Goal: Task Accomplishment & Management: Complete application form

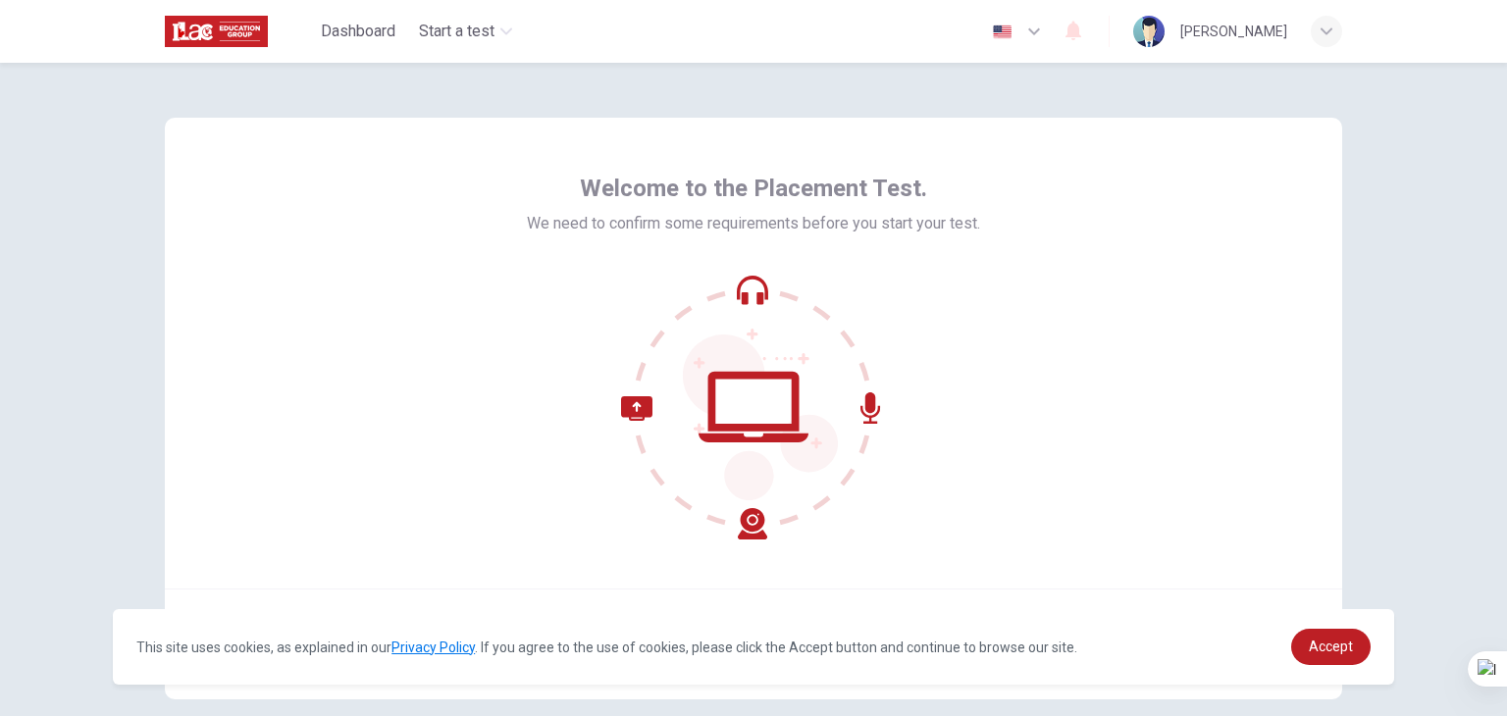
scroll to position [98, 0]
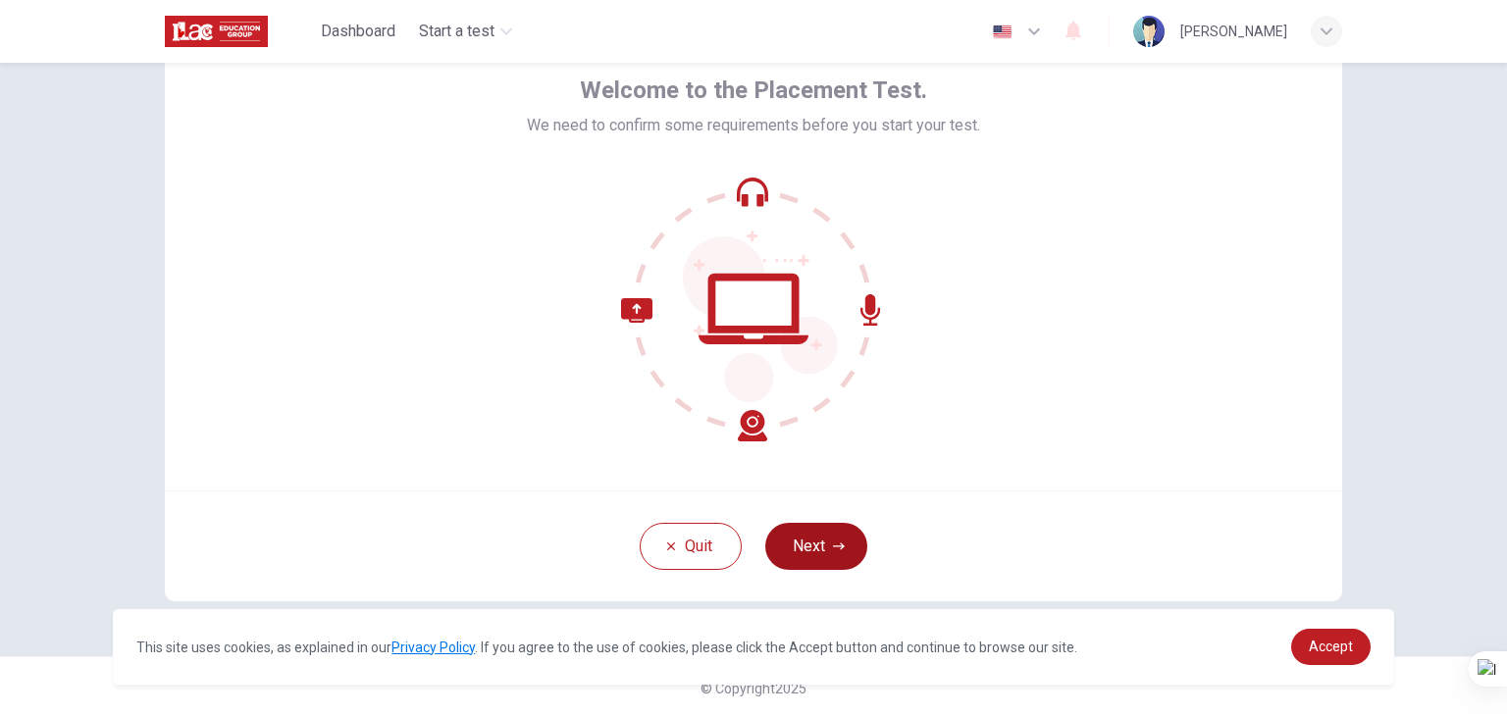
click at [800, 550] on button "Next" at bounding box center [816, 546] width 102 height 47
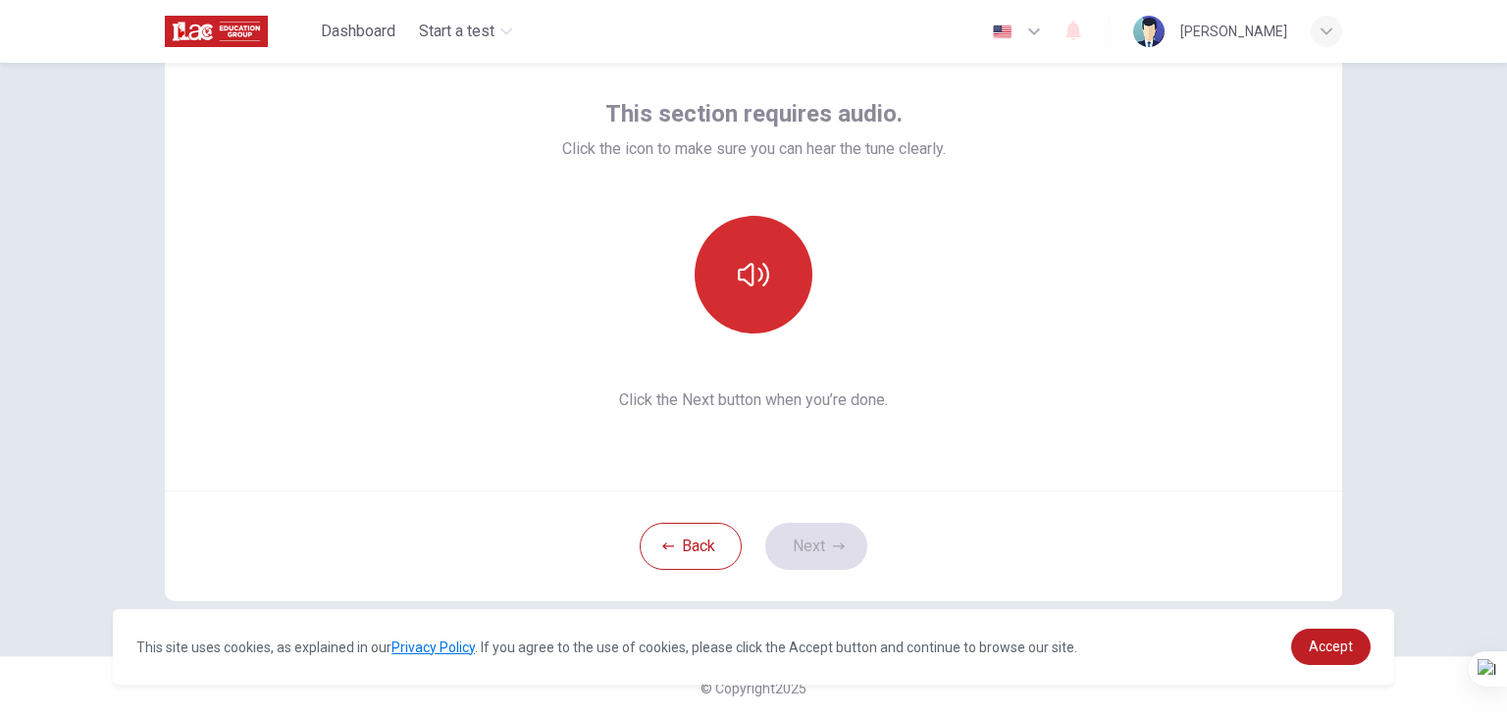
click at [759, 303] on button "button" at bounding box center [754, 275] width 118 height 118
click at [748, 263] on icon "button" at bounding box center [753, 274] width 31 height 31
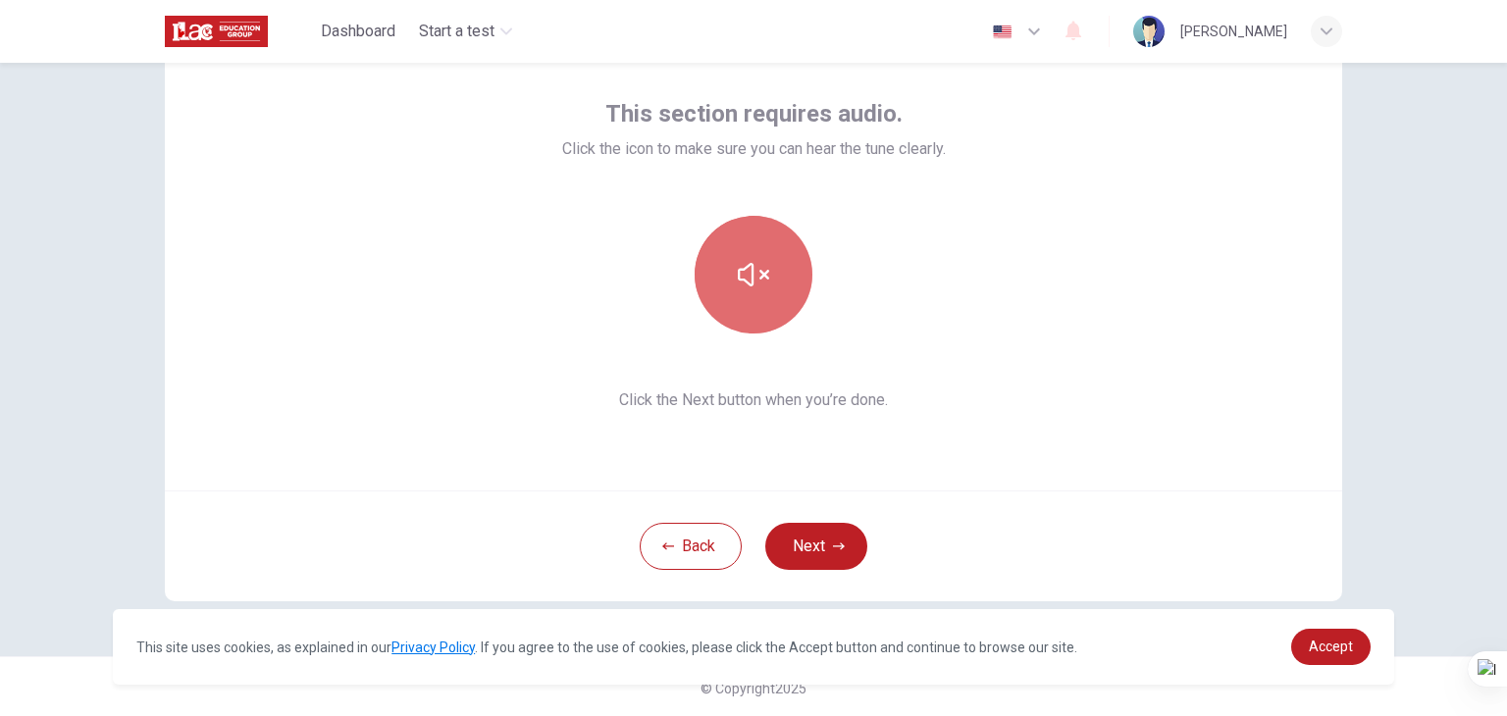
click at [729, 285] on button "button" at bounding box center [754, 275] width 118 height 118
click at [738, 285] on icon "button" at bounding box center [753, 274] width 31 height 31
click at [713, 273] on button "button" at bounding box center [754, 275] width 118 height 118
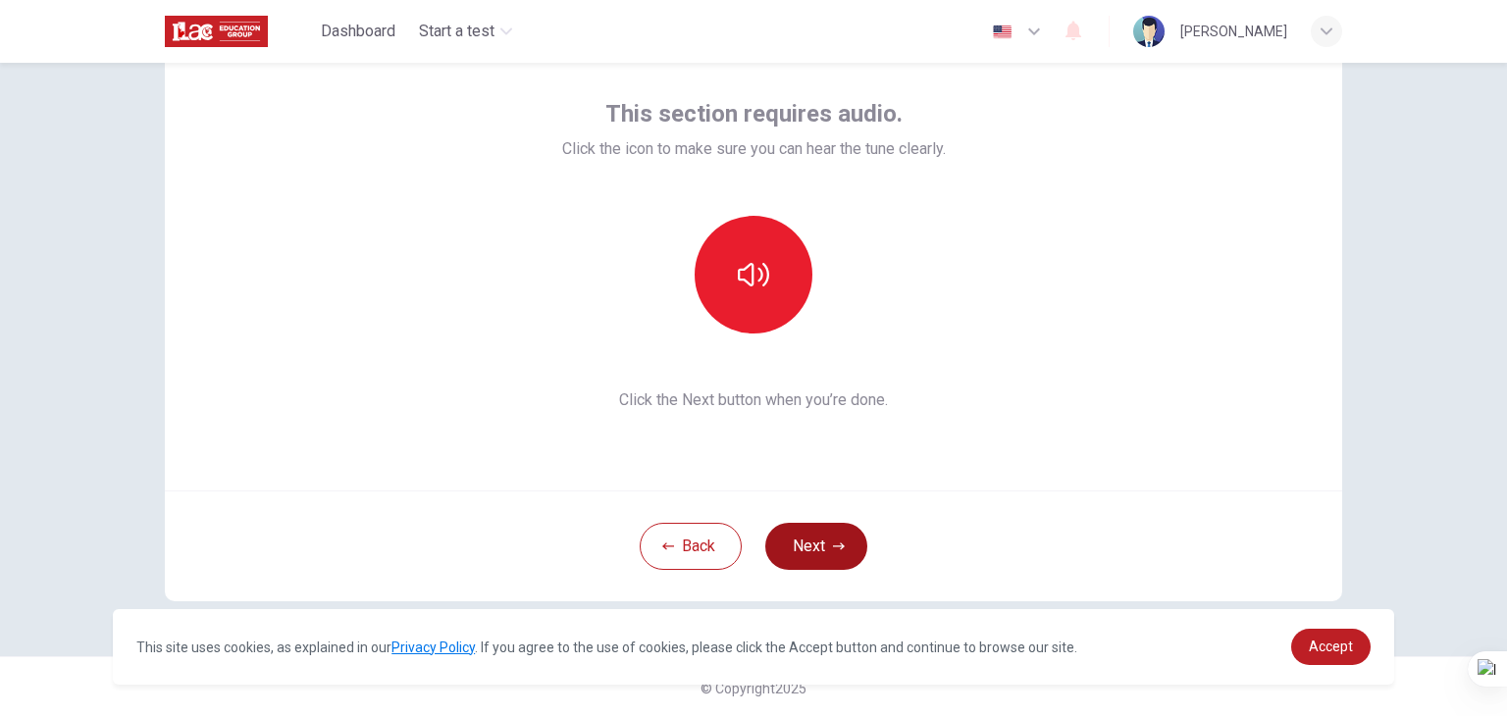
click at [811, 543] on button "Next" at bounding box center [816, 546] width 102 height 47
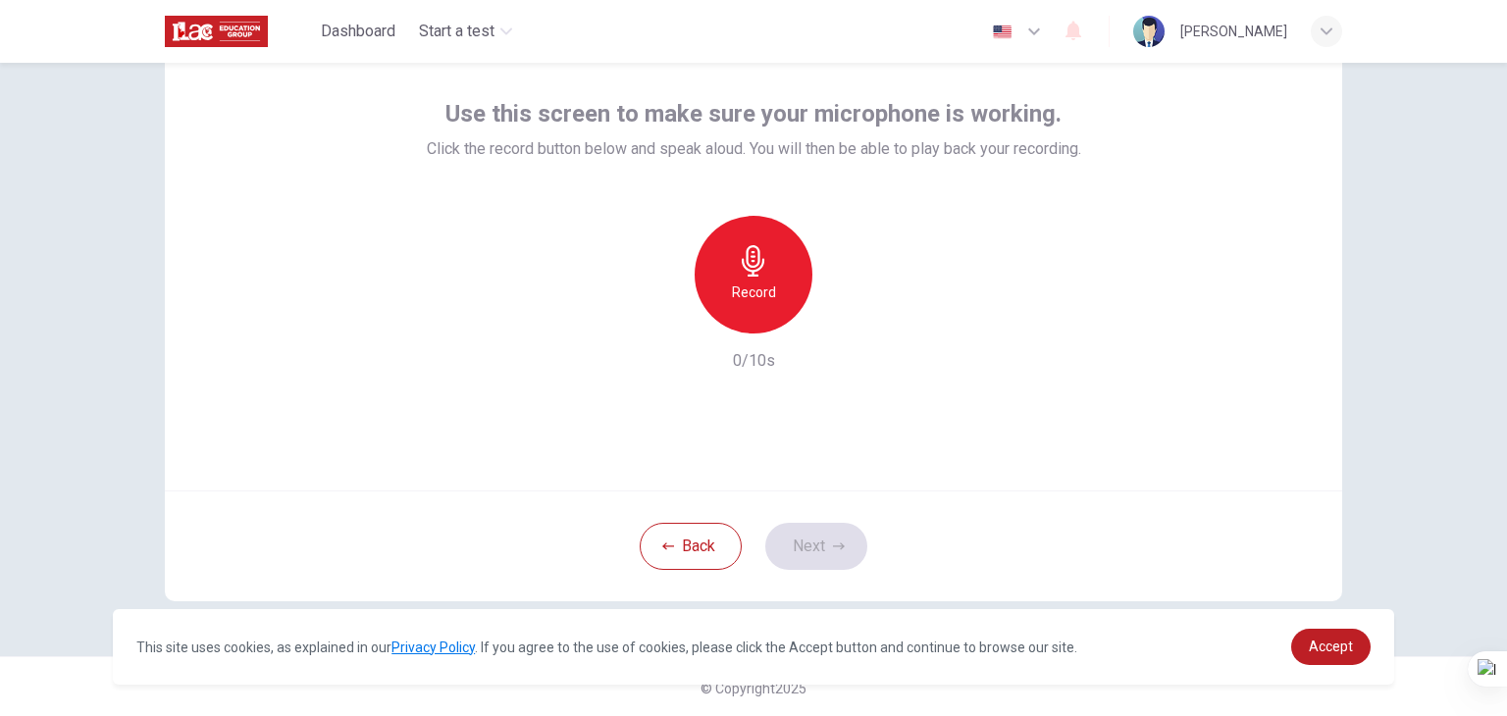
click at [1148, 32] on img at bounding box center [1148, 31] width 31 height 31
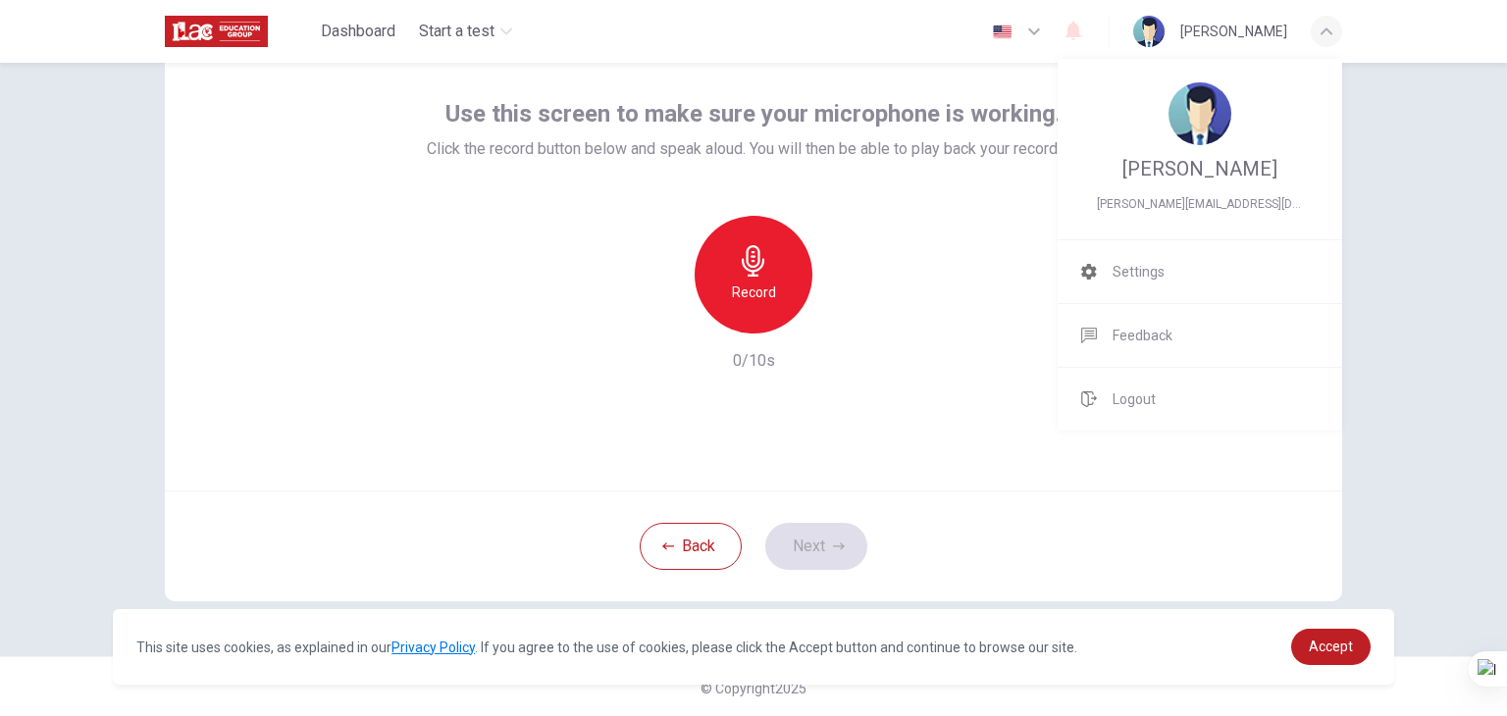
click at [451, 29] on div at bounding box center [753, 358] width 1507 height 716
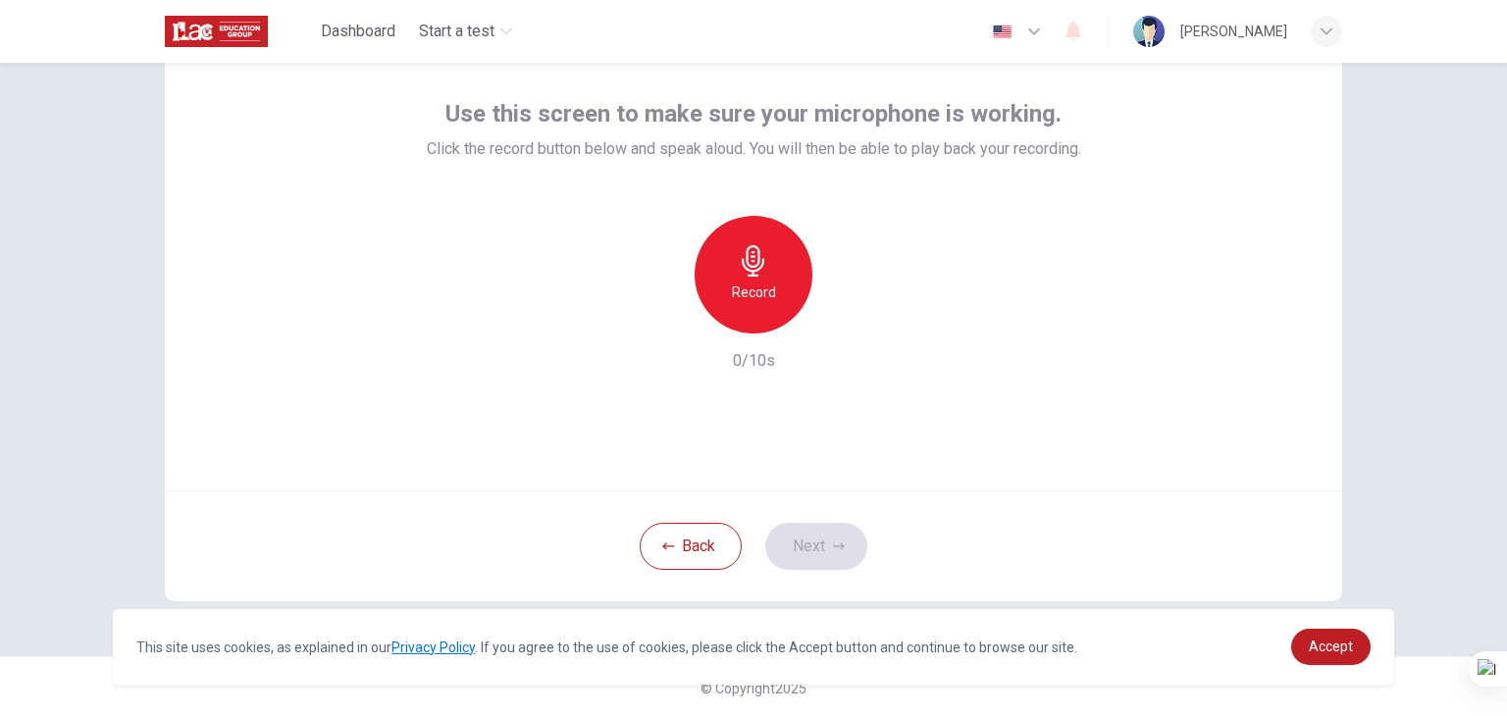
click at [1154, 362] on div "Use this screen to make sure your microphone is working. Click the record butto…" at bounding box center [753, 255] width 1177 height 471
click at [710, 288] on div "Record" at bounding box center [754, 275] width 118 height 118
click at [840, 535] on button "Next" at bounding box center [816, 546] width 102 height 47
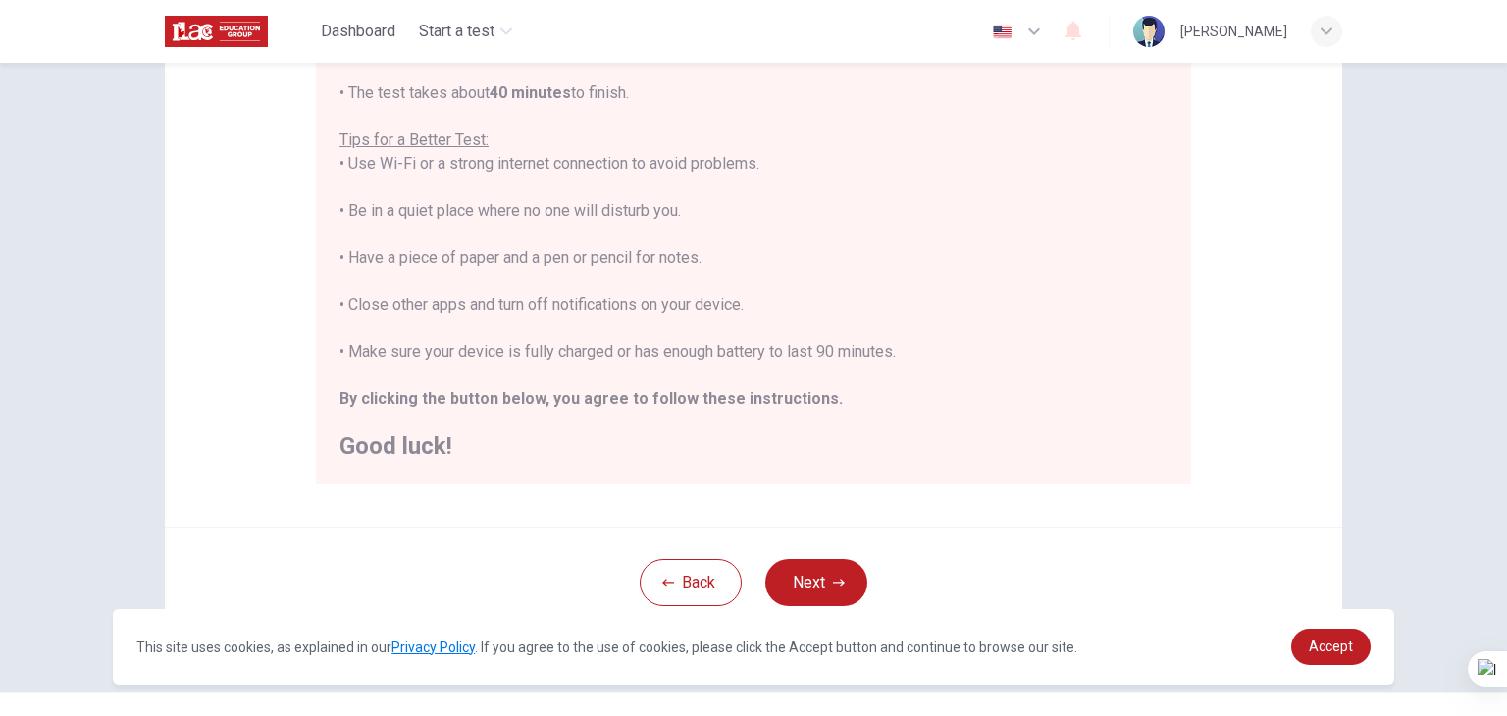
scroll to position [375, 0]
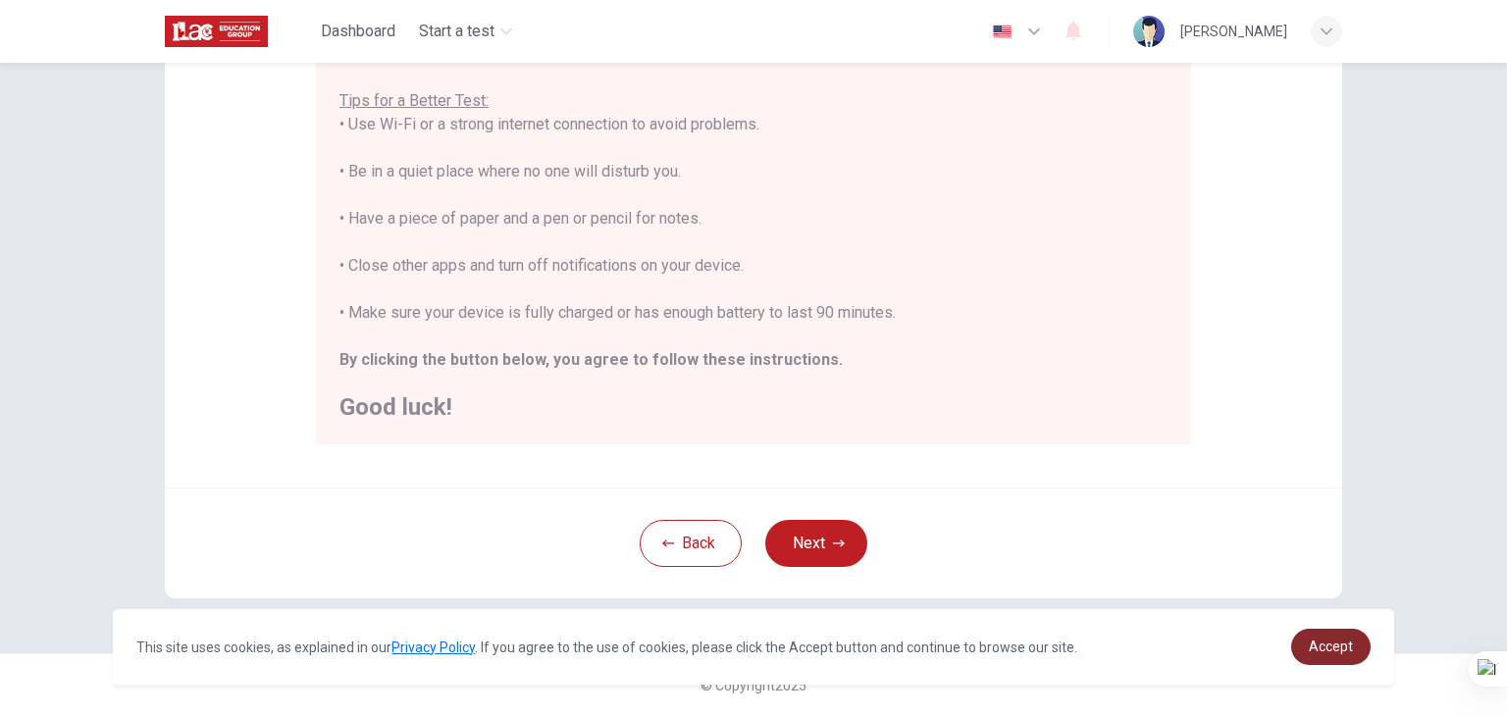
click at [1317, 642] on span "Accept" at bounding box center [1331, 647] width 44 height 16
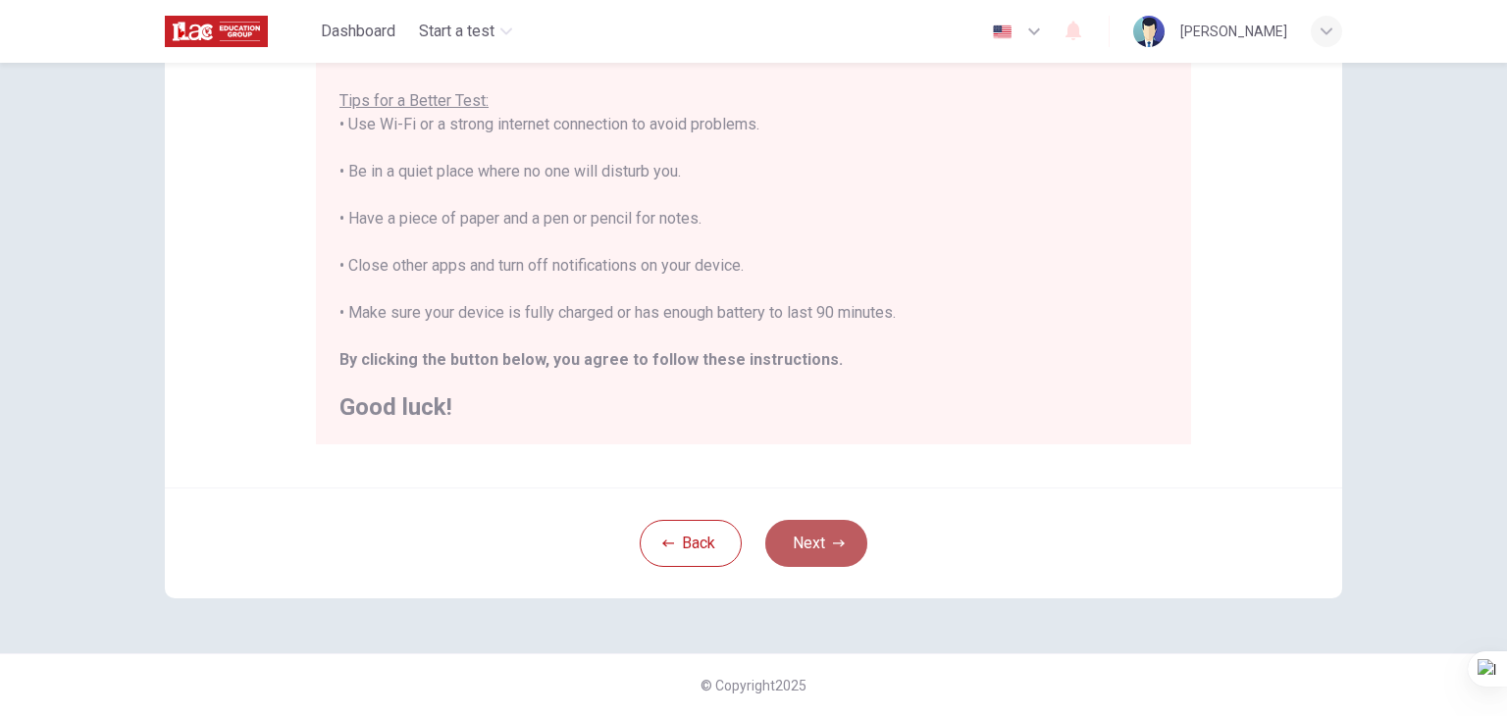
click at [820, 536] on button "Next" at bounding box center [816, 543] width 102 height 47
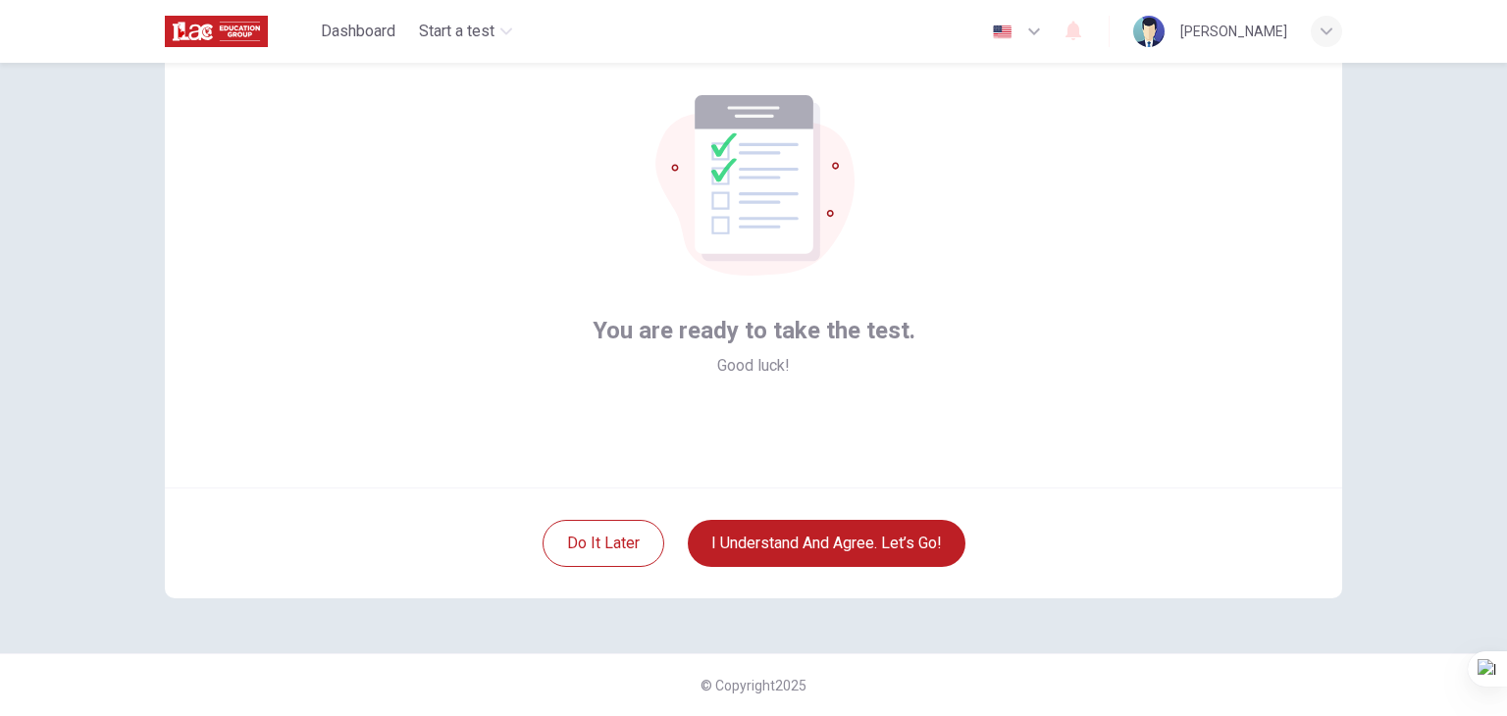
scroll to position [3, 0]
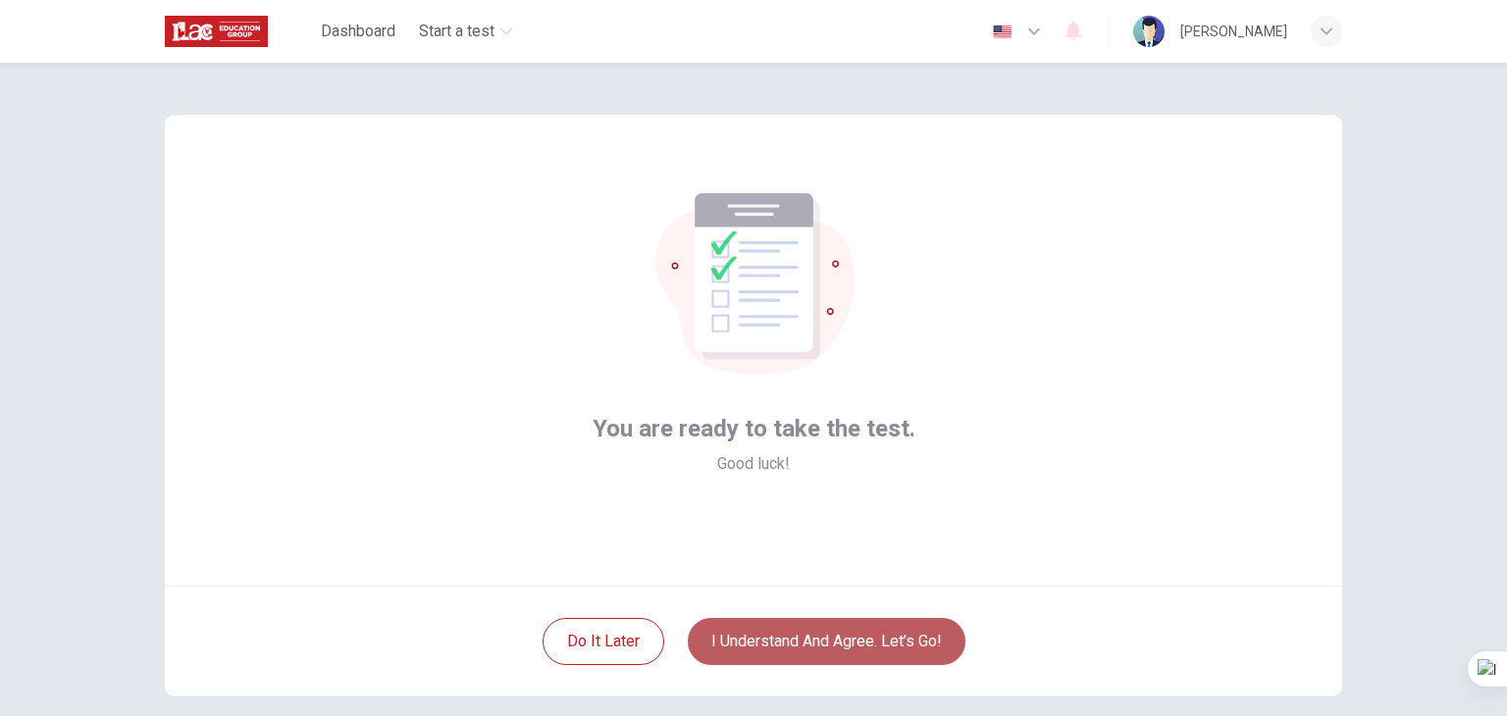
click at [886, 637] on button "I understand and agree. Let’s go!" at bounding box center [827, 641] width 278 height 47
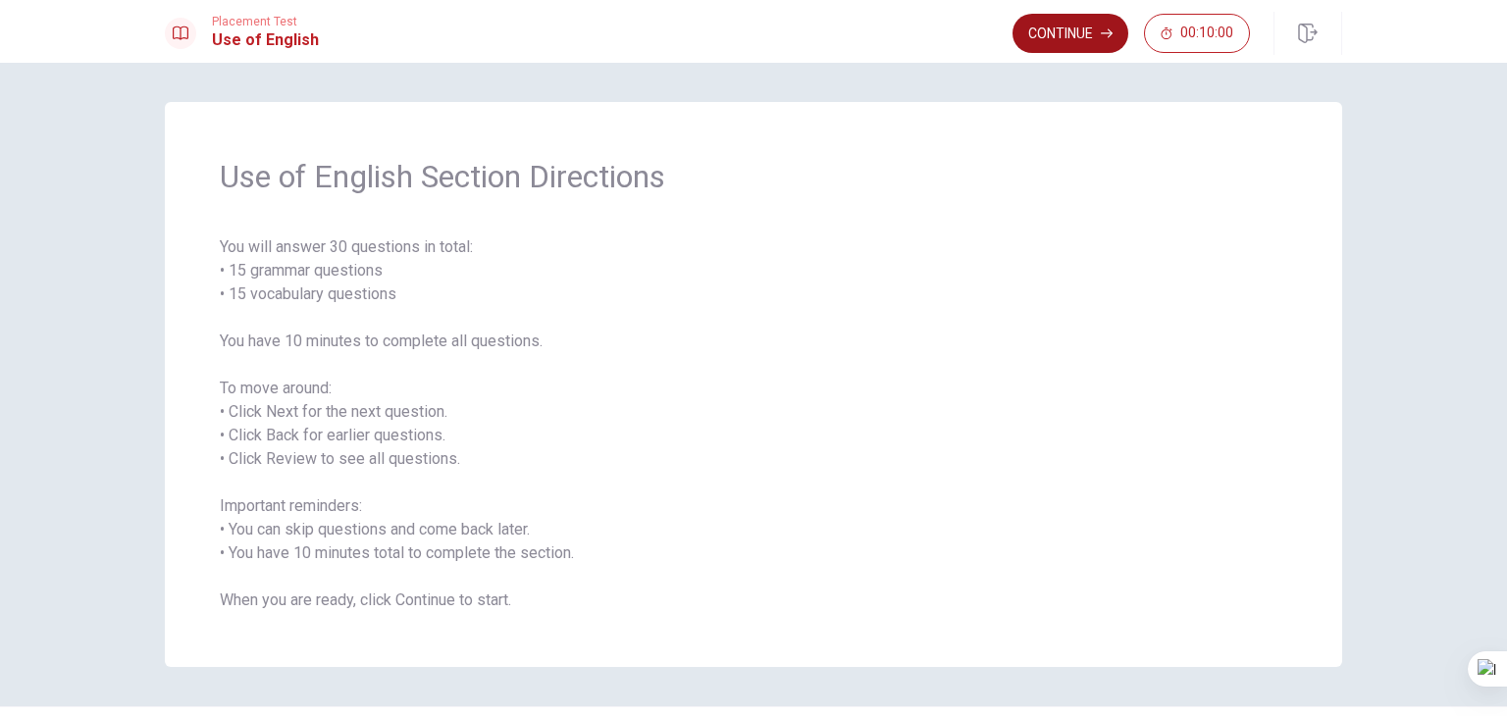
click at [1080, 26] on button "Continue" at bounding box center [1070, 33] width 116 height 39
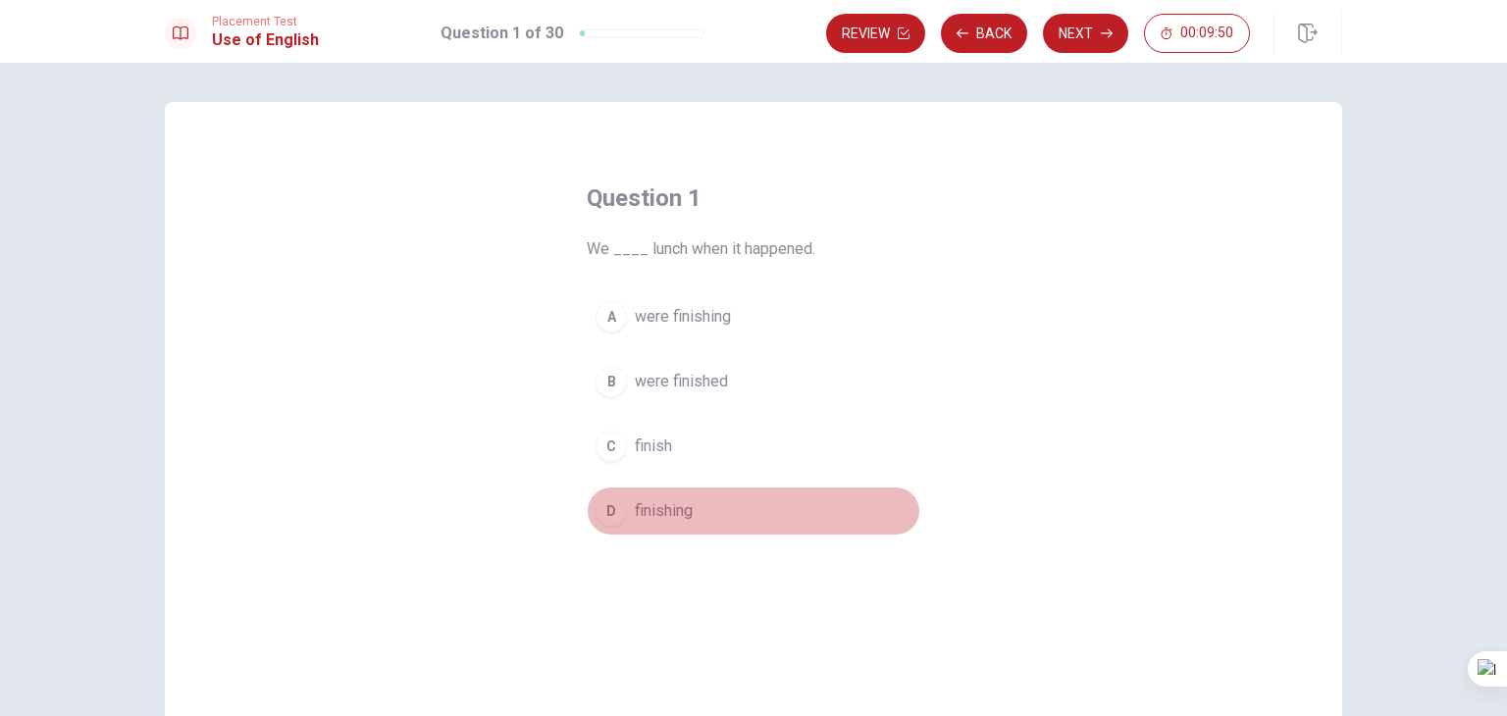
click at [669, 514] on span "finishing" at bounding box center [664, 511] width 58 height 24
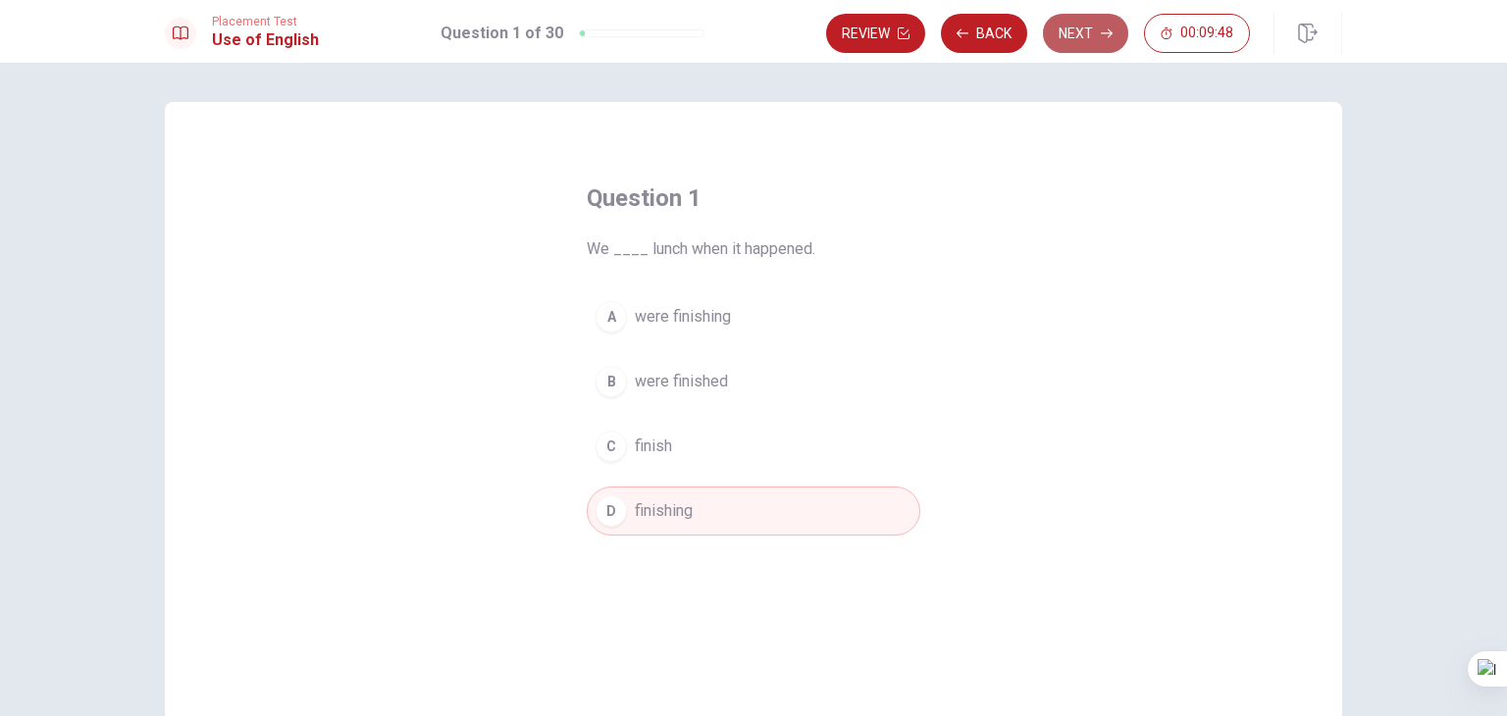
click at [1090, 32] on button "Next" at bounding box center [1085, 33] width 85 height 39
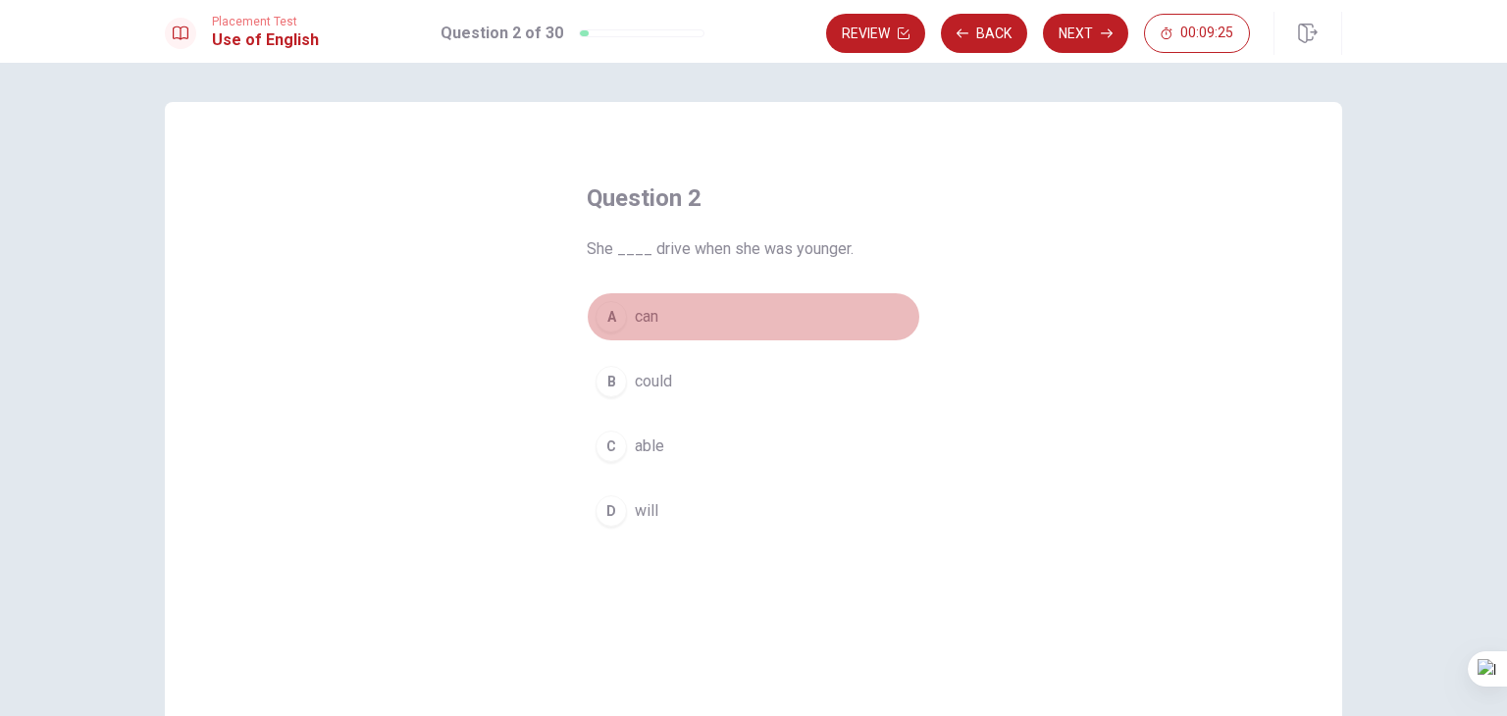
click at [620, 318] on button "A can" at bounding box center [754, 316] width 334 height 49
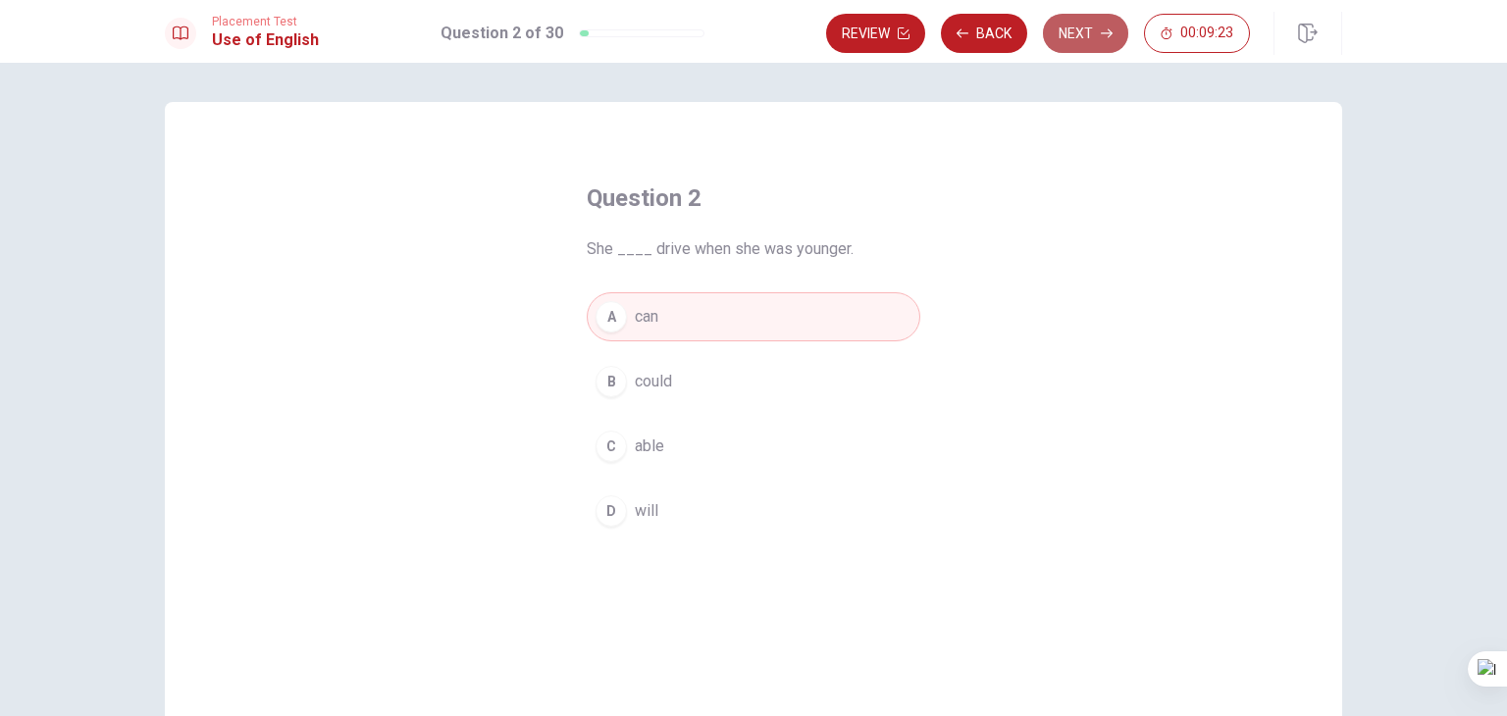
click at [1076, 28] on button "Next" at bounding box center [1085, 33] width 85 height 39
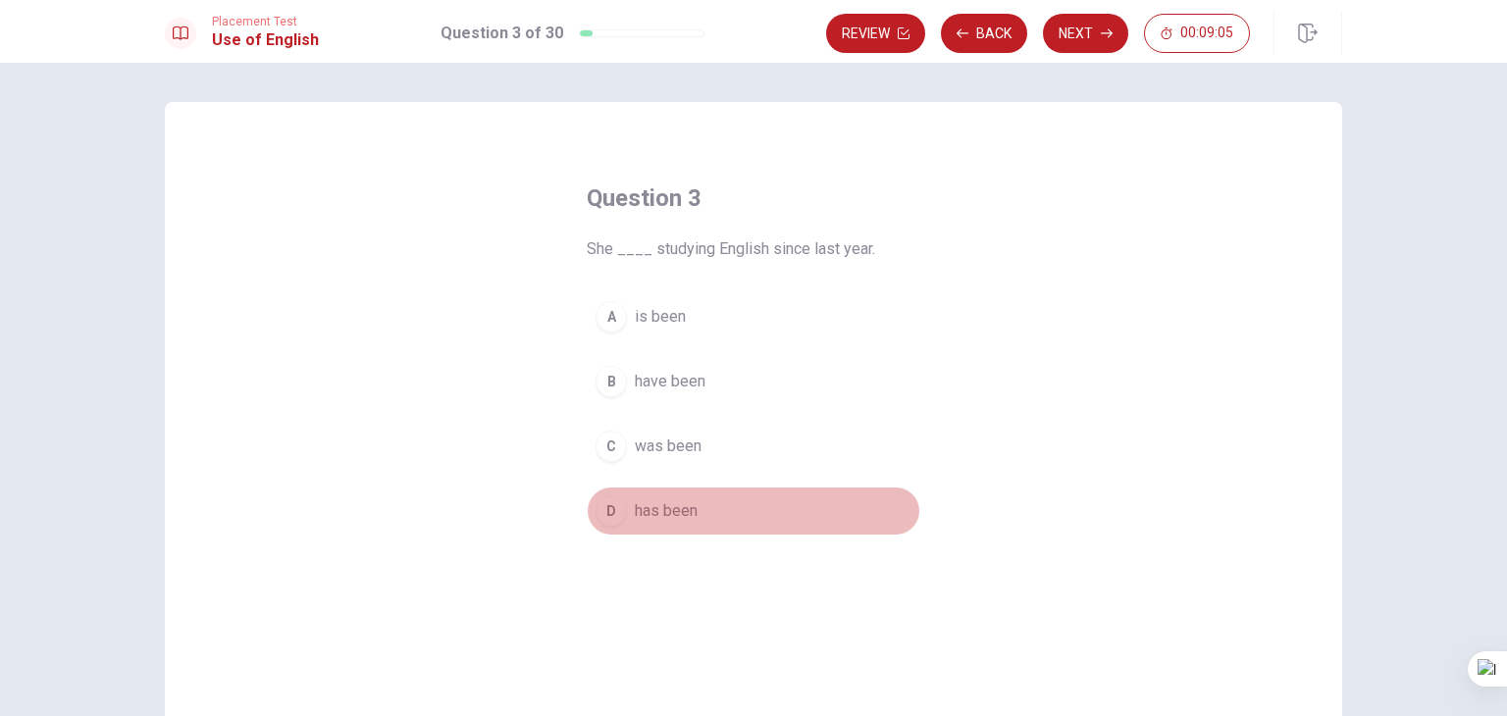
click at [635, 519] on span "has been" at bounding box center [666, 511] width 63 height 24
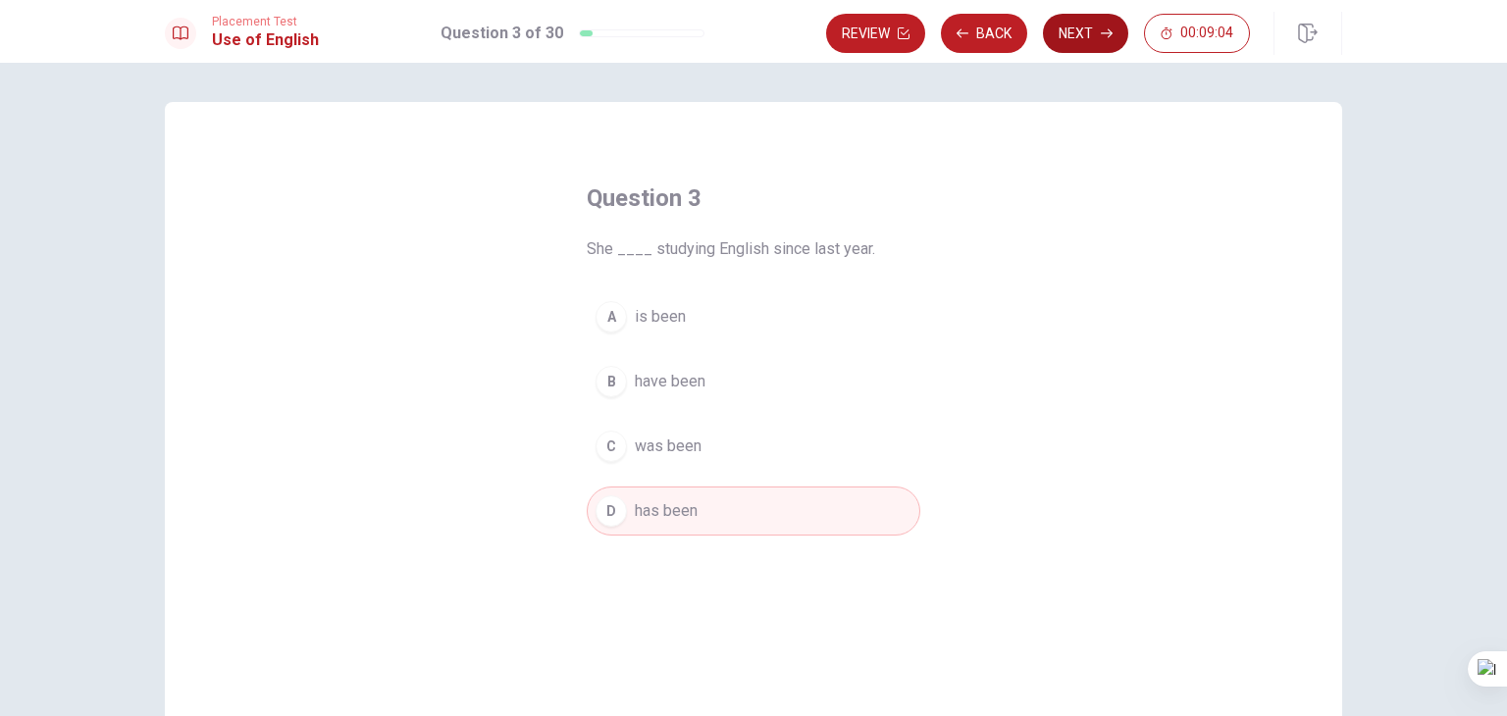
click at [1093, 30] on button "Next" at bounding box center [1085, 33] width 85 height 39
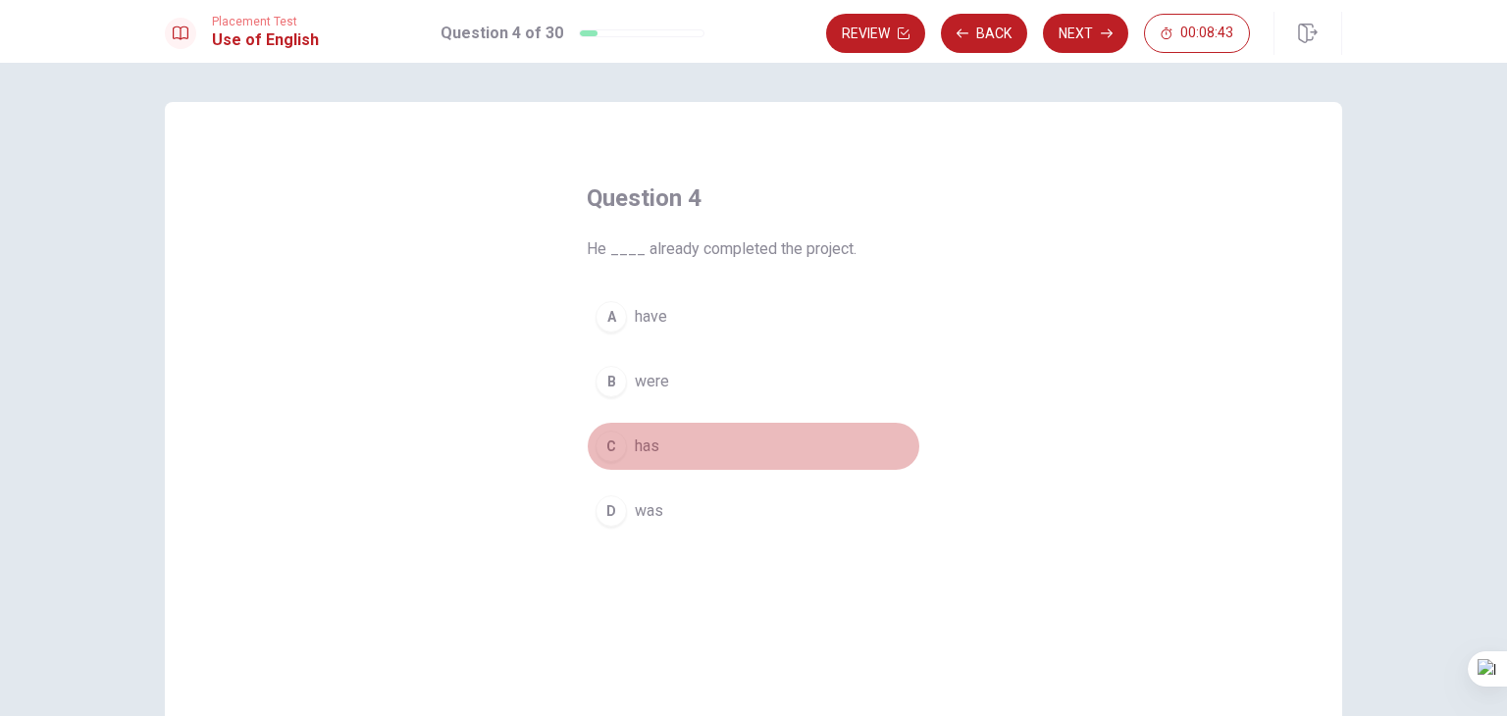
click at [635, 447] on span "has" at bounding box center [647, 447] width 25 height 24
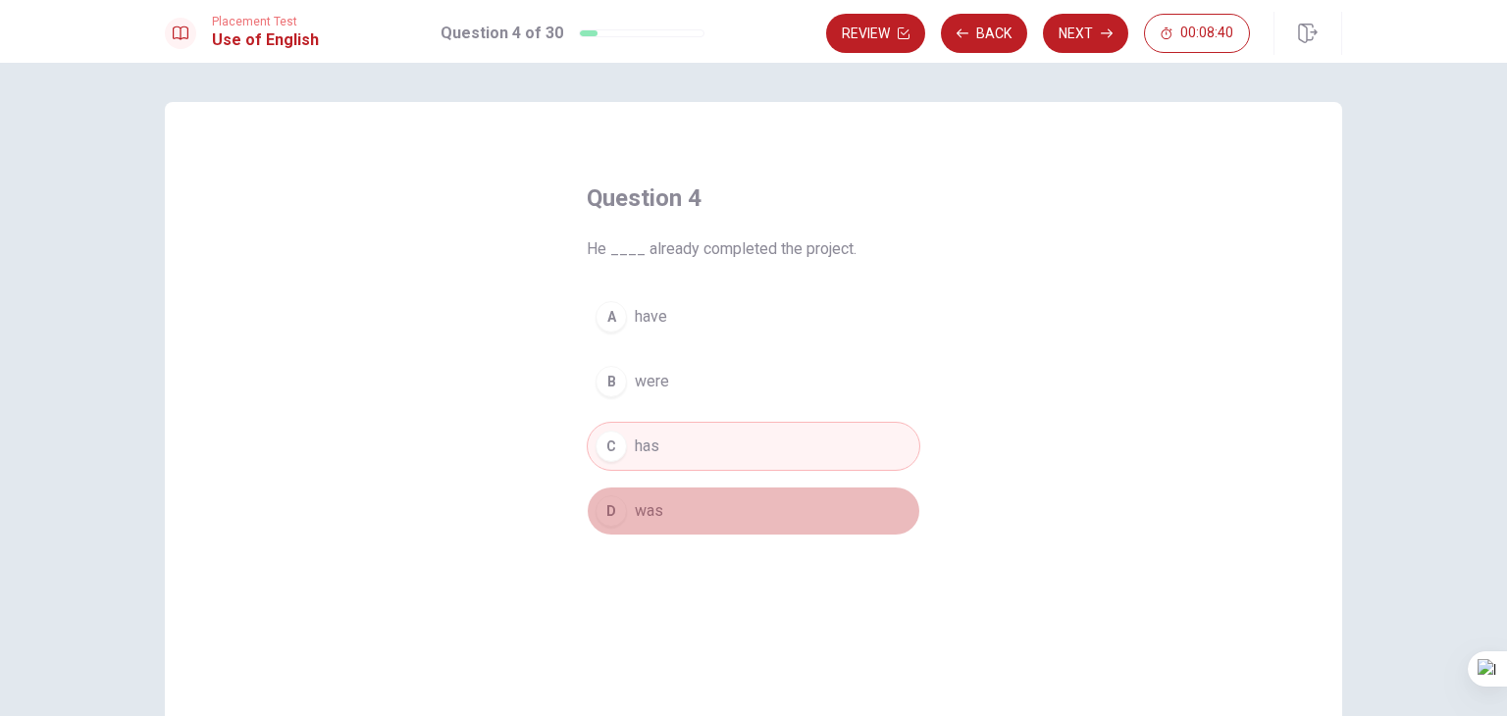
click at [624, 515] on button "D was" at bounding box center [754, 511] width 334 height 49
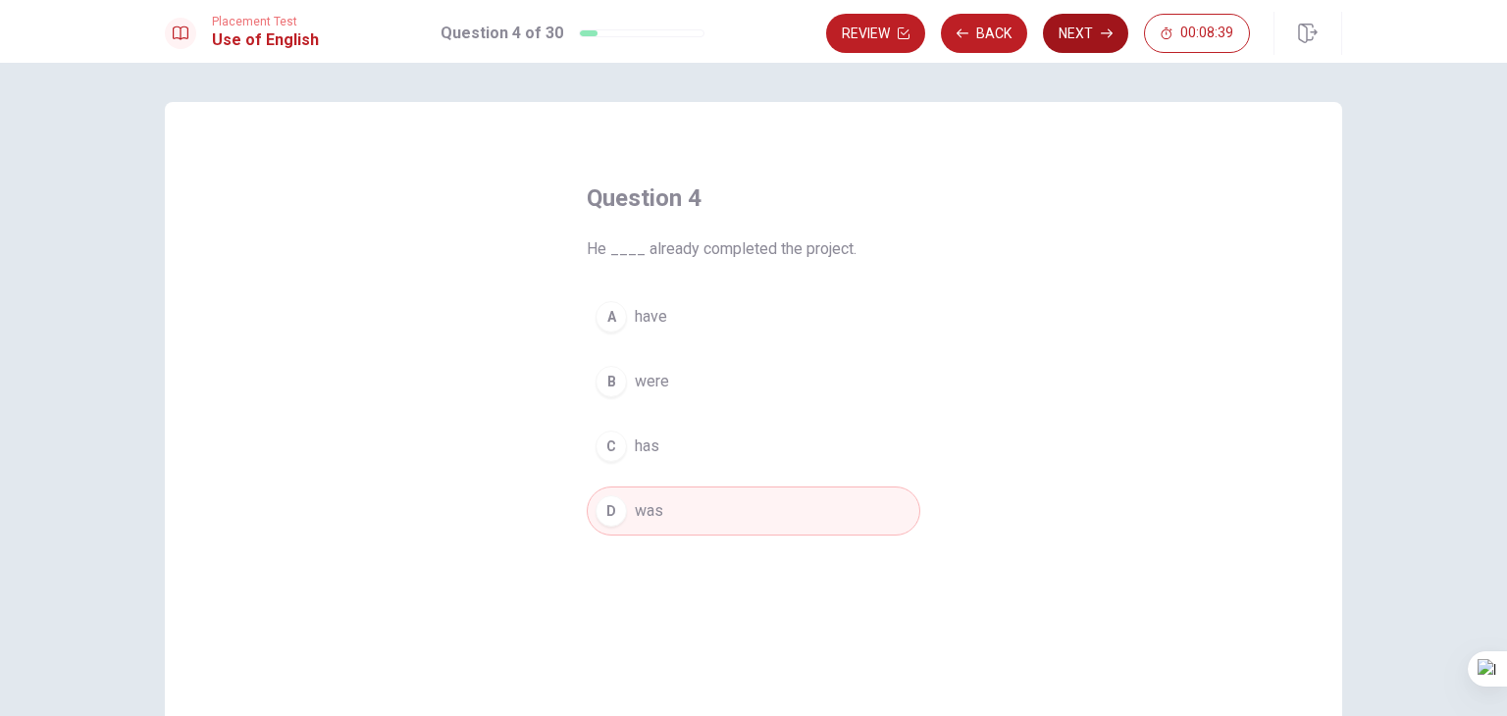
click at [1094, 40] on button "Next" at bounding box center [1085, 33] width 85 height 39
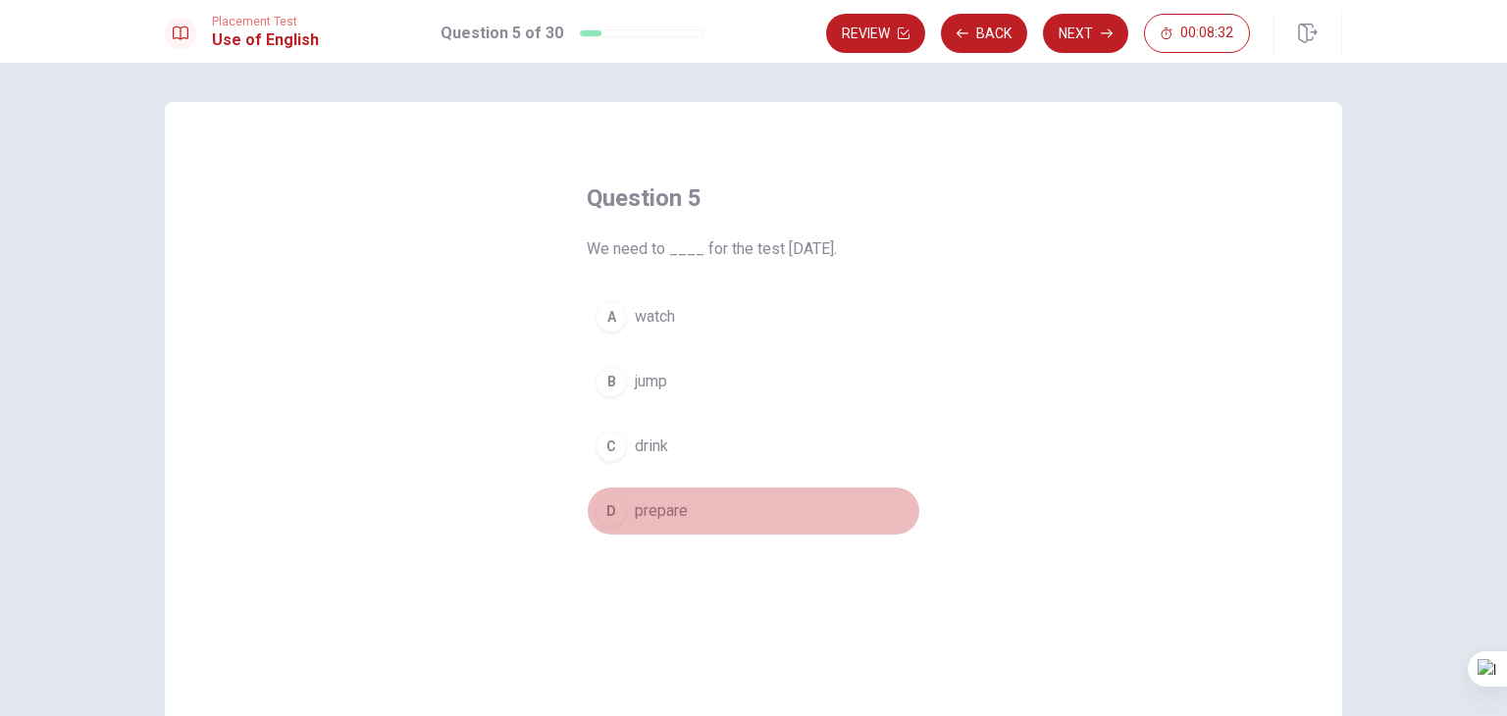
click at [672, 512] on span "prepare" at bounding box center [661, 511] width 53 height 24
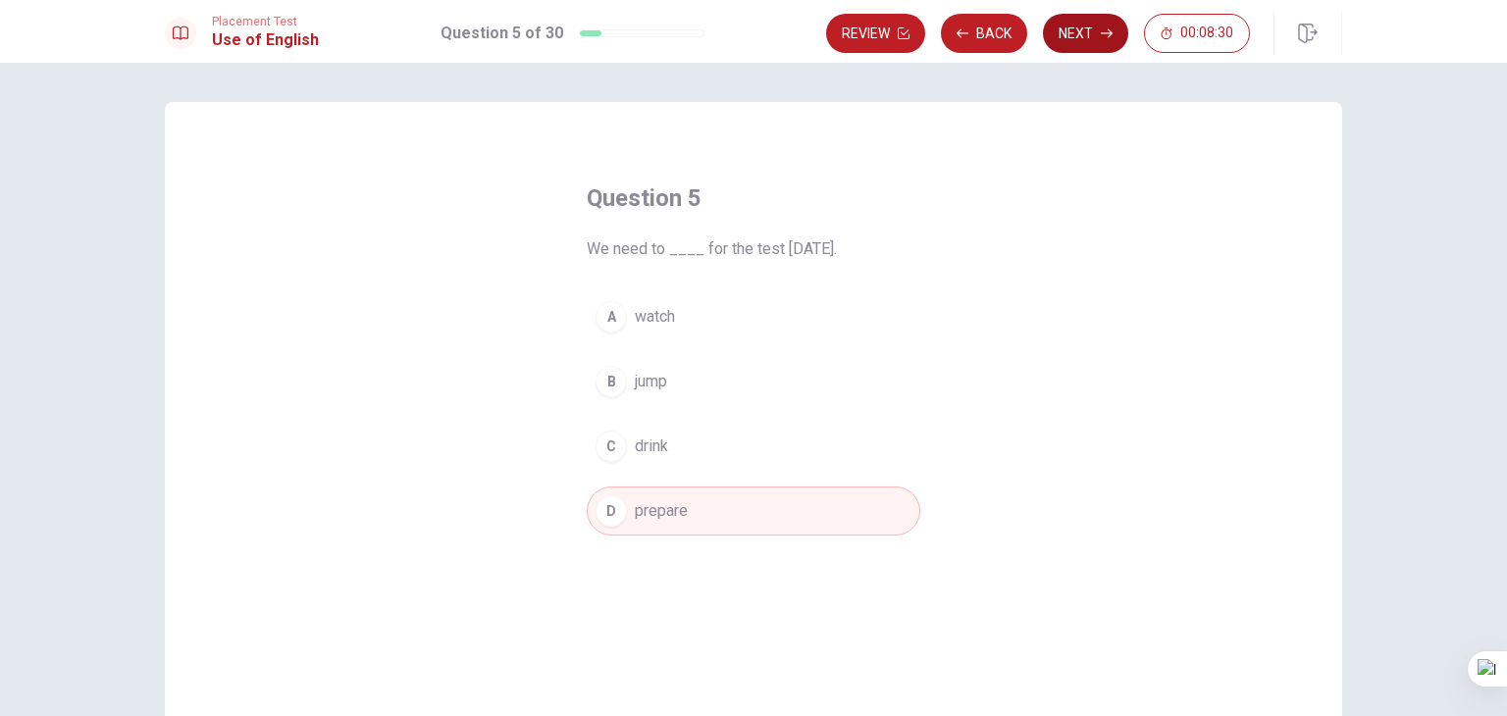
click at [1091, 25] on button "Next" at bounding box center [1085, 33] width 85 height 39
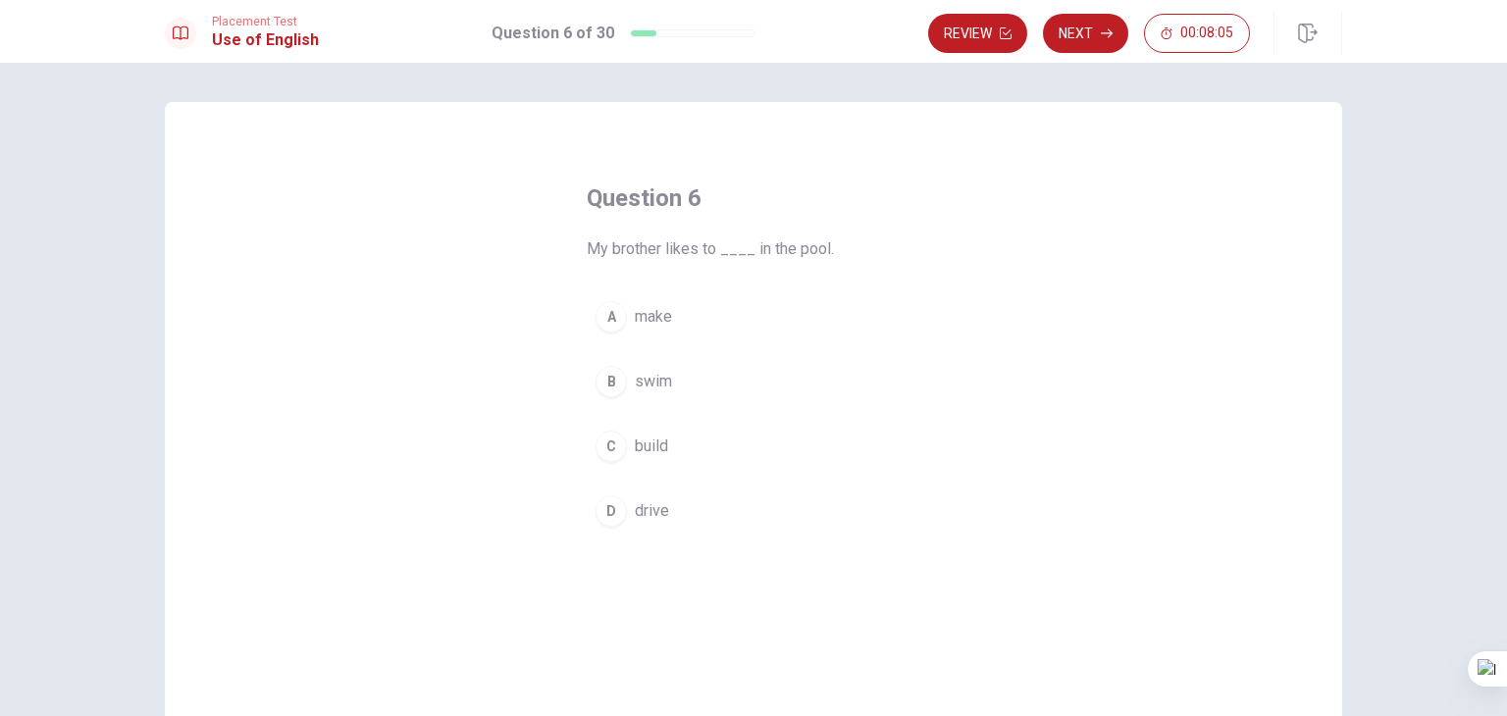
click at [655, 381] on span "swim" at bounding box center [653, 382] width 37 height 24
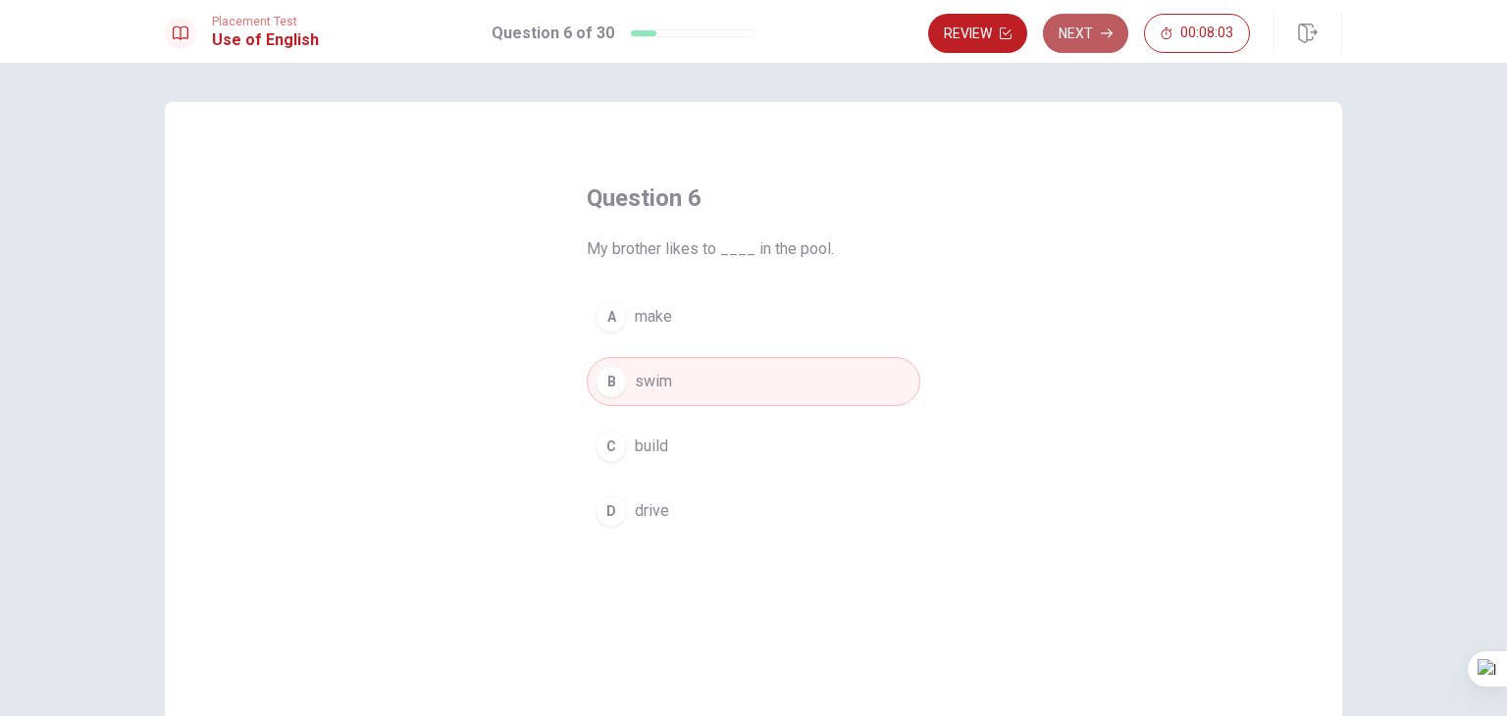
click at [1099, 37] on button "Next" at bounding box center [1085, 33] width 85 height 39
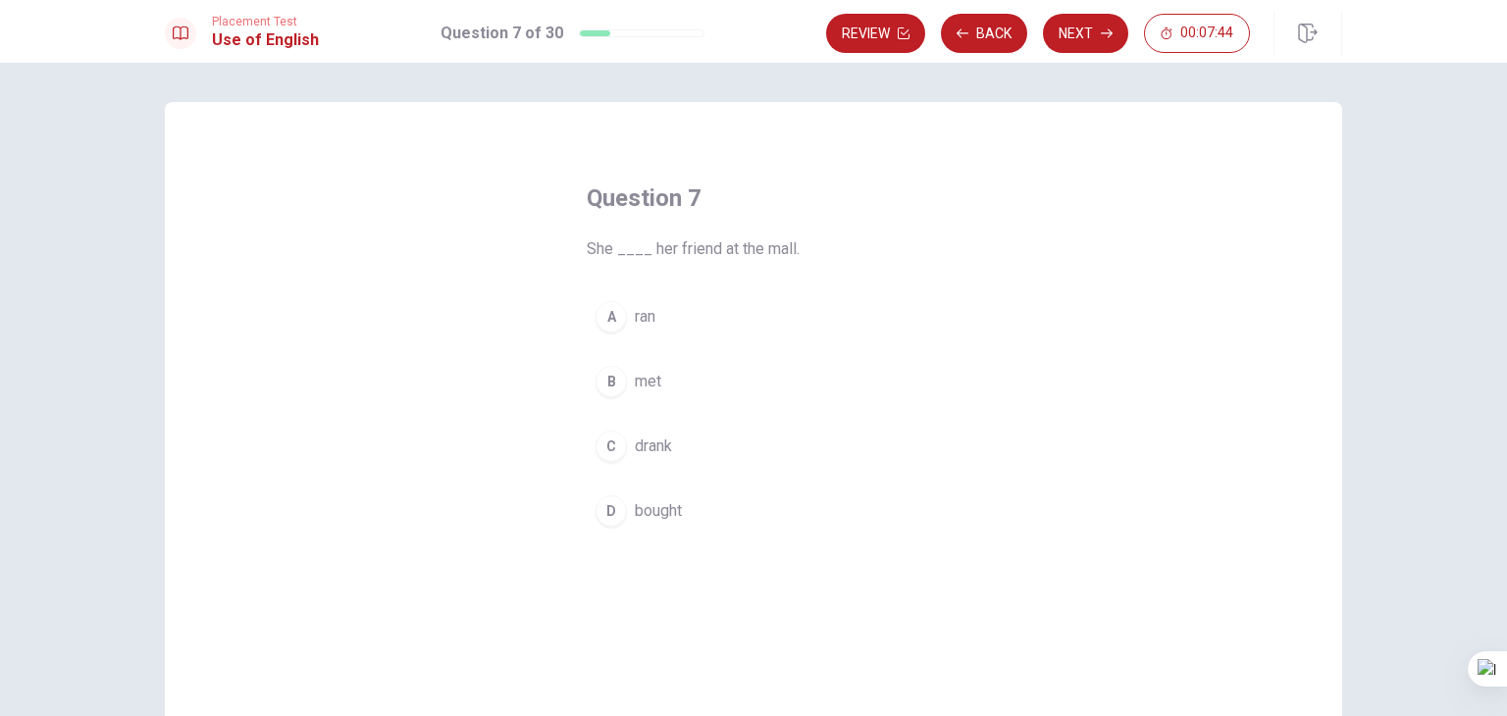
click at [651, 379] on span "met" at bounding box center [648, 382] width 26 height 24
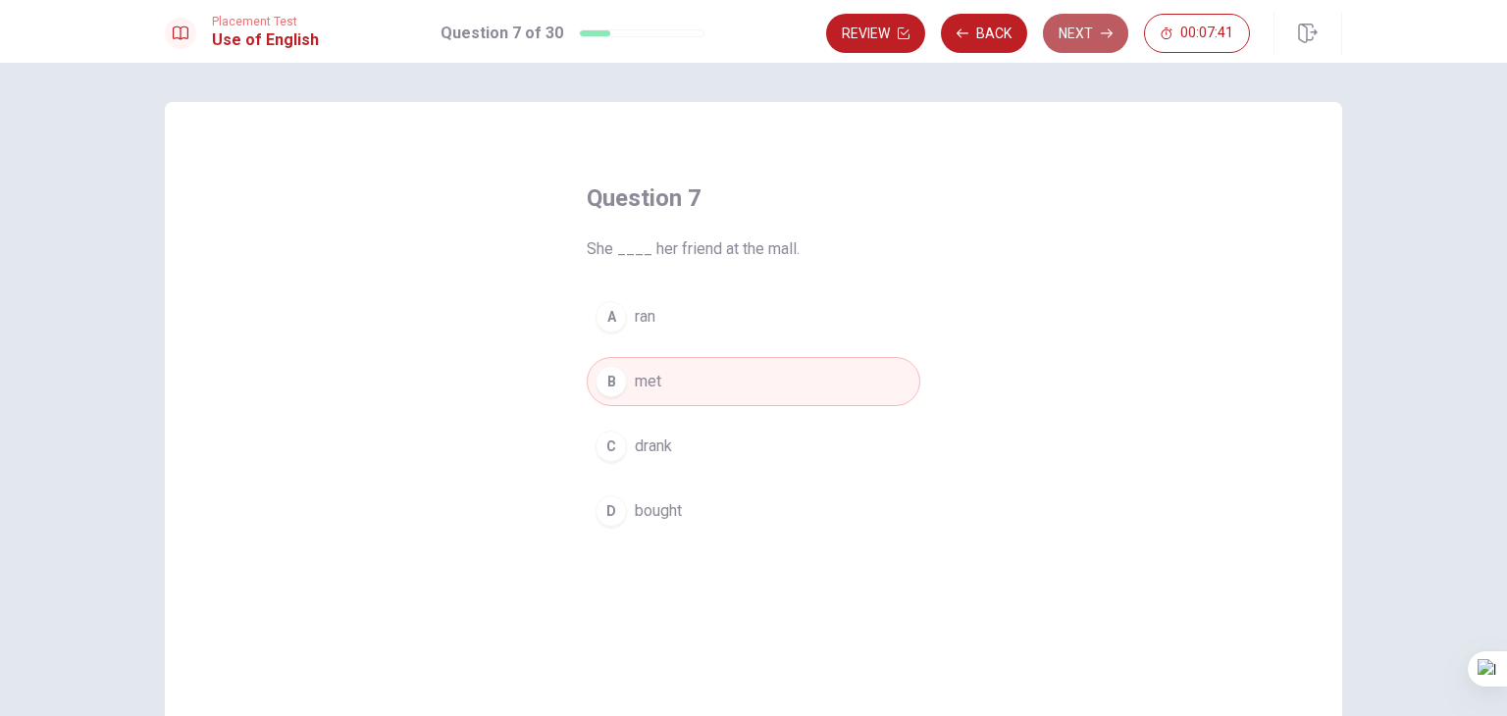
click at [1102, 43] on button "Next" at bounding box center [1085, 33] width 85 height 39
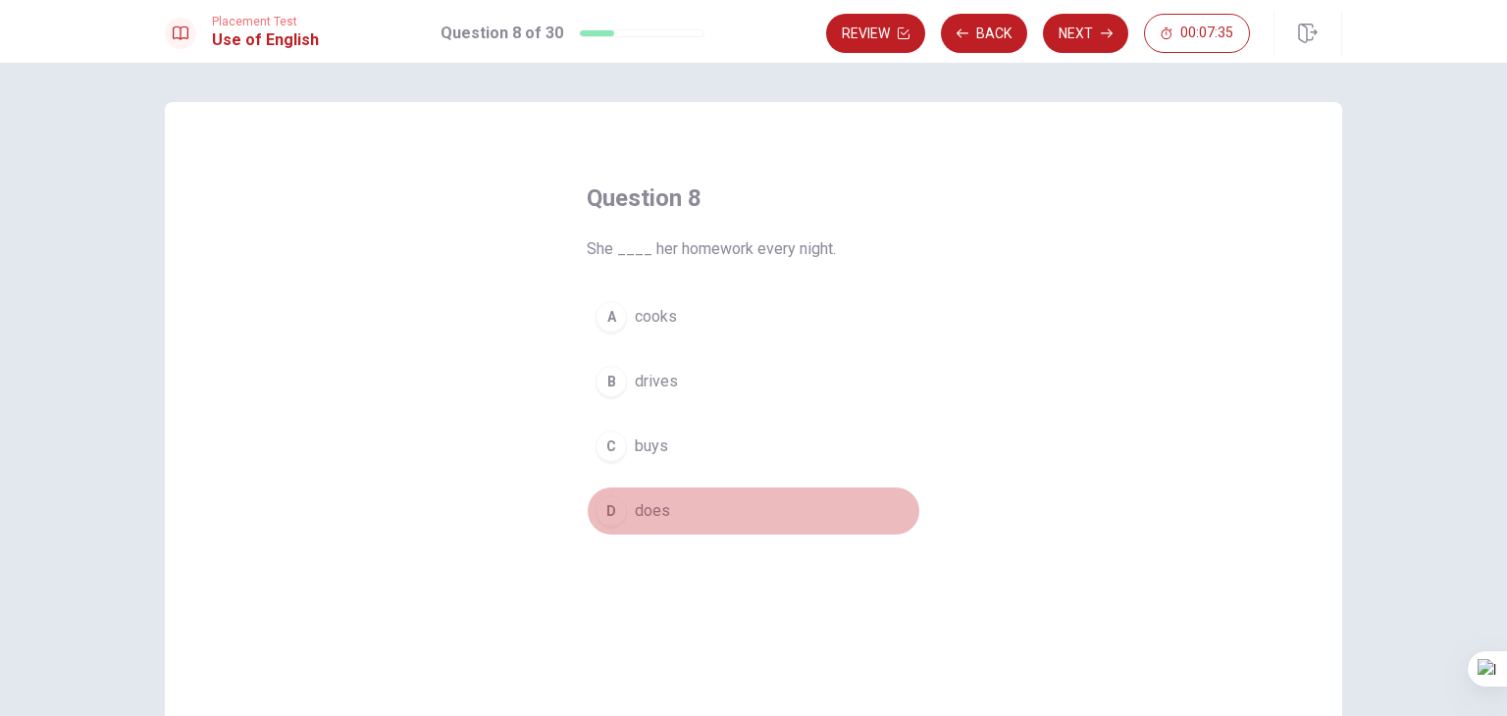
click at [655, 519] on span "does" at bounding box center [652, 511] width 35 height 24
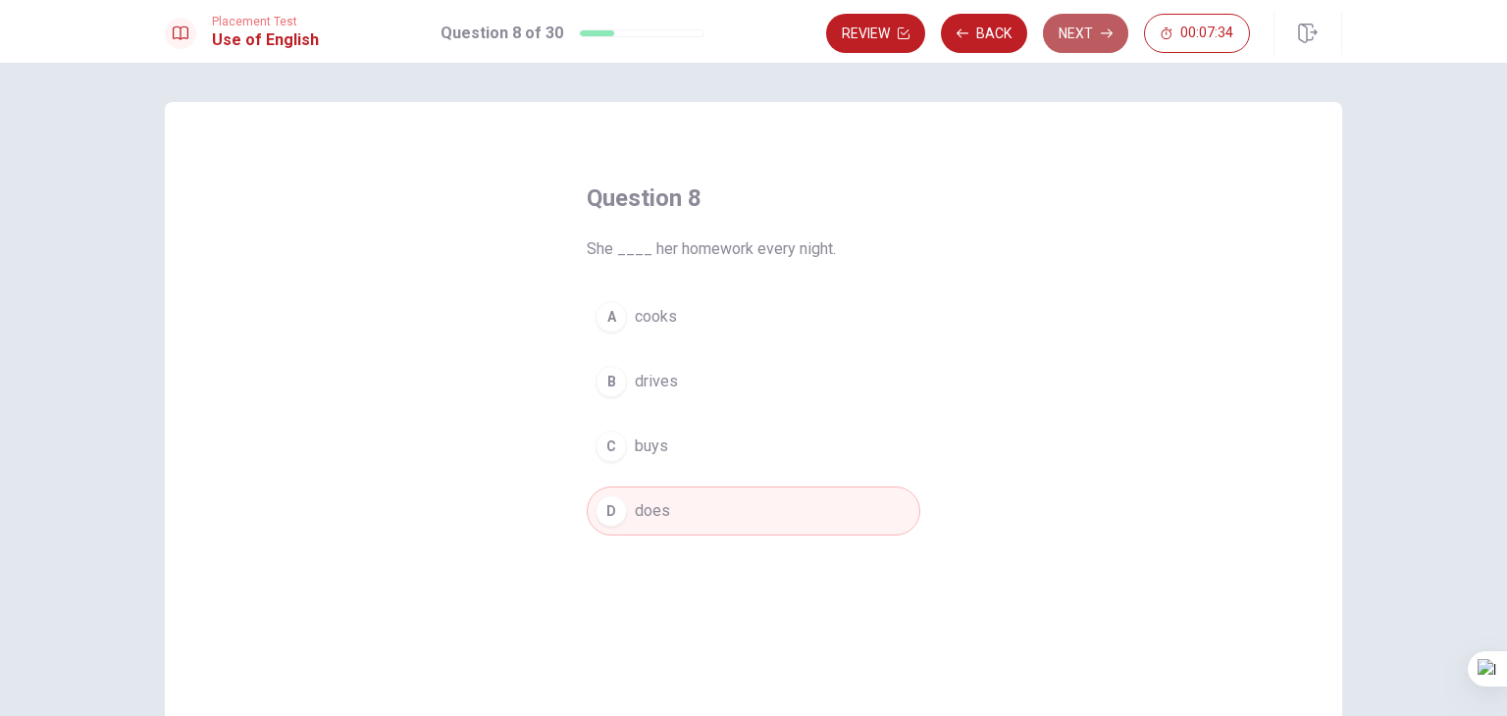
click at [1102, 40] on button "Next" at bounding box center [1085, 33] width 85 height 39
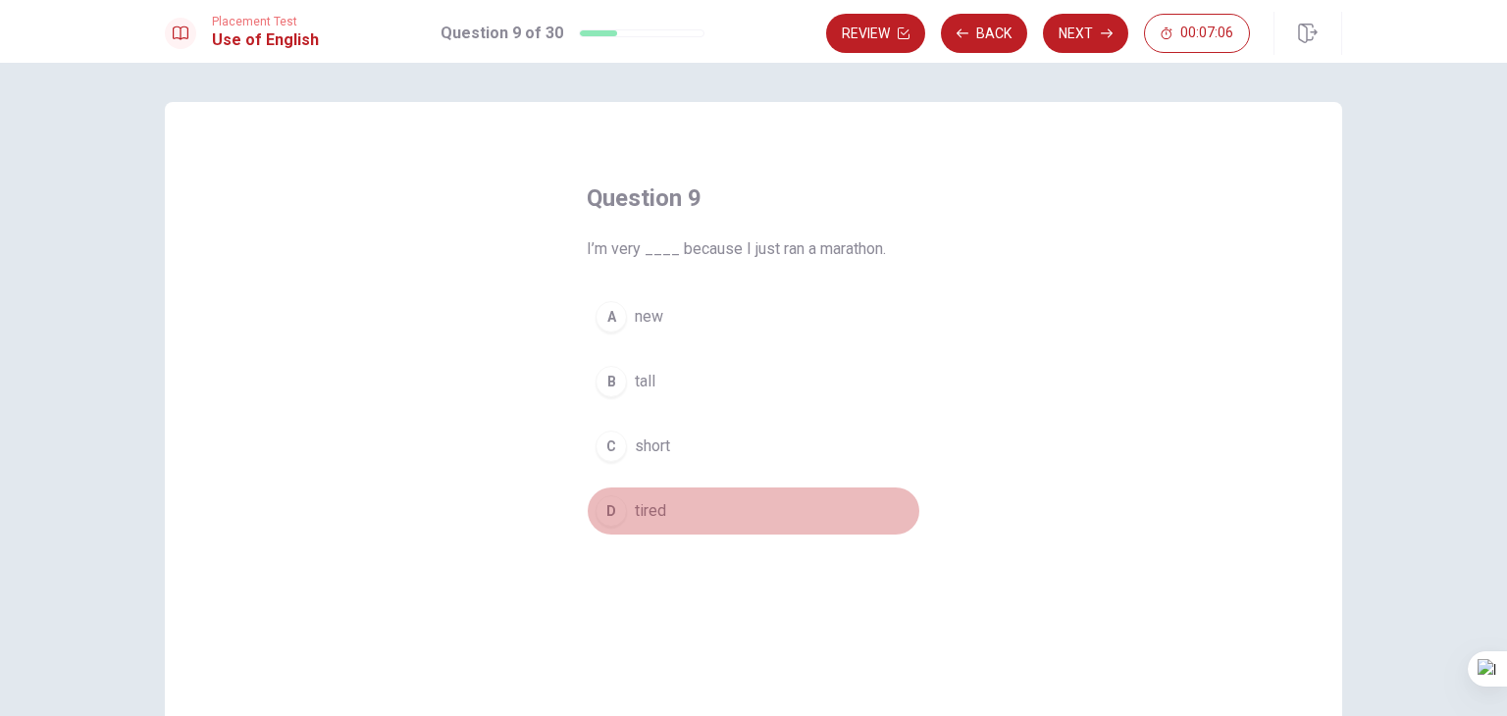
click at [645, 499] on span "tired" at bounding box center [650, 511] width 31 height 24
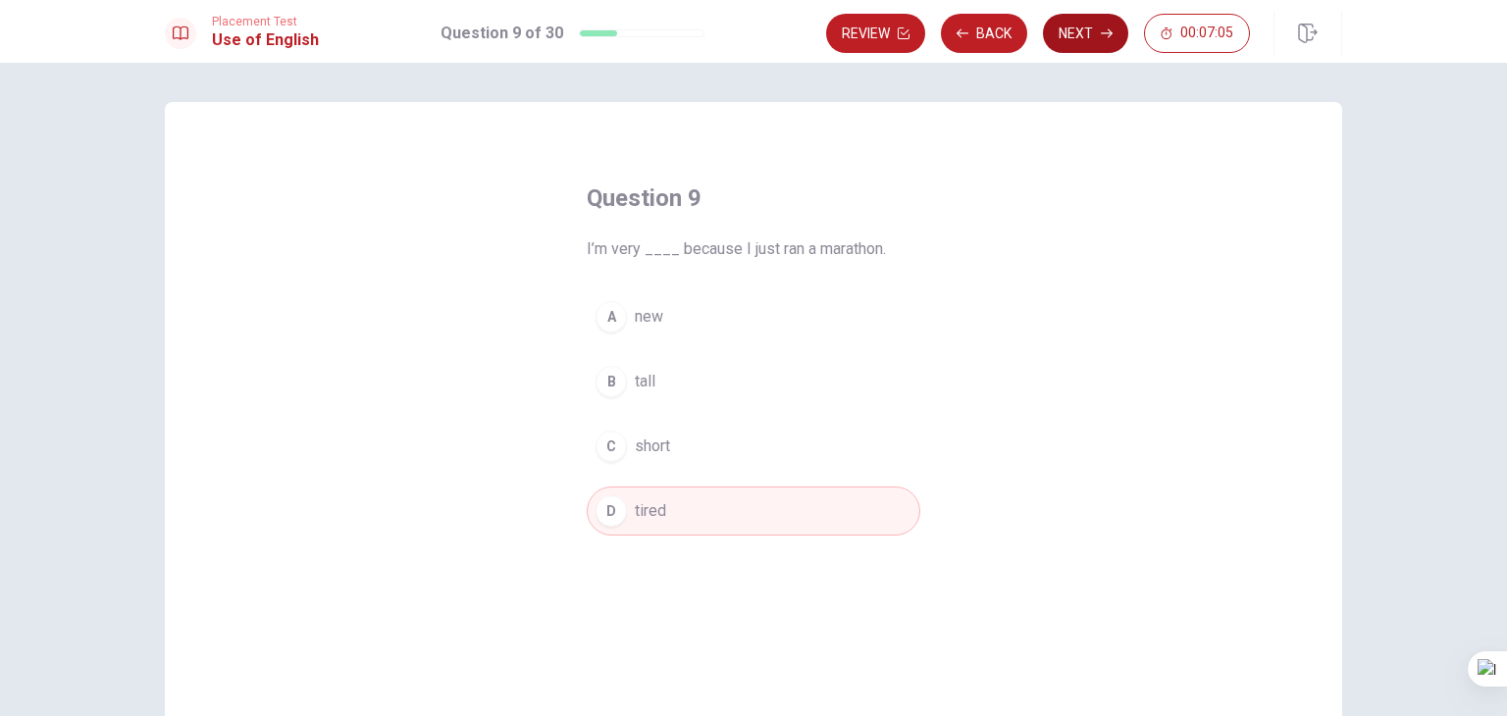
click at [1089, 29] on button "Next" at bounding box center [1085, 33] width 85 height 39
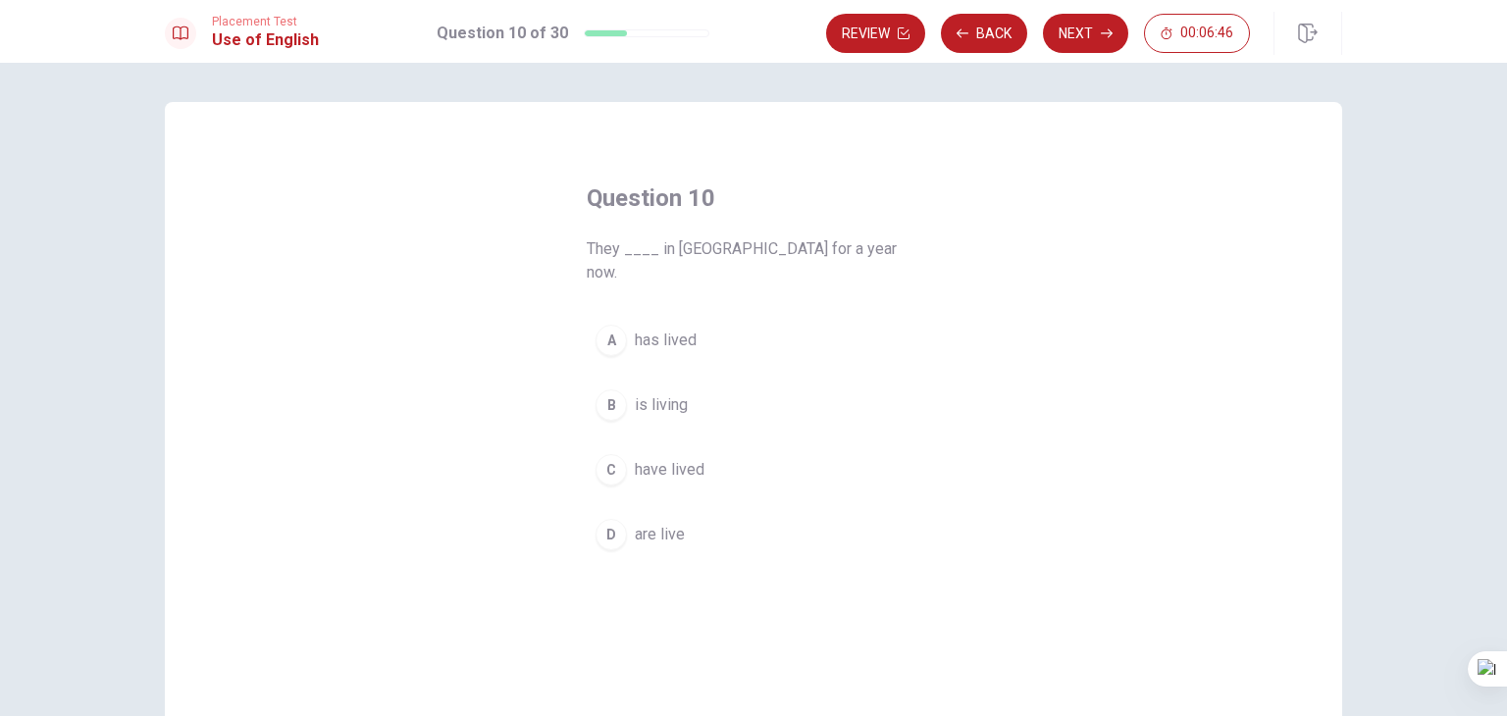
click at [640, 329] on span "has lived" at bounding box center [666, 341] width 62 height 24
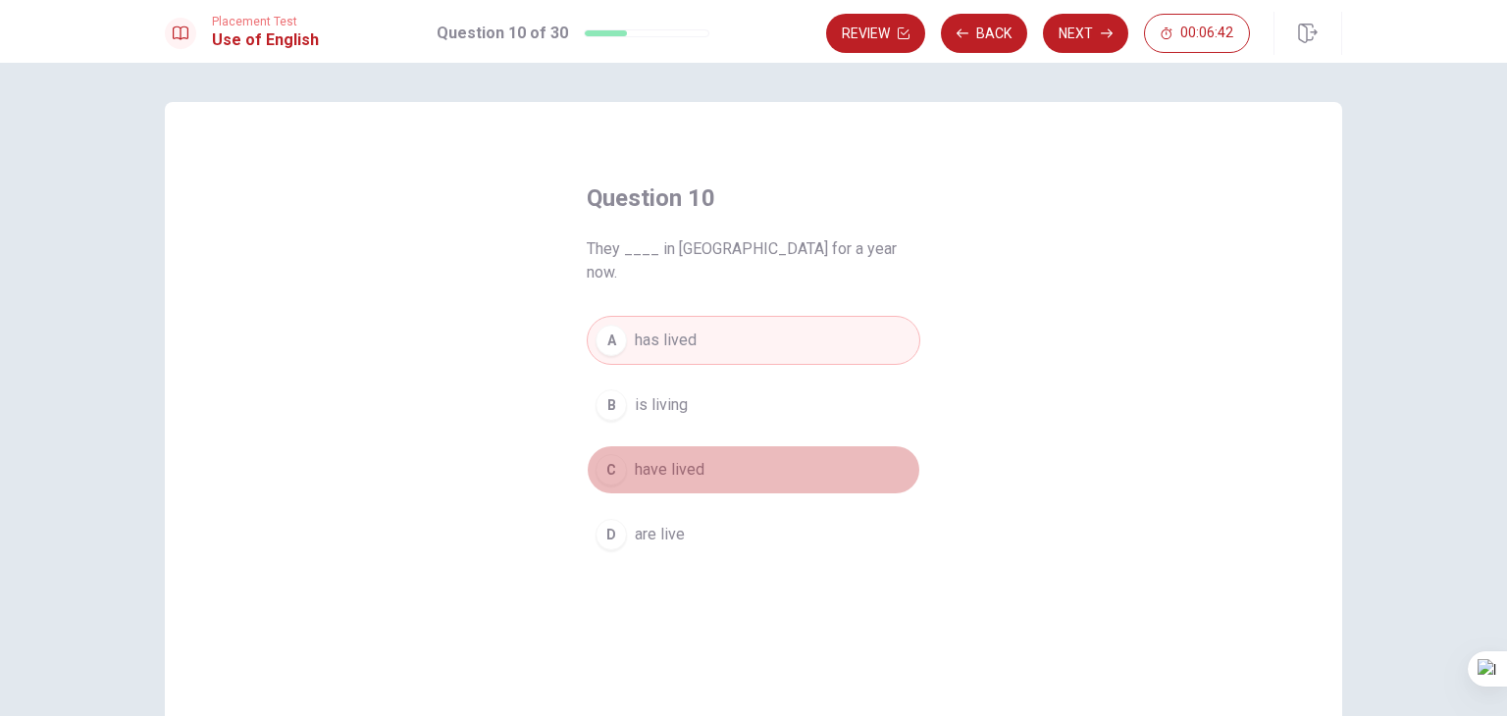
click at [638, 458] on span "have lived" at bounding box center [670, 470] width 70 height 24
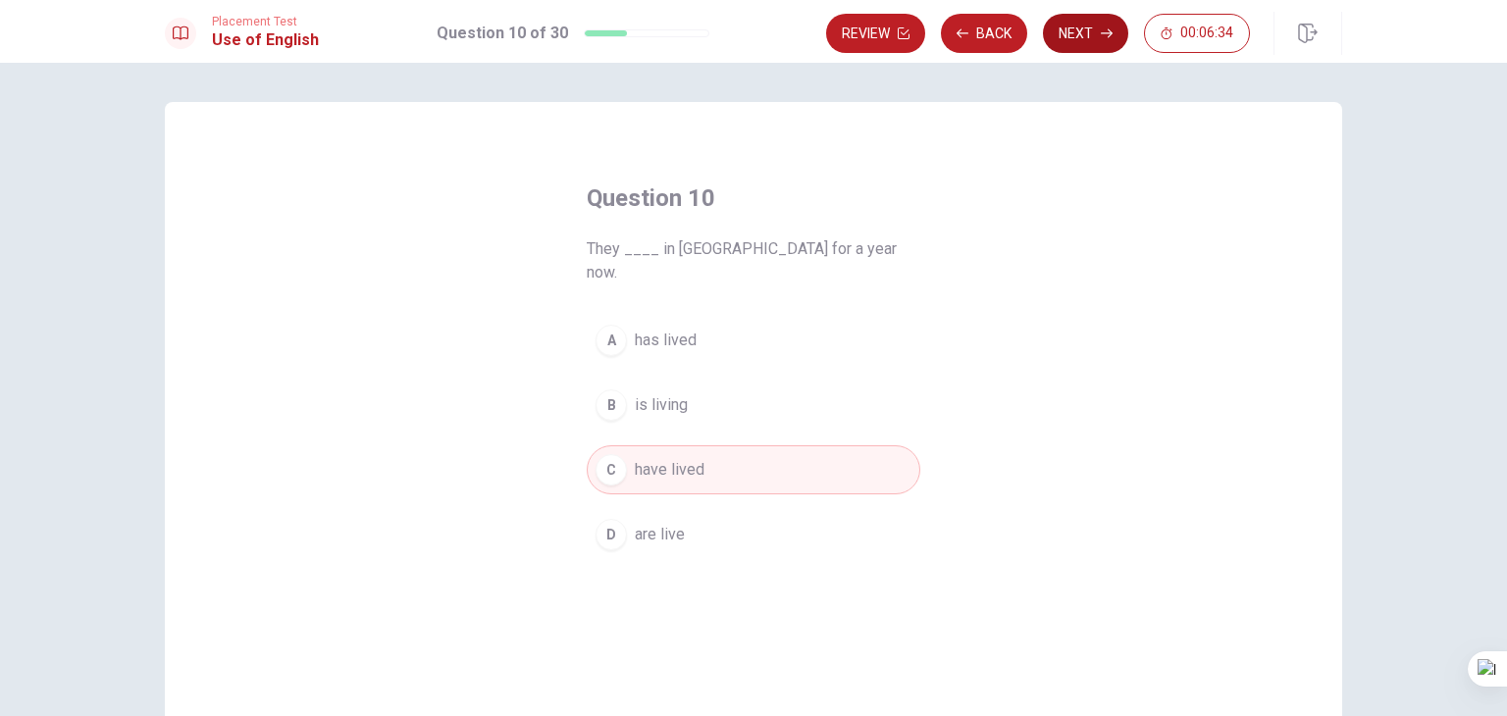
click at [1090, 27] on button "Next" at bounding box center [1085, 33] width 85 height 39
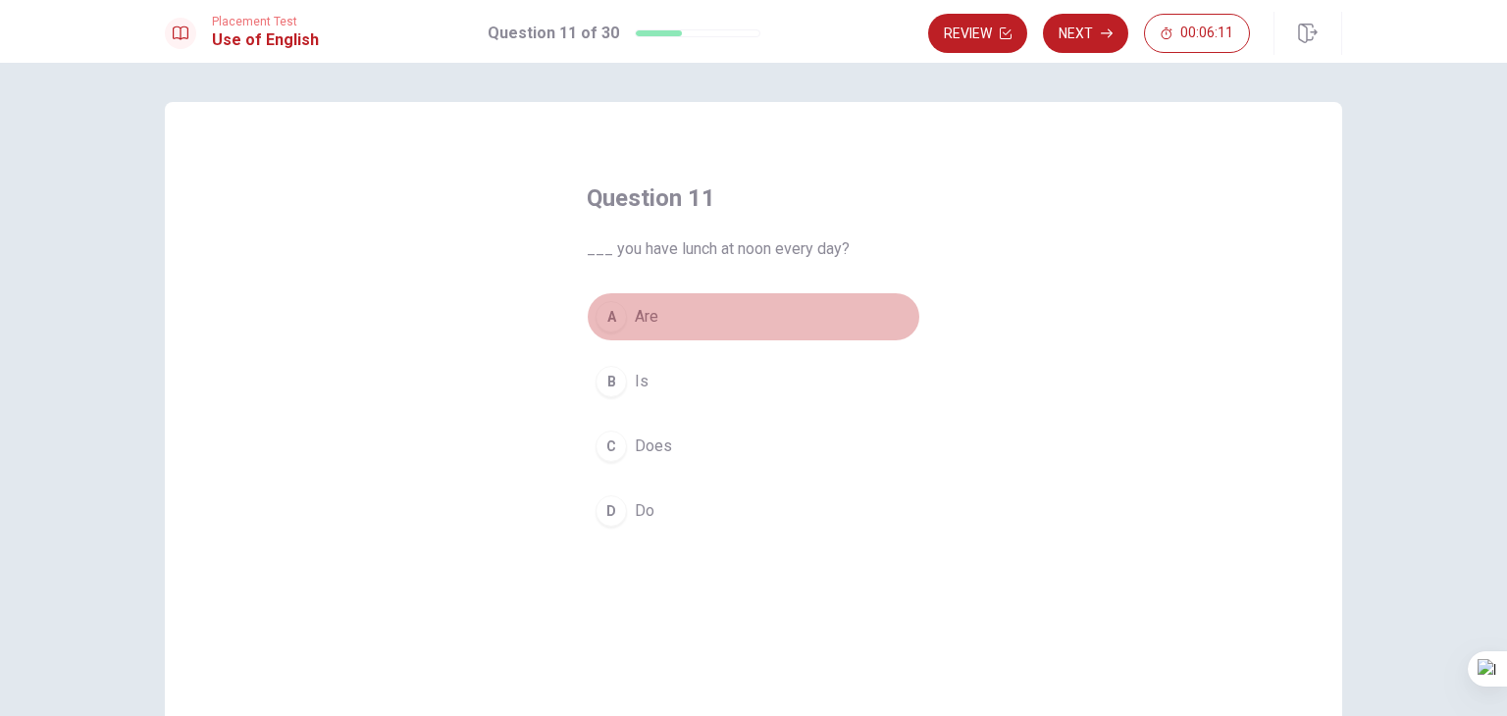
click at [600, 319] on div "A" at bounding box center [610, 316] width 31 height 31
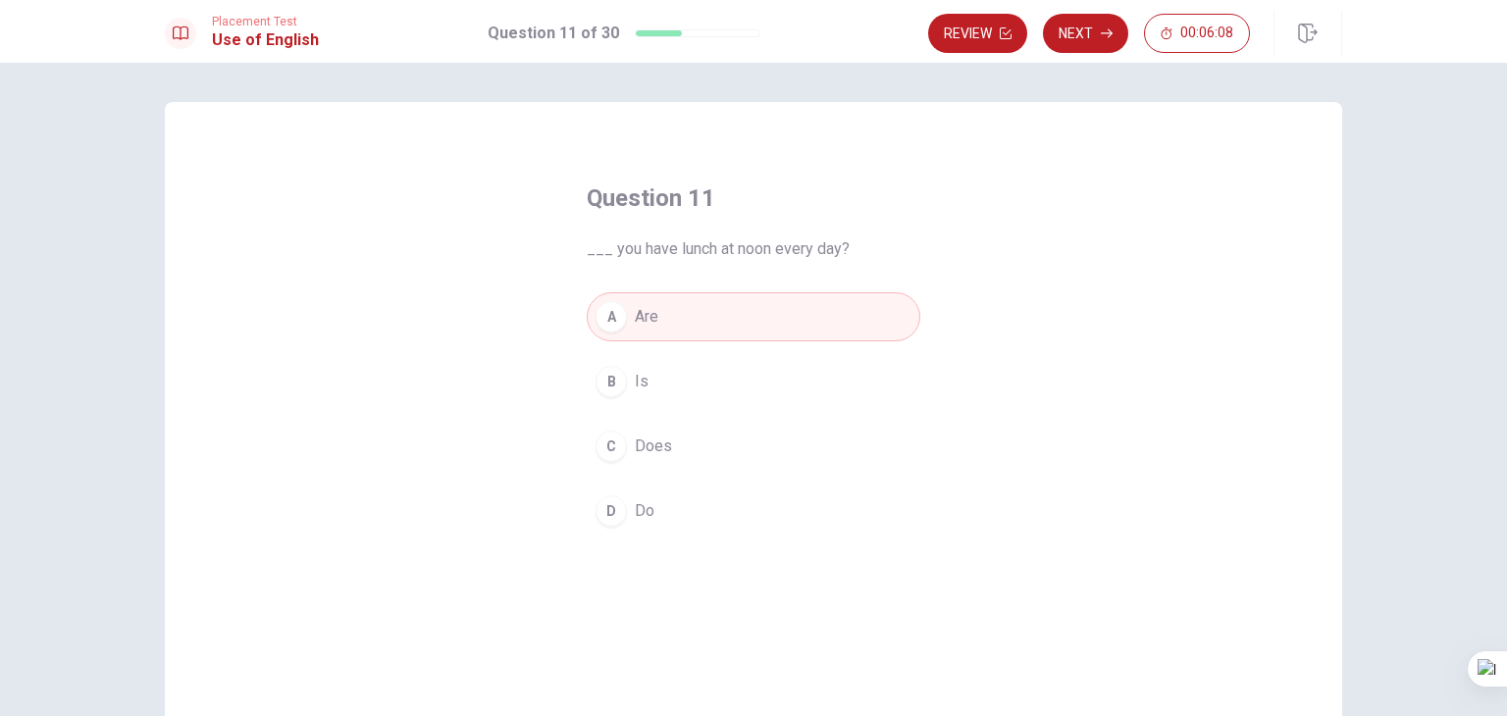
click at [609, 510] on div "D" at bounding box center [610, 510] width 31 height 31
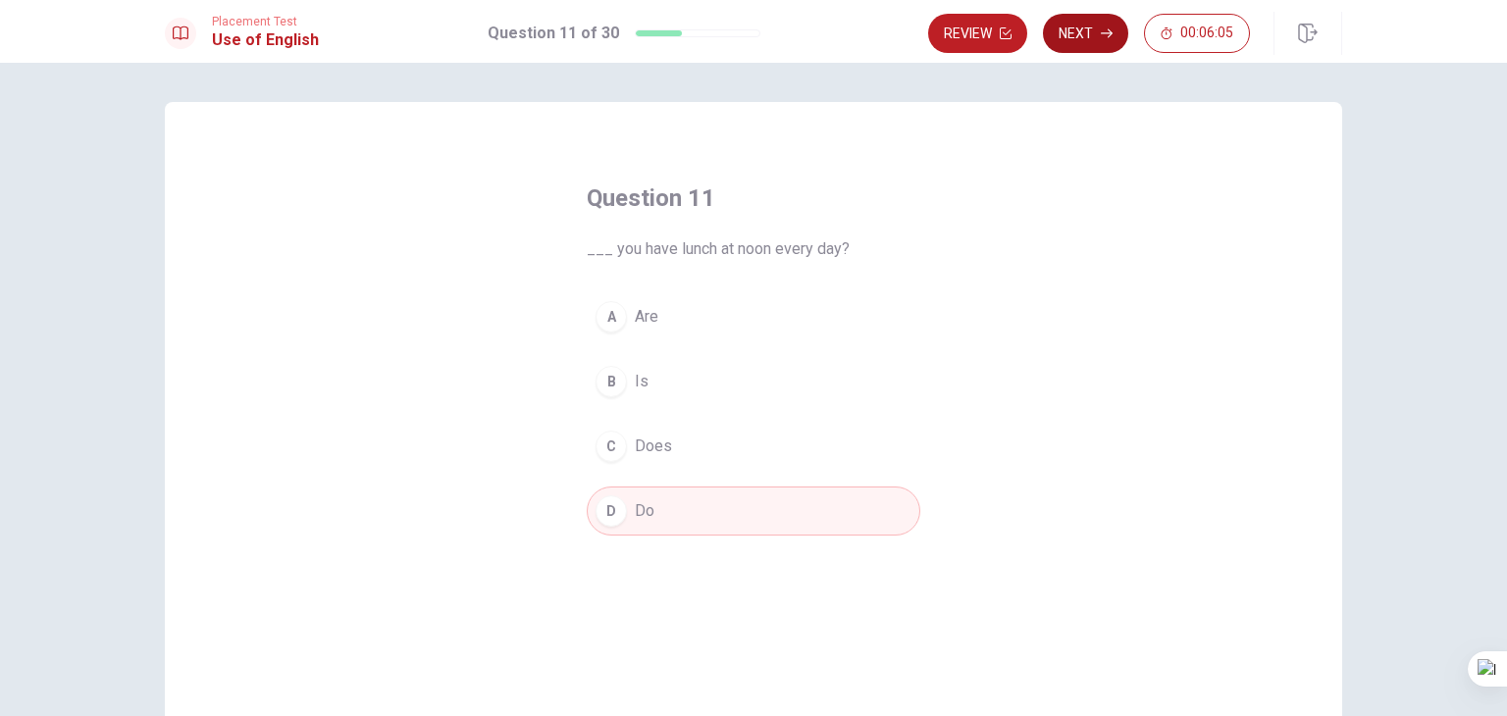
click at [1103, 29] on icon "button" at bounding box center [1107, 33] width 12 height 12
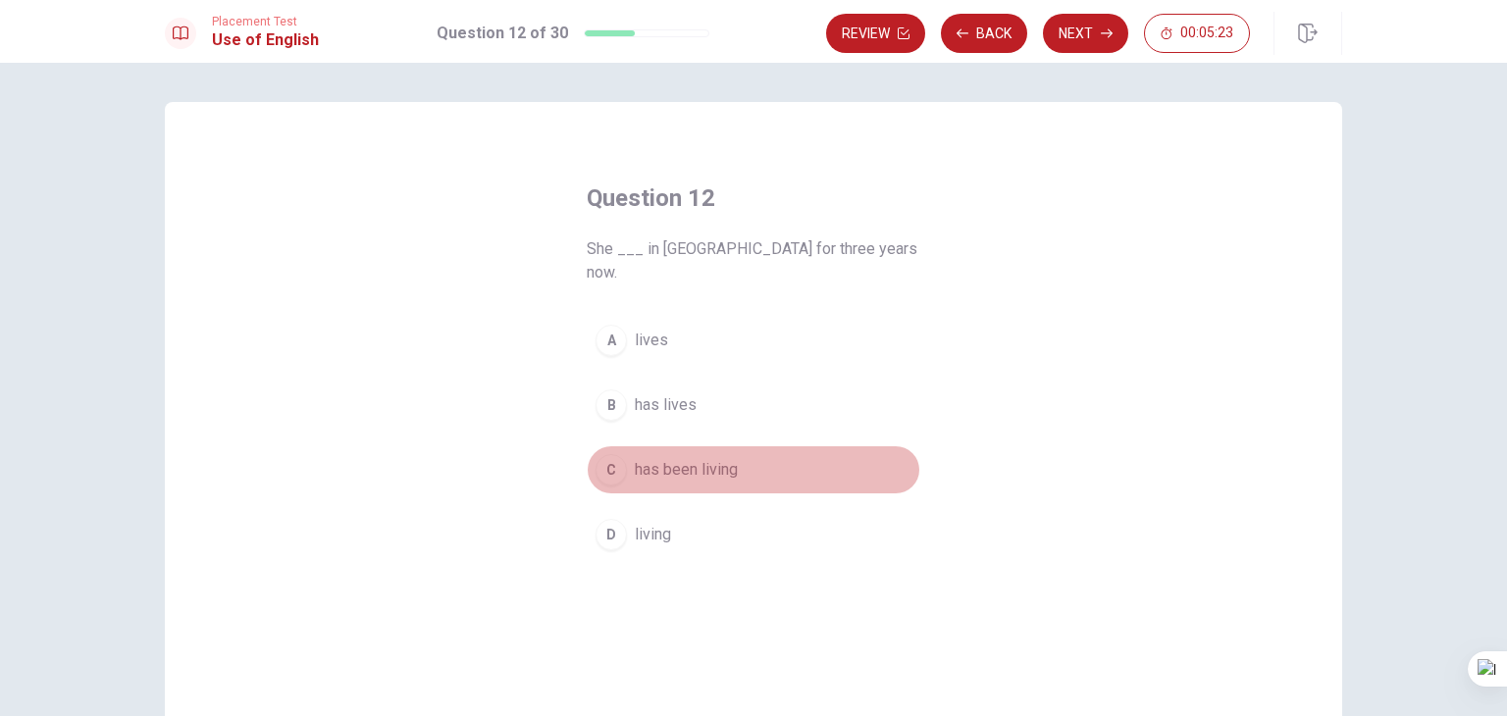
click at [663, 458] on span "has been living" at bounding box center [686, 470] width 103 height 24
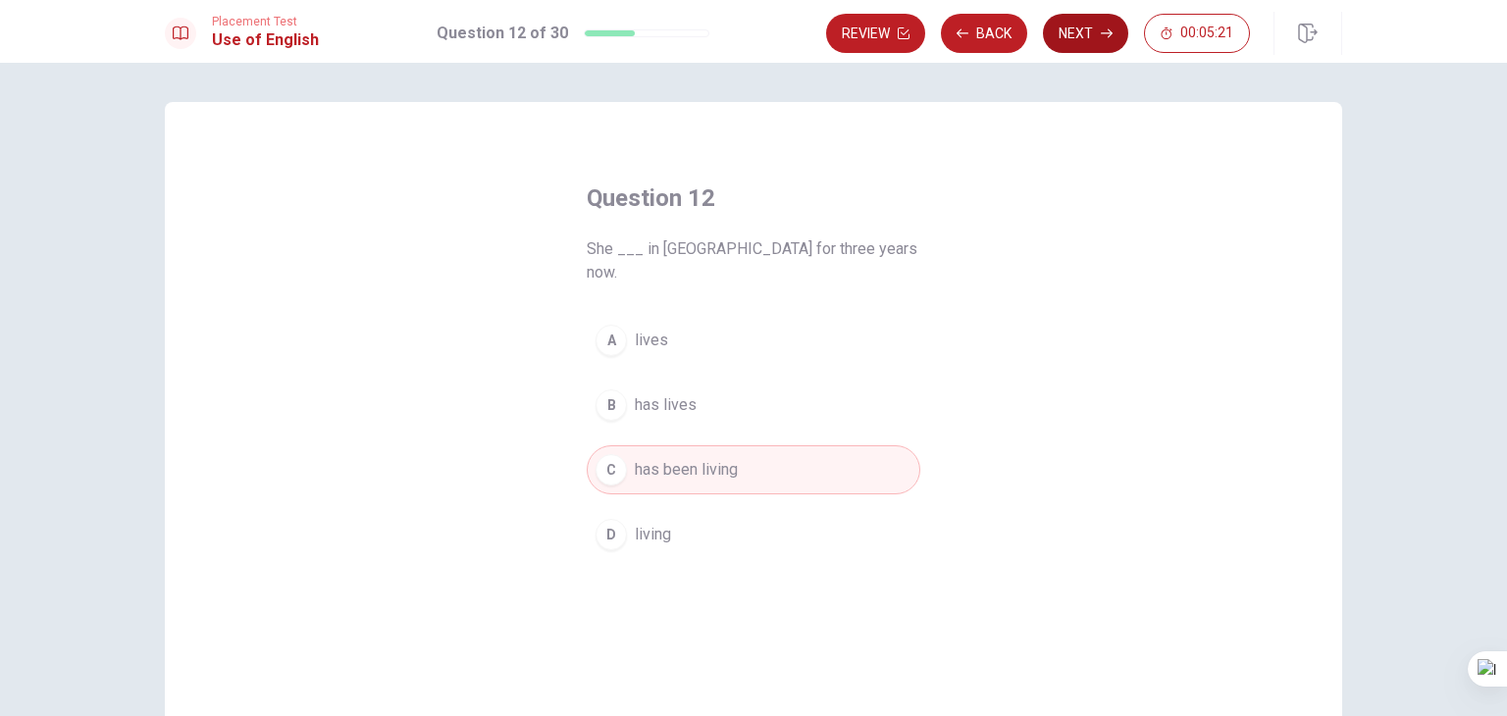
click at [1105, 23] on button "Next" at bounding box center [1085, 33] width 85 height 39
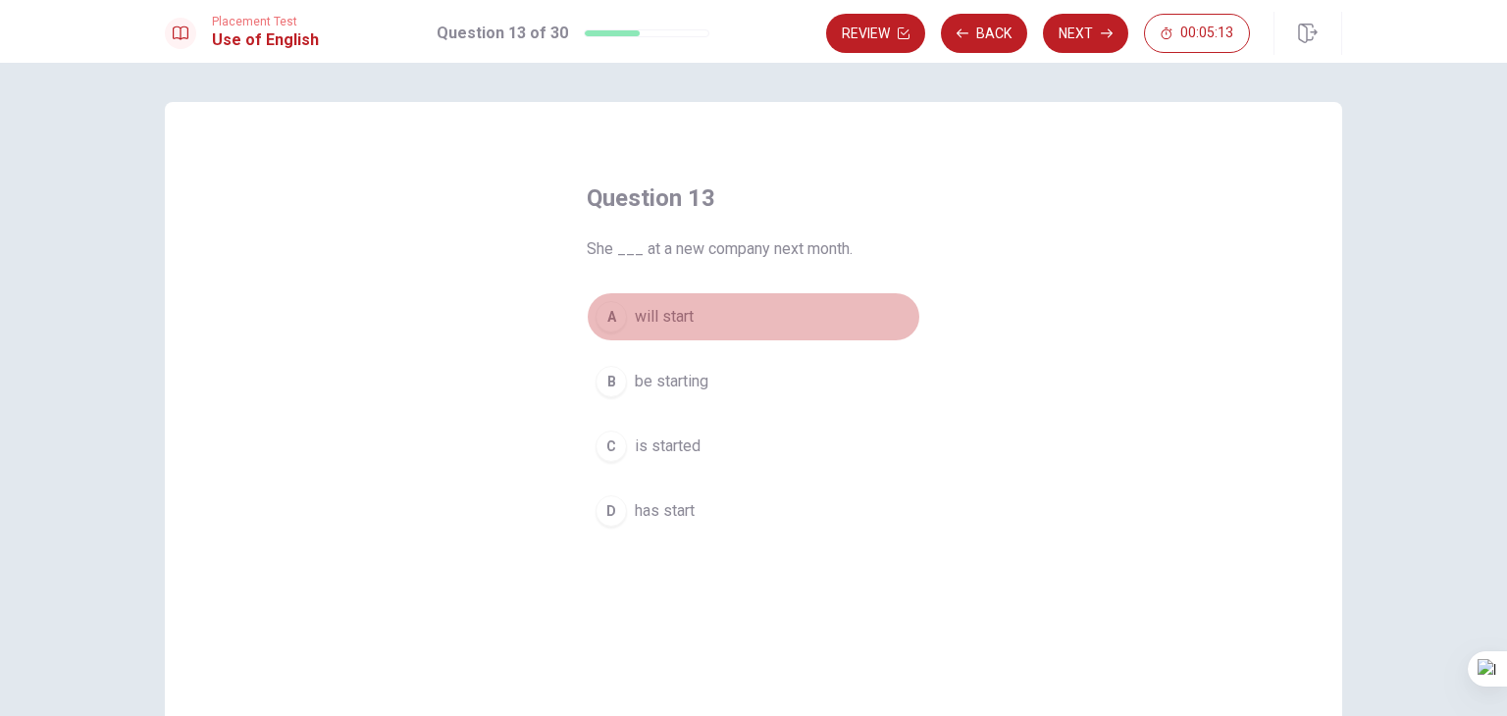
click at [666, 318] on span "will start" at bounding box center [664, 317] width 59 height 24
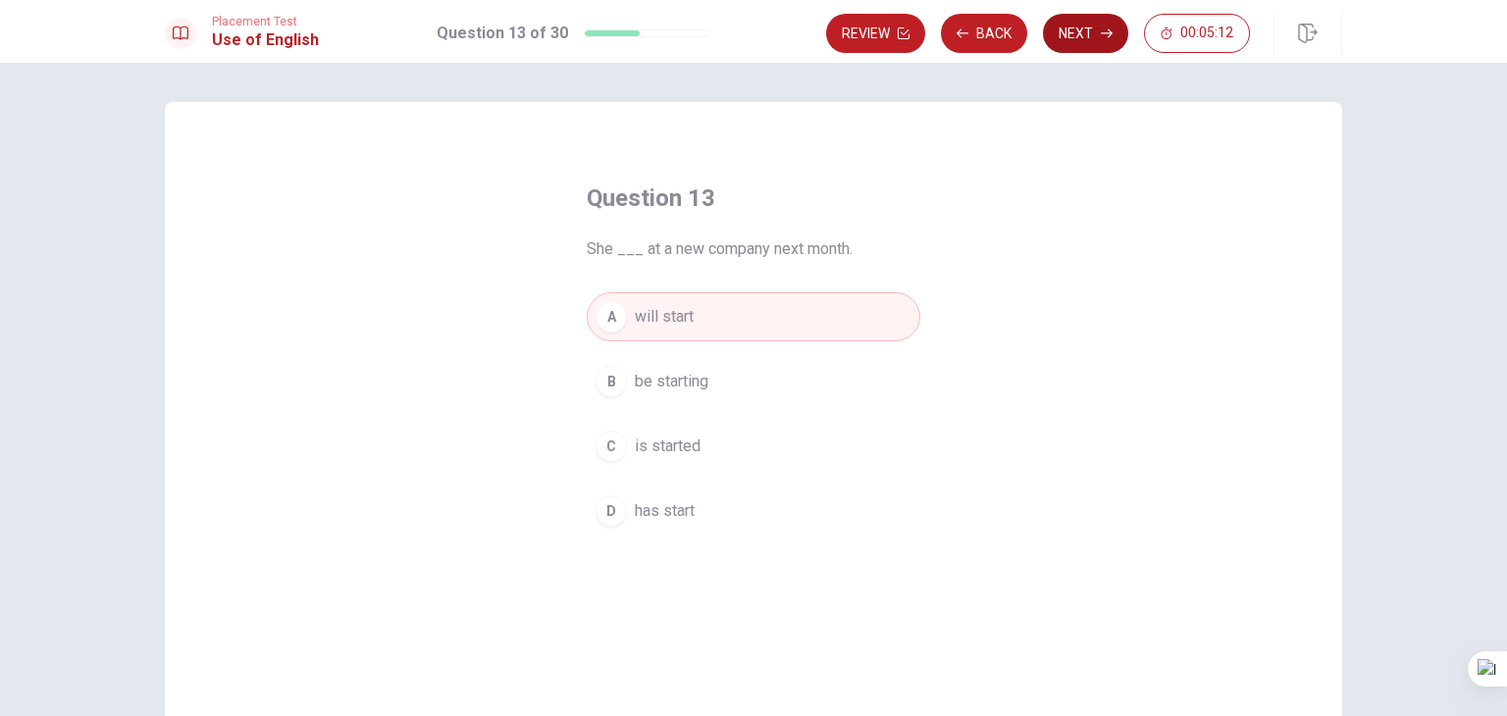
click at [1083, 32] on button "Next" at bounding box center [1085, 33] width 85 height 39
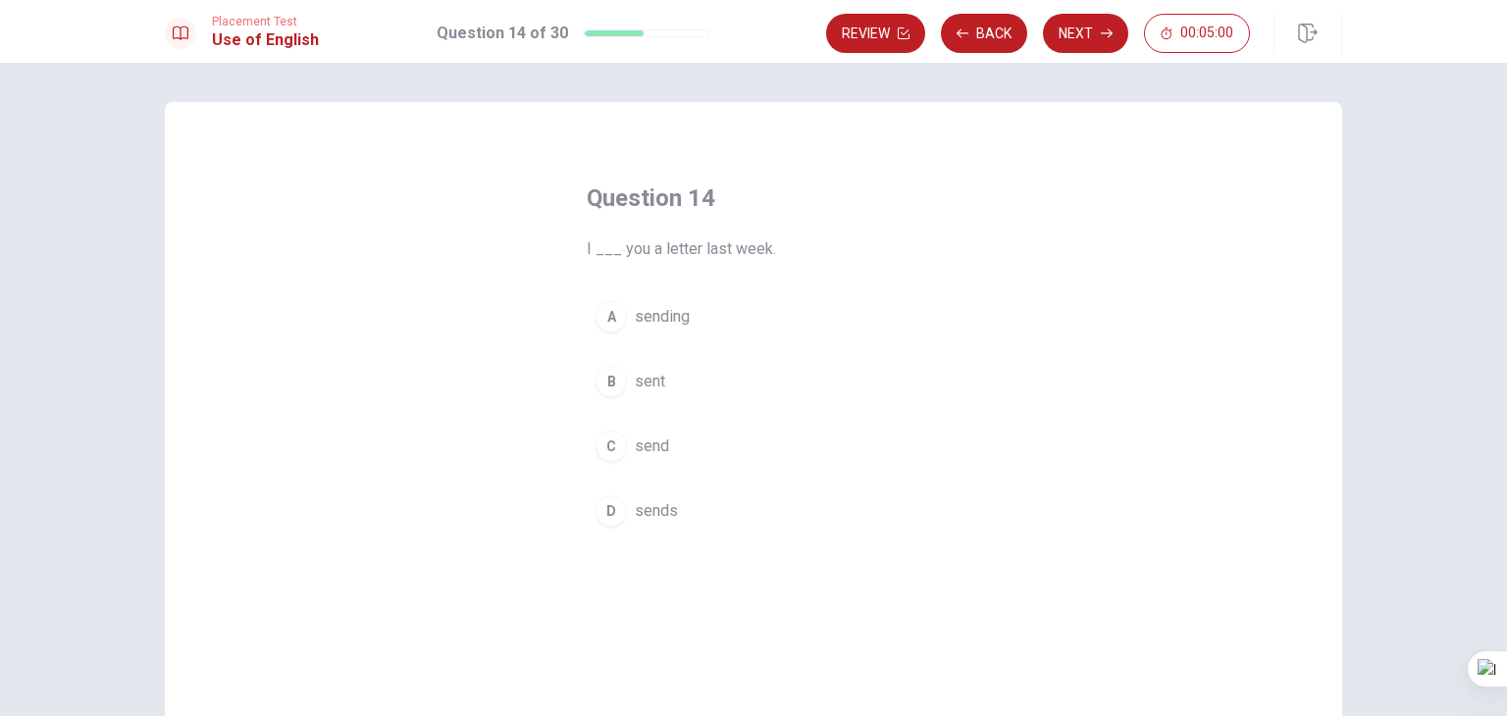
click at [635, 380] on span "sent" at bounding box center [650, 382] width 30 height 24
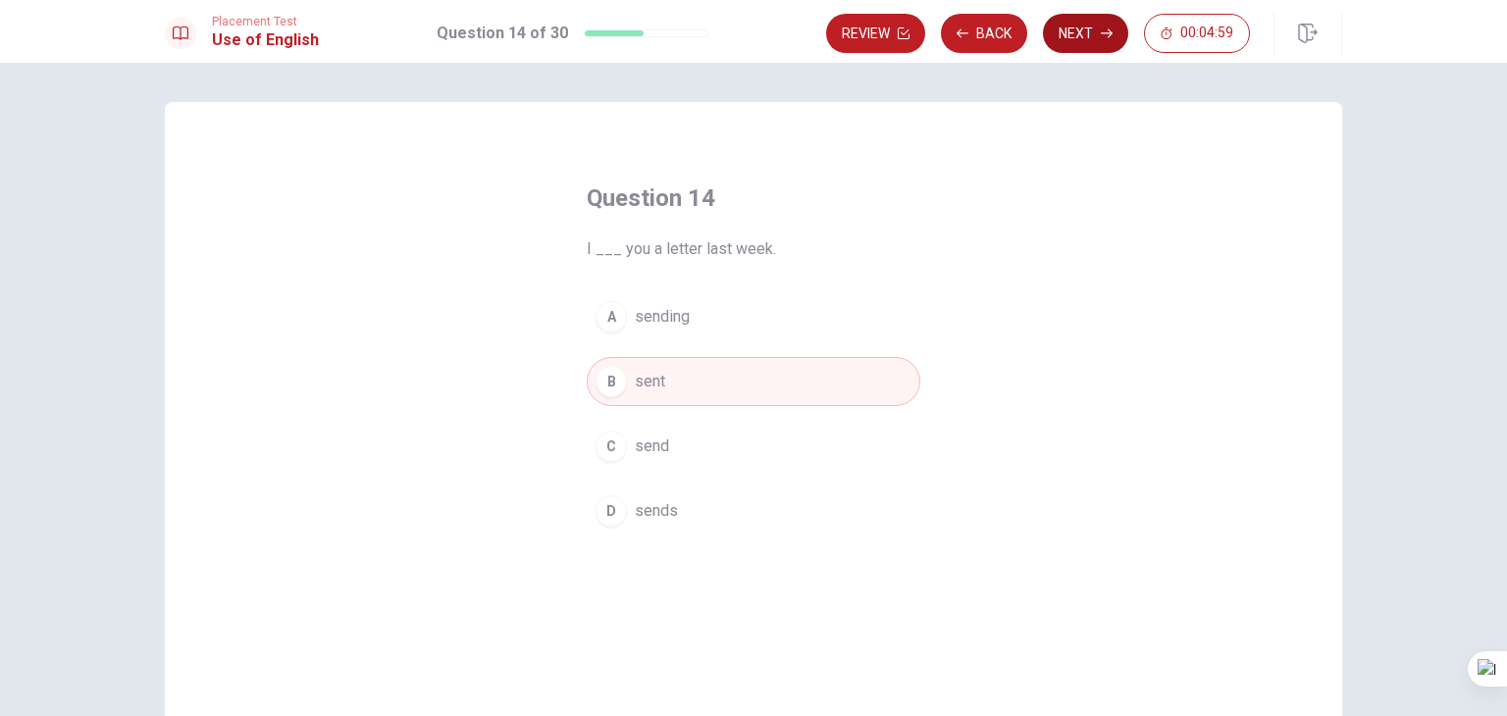
click at [1083, 46] on button "Next" at bounding box center [1085, 33] width 85 height 39
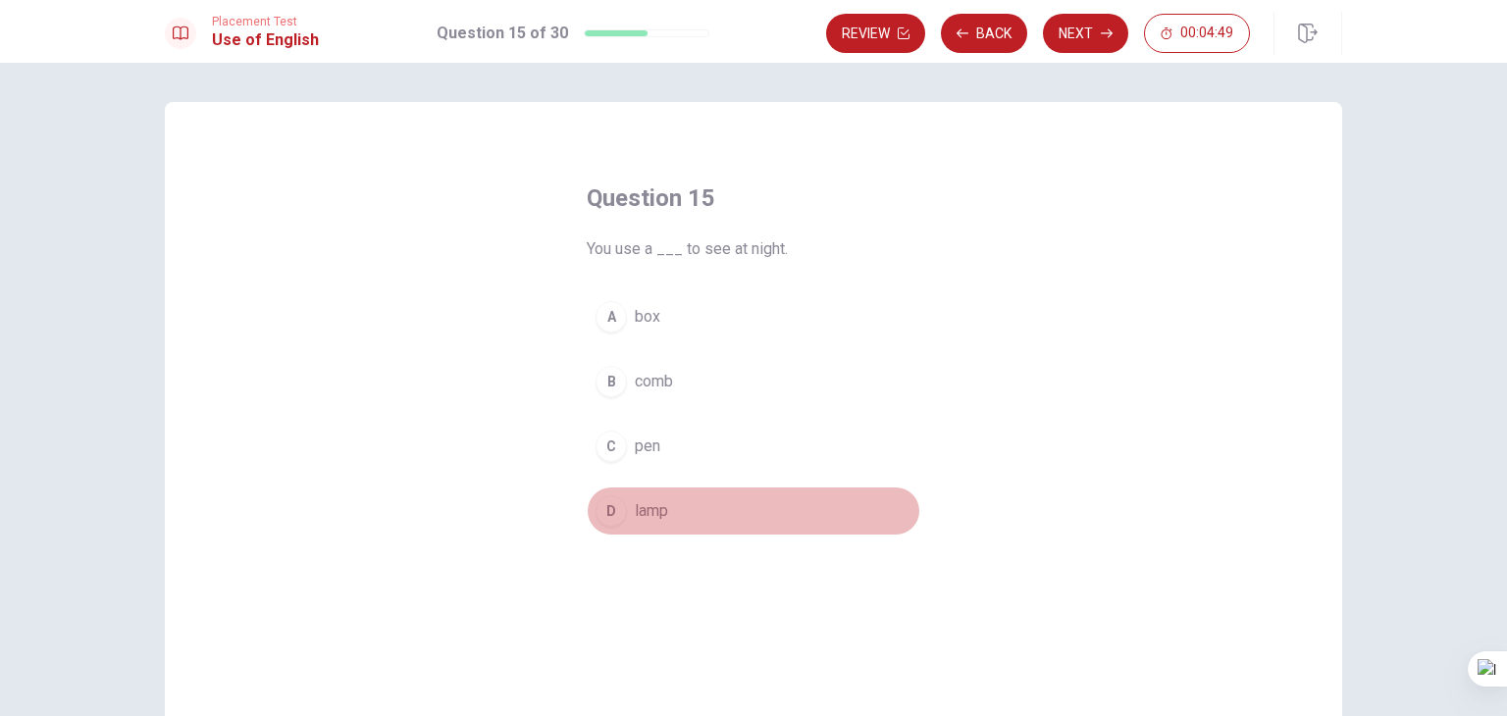
click at [635, 517] on span "lamp" at bounding box center [651, 511] width 33 height 24
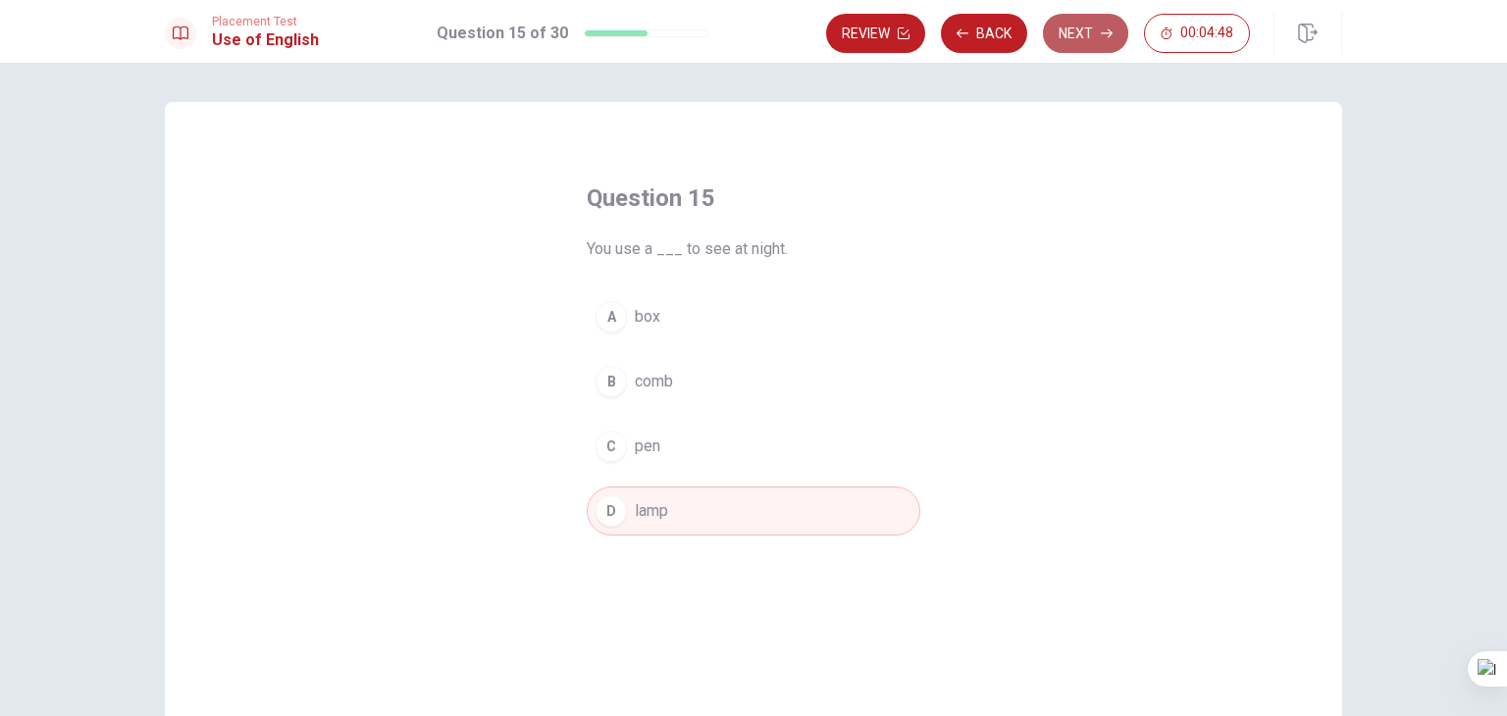
click at [1093, 36] on button "Next" at bounding box center [1085, 33] width 85 height 39
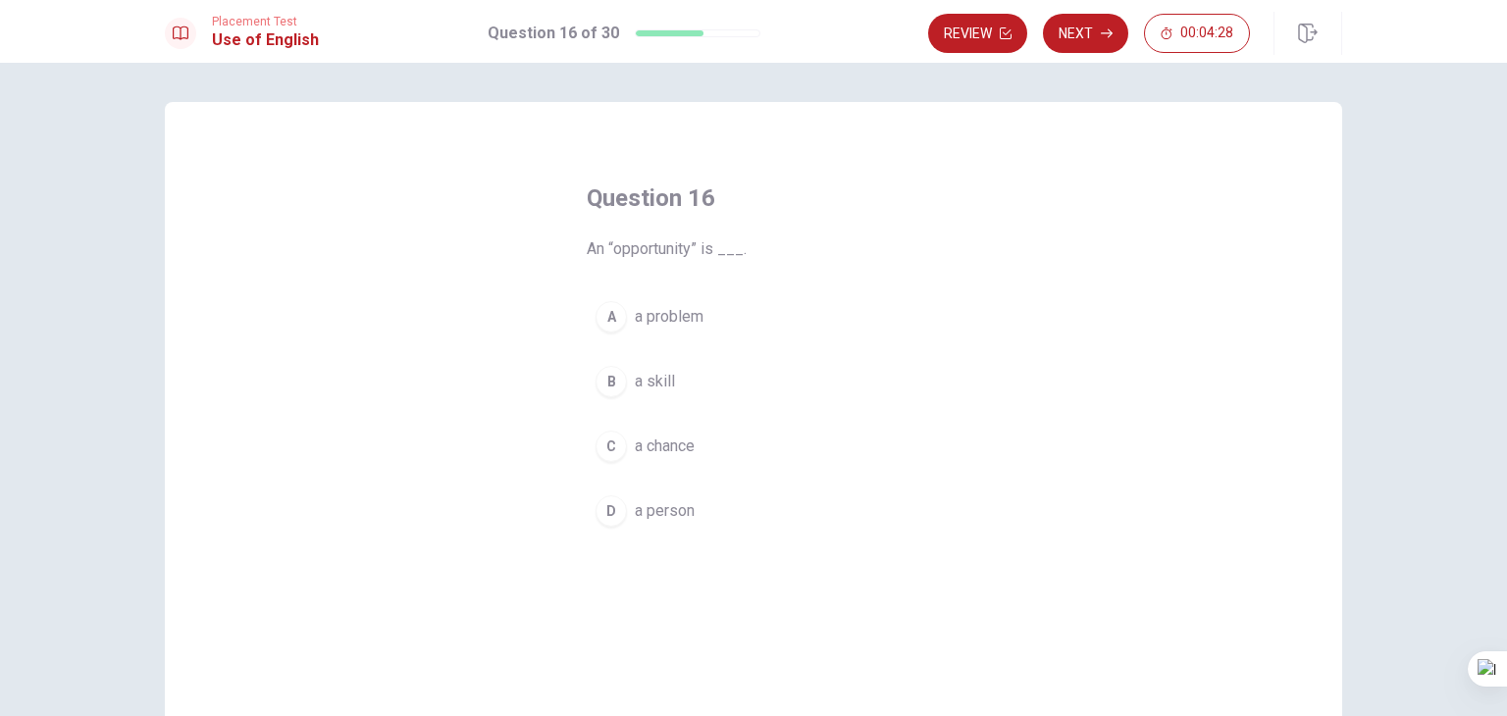
click at [651, 380] on span "a skill" at bounding box center [655, 382] width 40 height 24
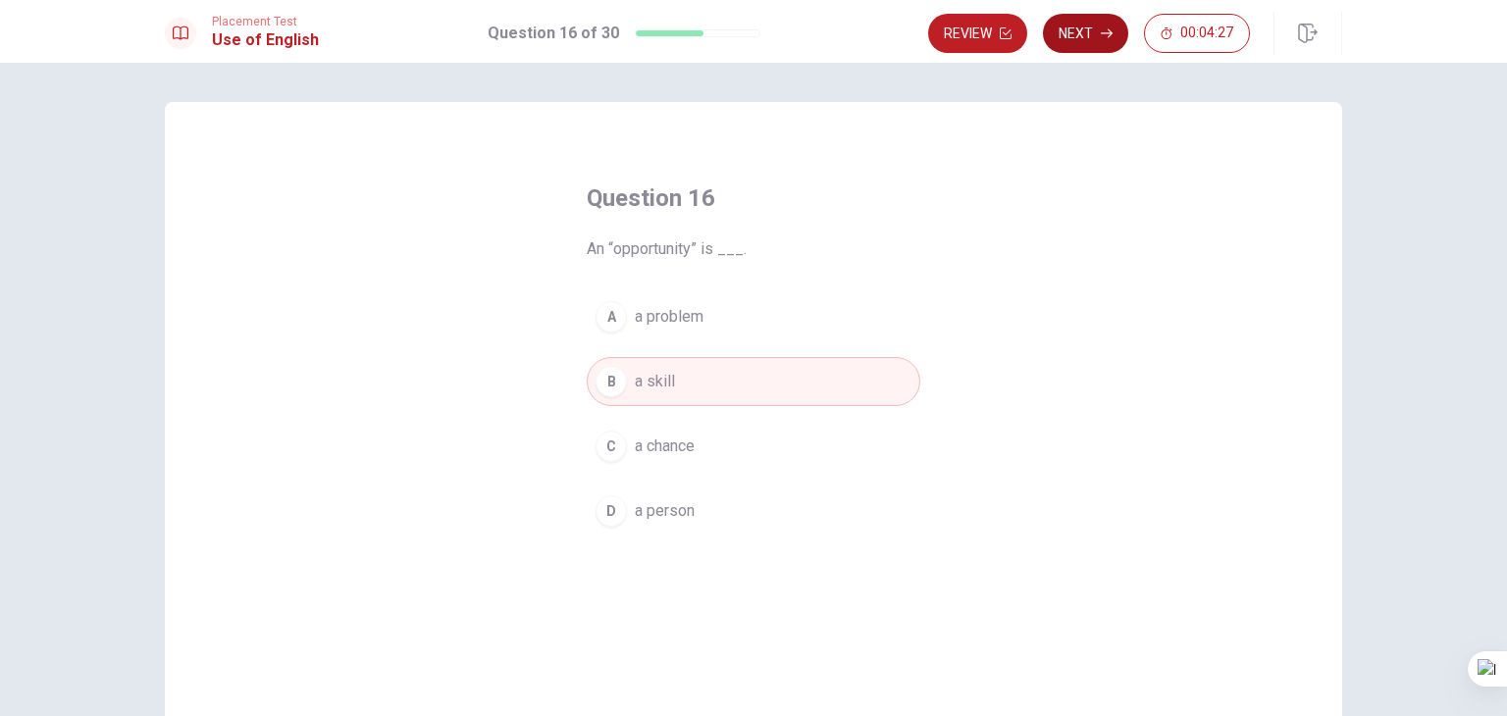
click at [1095, 42] on button "Next" at bounding box center [1085, 33] width 85 height 39
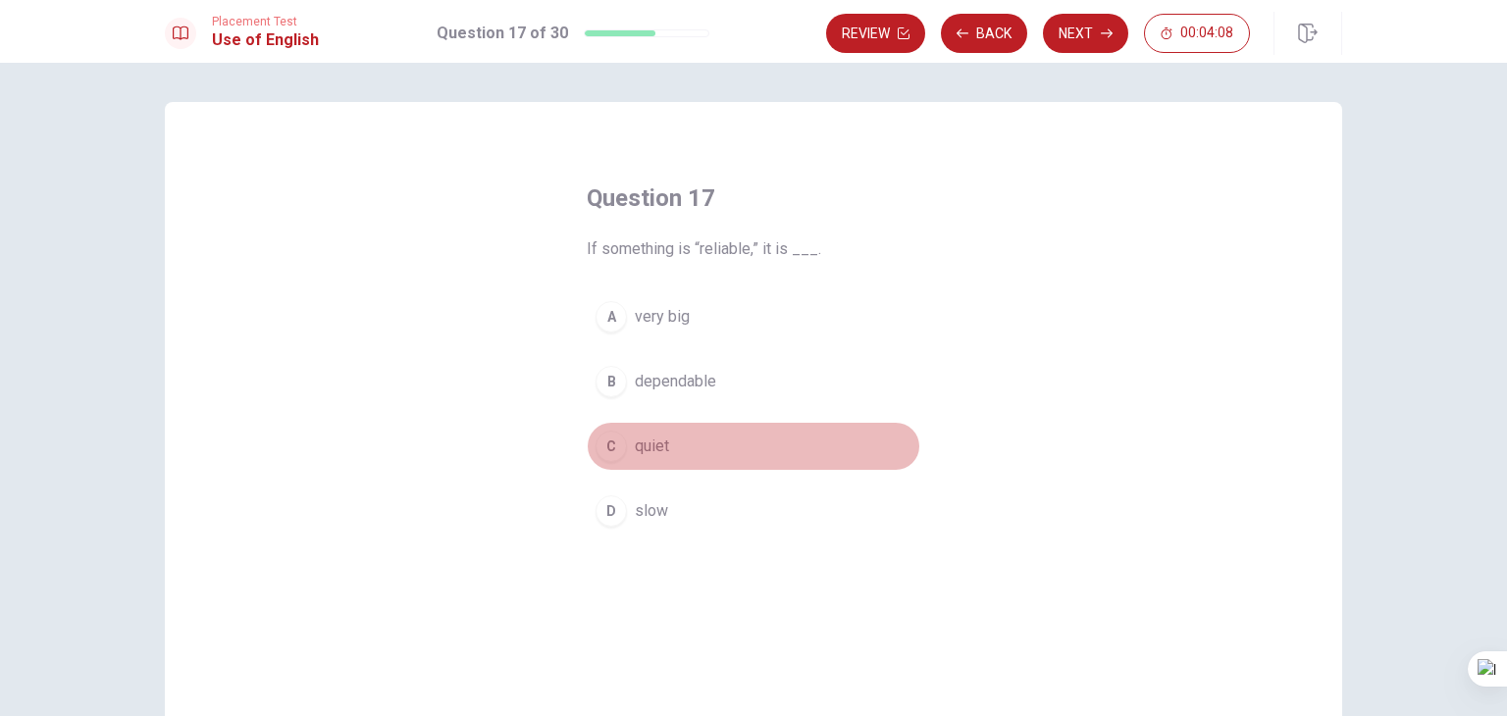
click at [635, 439] on span "quiet" at bounding box center [652, 447] width 34 height 24
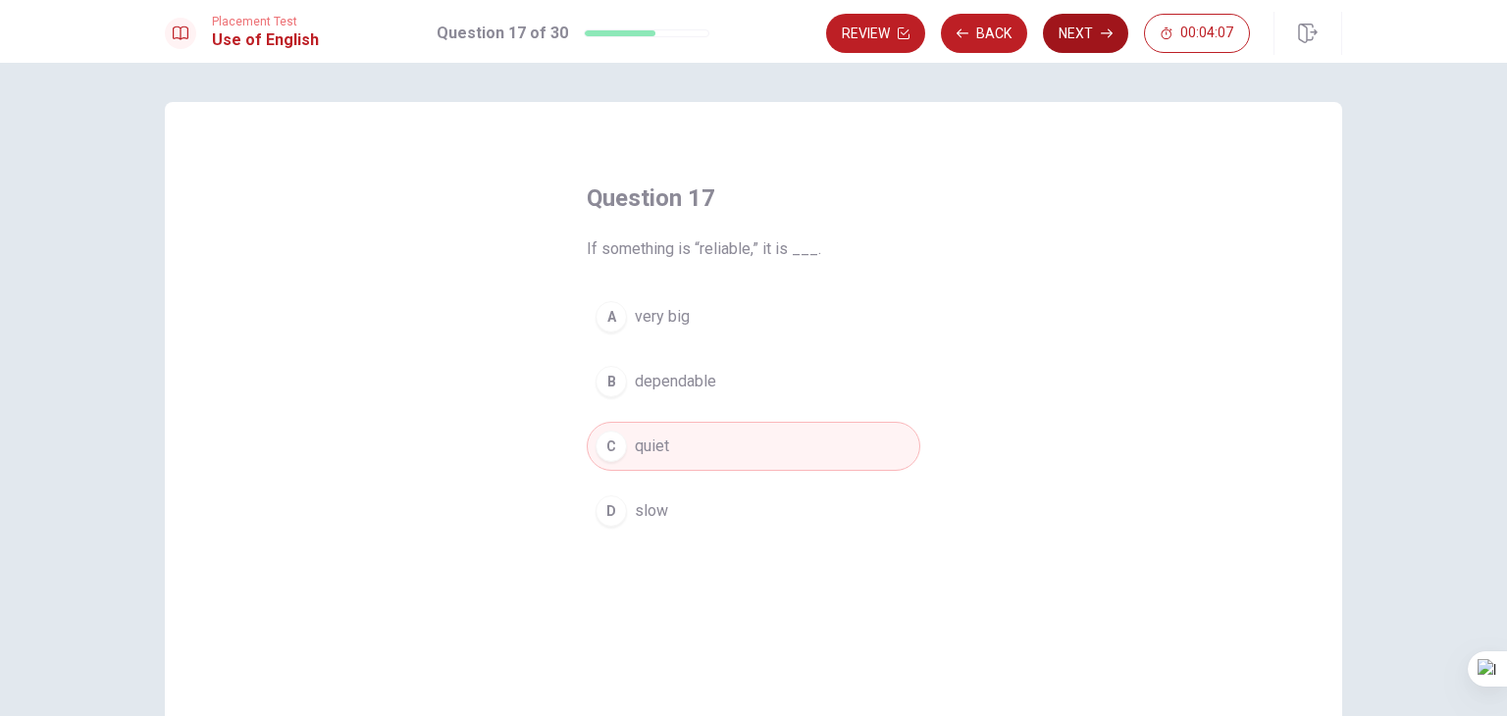
click at [1095, 40] on button "Next" at bounding box center [1085, 33] width 85 height 39
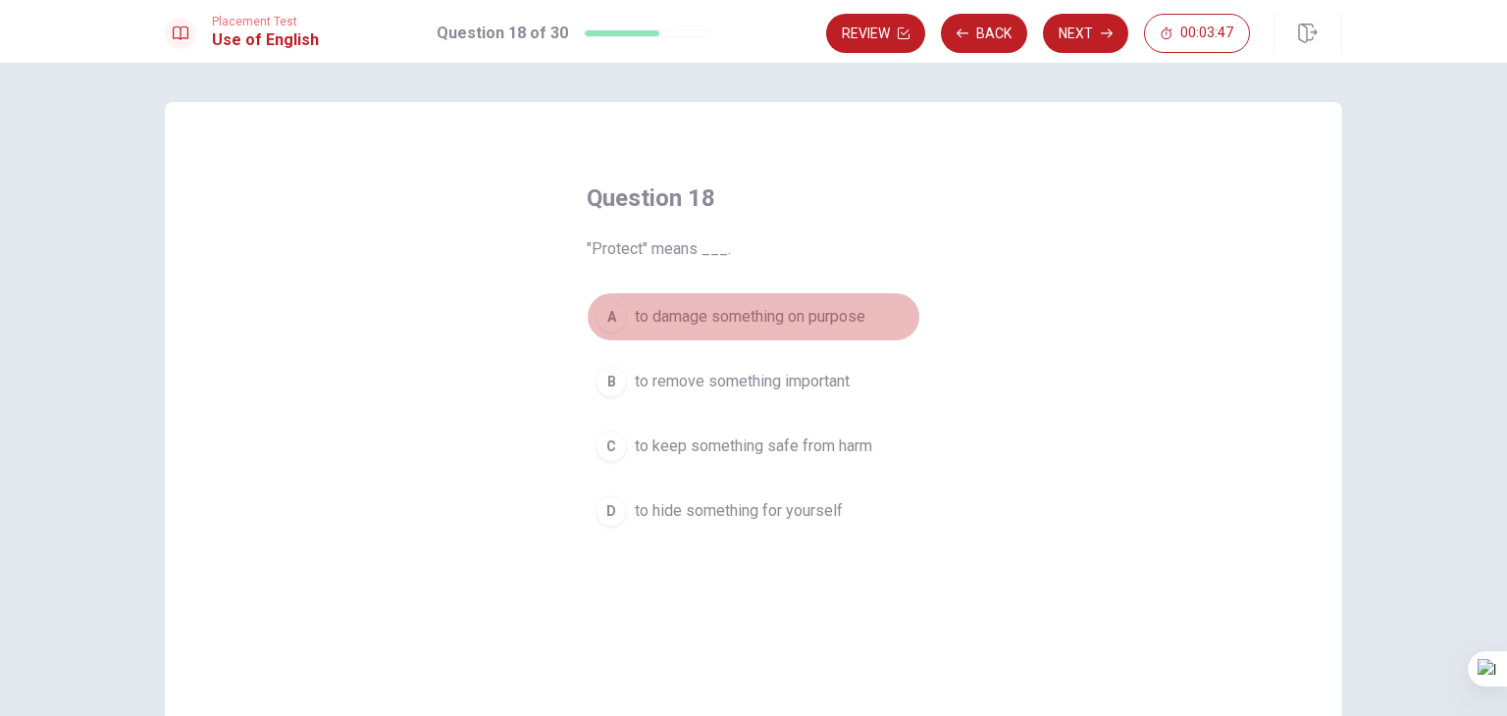
click at [681, 311] on span "to damage something on purpose" at bounding box center [750, 317] width 231 height 24
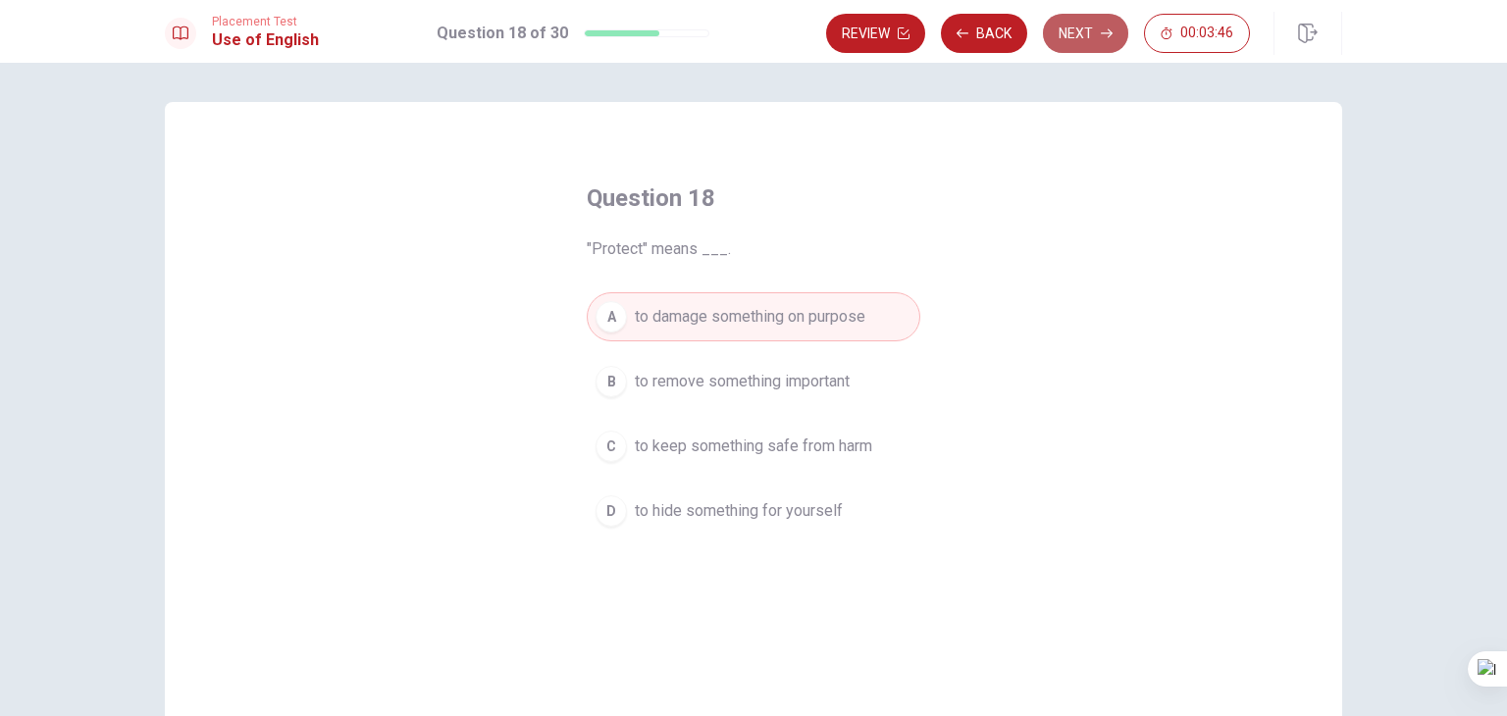
click at [1072, 26] on button "Next" at bounding box center [1085, 33] width 85 height 39
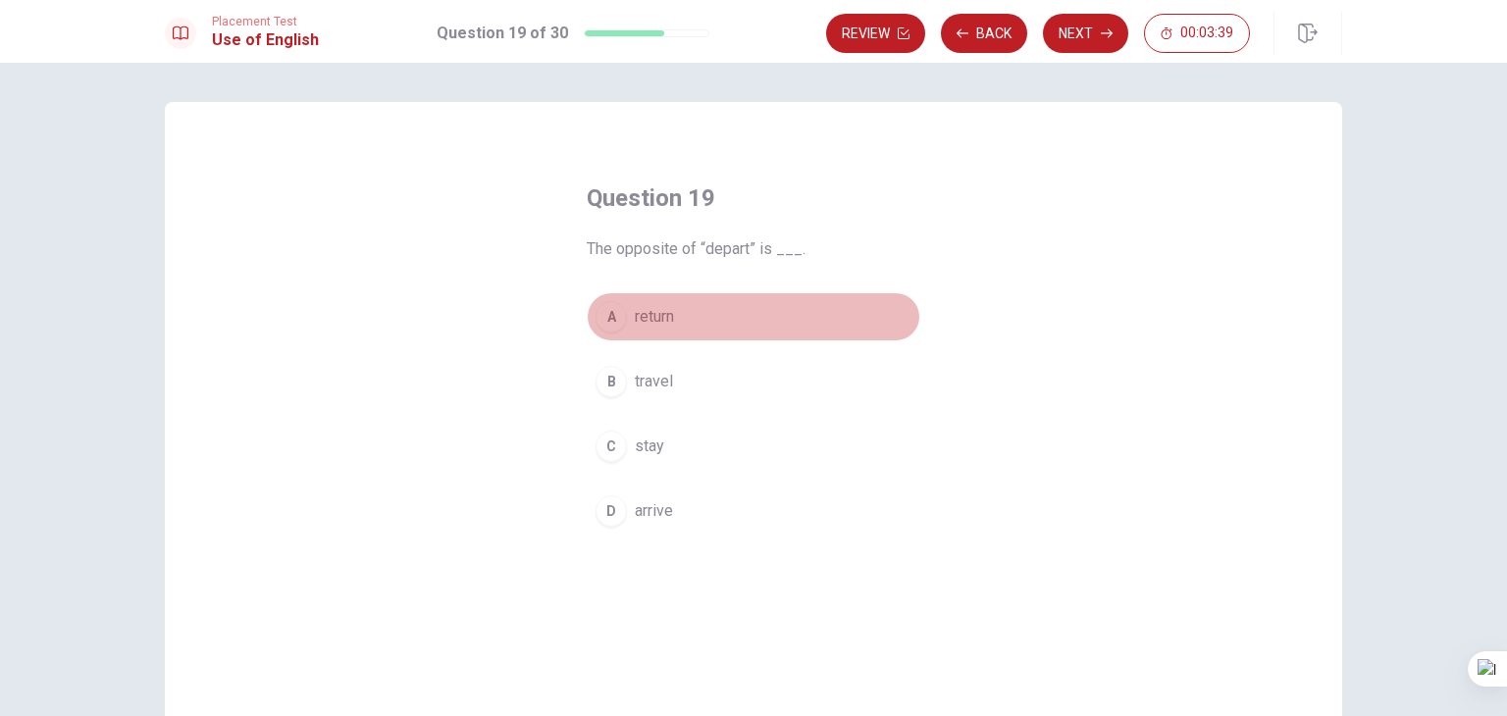
click at [635, 313] on span "return" at bounding box center [654, 317] width 39 height 24
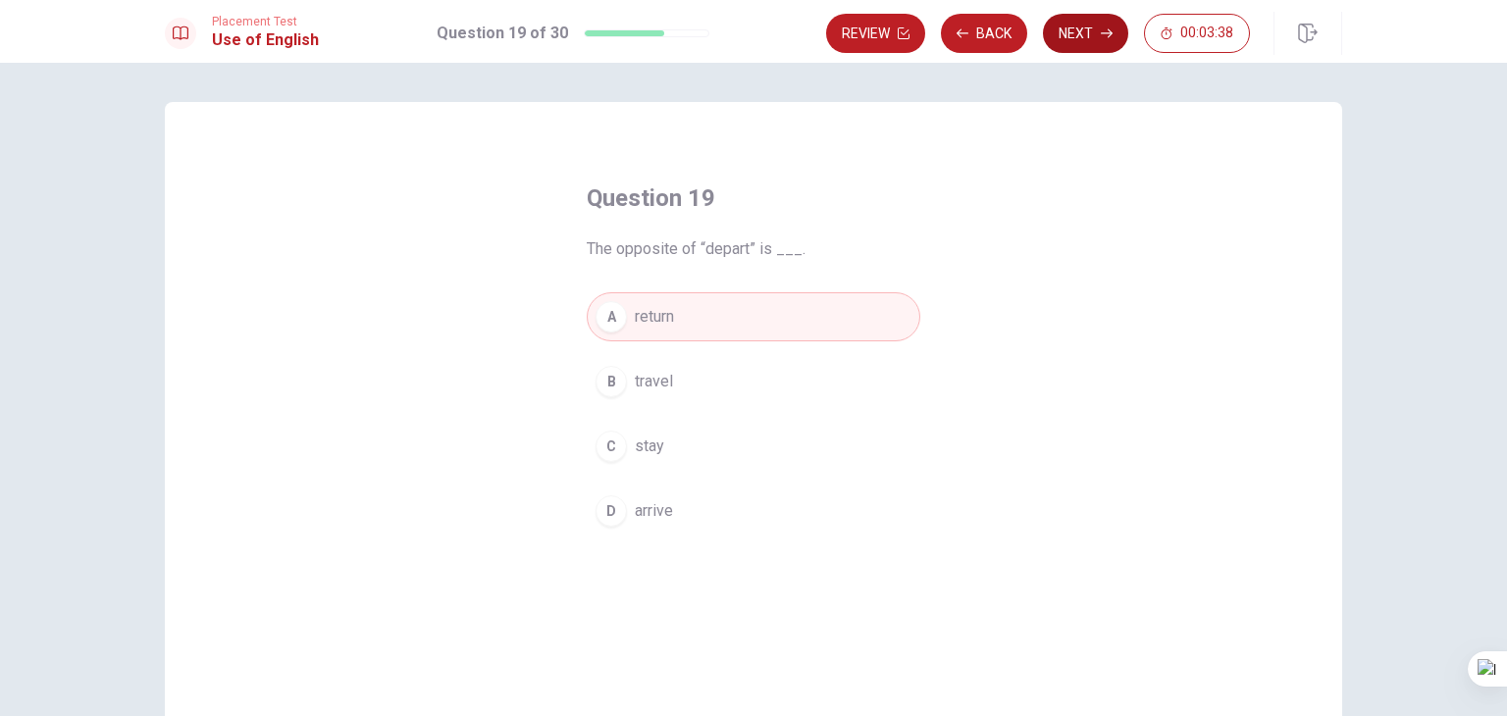
click at [1107, 28] on icon "button" at bounding box center [1107, 33] width 12 height 12
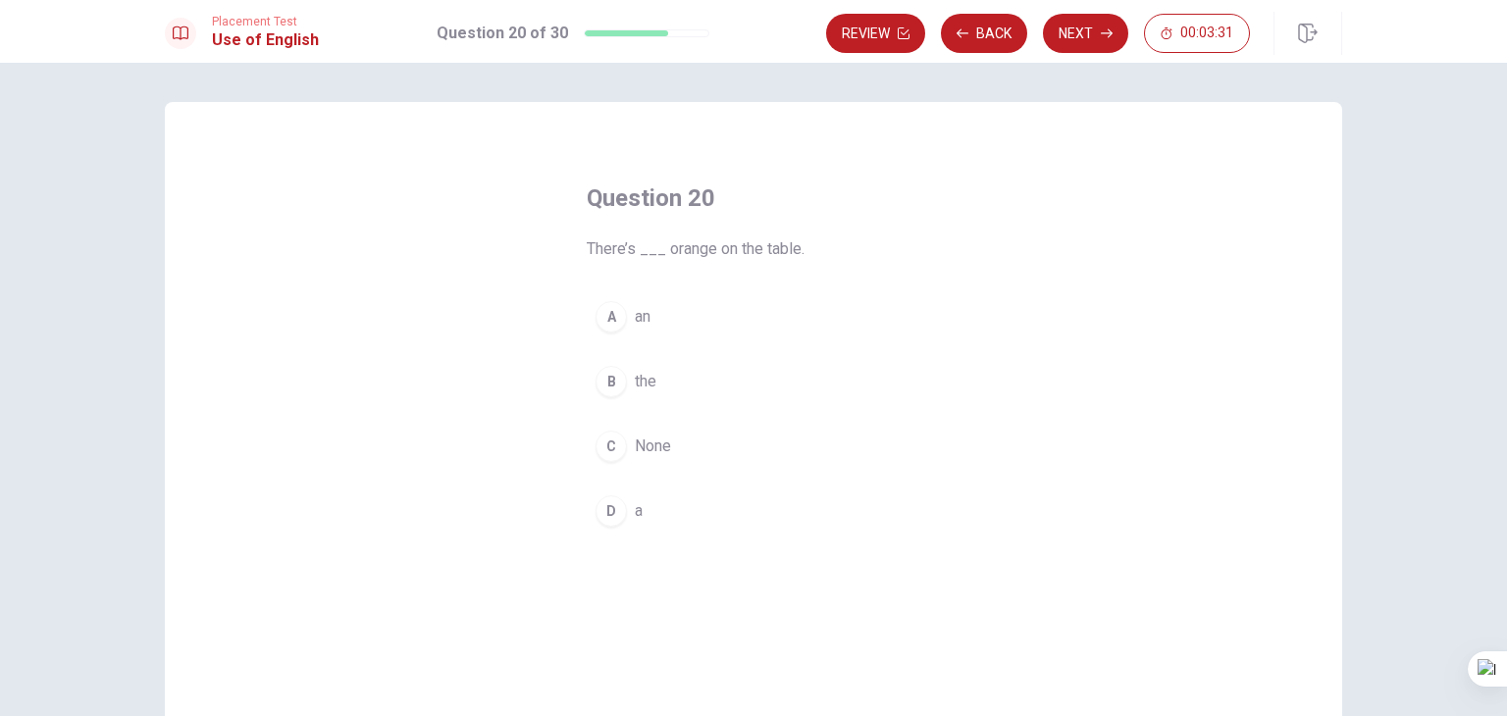
click at [635, 313] on span "an" at bounding box center [643, 317] width 16 height 24
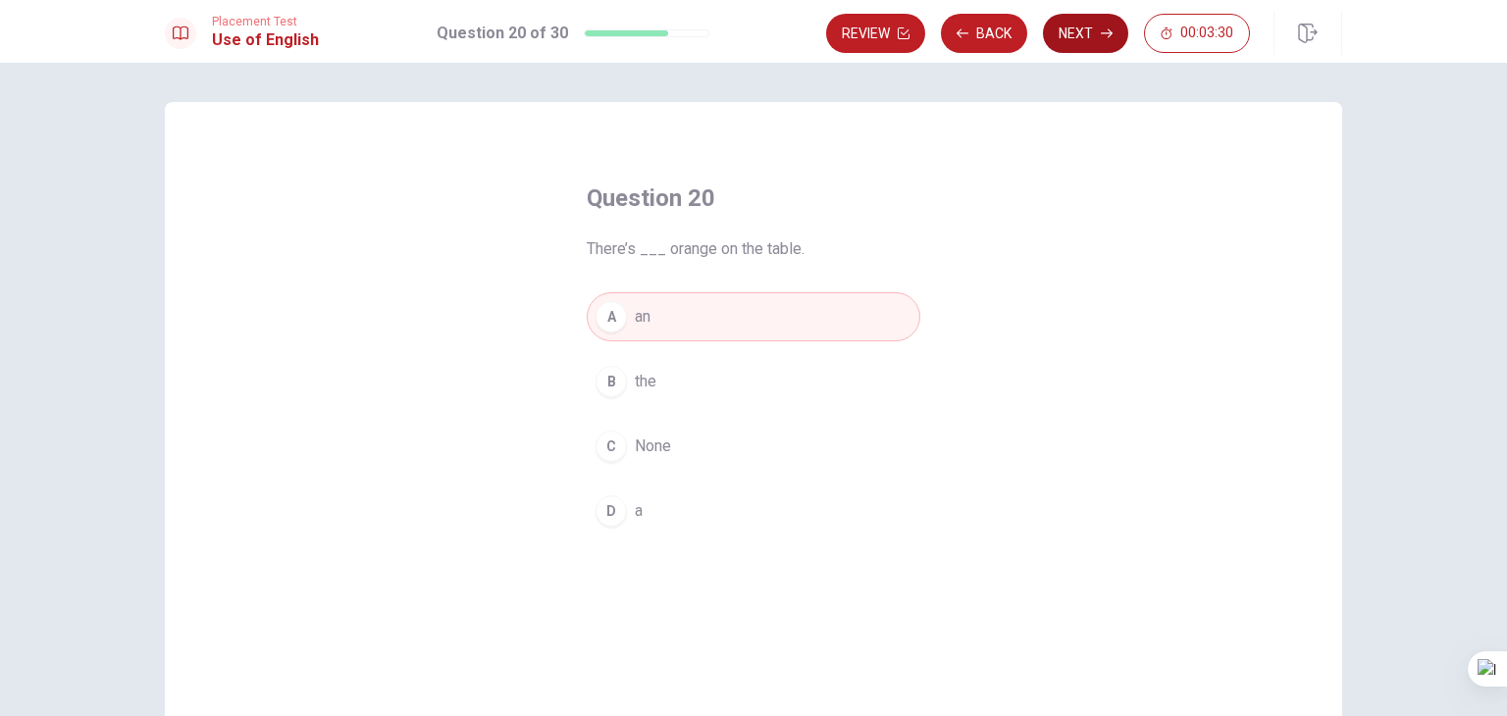
click at [1074, 34] on button "Next" at bounding box center [1085, 33] width 85 height 39
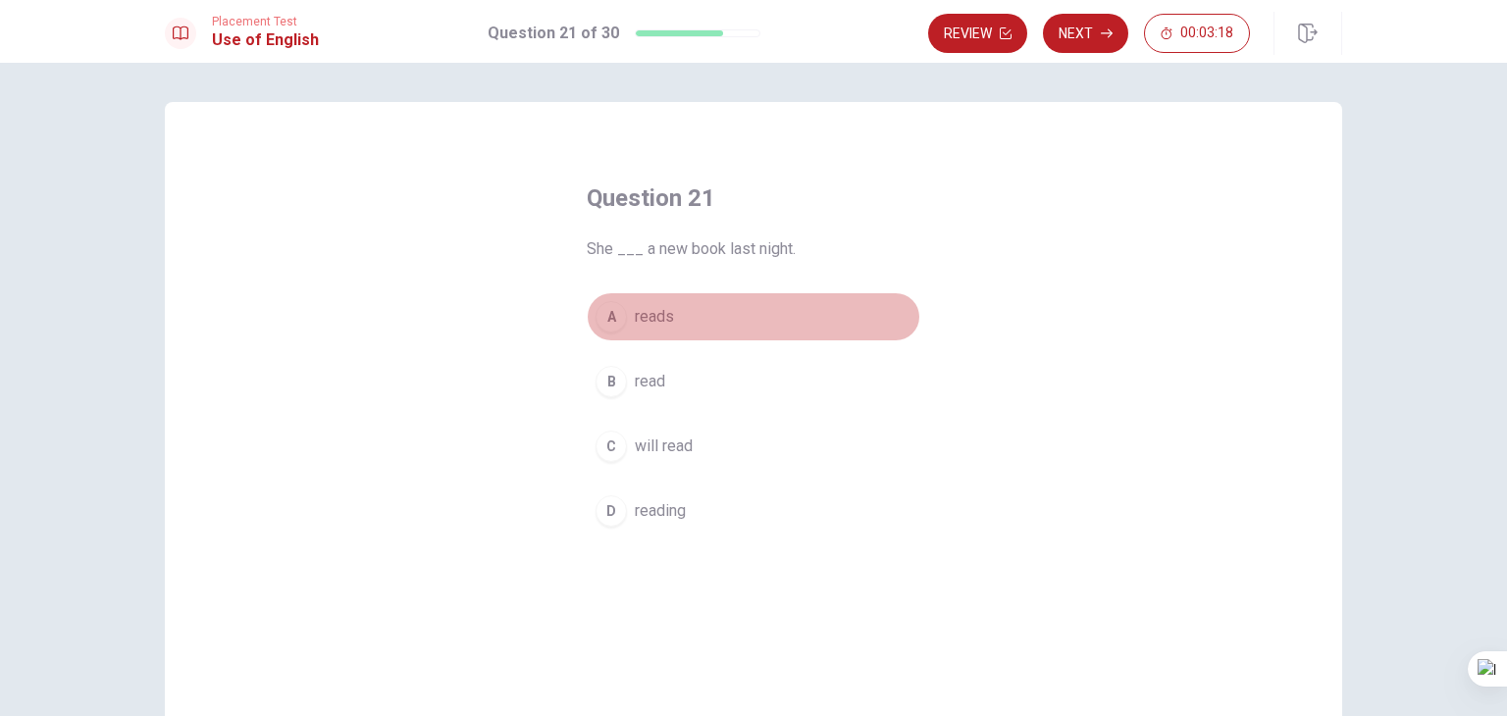
click at [650, 313] on span "reads" at bounding box center [654, 317] width 39 height 24
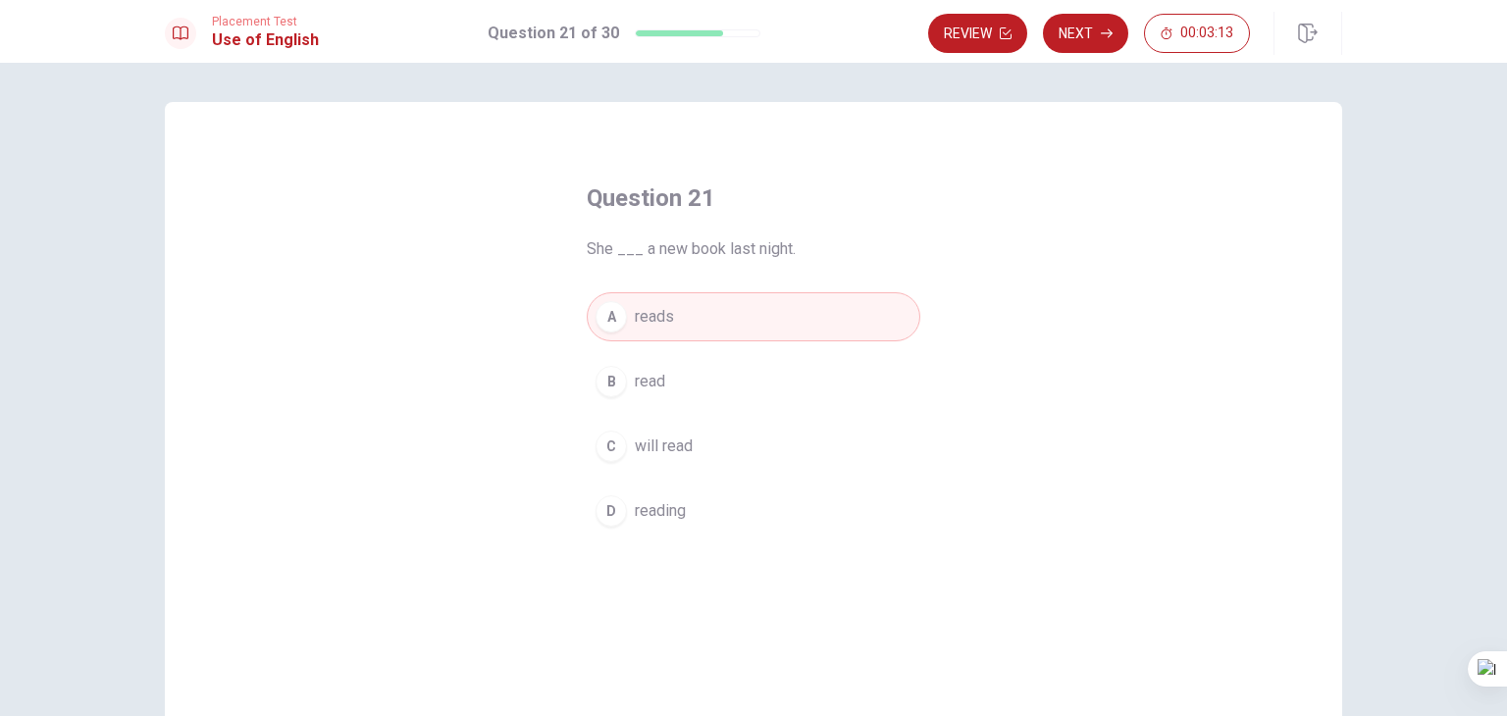
click at [1059, 12] on div "Review Next 00:03:13" at bounding box center [1135, 33] width 414 height 43
click at [1063, 25] on button "Next" at bounding box center [1085, 33] width 85 height 39
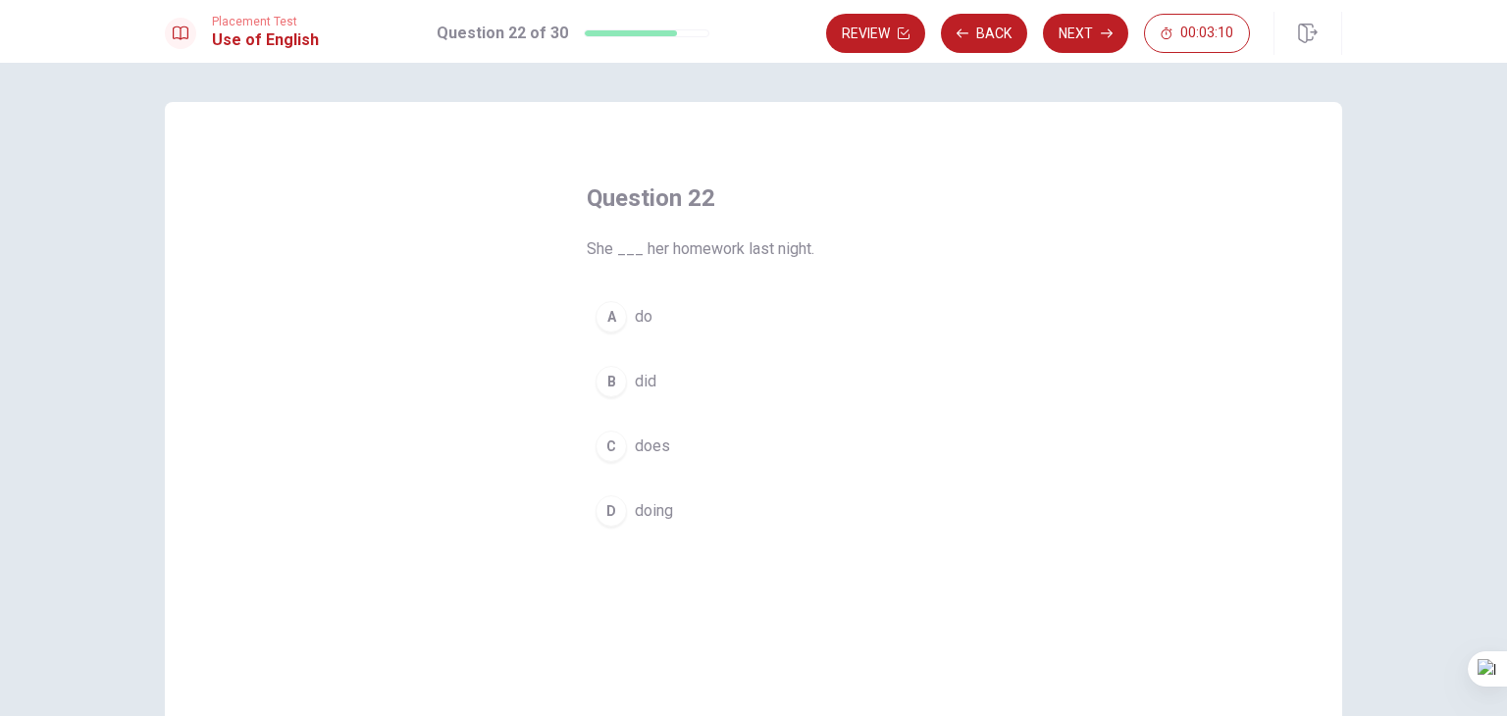
click at [642, 381] on span "did" at bounding box center [646, 382] width 22 height 24
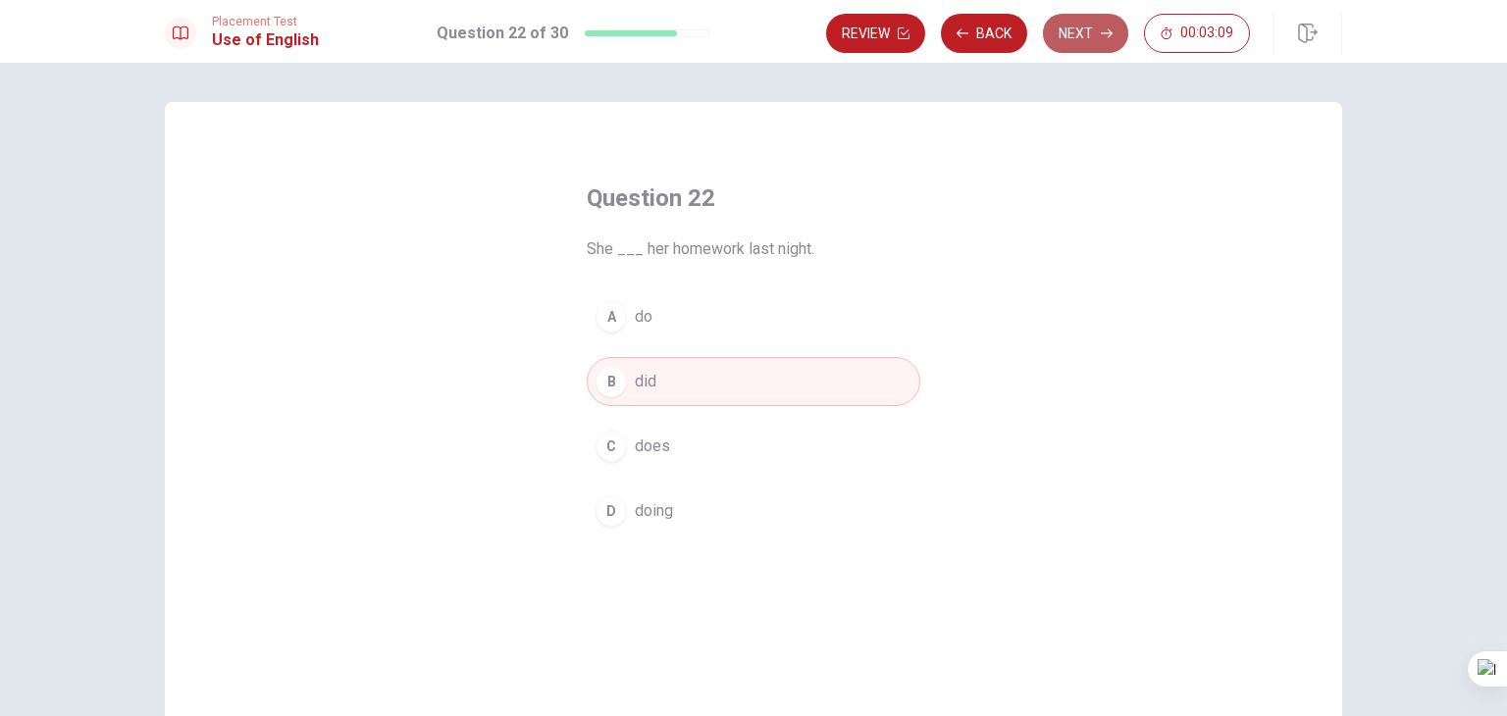
click at [1110, 32] on icon "button" at bounding box center [1107, 33] width 12 height 9
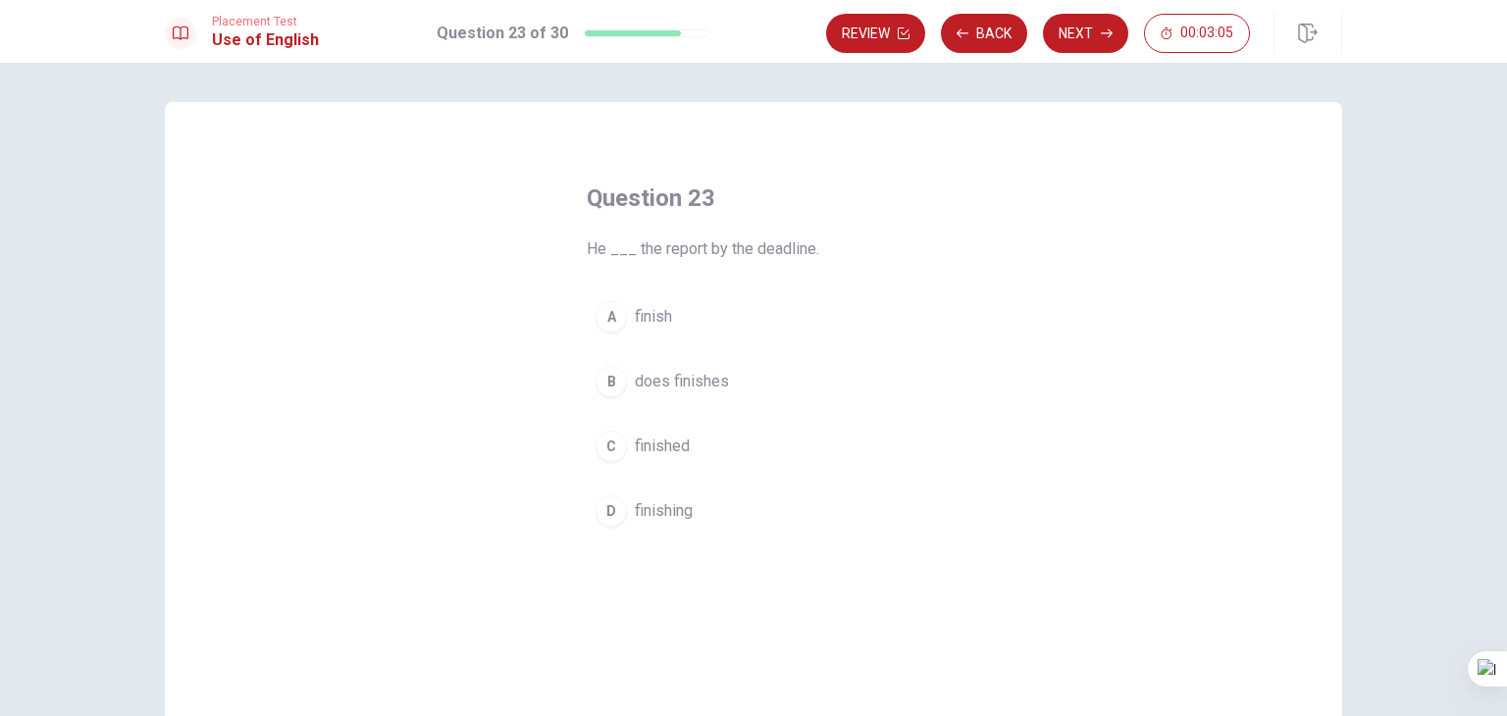
click at [670, 437] on span "finished" at bounding box center [662, 447] width 55 height 24
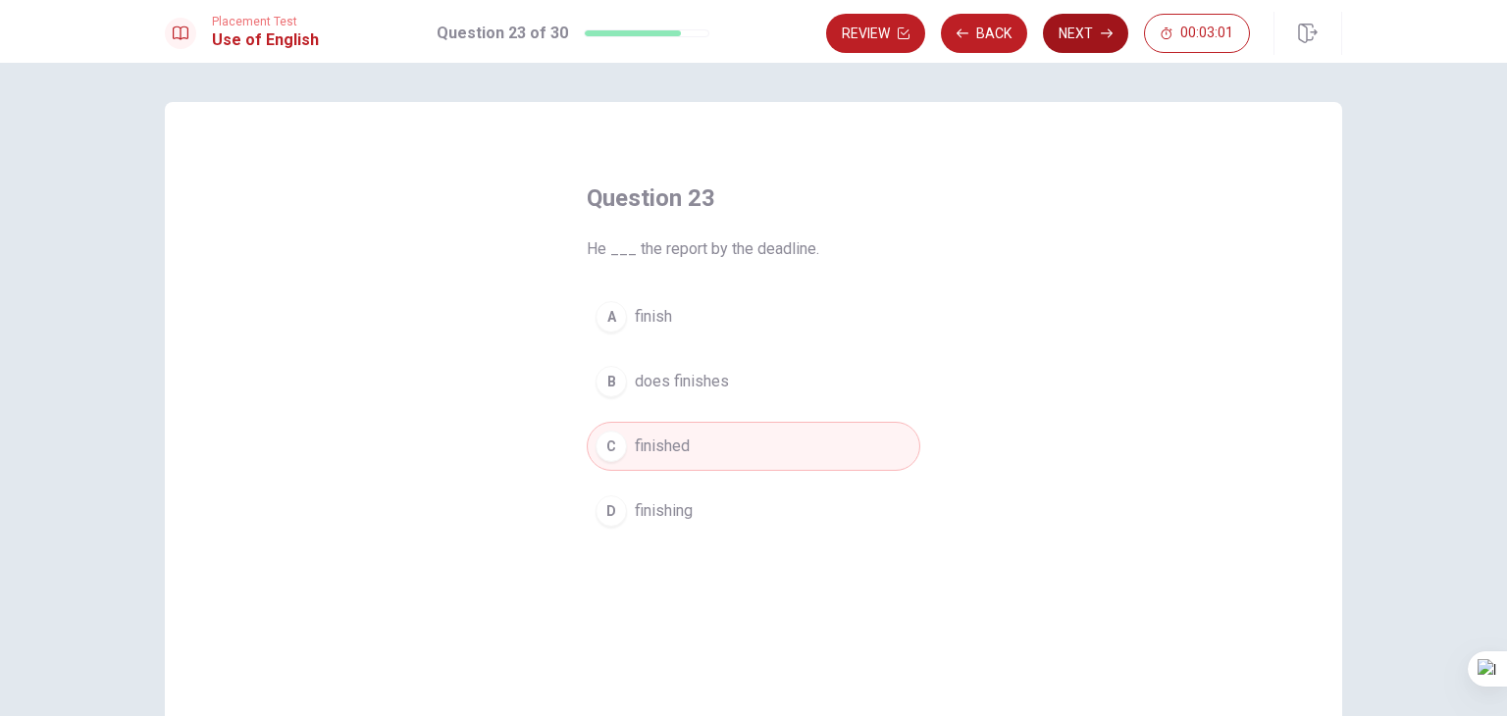
click at [1103, 33] on icon "button" at bounding box center [1107, 33] width 12 height 12
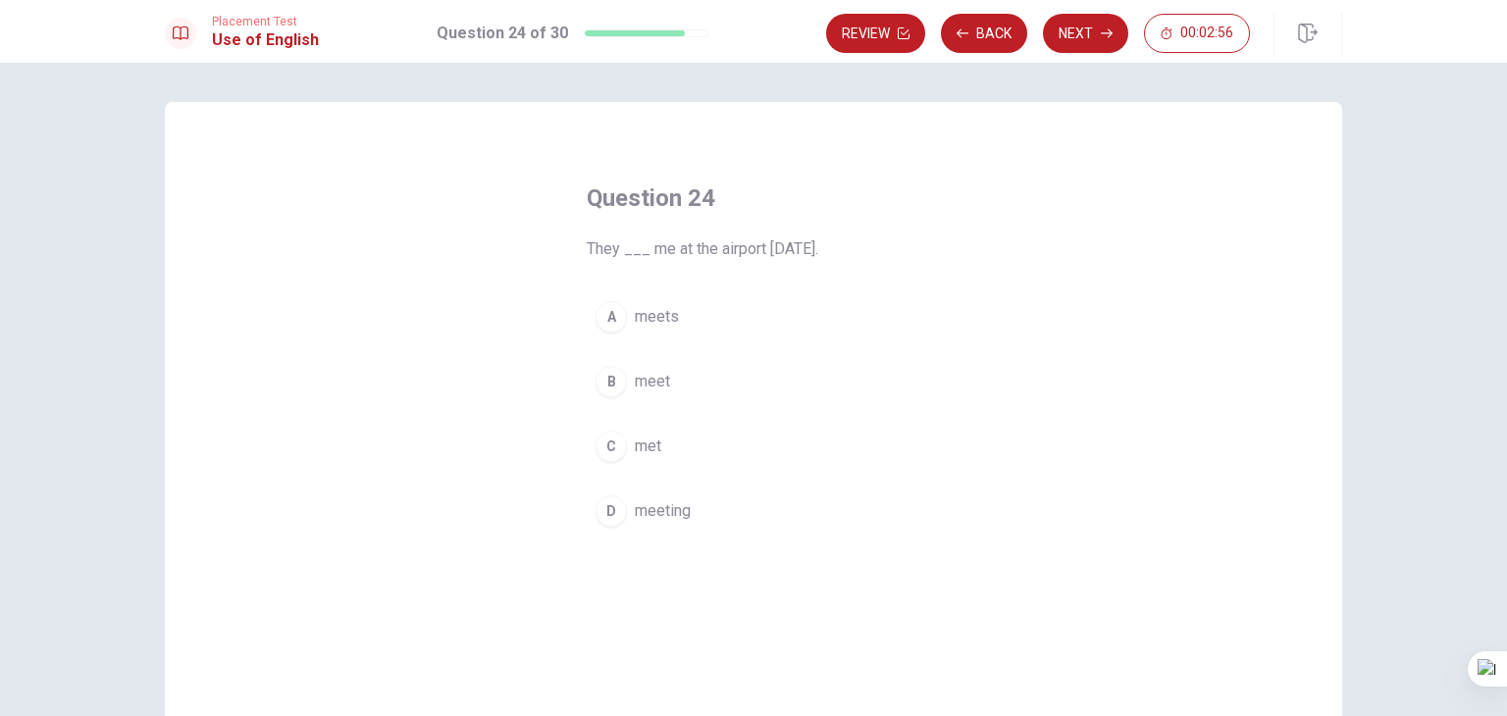
click at [649, 454] on span "met" at bounding box center [648, 447] width 26 height 24
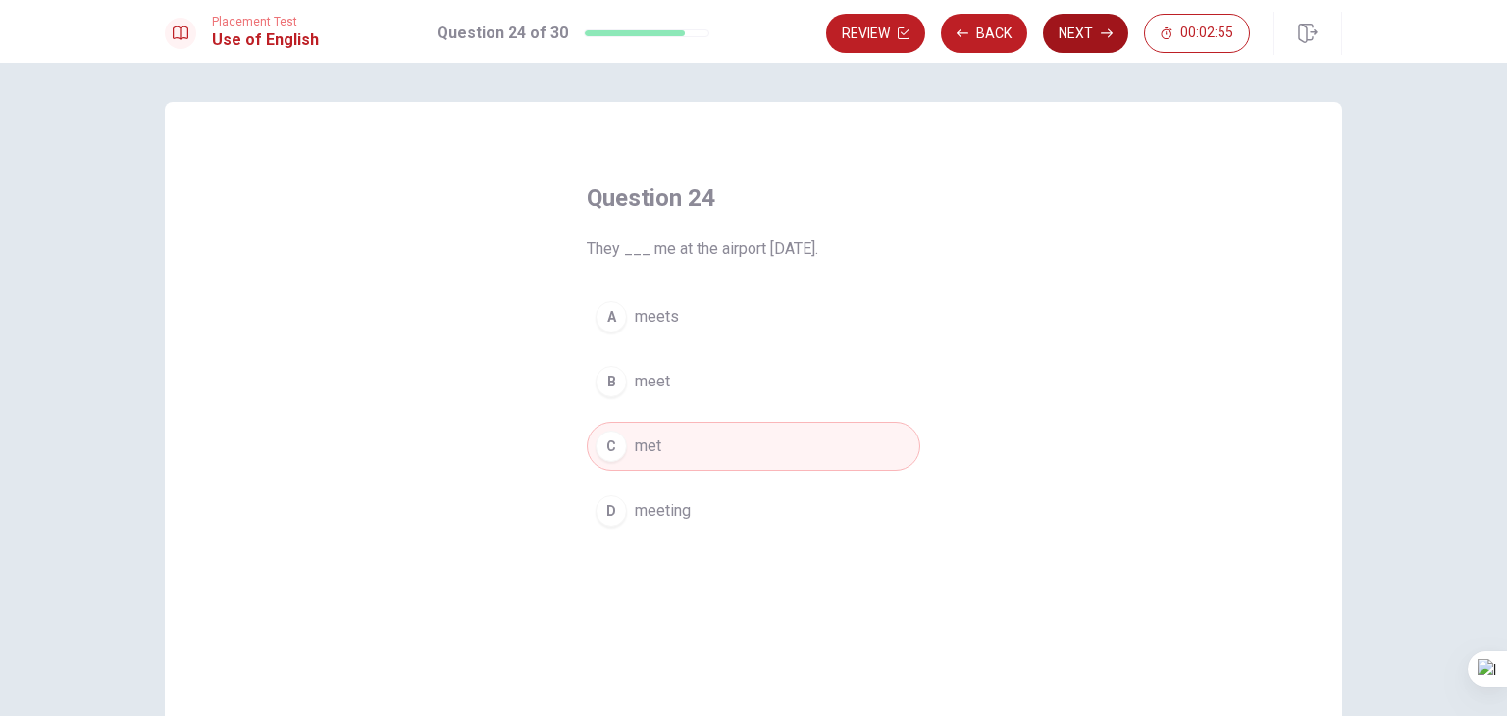
click at [1118, 36] on button "Next" at bounding box center [1085, 33] width 85 height 39
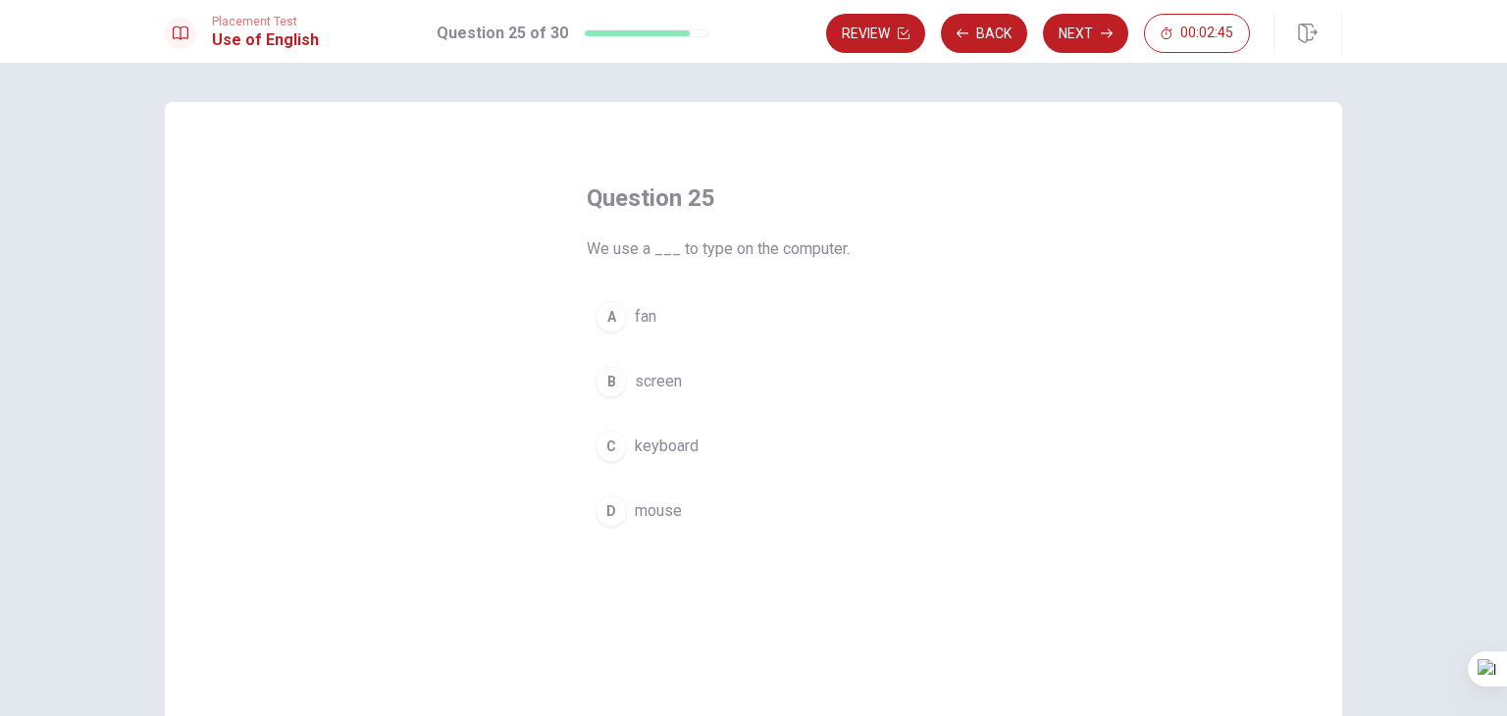
click at [645, 510] on span "mouse" at bounding box center [658, 511] width 47 height 24
click at [660, 376] on span "screen" at bounding box center [658, 382] width 47 height 24
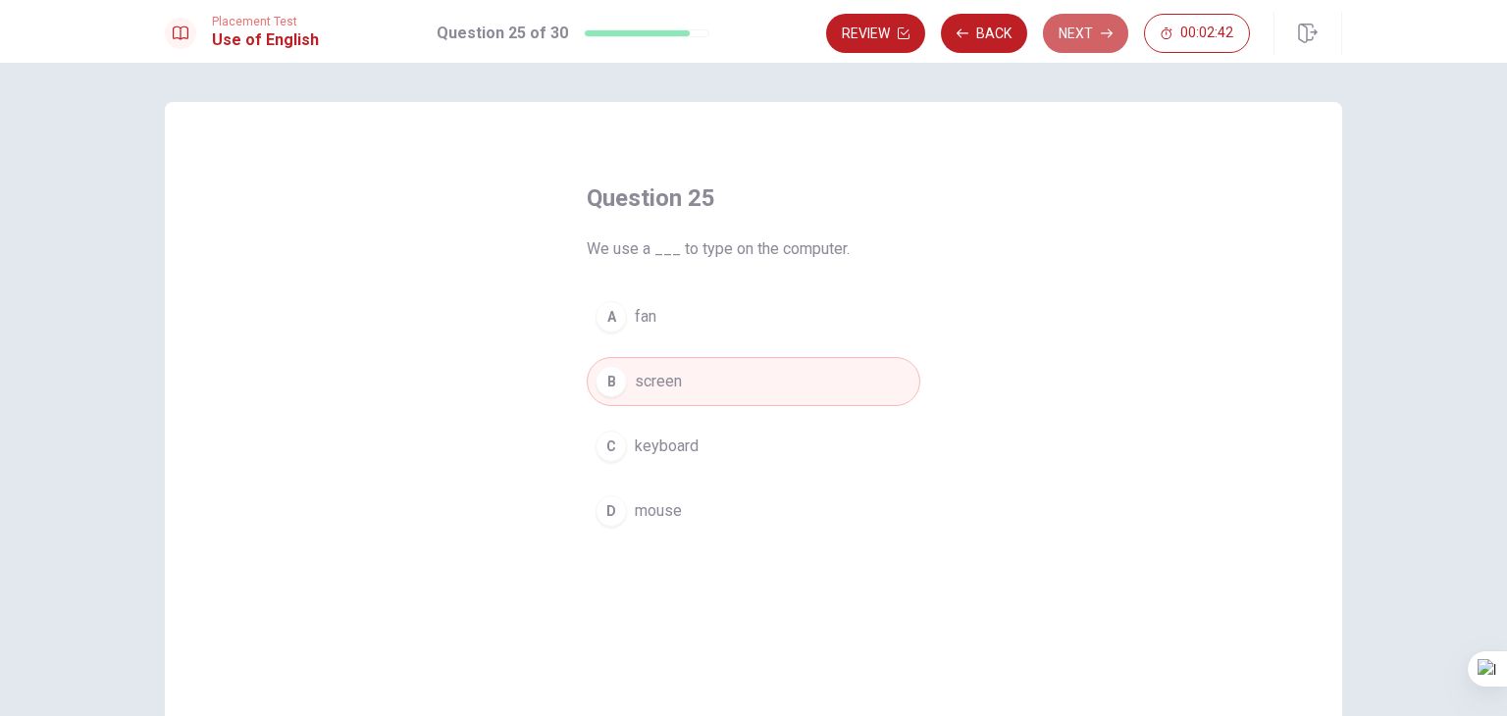
click at [1096, 29] on button "Next" at bounding box center [1085, 33] width 85 height 39
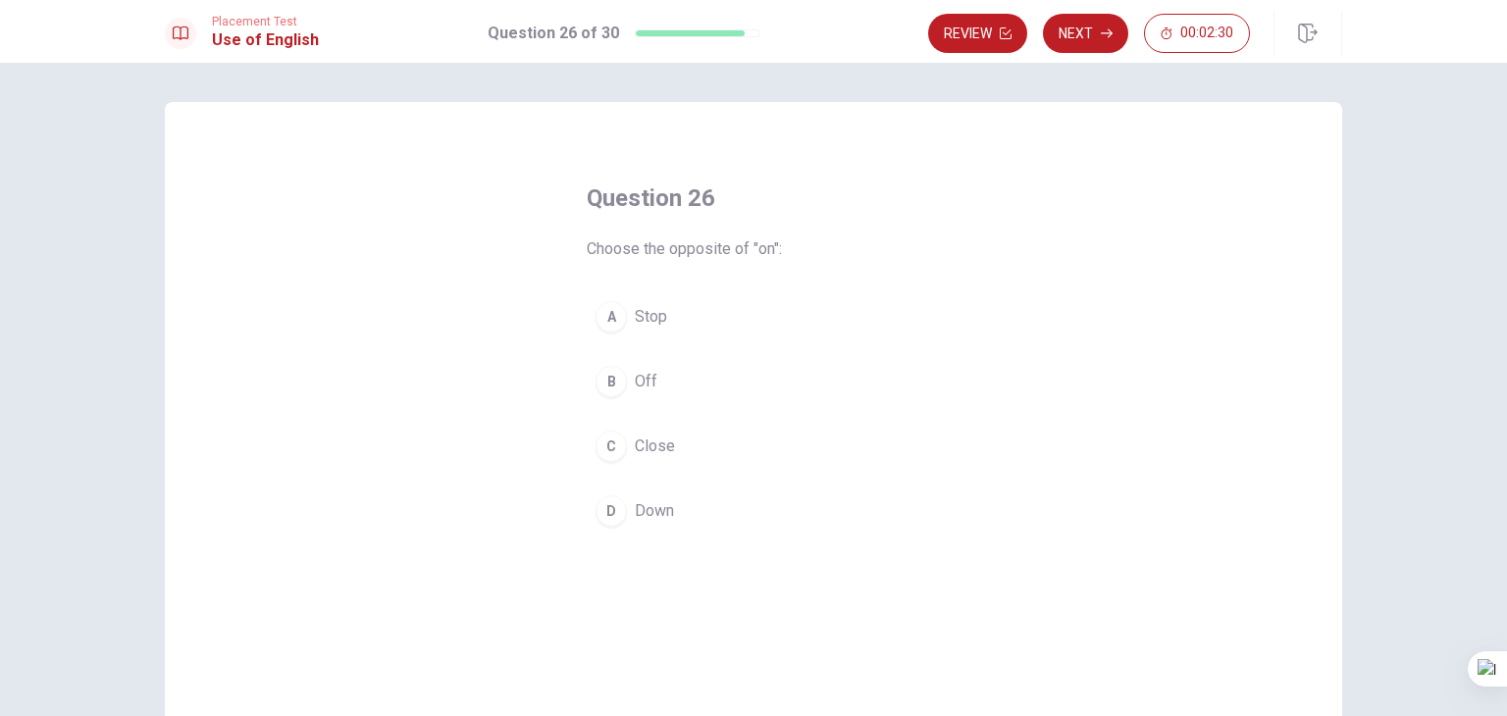
click at [656, 514] on span "Down" at bounding box center [654, 511] width 39 height 24
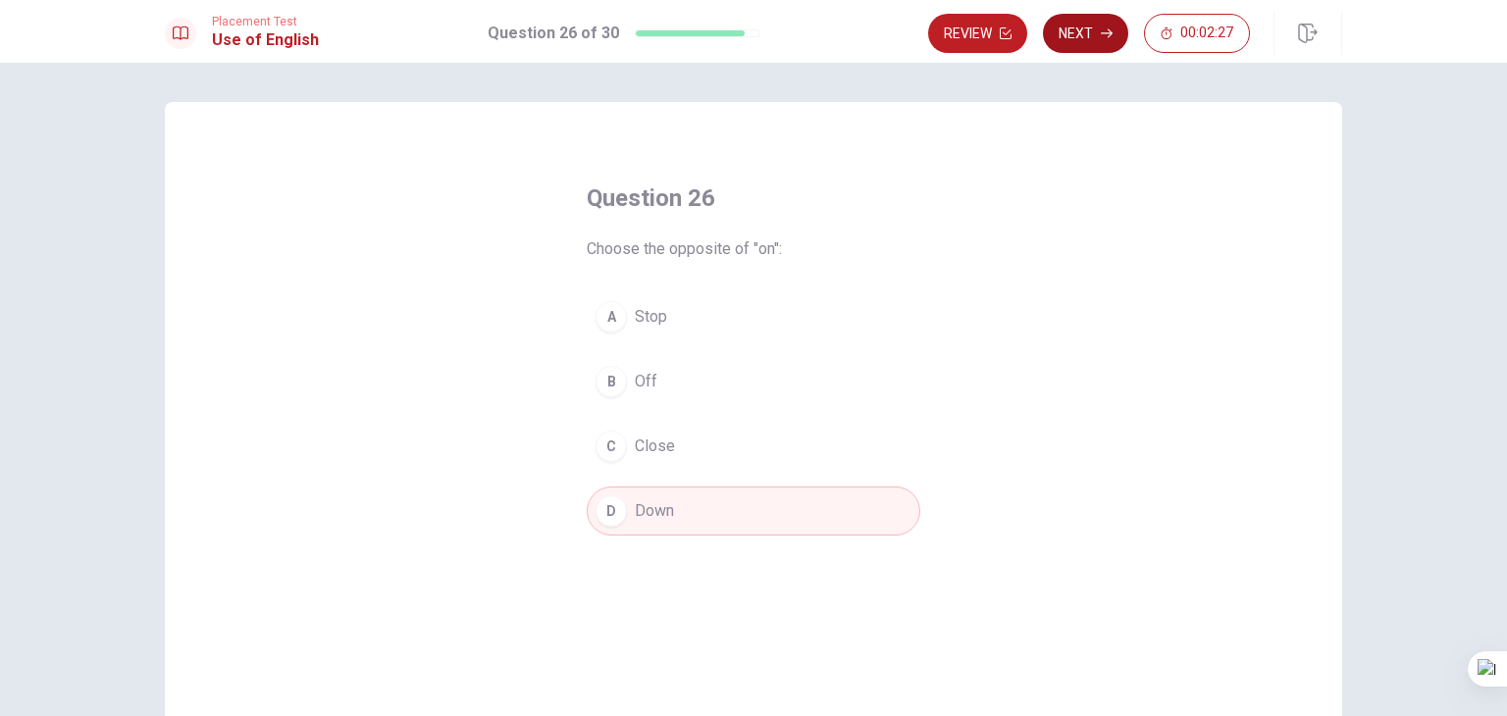
click at [1099, 25] on button "Next" at bounding box center [1085, 33] width 85 height 39
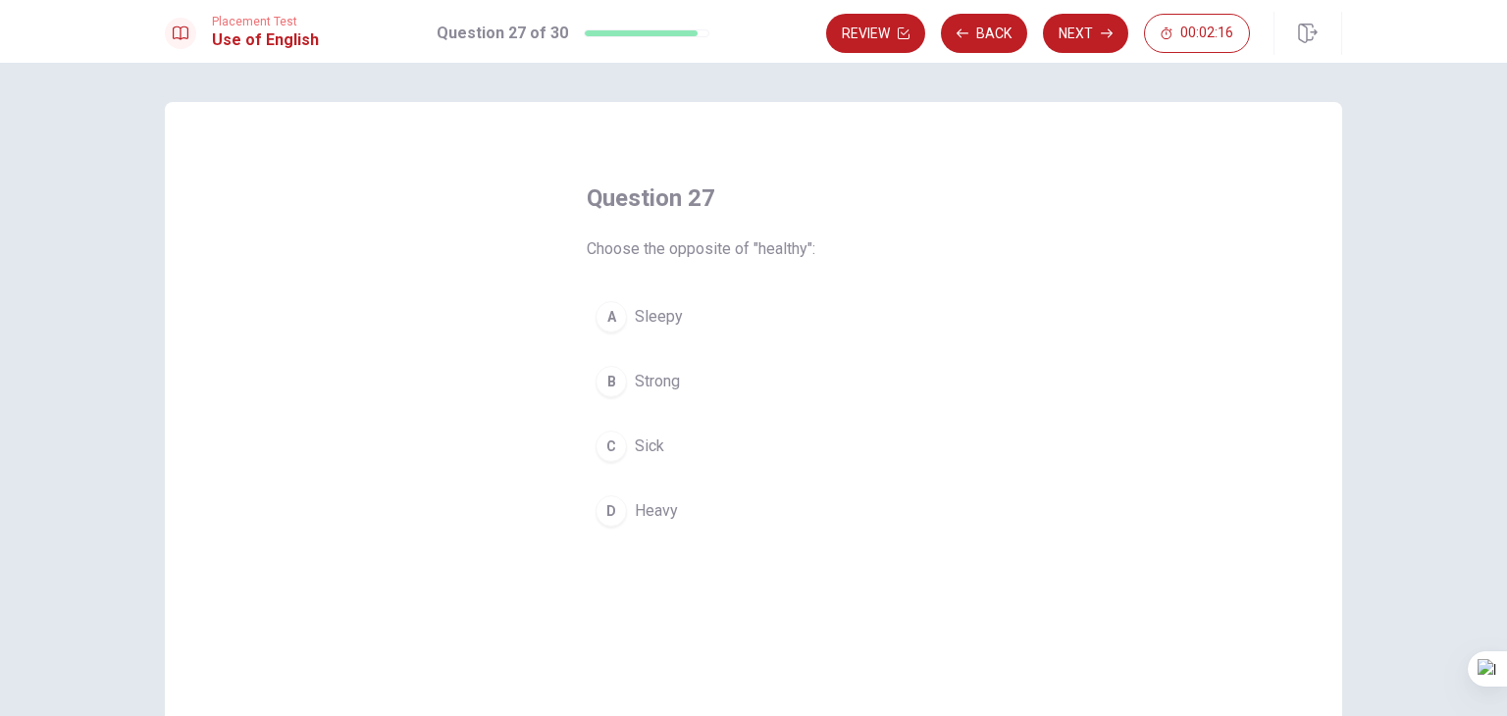
click at [645, 435] on span "Sick" at bounding box center [649, 447] width 29 height 24
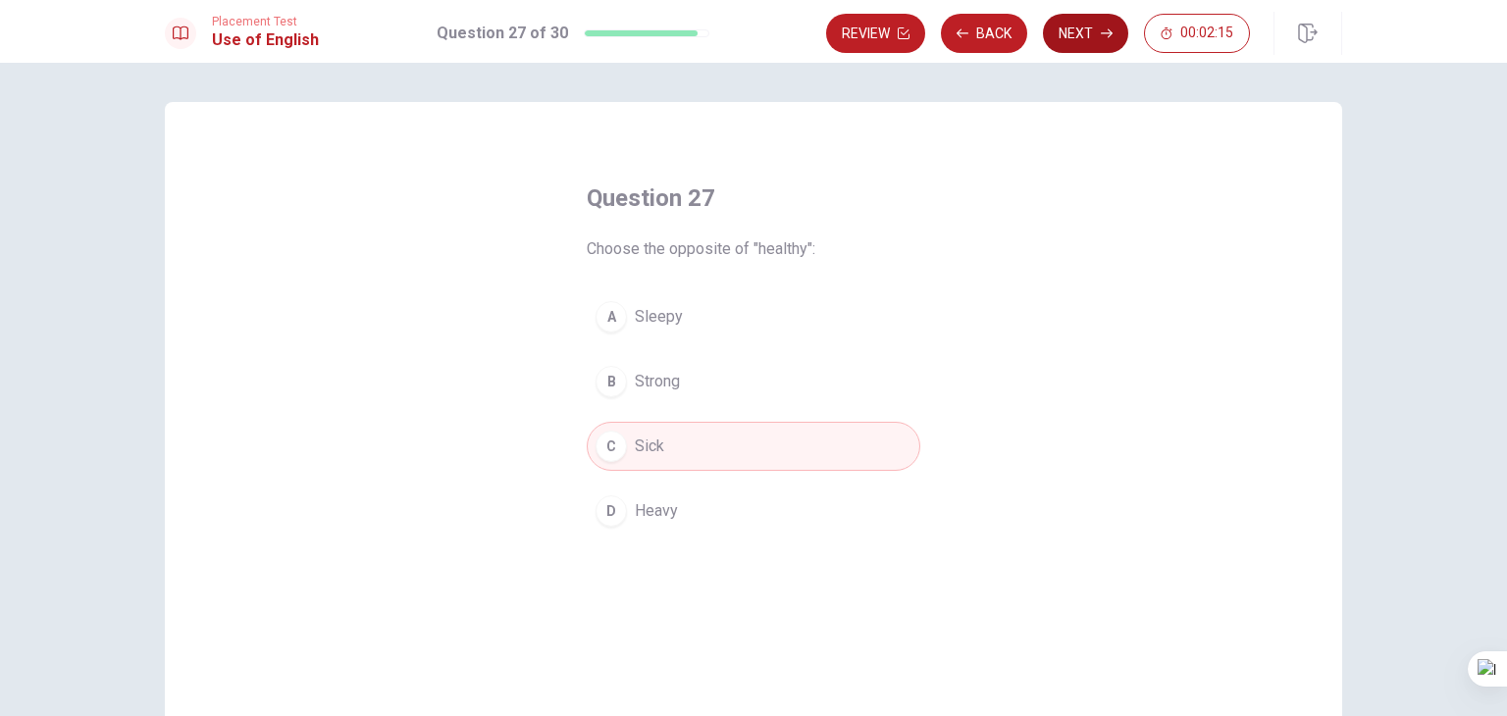
click at [1090, 32] on button "Next" at bounding box center [1085, 33] width 85 height 39
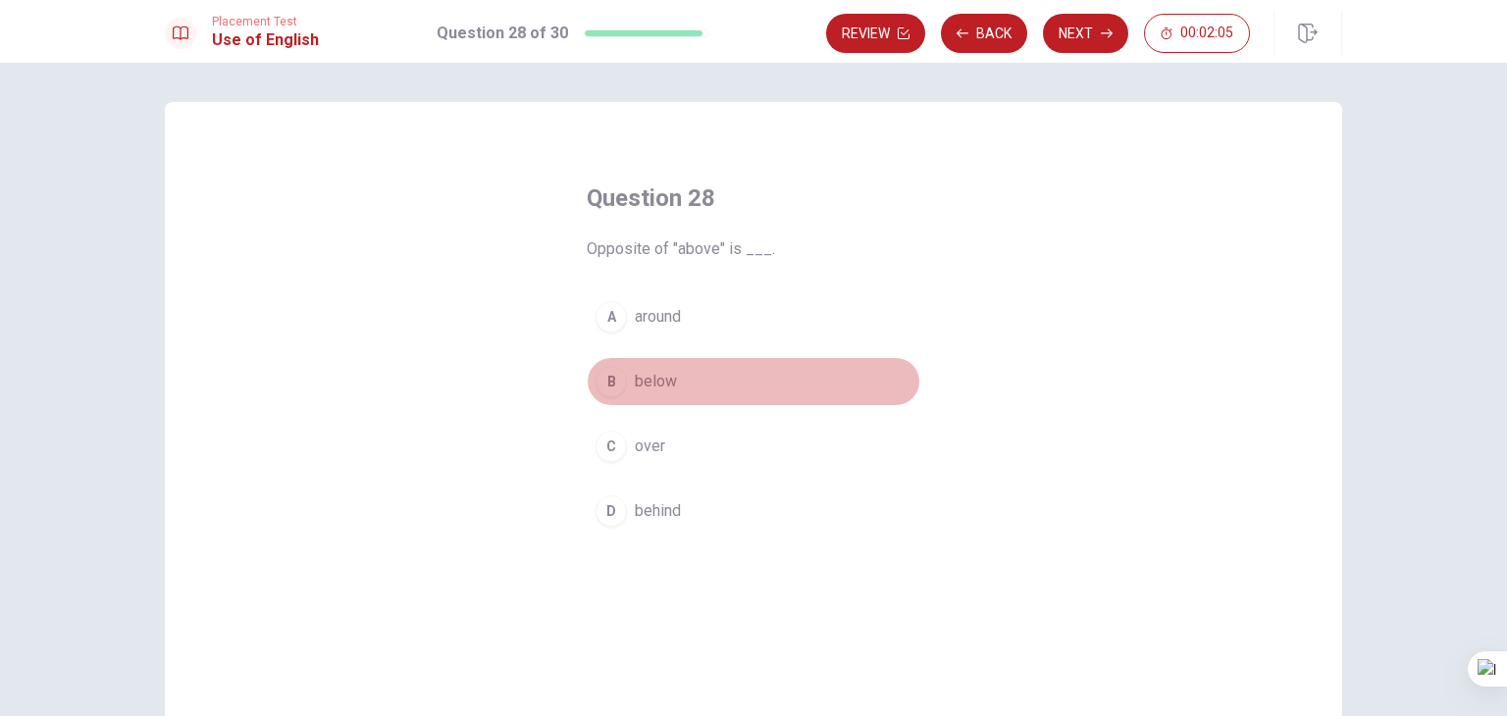
click at [645, 384] on span "below" at bounding box center [656, 382] width 42 height 24
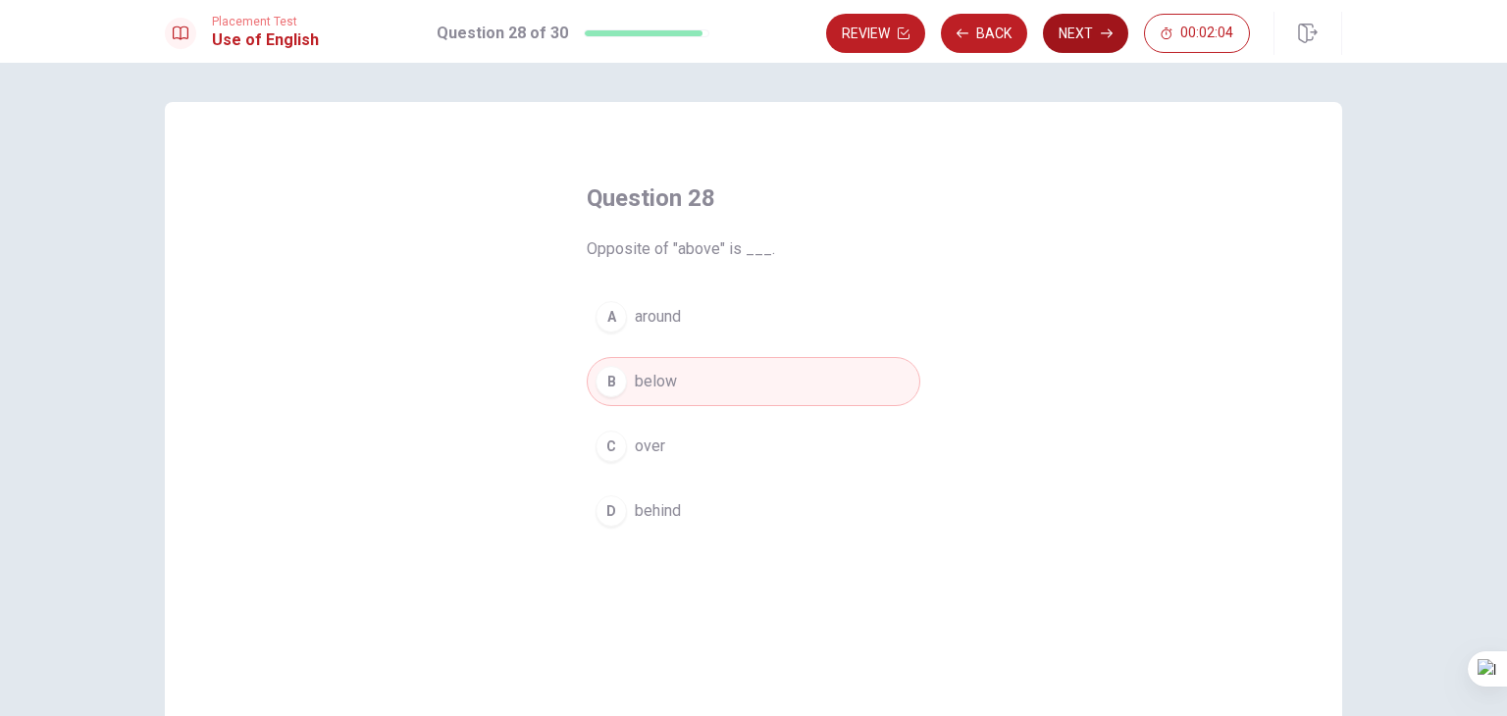
click at [1092, 41] on button "Next" at bounding box center [1085, 33] width 85 height 39
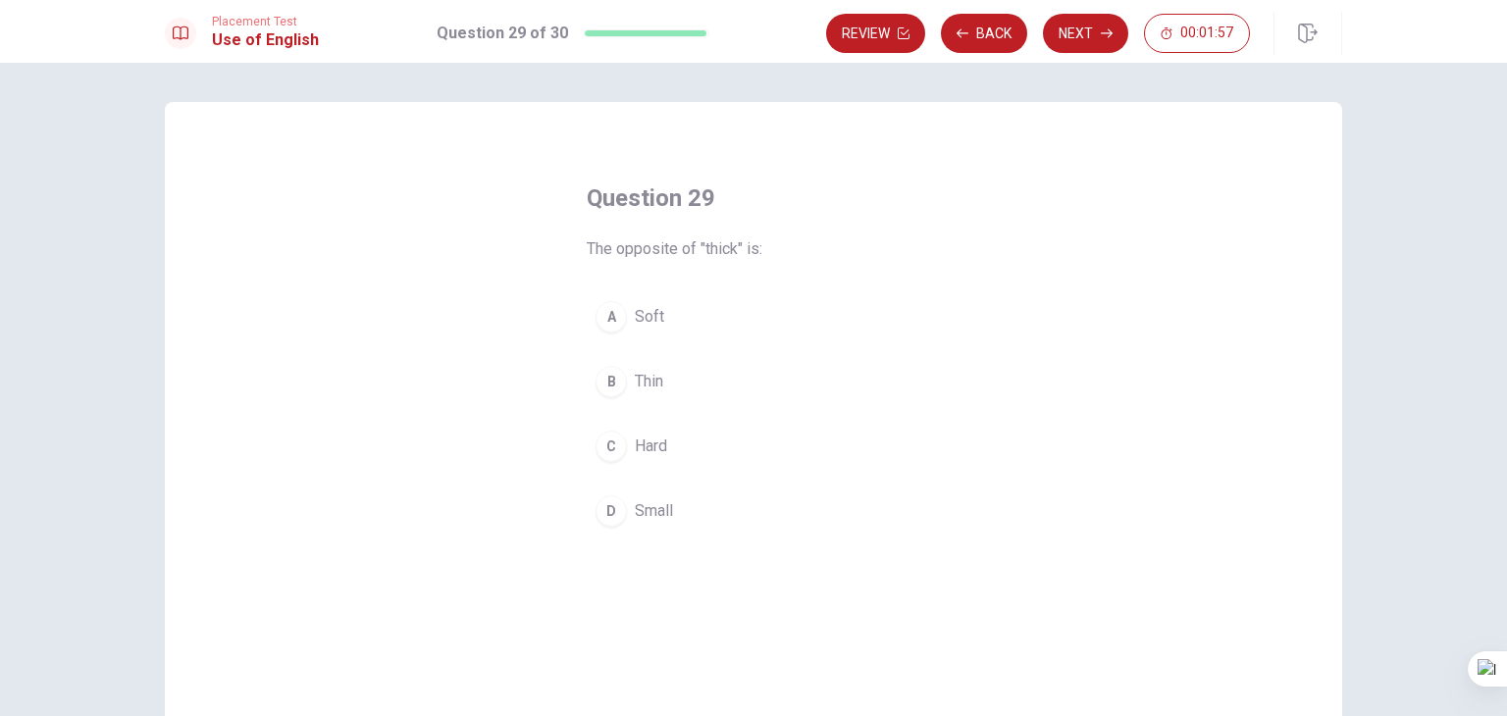
click at [641, 374] on span "Thin" at bounding box center [649, 382] width 28 height 24
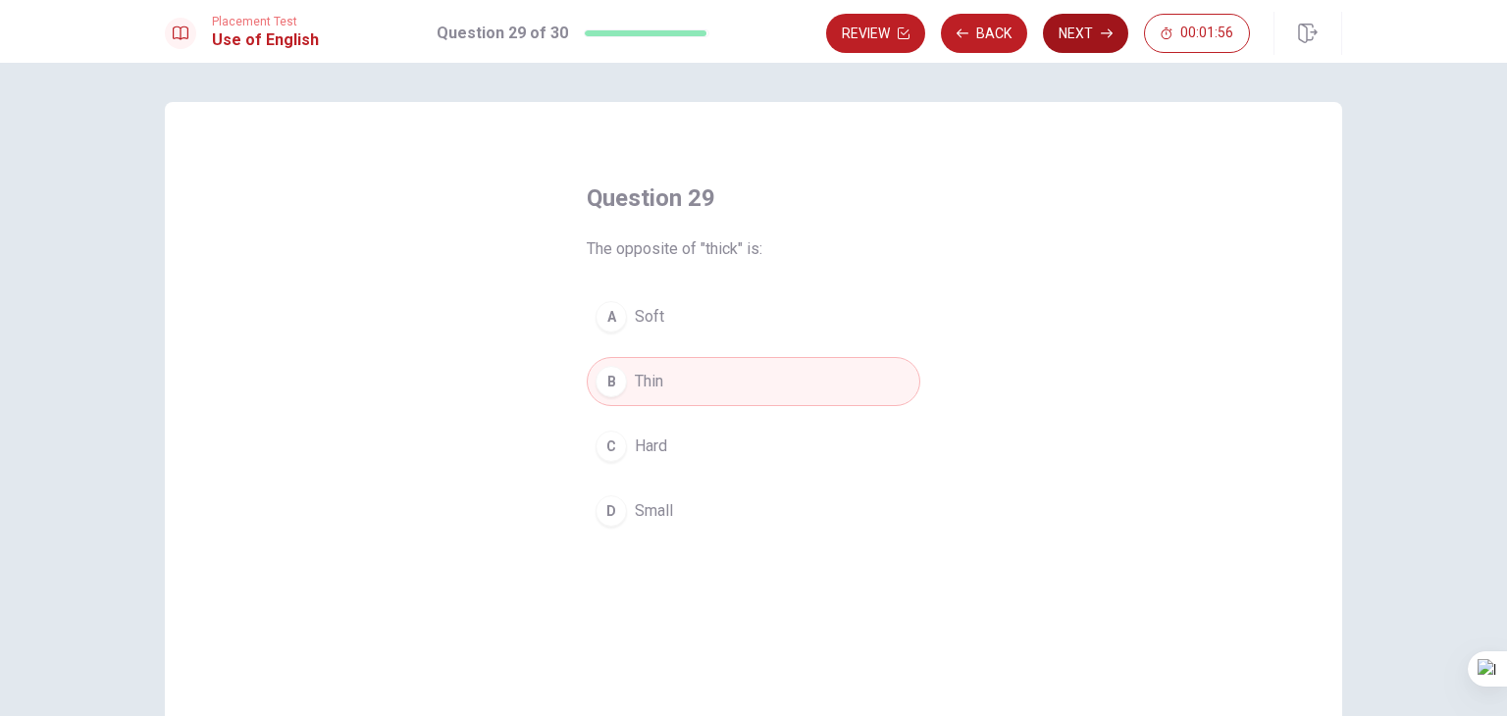
click at [1099, 52] on button "Next" at bounding box center [1085, 33] width 85 height 39
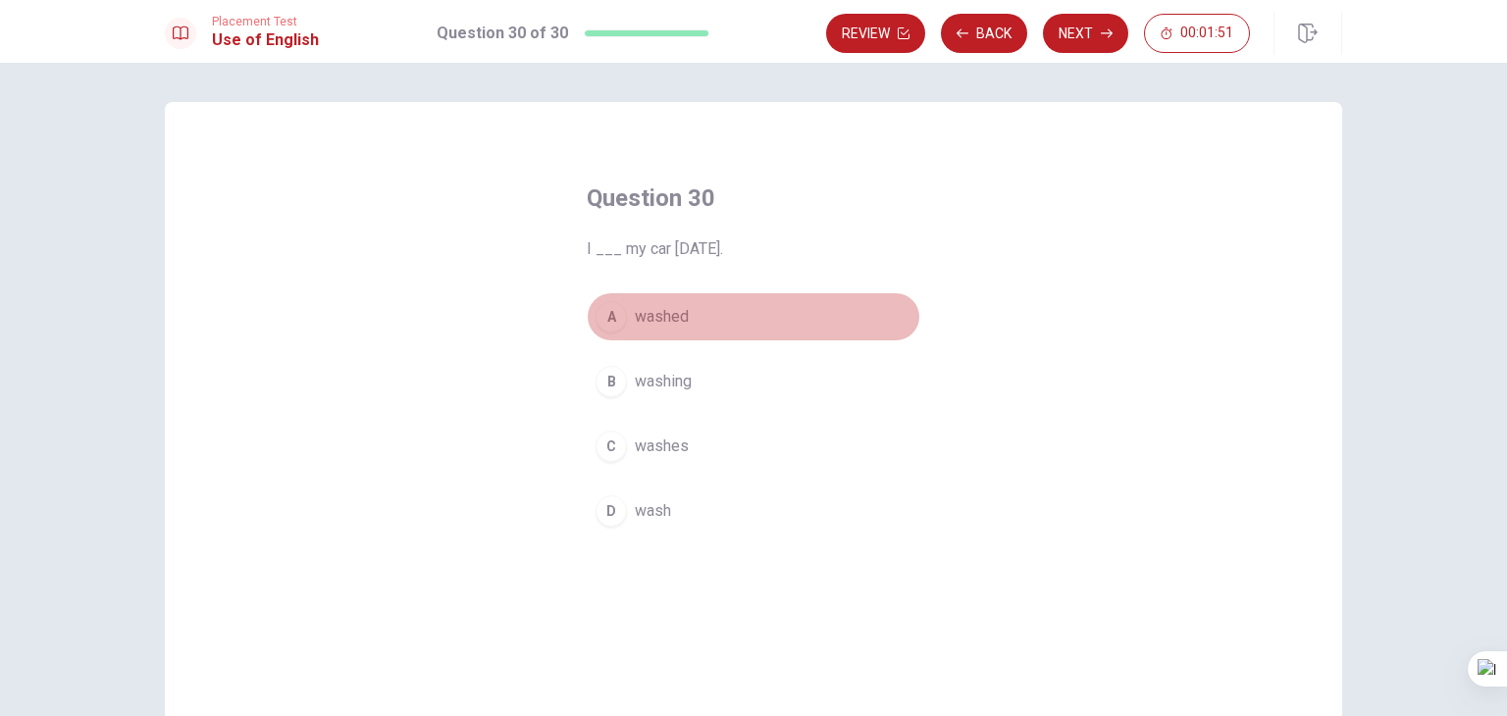
click at [664, 316] on span "washed" at bounding box center [662, 317] width 54 height 24
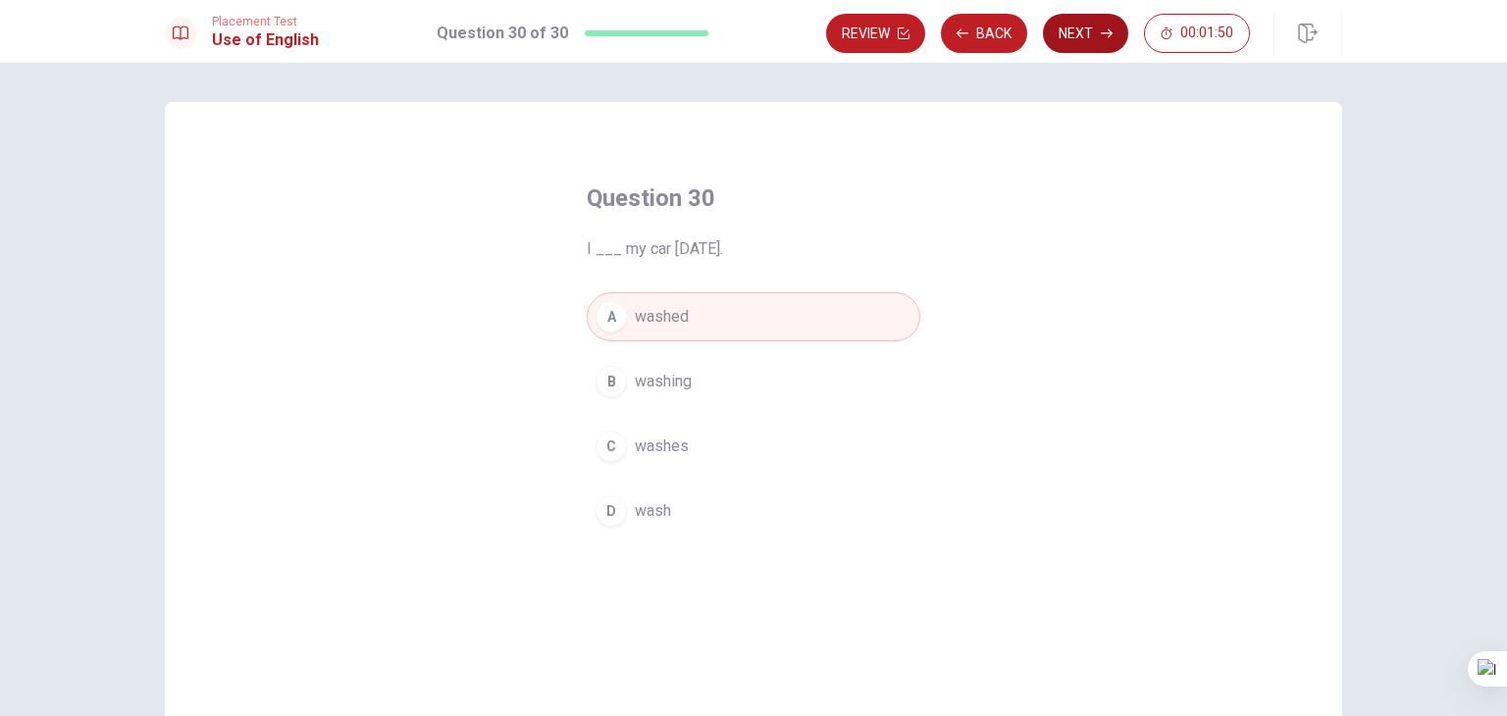
click at [1095, 31] on button "Next" at bounding box center [1085, 33] width 85 height 39
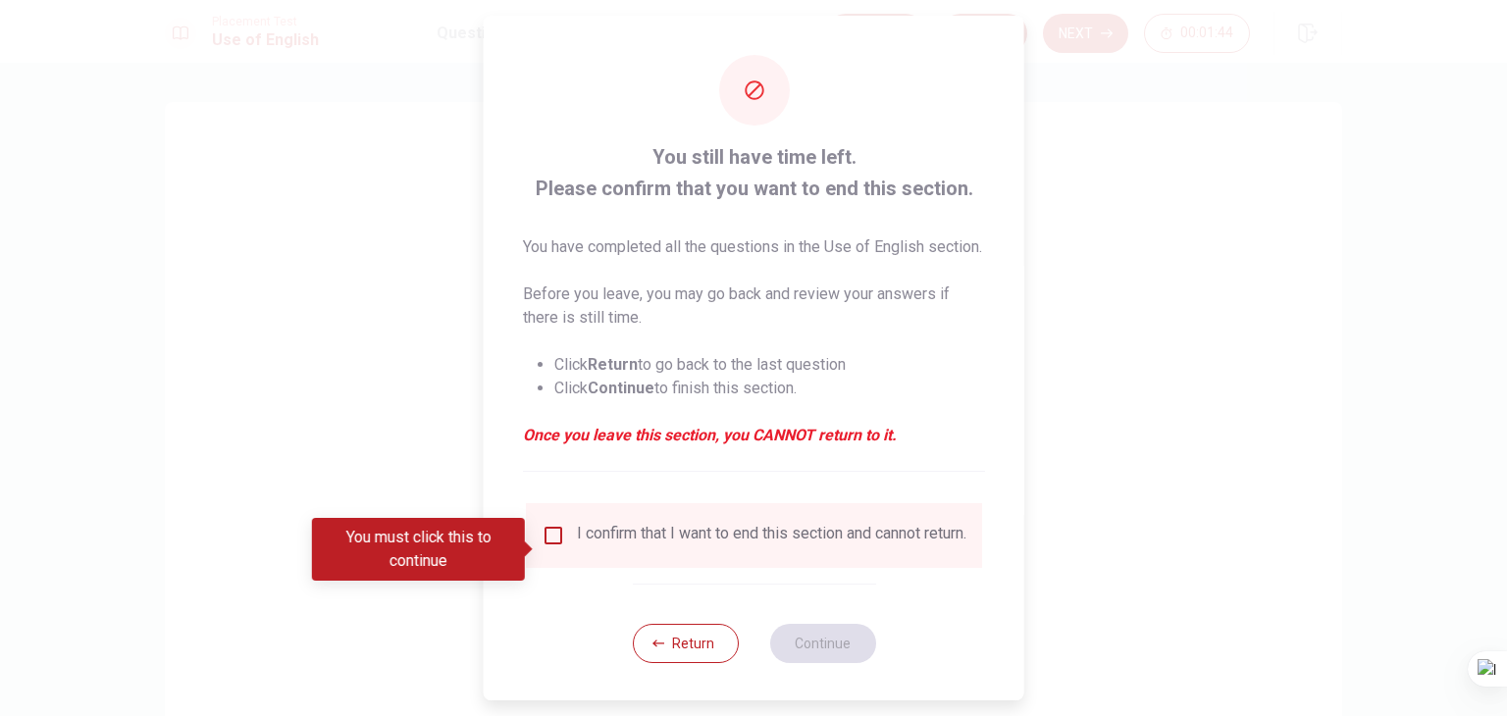
scroll to position [39, 0]
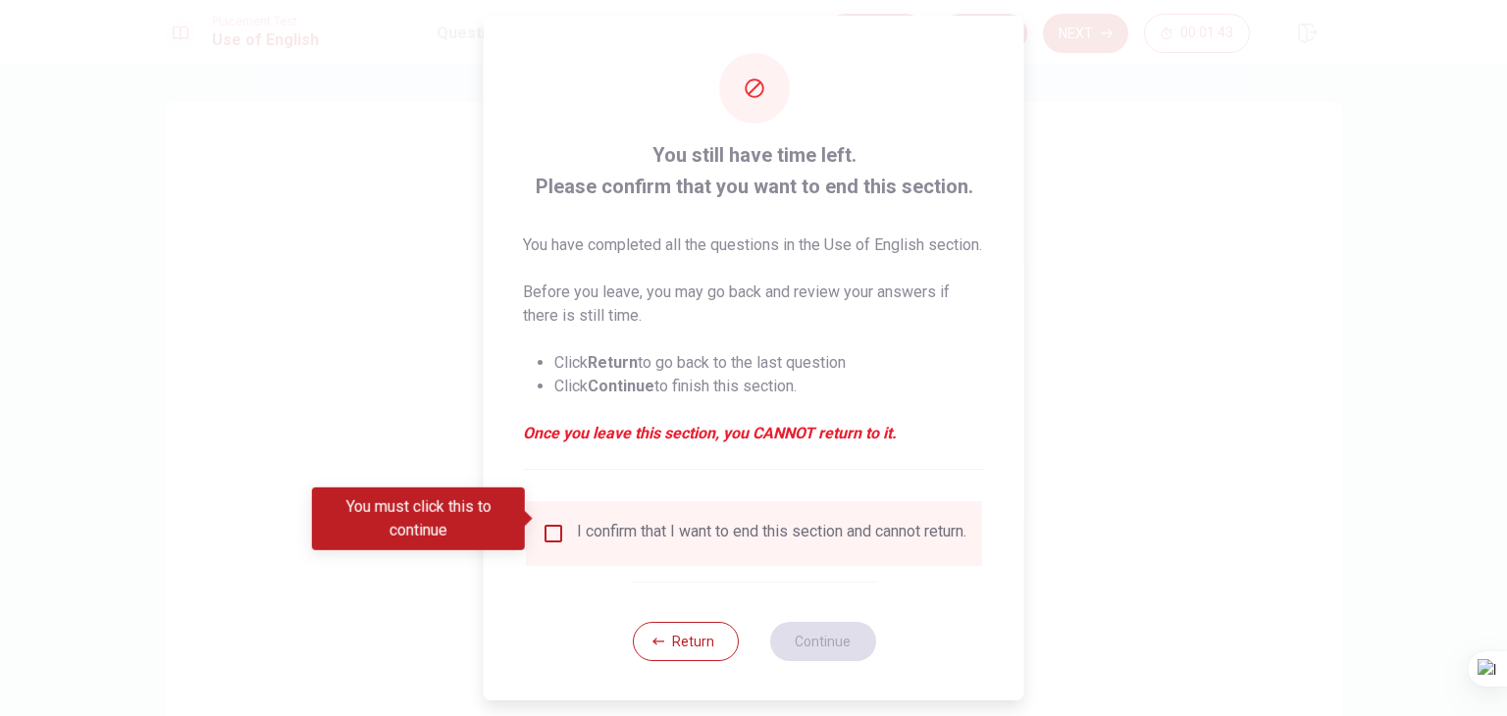
click at [550, 522] on input "You must click this to continue" at bounding box center [554, 534] width 24 height 24
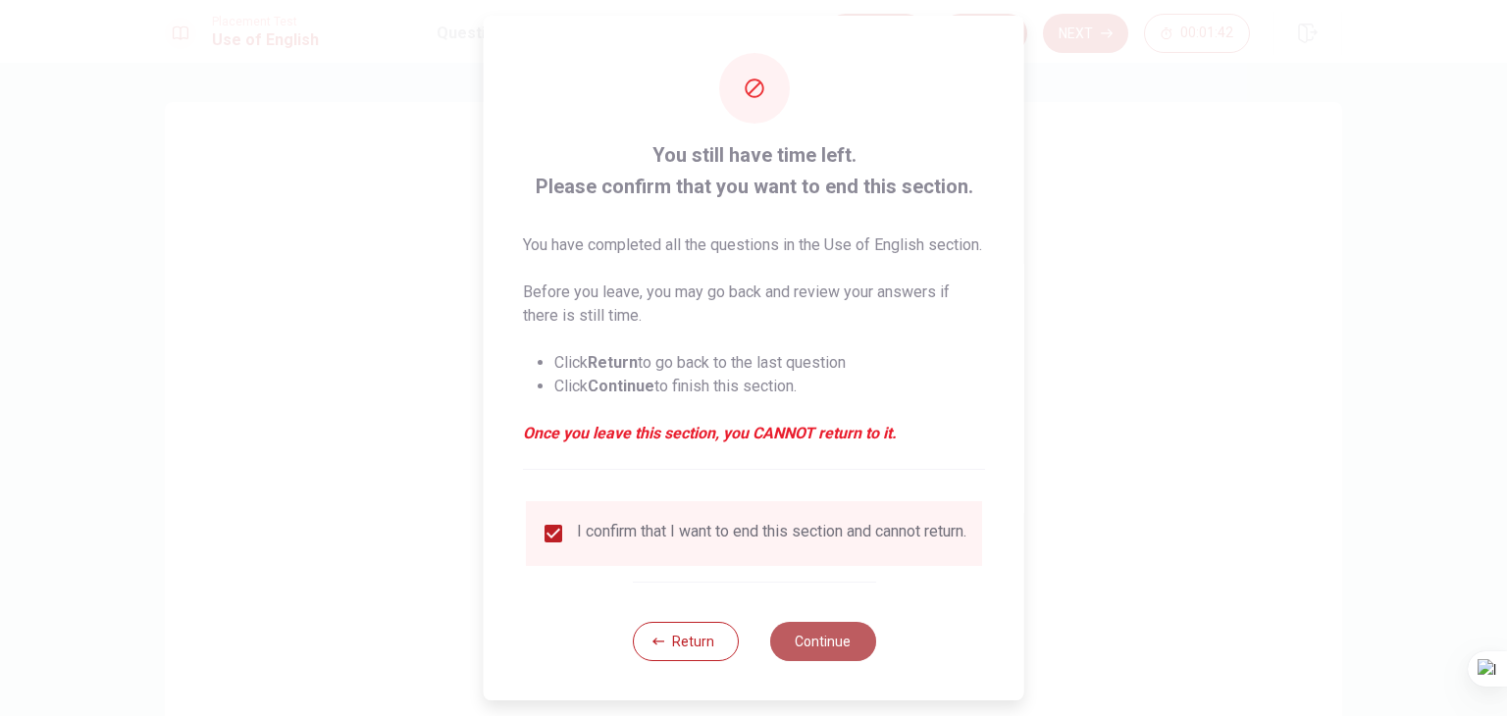
click at [815, 640] on button "Continue" at bounding box center [822, 641] width 106 height 39
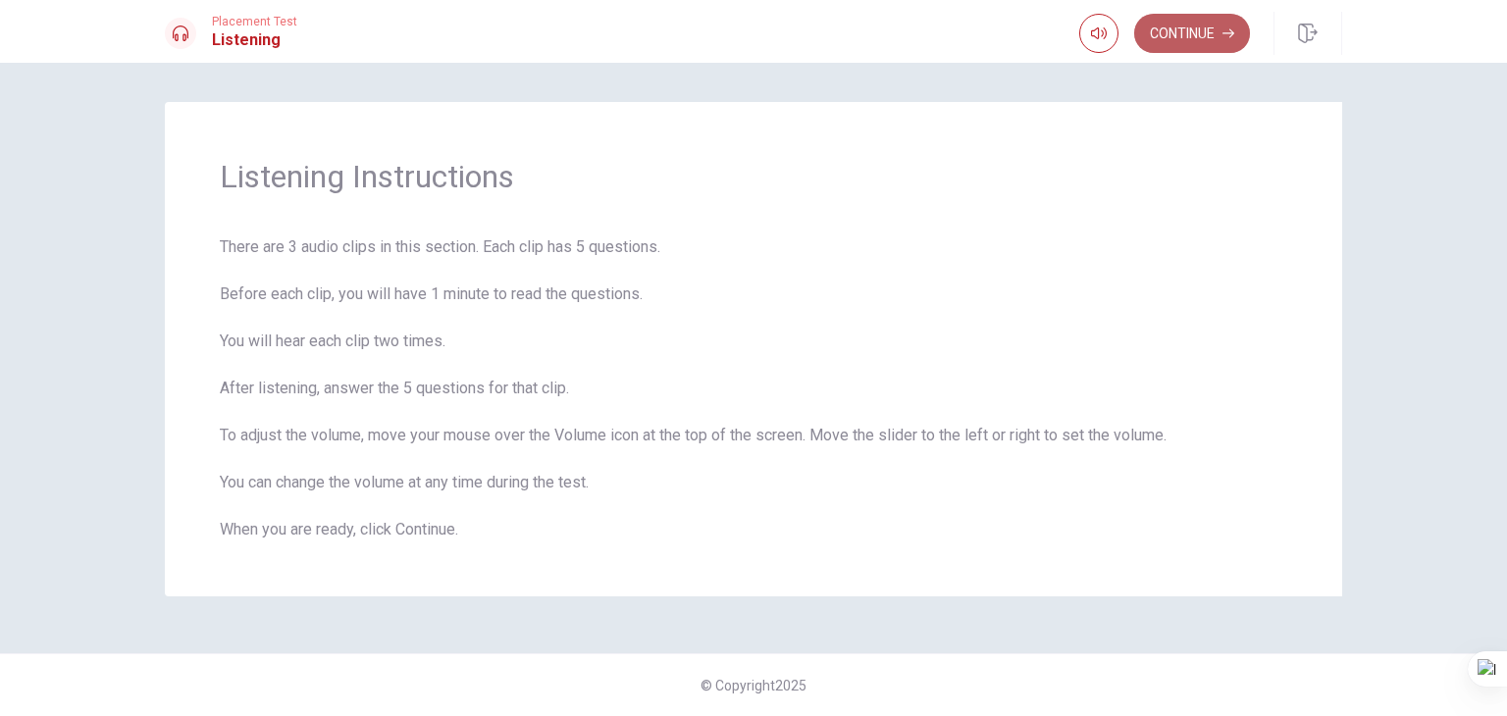
click at [1162, 25] on button "Continue" at bounding box center [1192, 33] width 116 height 39
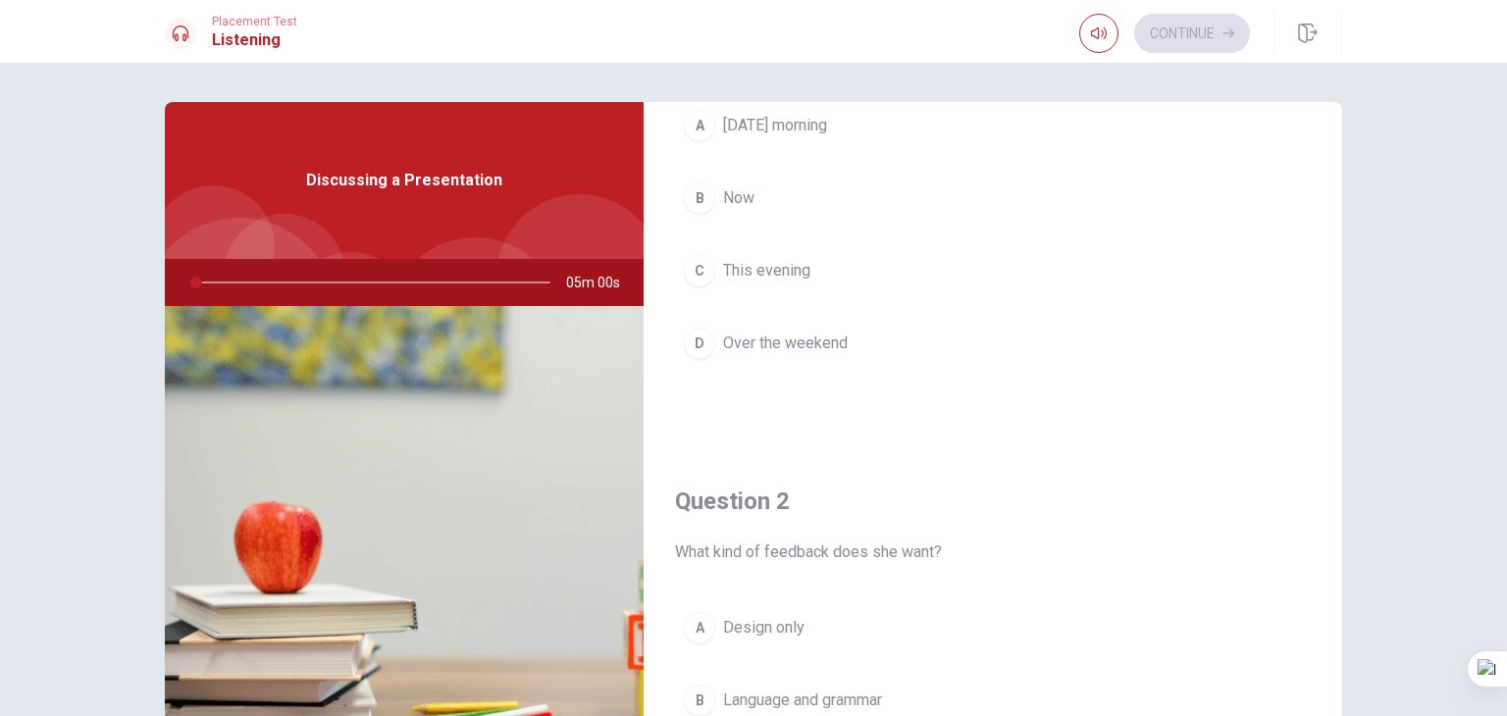
scroll to position [392, 0]
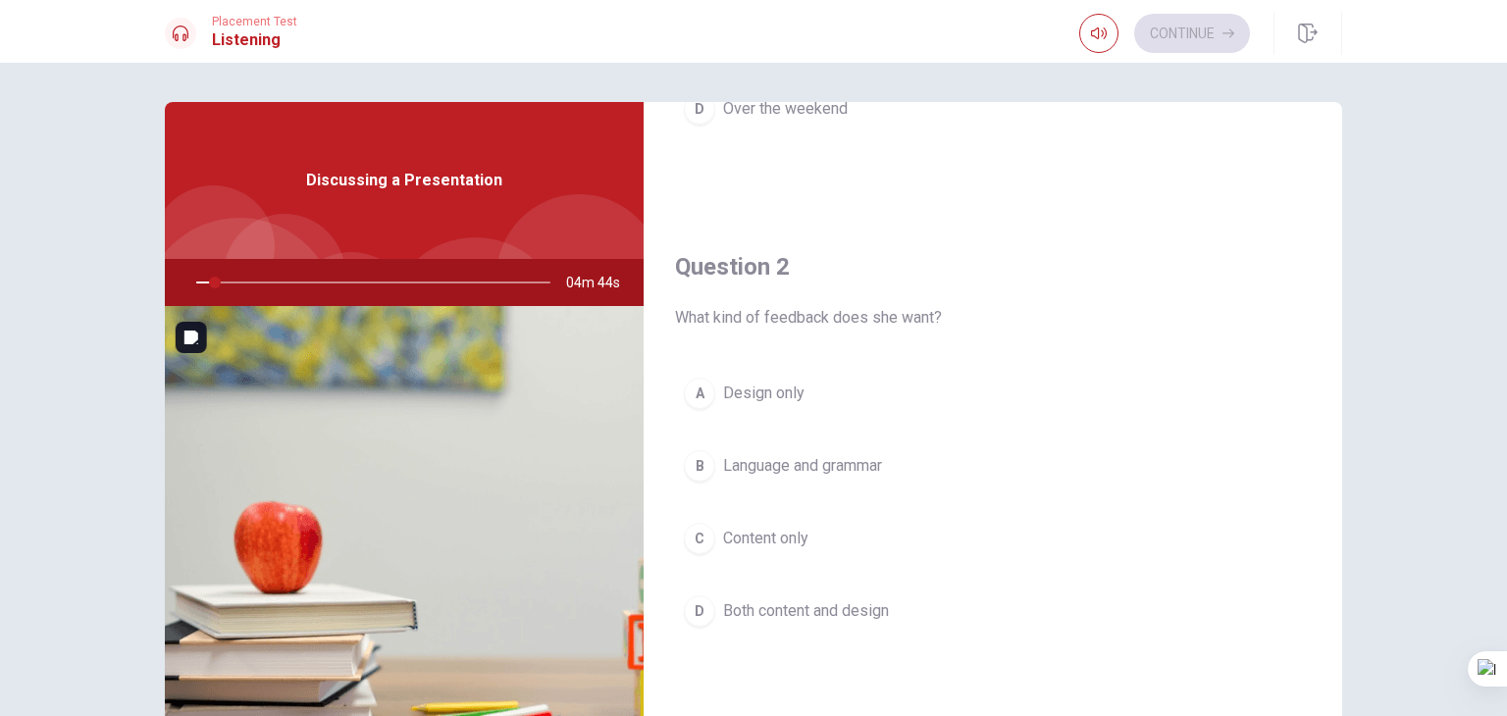
click at [306, 384] on img at bounding box center [404, 545] width 479 height 478
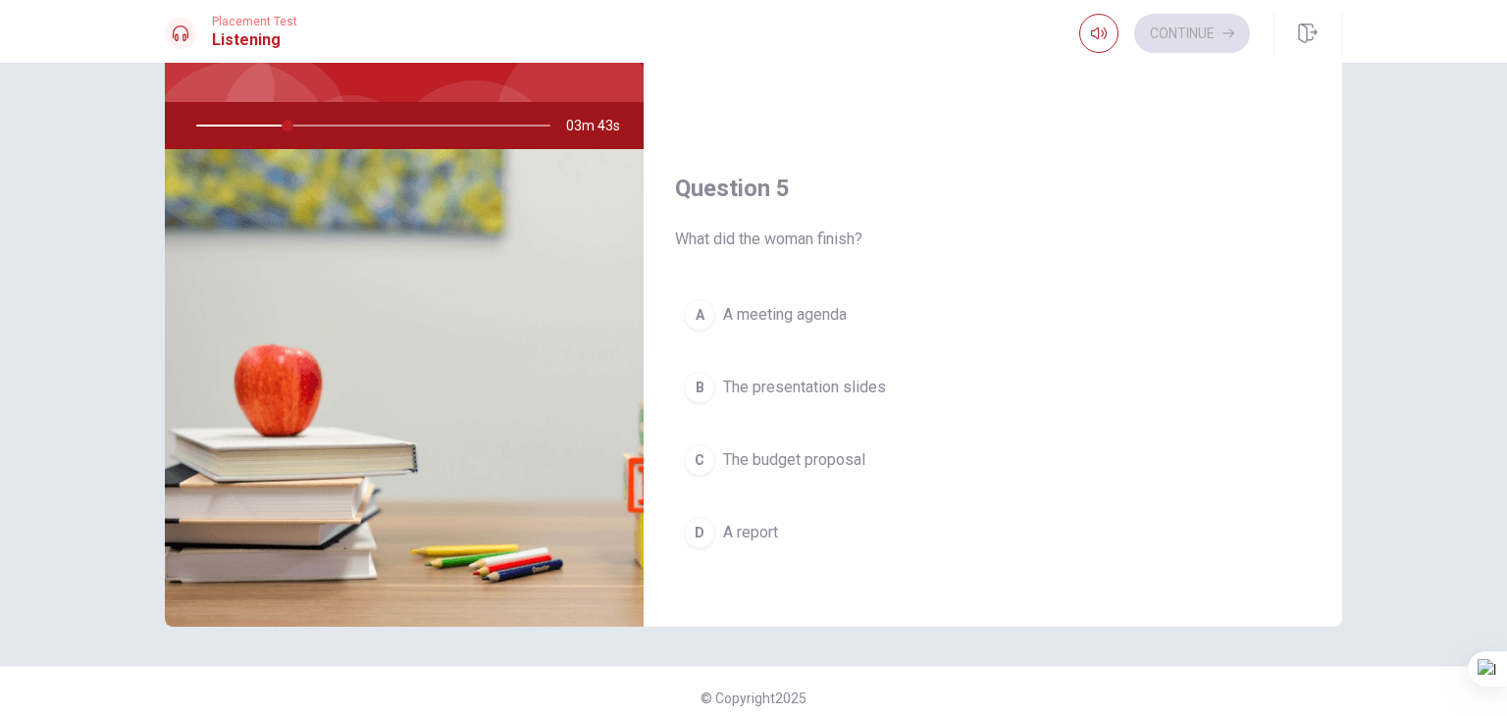
scroll to position [170, 0]
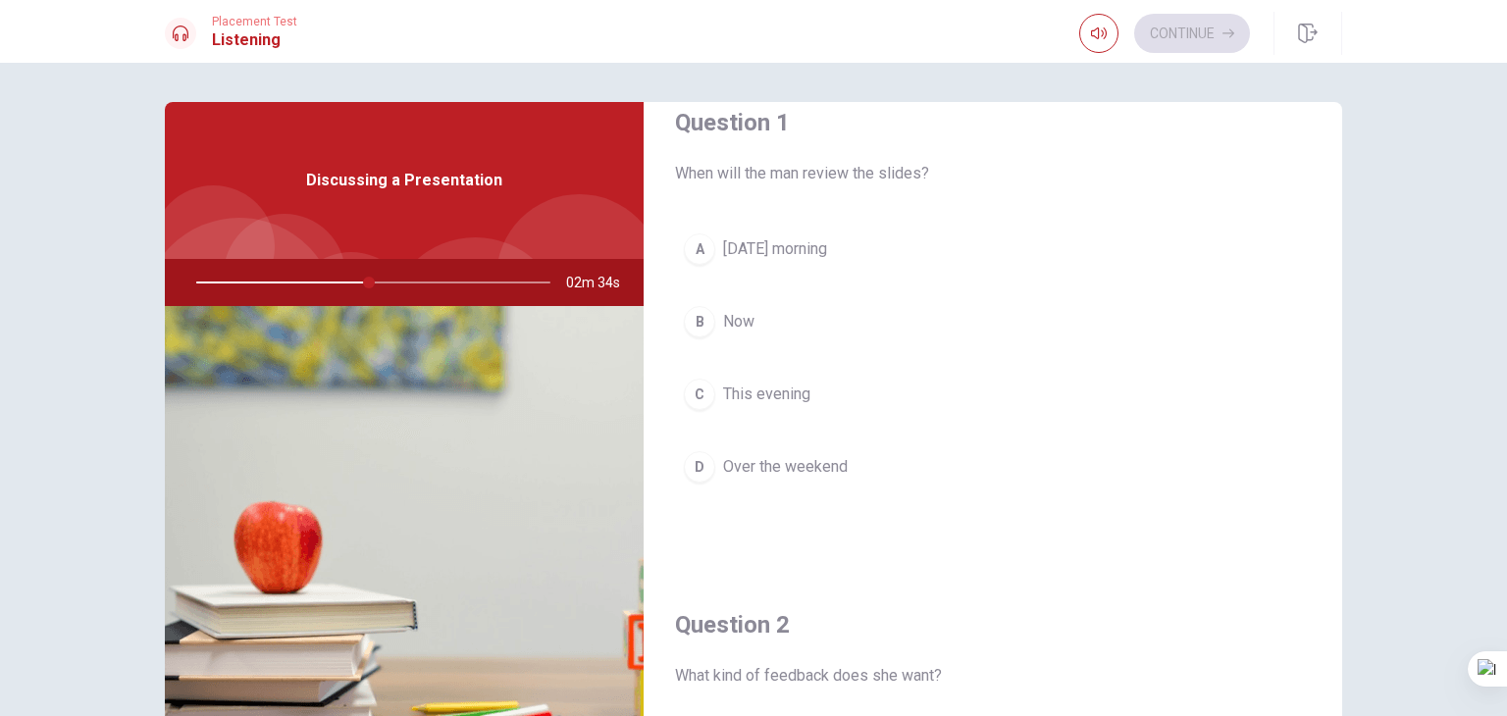
scroll to position [0, 0]
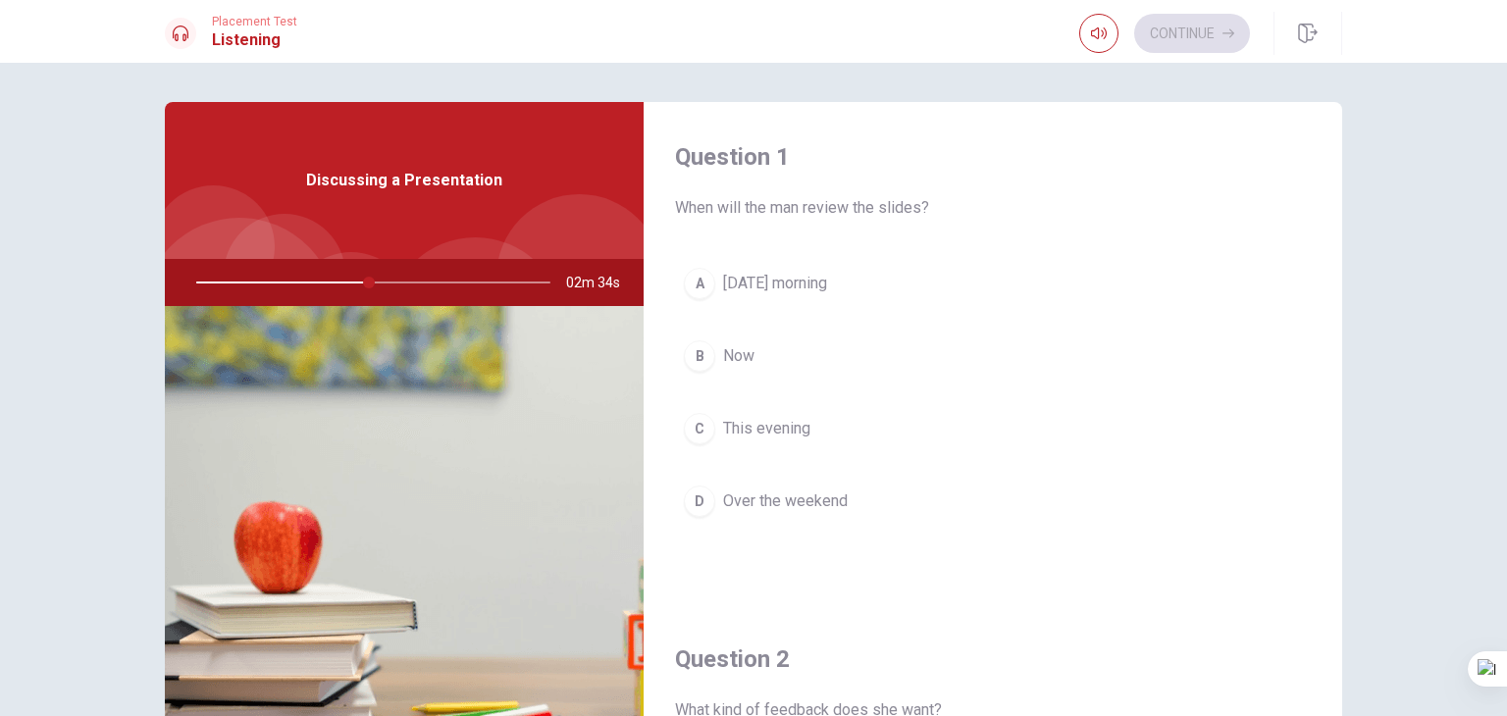
click at [694, 280] on div "A" at bounding box center [699, 283] width 31 height 31
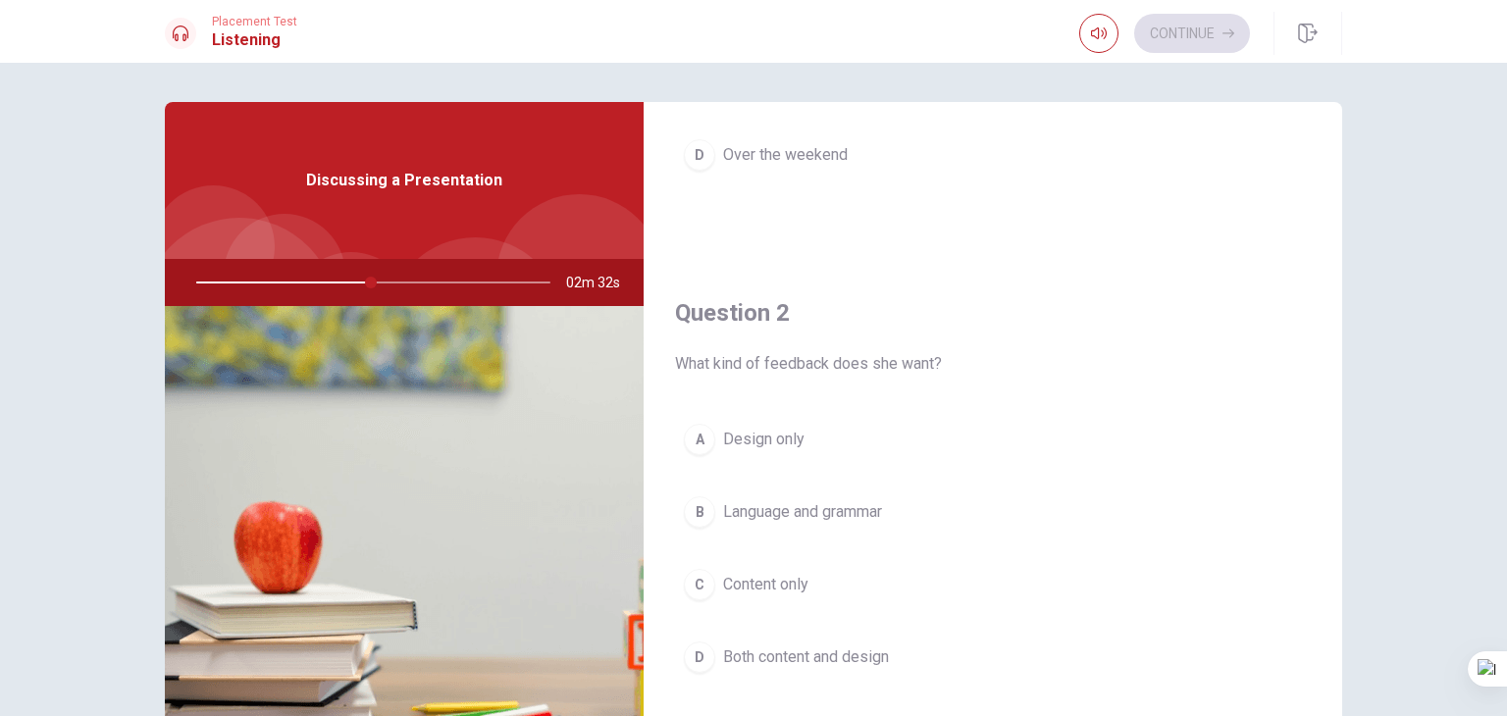
scroll to position [490, 0]
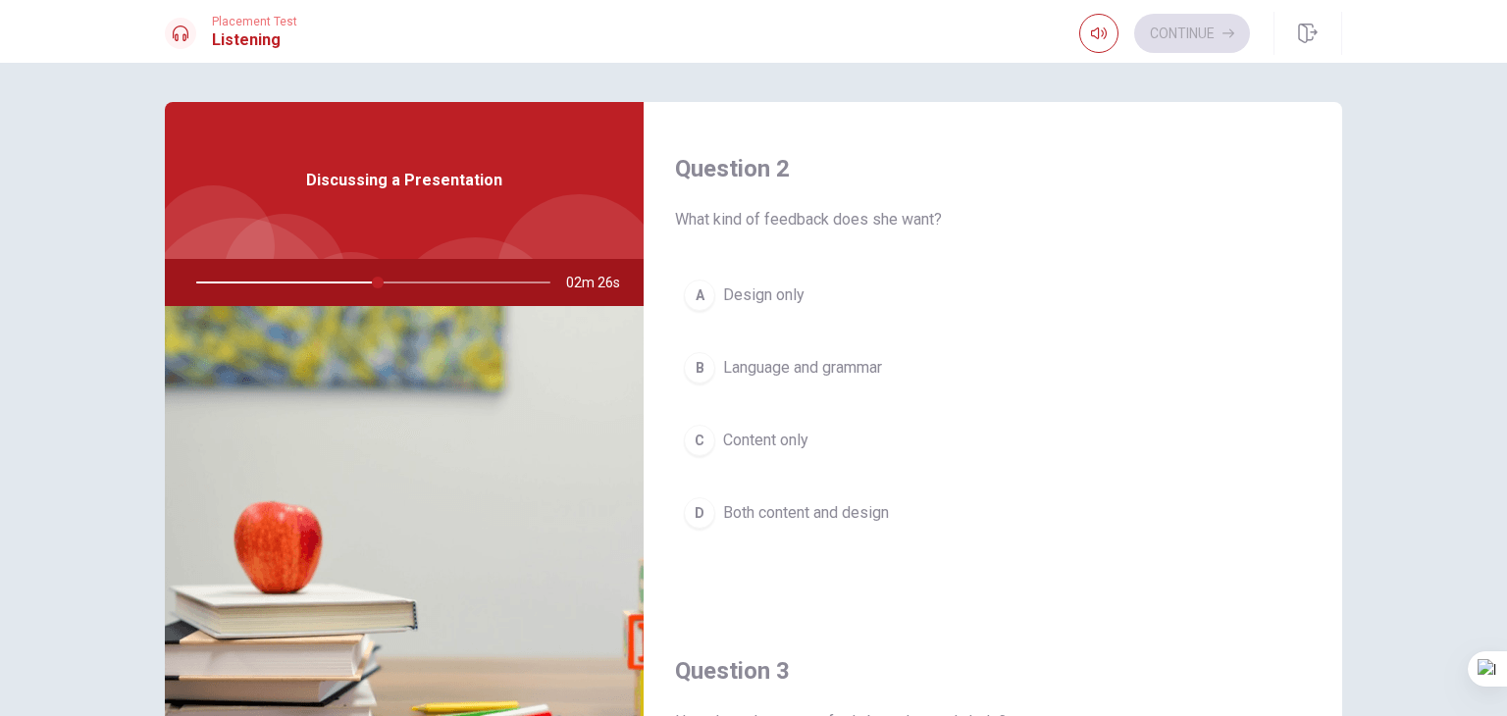
drag, startPoint x: 347, startPoint y: 284, endPoint x: 296, endPoint y: 285, distance: 51.0
click at [296, 285] on div at bounding box center [369, 282] width 393 height 47
drag, startPoint x: 374, startPoint y: 283, endPoint x: 323, endPoint y: 283, distance: 51.0
click at [323, 283] on div at bounding box center [369, 282] width 393 height 47
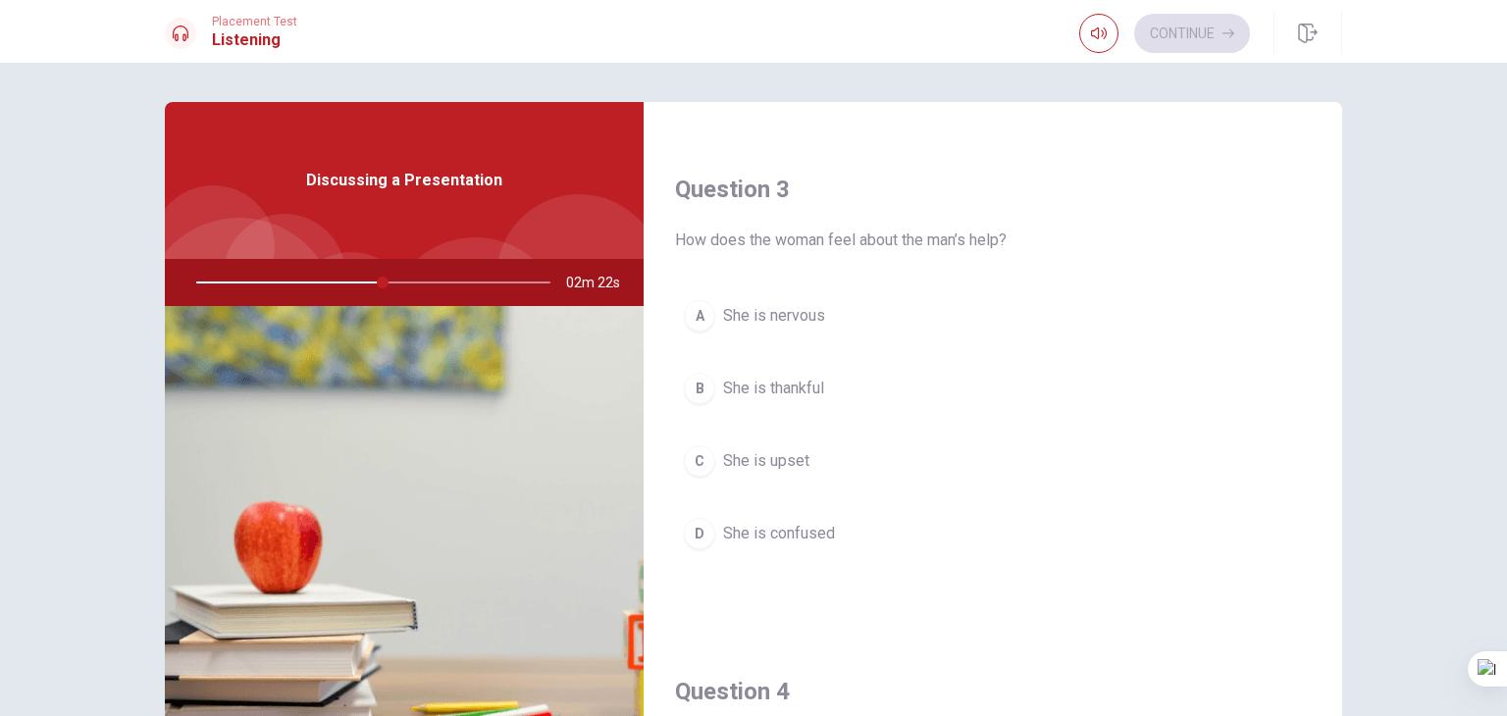
scroll to position [1079, 0]
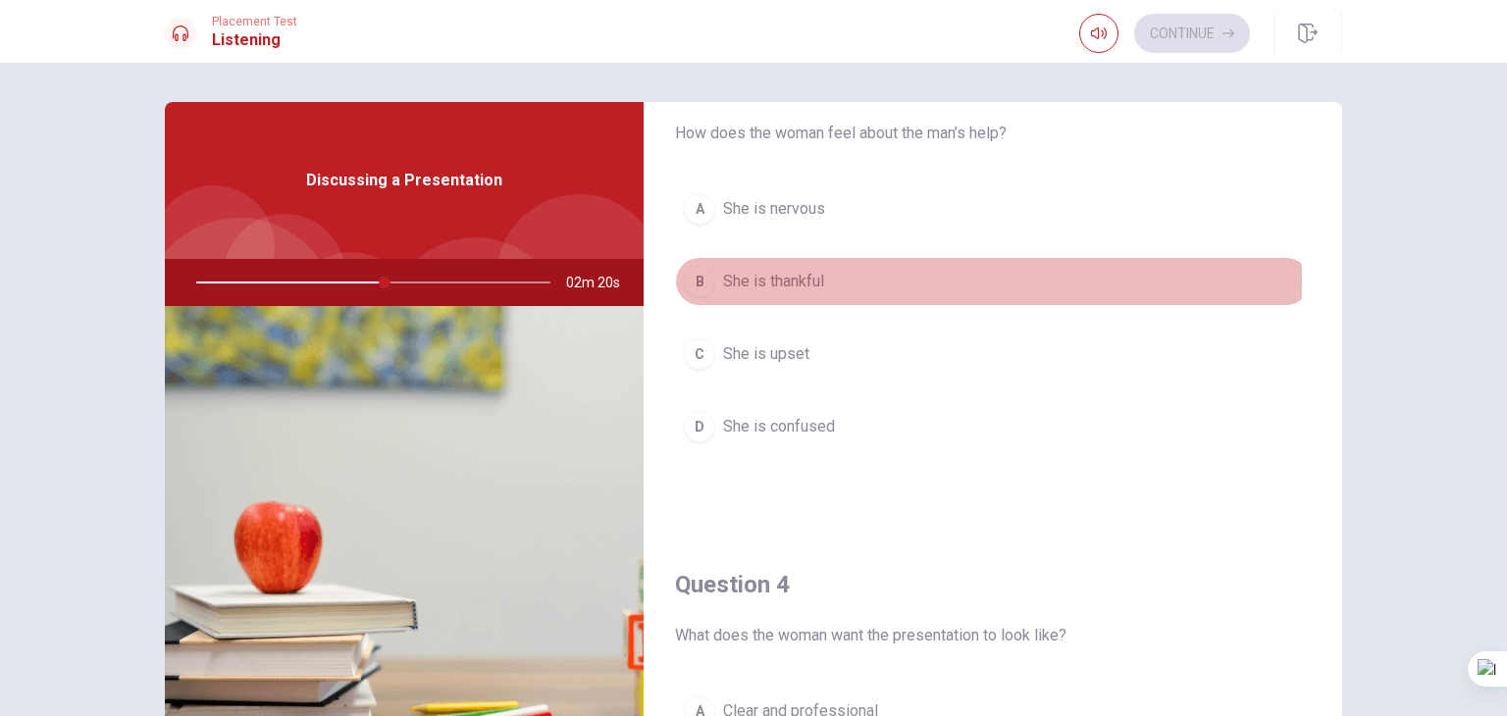
click at [702, 276] on div "B" at bounding box center [699, 281] width 31 height 31
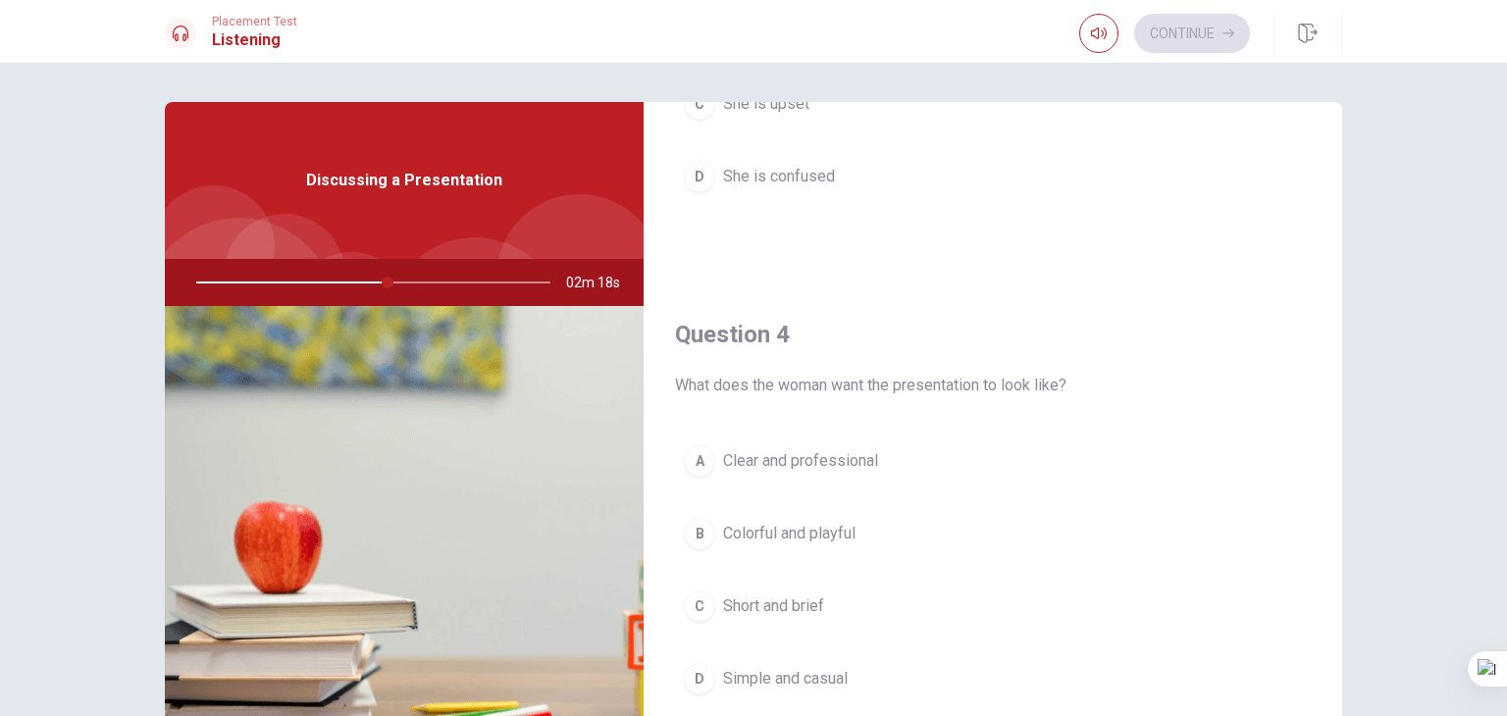
scroll to position [1373, 0]
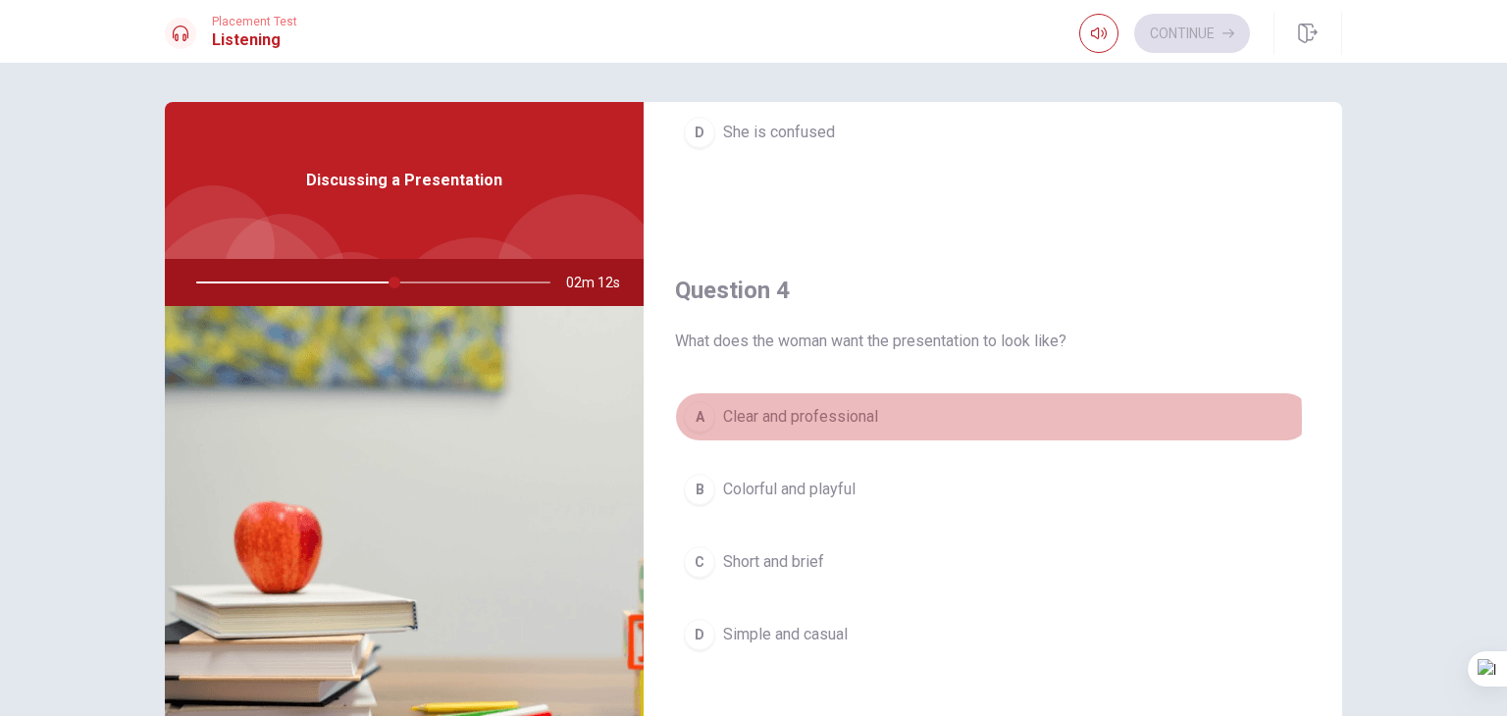
click at [808, 415] on span "Clear and professional" at bounding box center [800, 417] width 155 height 24
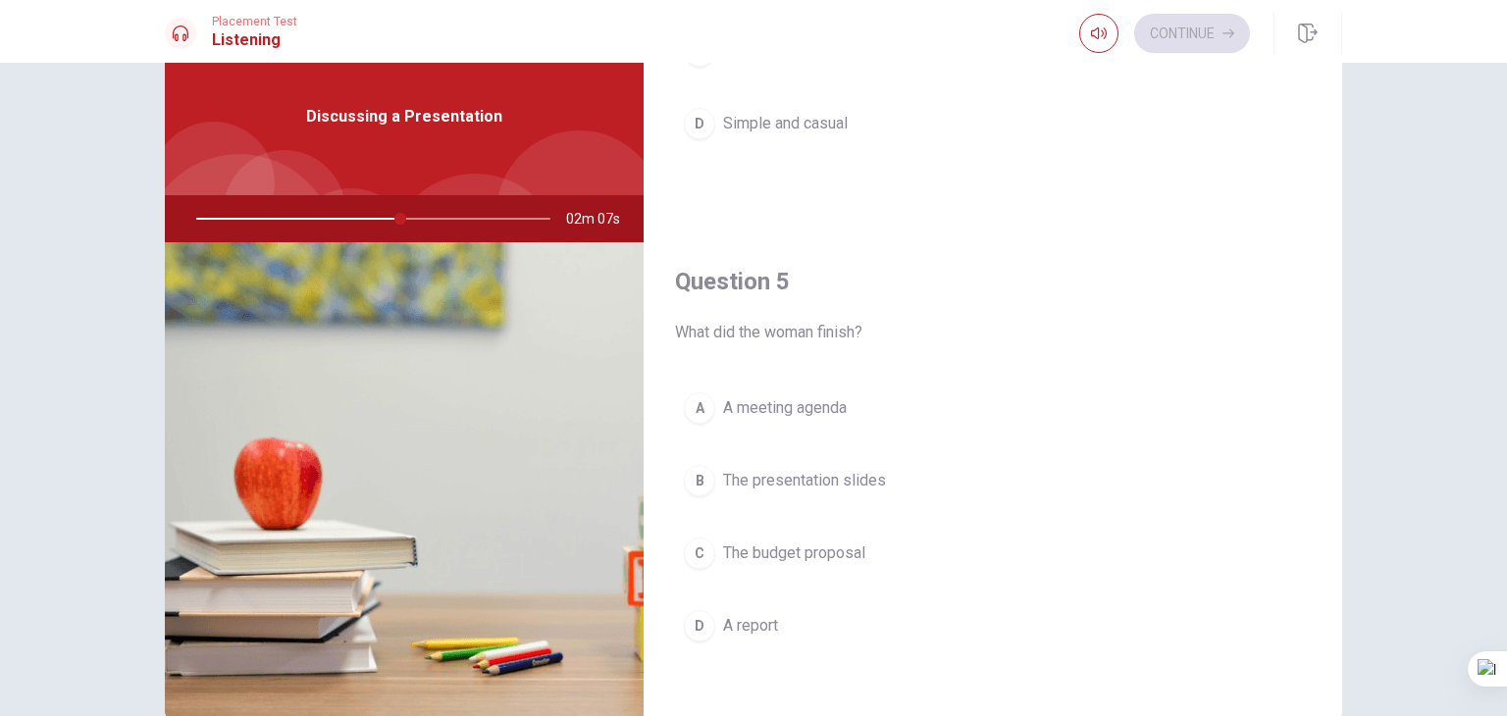
scroll to position [98, 0]
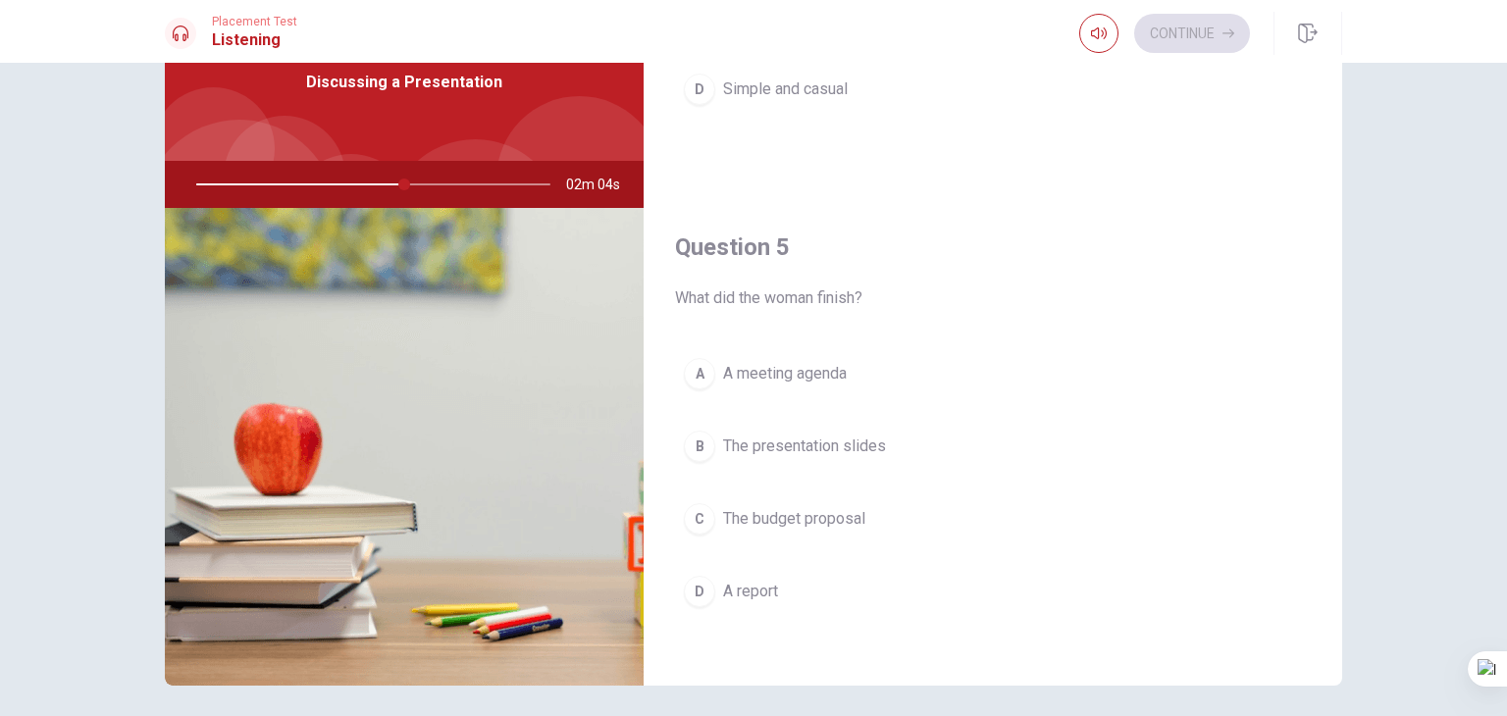
click at [791, 440] on span "The presentation slides" at bounding box center [804, 447] width 163 height 24
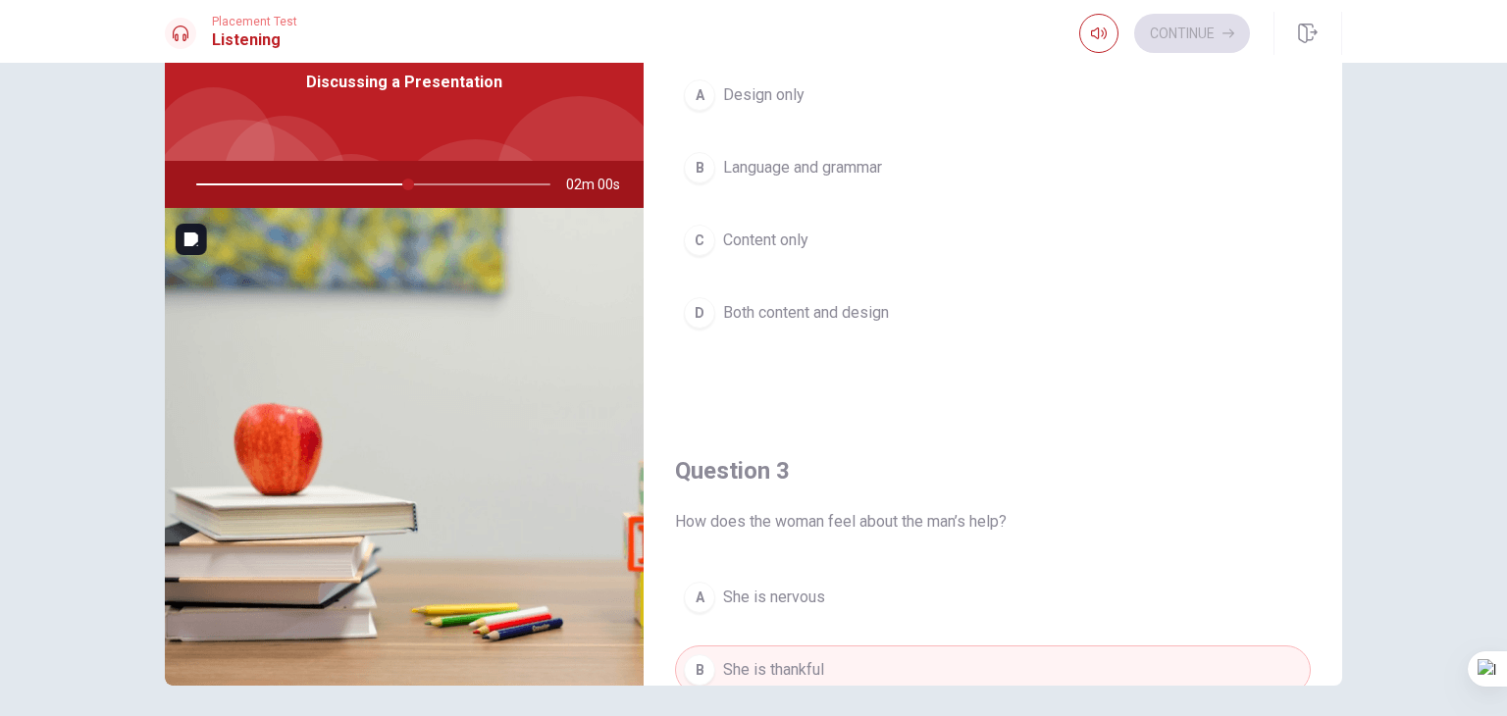
scroll to position [545, 0]
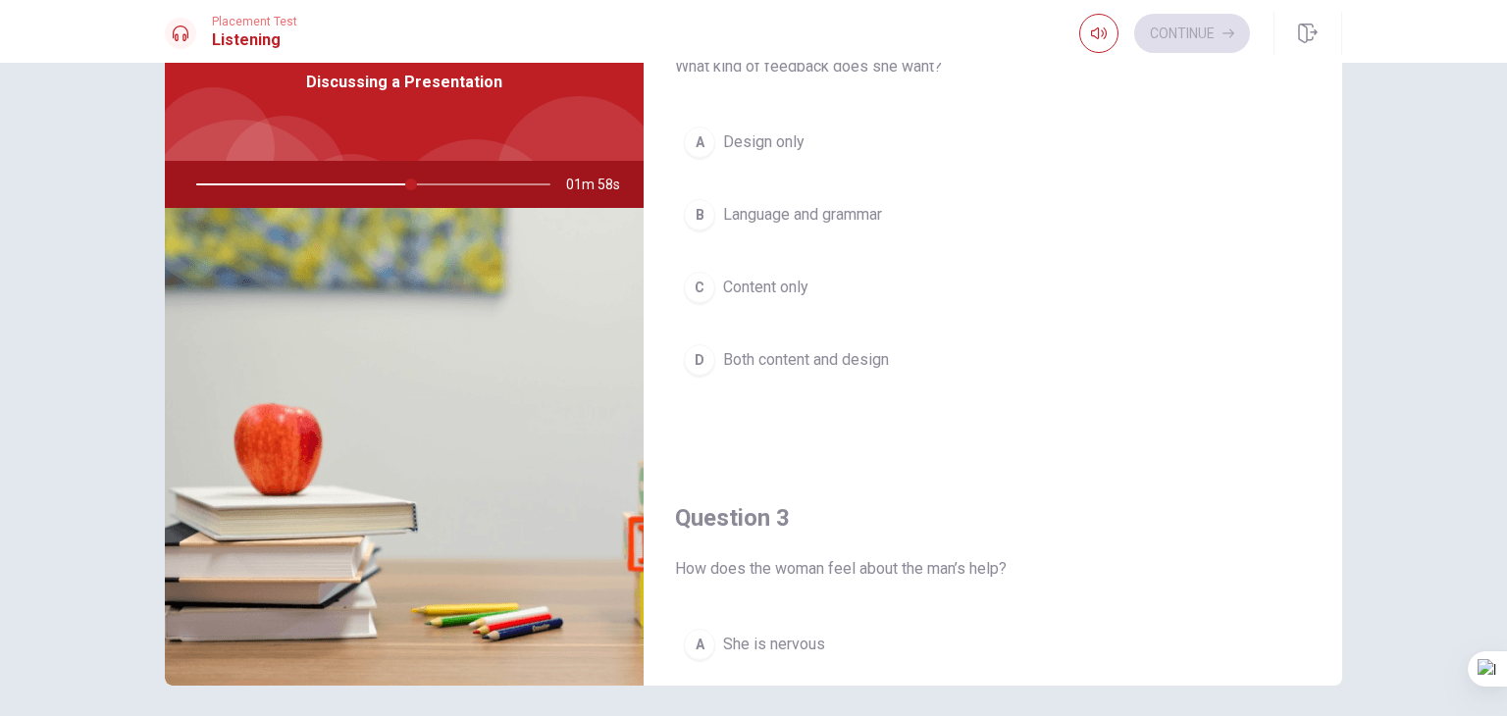
drag, startPoint x: 408, startPoint y: 184, endPoint x: 423, endPoint y: 184, distance: 14.7
click at [423, 184] on div at bounding box center [369, 184] width 393 height 47
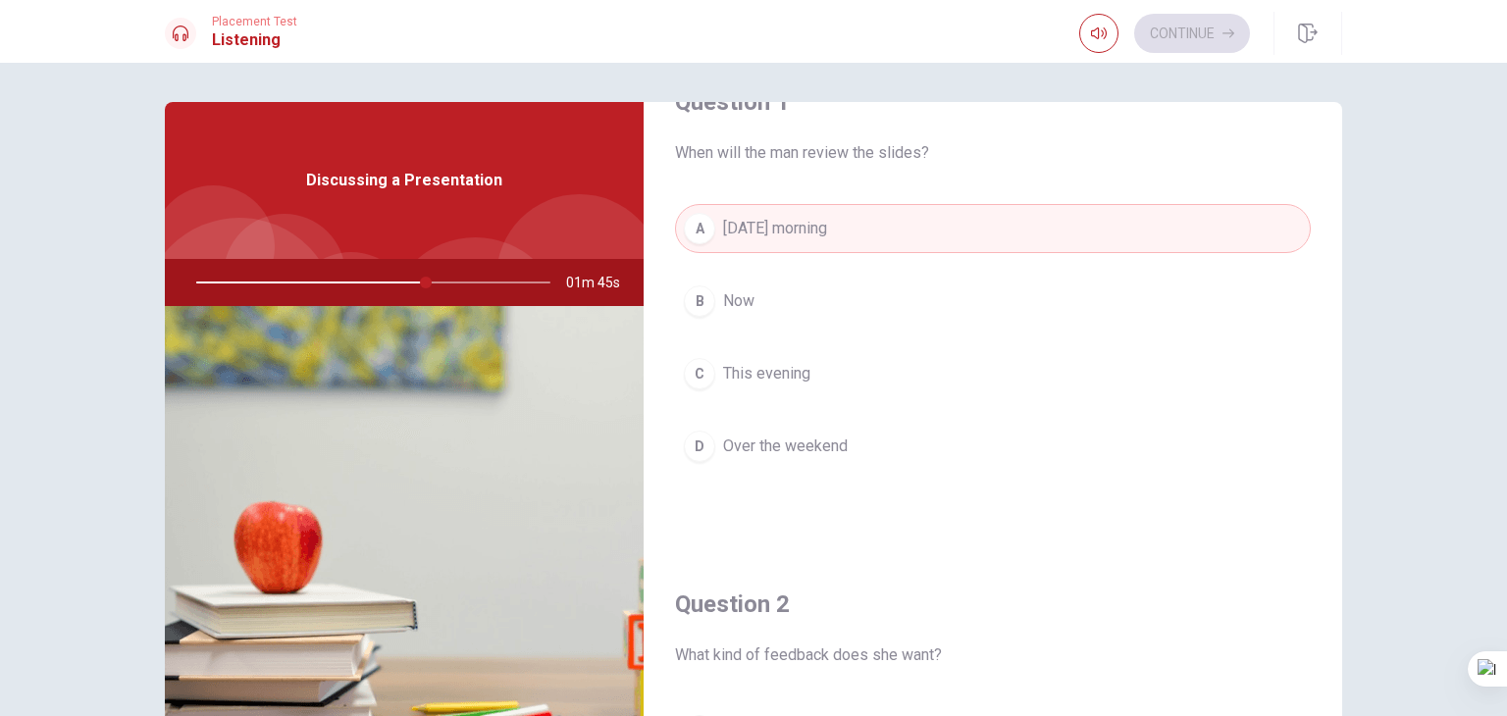
scroll to position [98, 0]
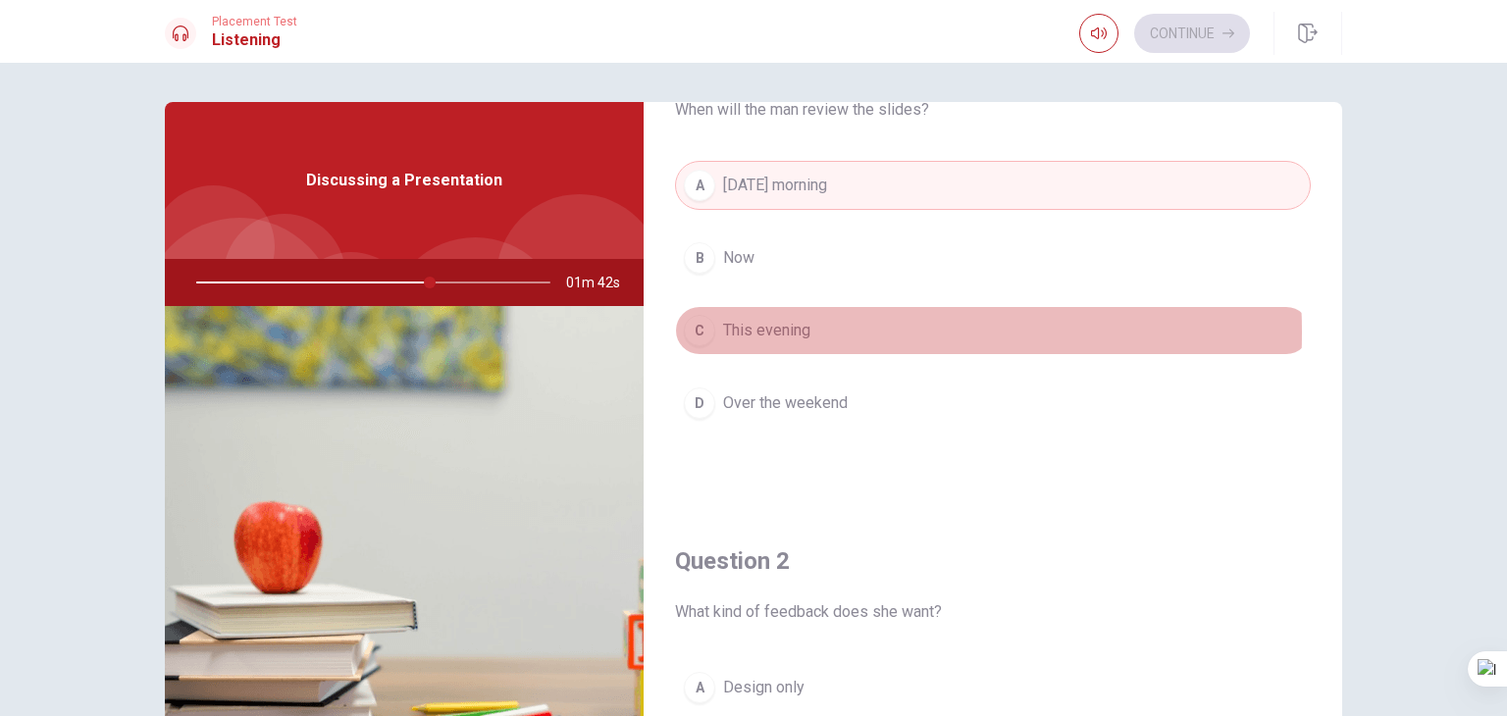
click at [797, 332] on span "This evening" at bounding box center [766, 331] width 87 height 24
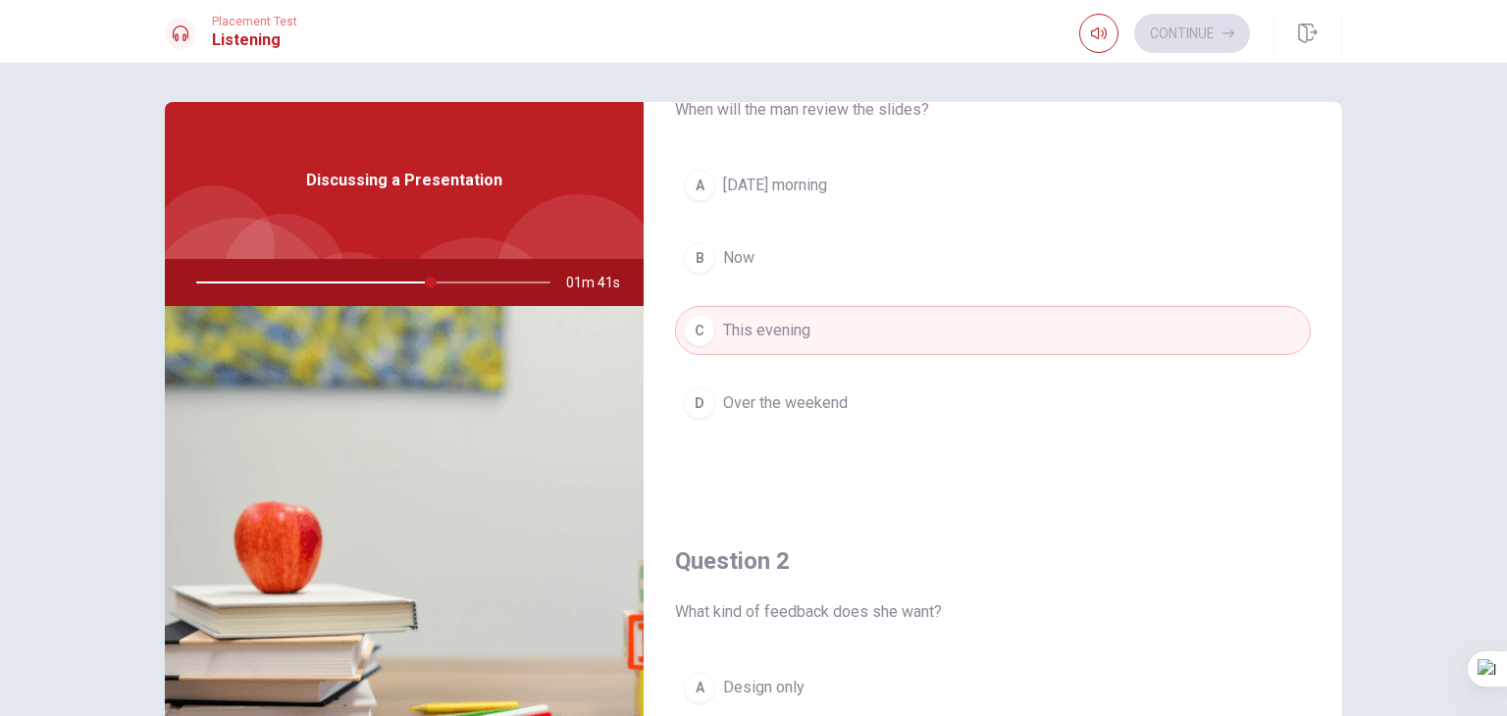
scroll to position [0, 0]
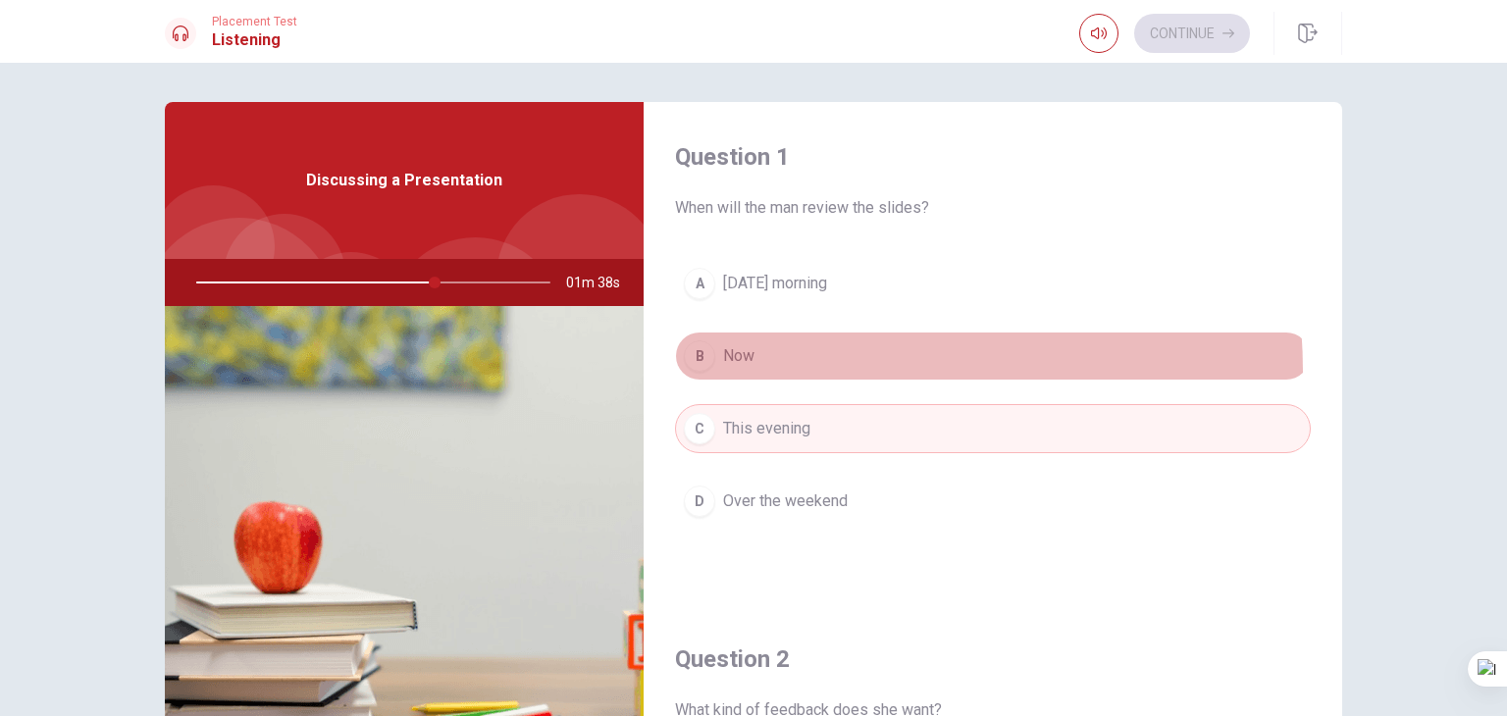
click at [749, 371] on button "B Now" at bounding box center [993, 356] width 636 height 49
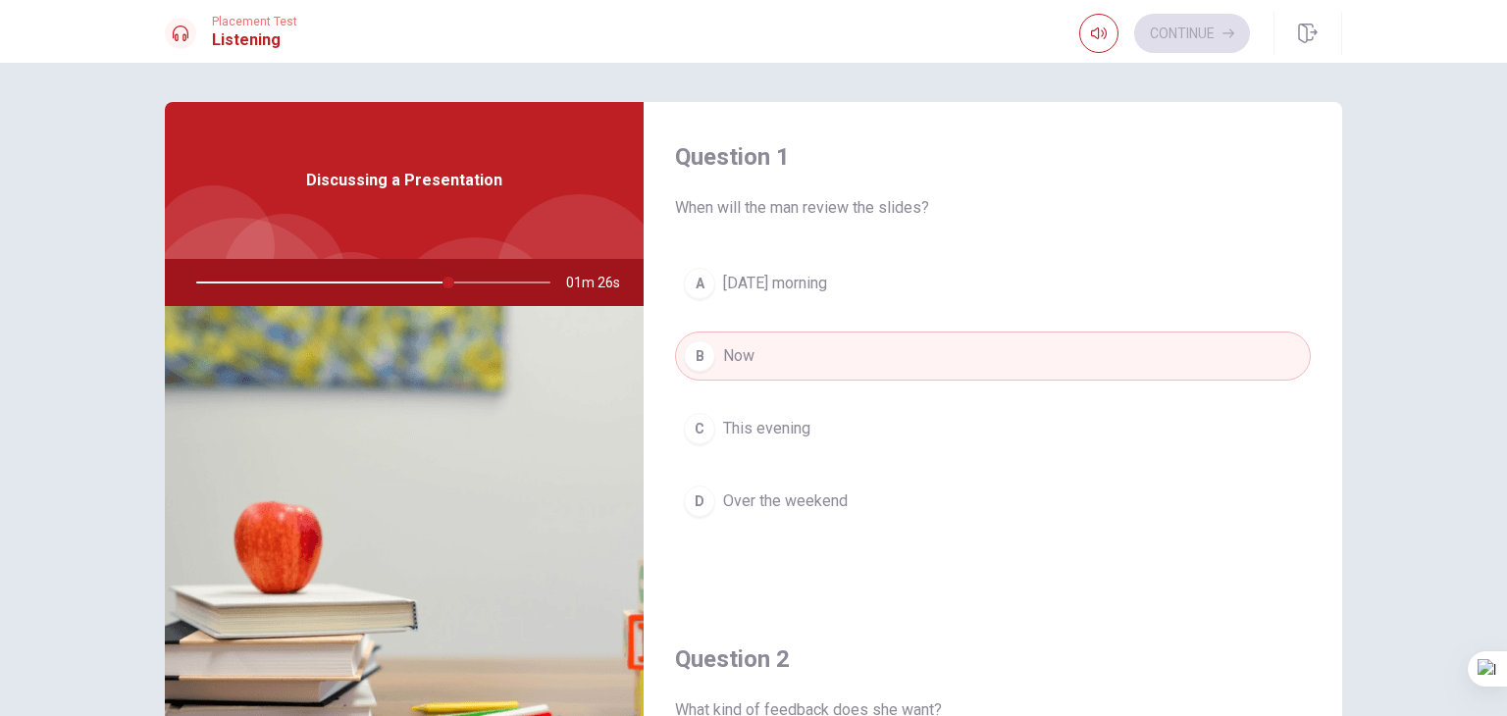
drag, startPoint x: 443, startPoint y: 284, endPoint x: 392, endPoint y: 284, distance: 51.0
click at [395, 284] on div at bounding box center [369, 282] width 393 height 47
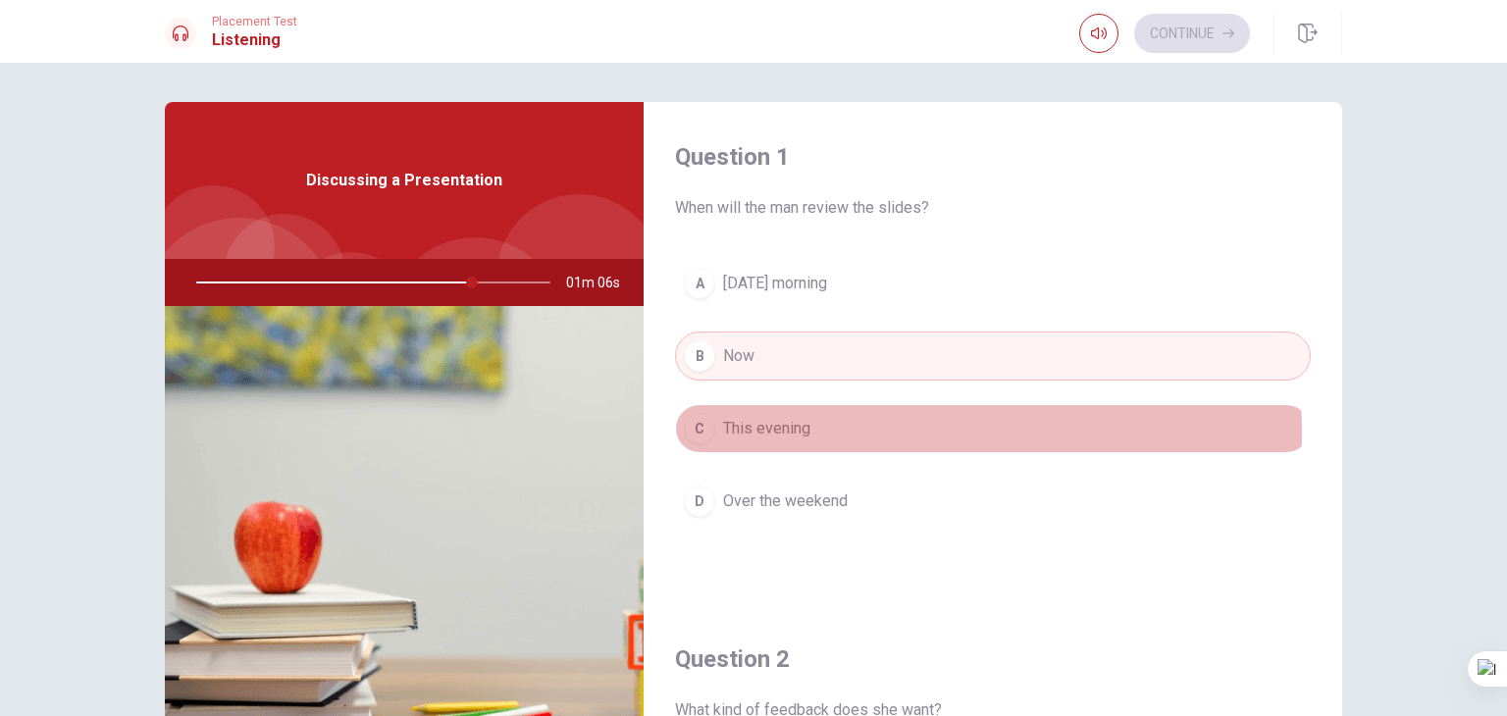
click at [791, 433] on span "This evening" at bounding box center [766, 429] width 87 height 24
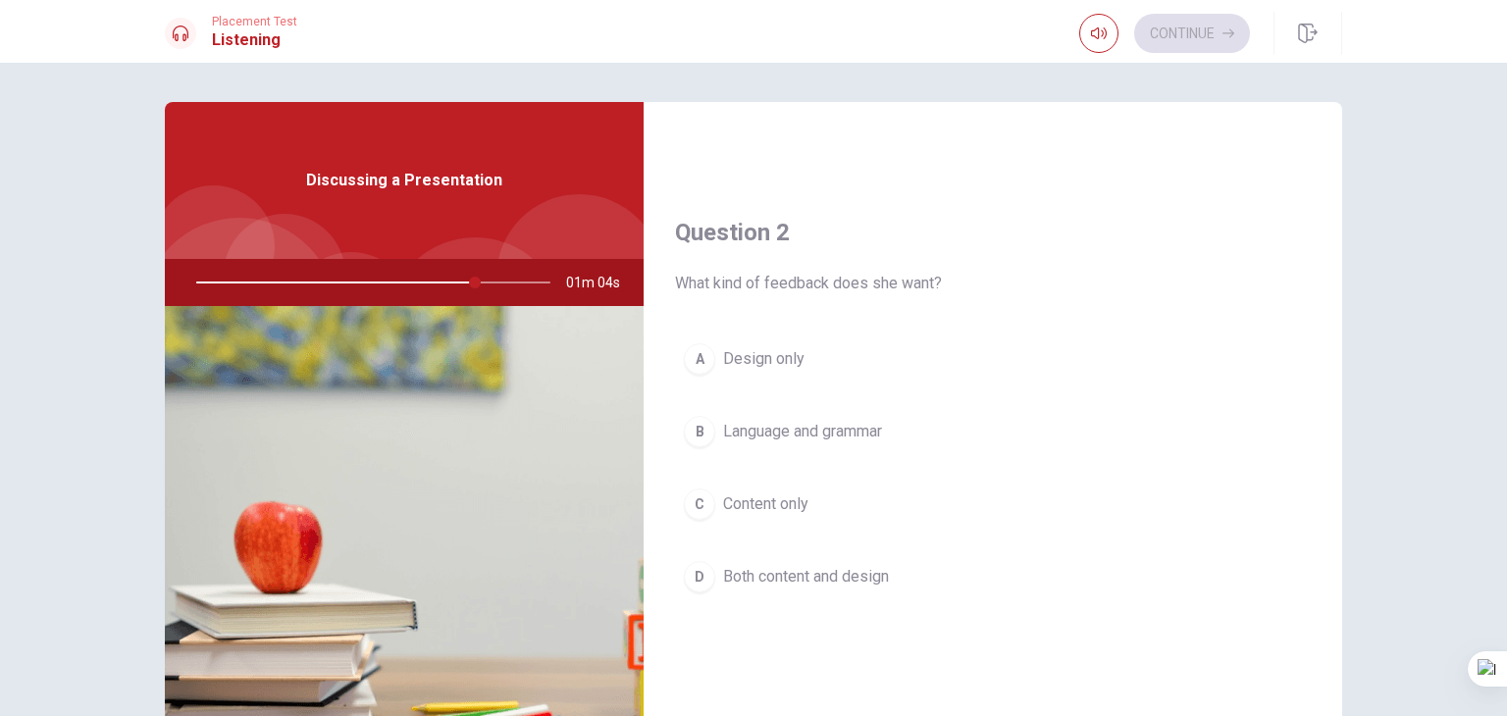
scroll to position [392, 0]
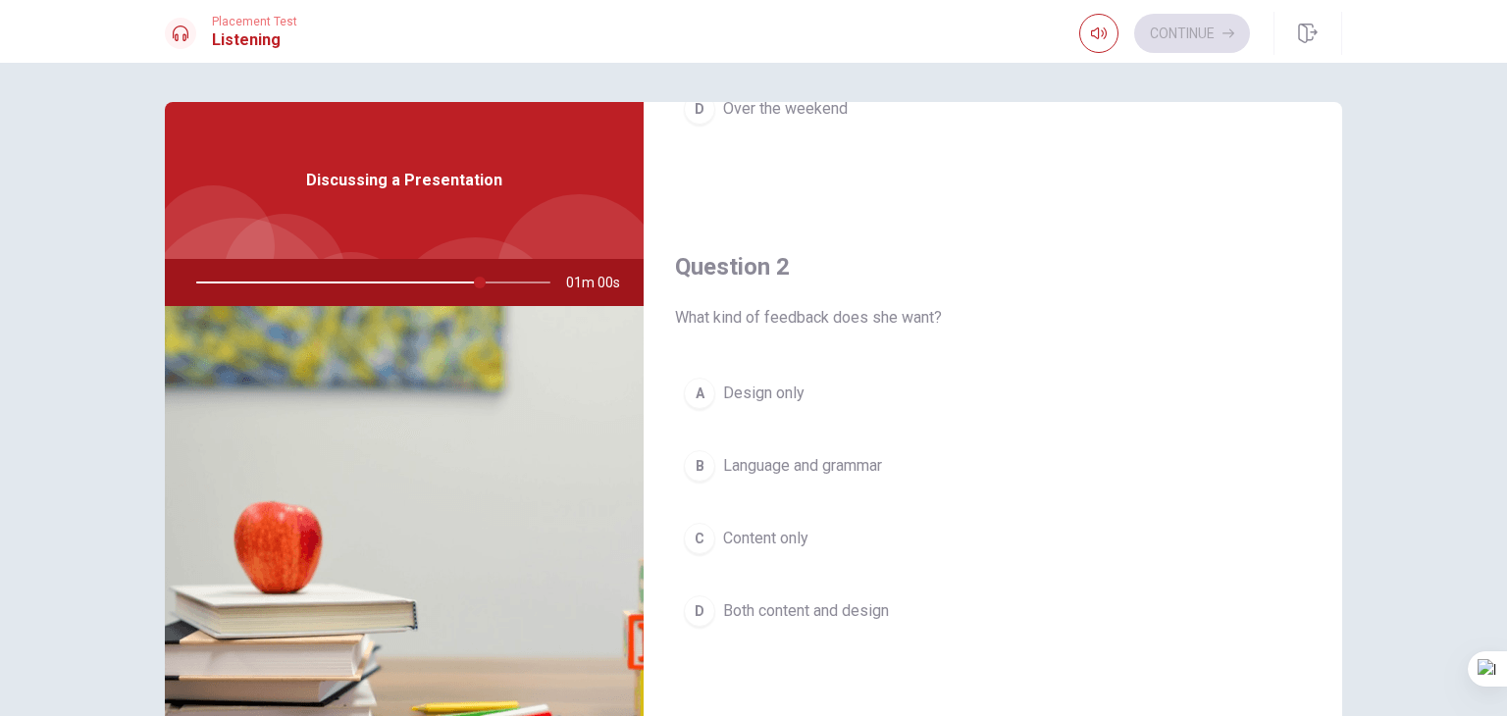
click at [786, 534] on span "Content only" at bounding box center [765, 539] width 85 height 24
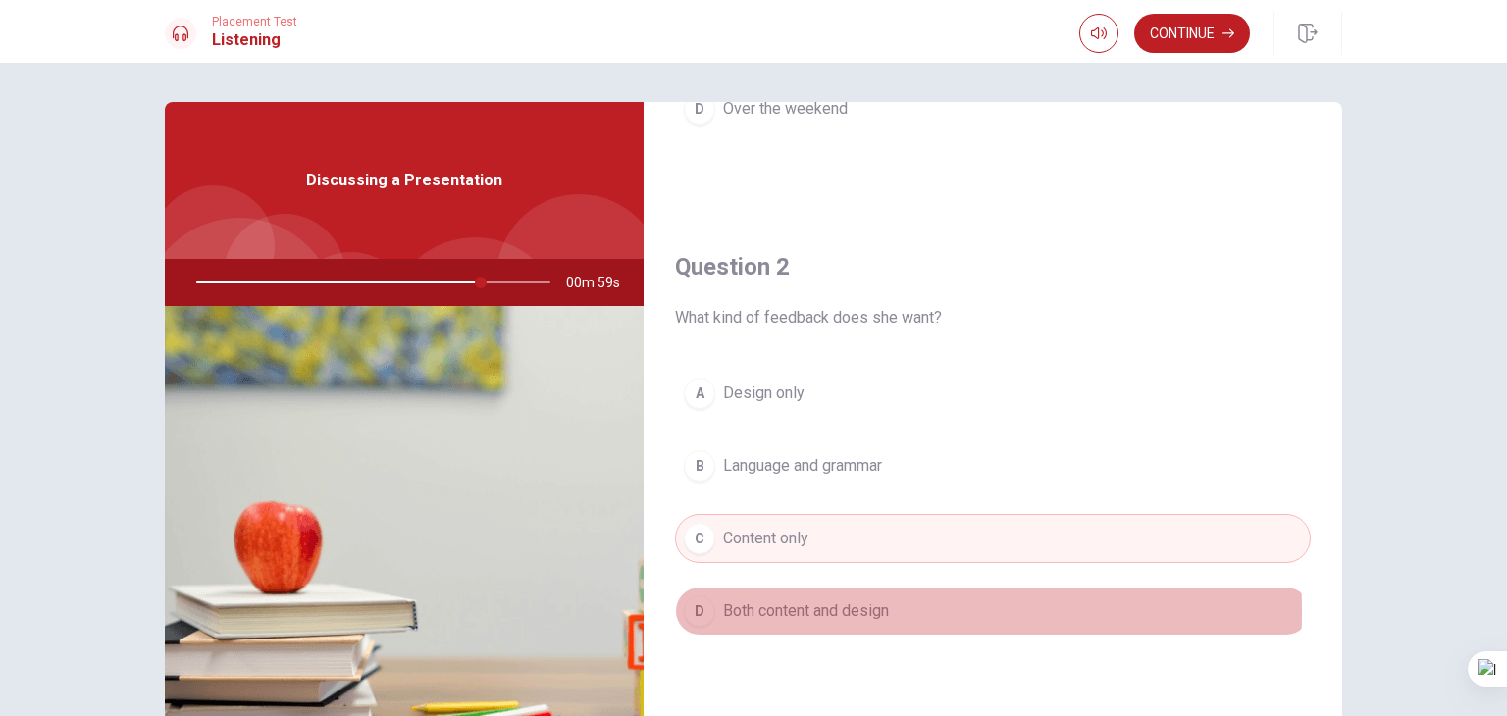
click at [808, 608] on span "Both content and design" at bounding box center [806, 611] width 166 height 24
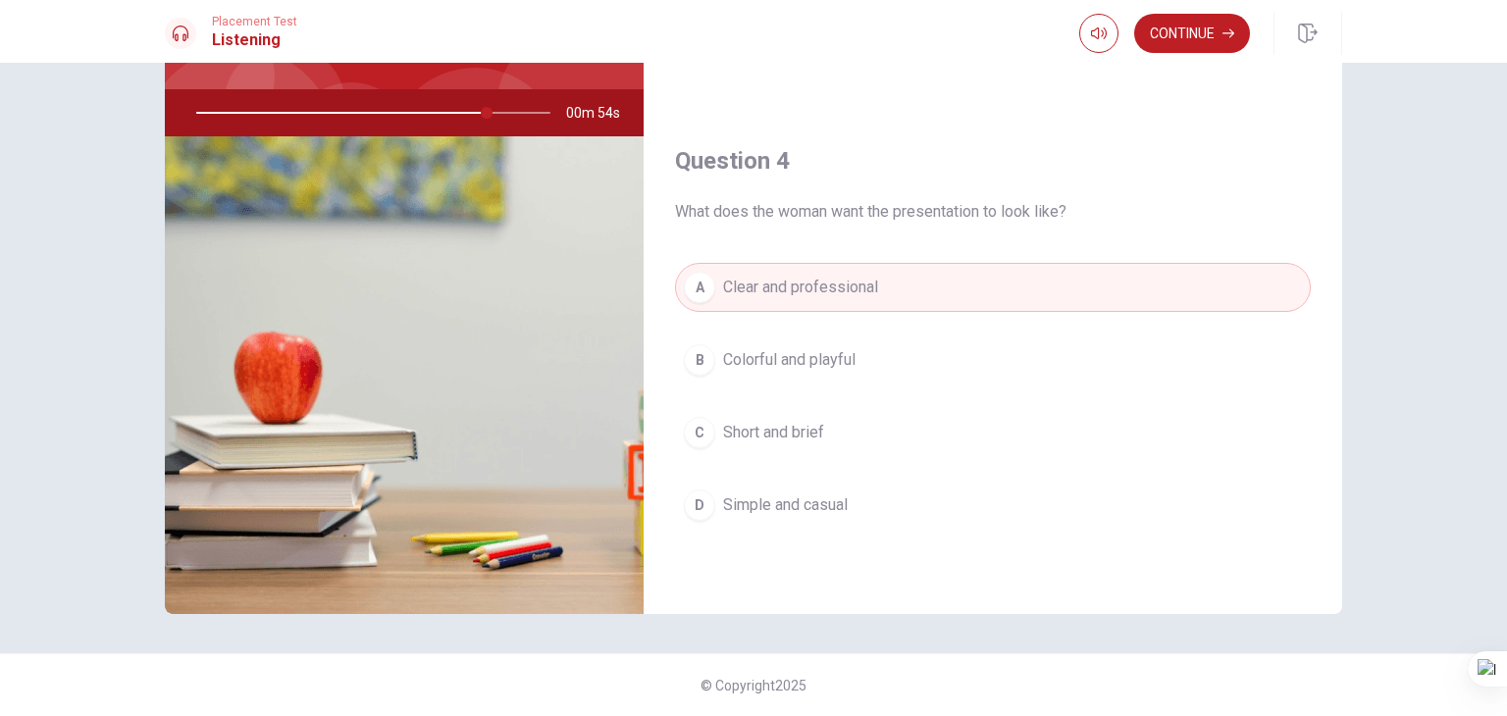
scroll to position [1330, 0]
click at [1204, 40] on button "Continue" at bounding box center [1192, 33] width 116 height 39
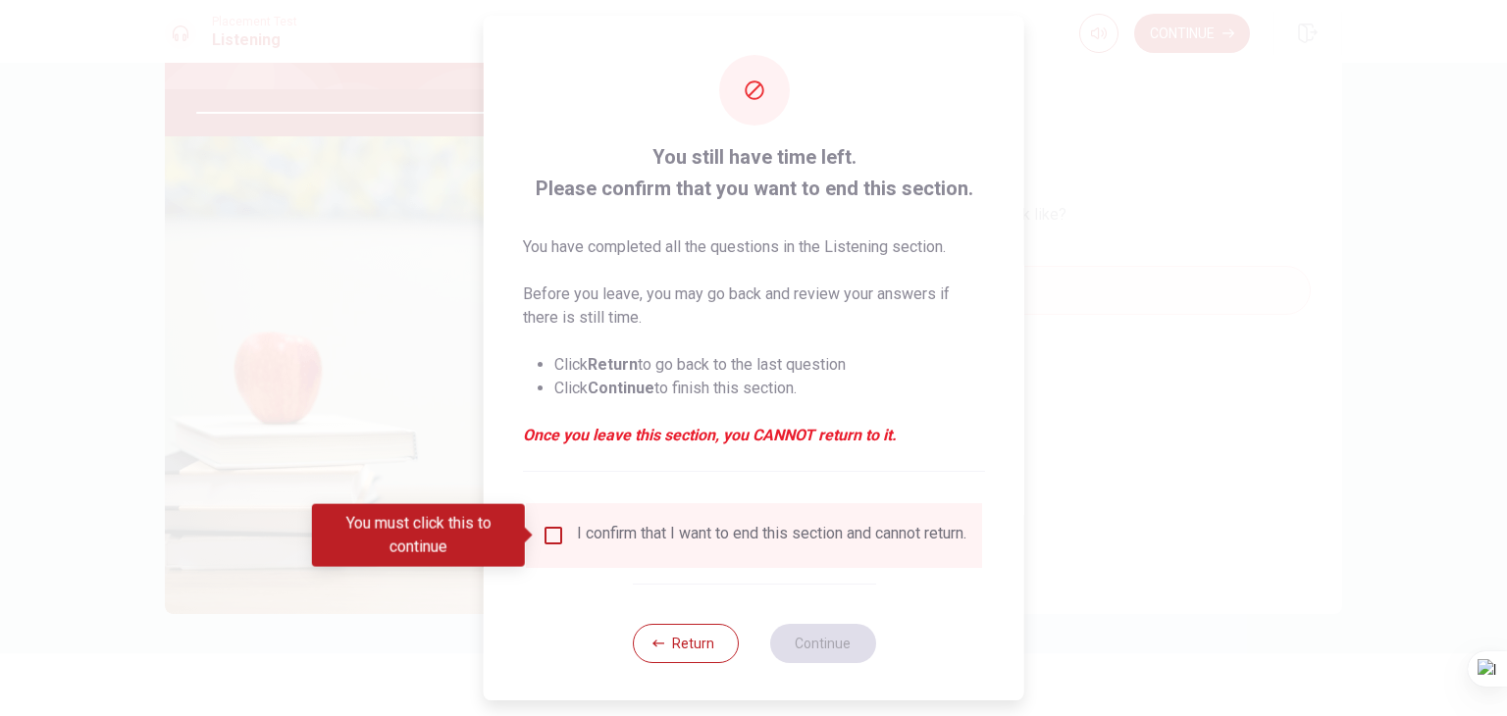
click at [604, 543] on div "I confirm that I want to end this section and cannot return." at bounding box center [771, 536] width 389 height 24
click at [553, 534] on input "You must click this to continue" at bounding box center [554, 536] width 24 height 24
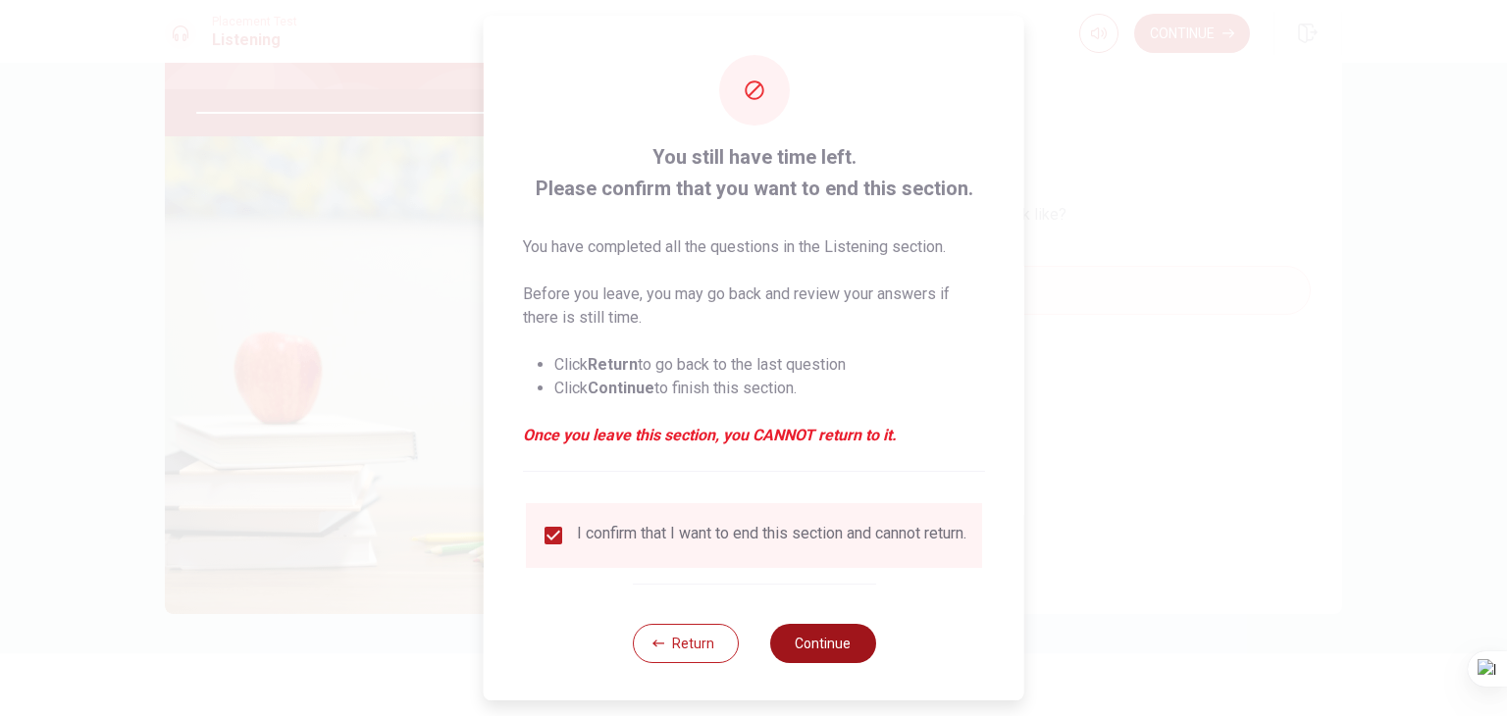
click at [823, 654] on button "Continue" at bounding box center [822, 643] width 106 height 39
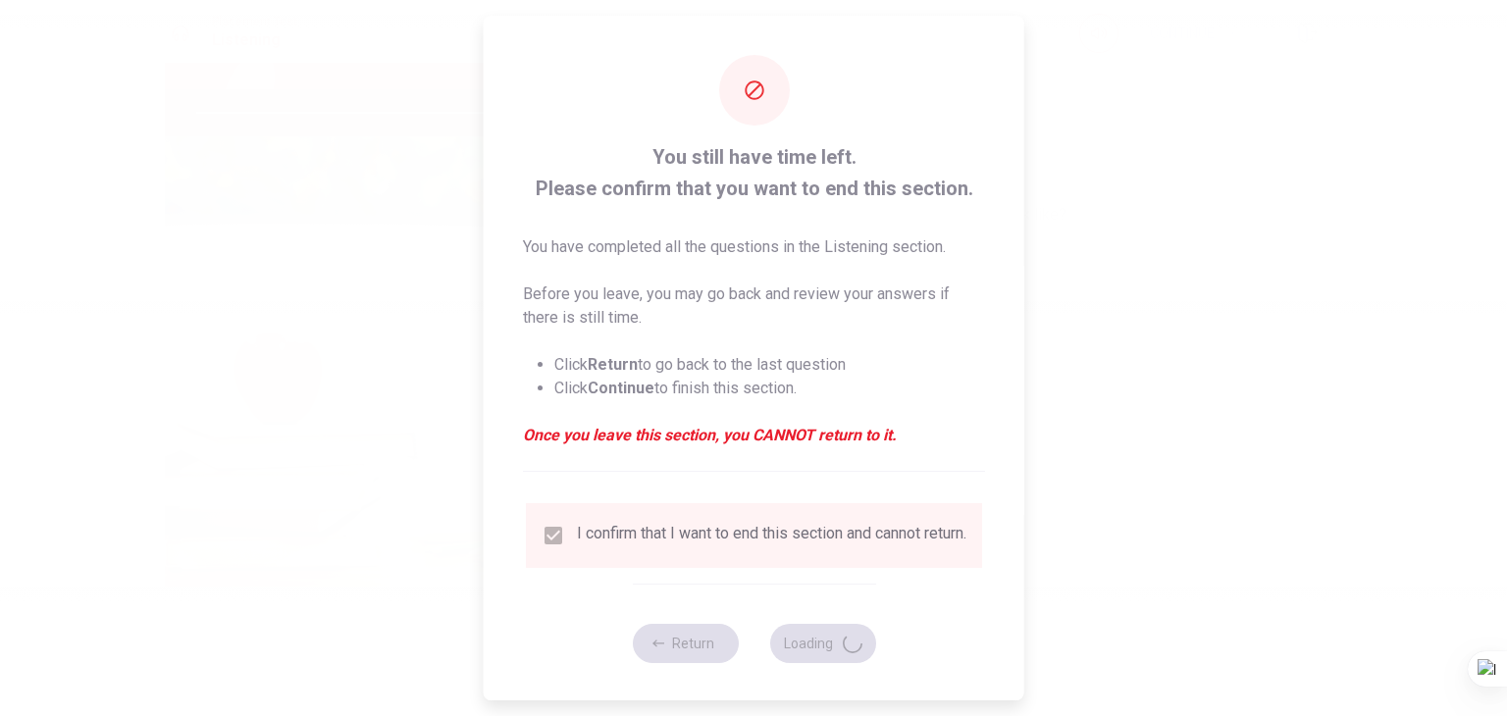
type input "85"
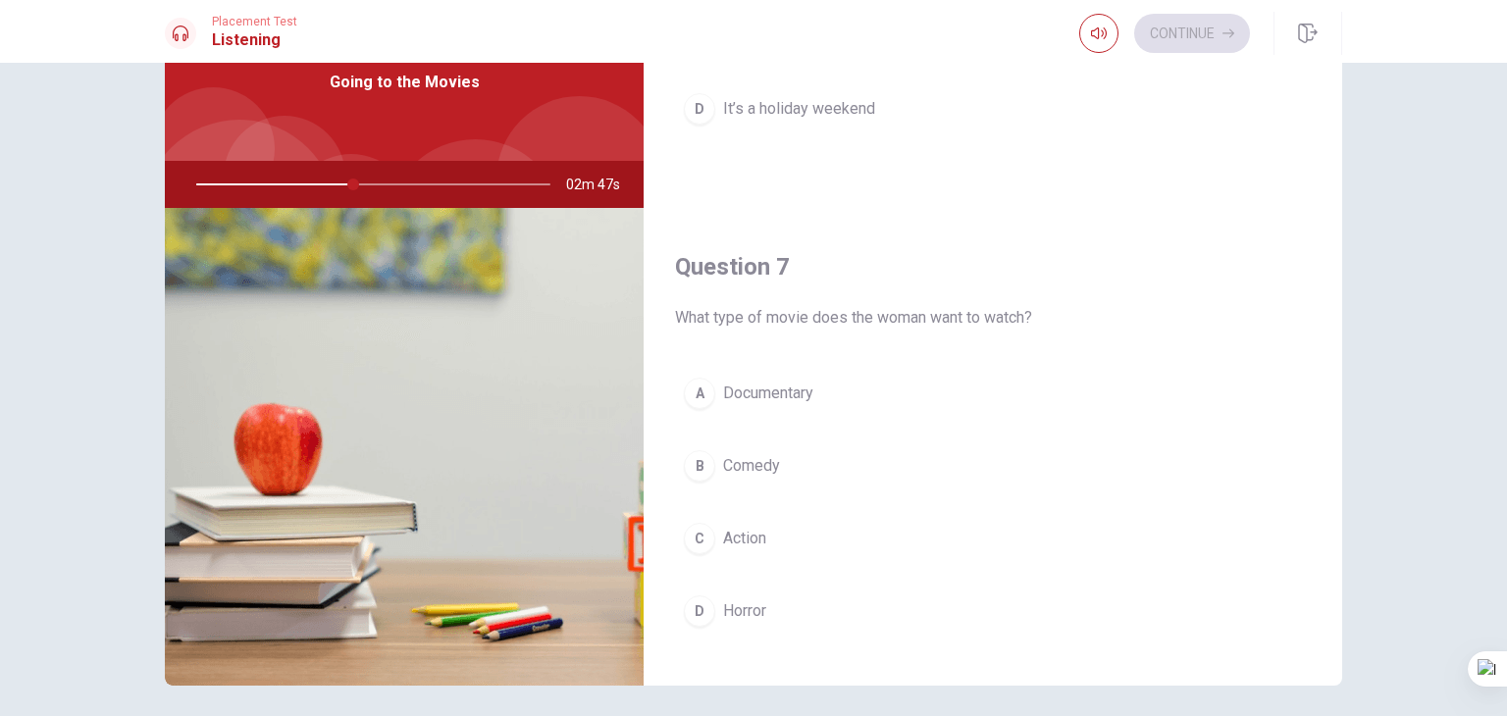
scroll to position [392, 0]
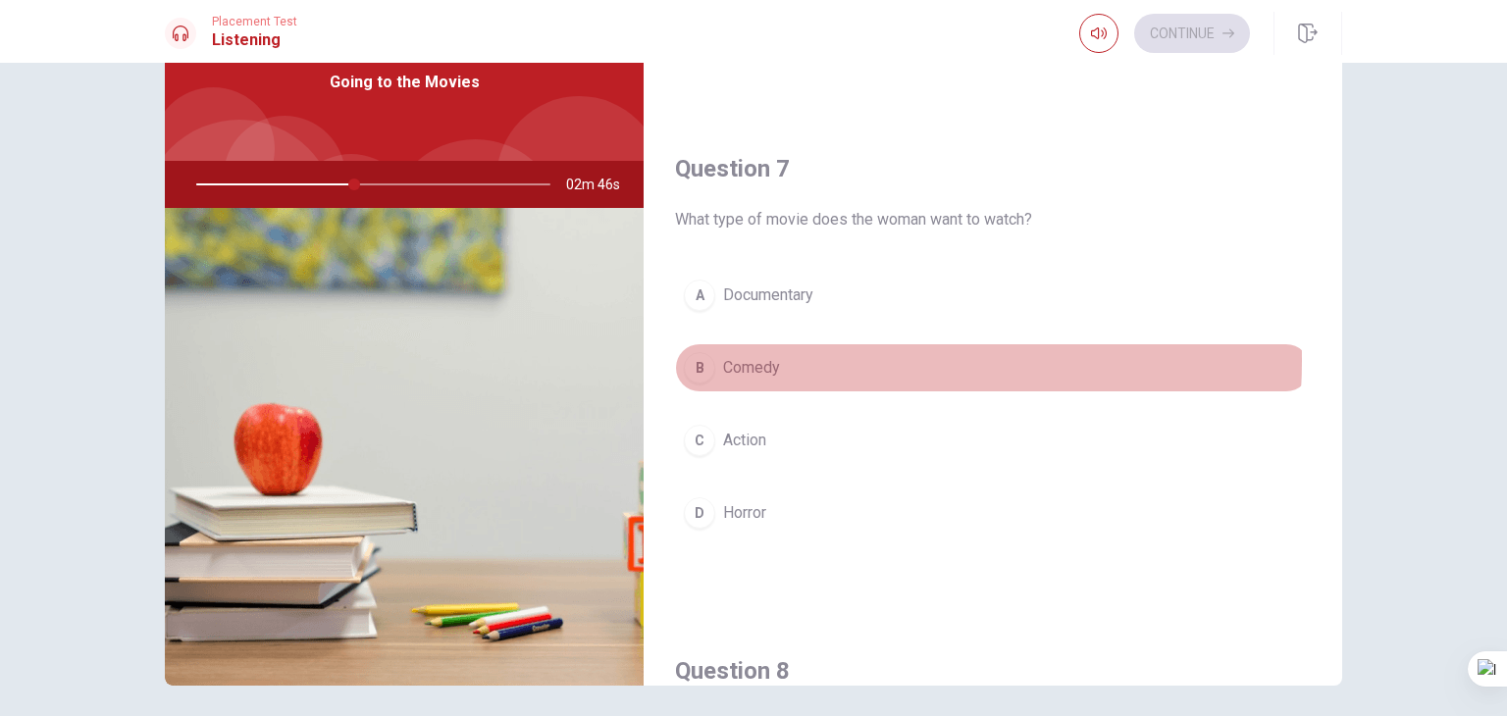
click at [786, 358] on button "B Comedy" at bounding box center [993, 367] width 636 height 49
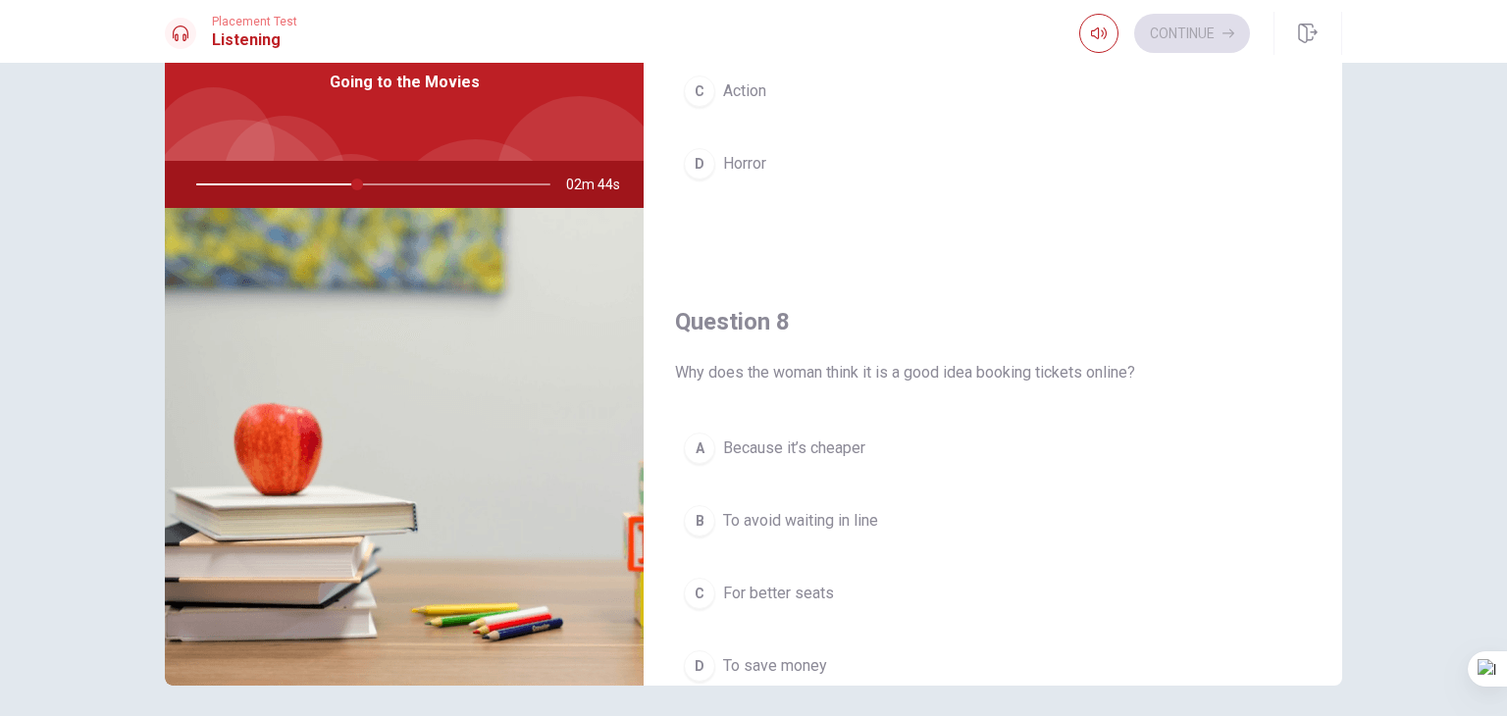
scroll to position [883, 0]
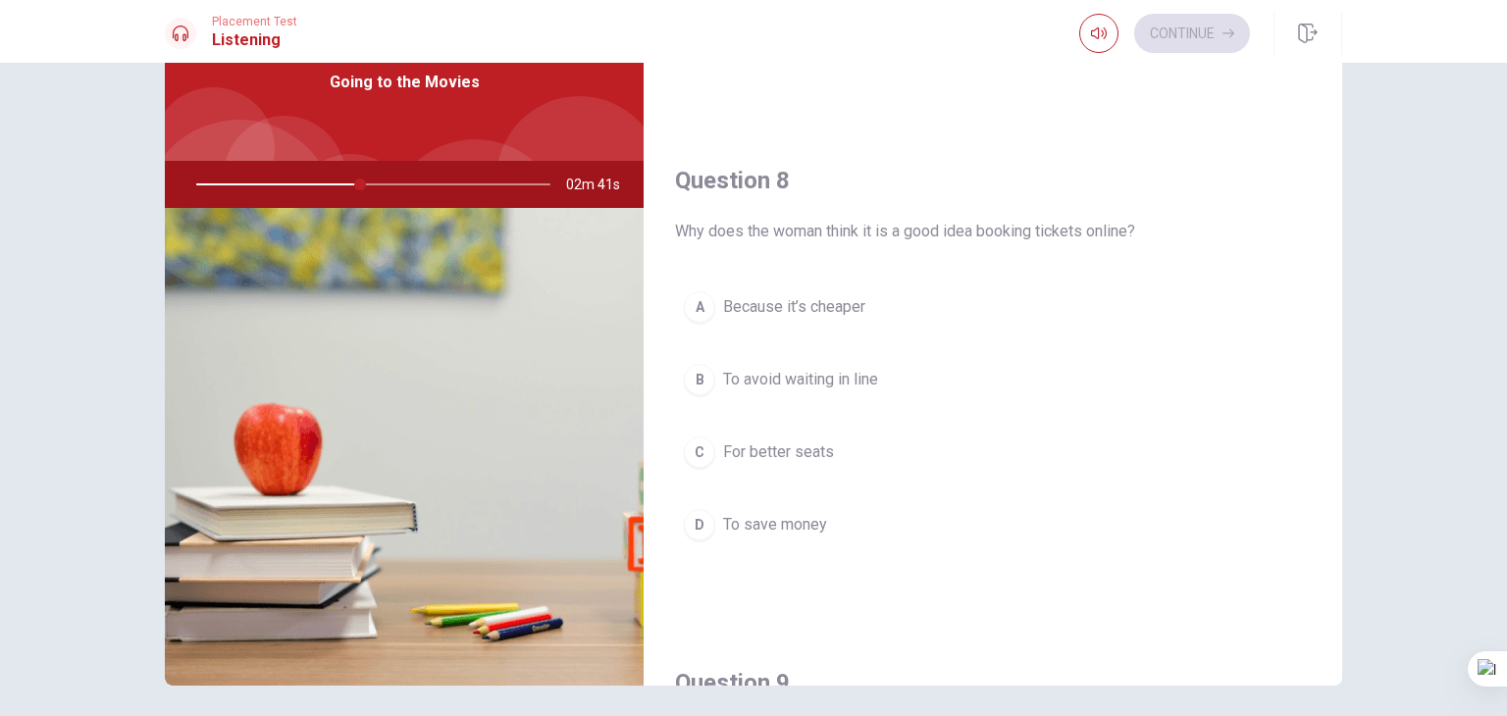
click at [844, 375] on span "To avoid waiting in line" at bounding box center [800, 380] width 155 height 24
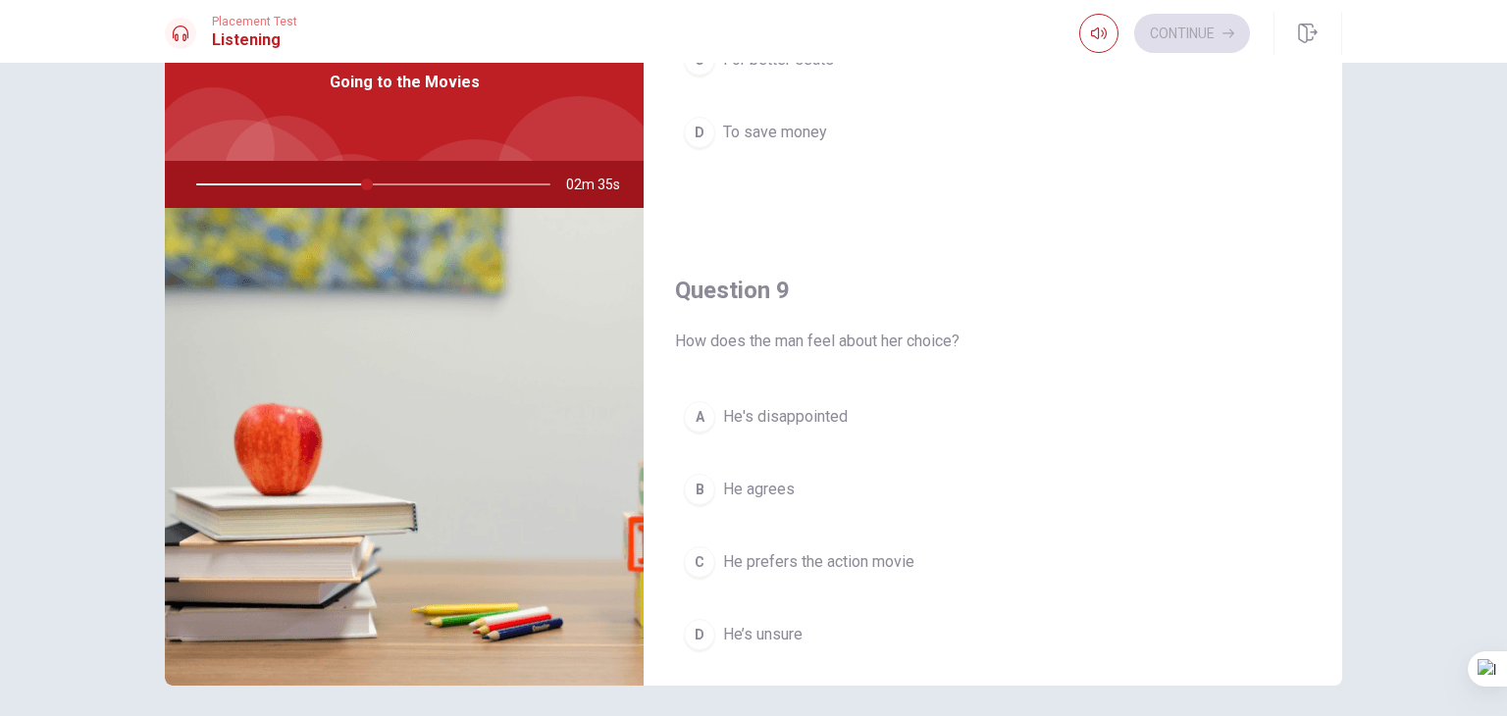
scroll to position [1373, 0]
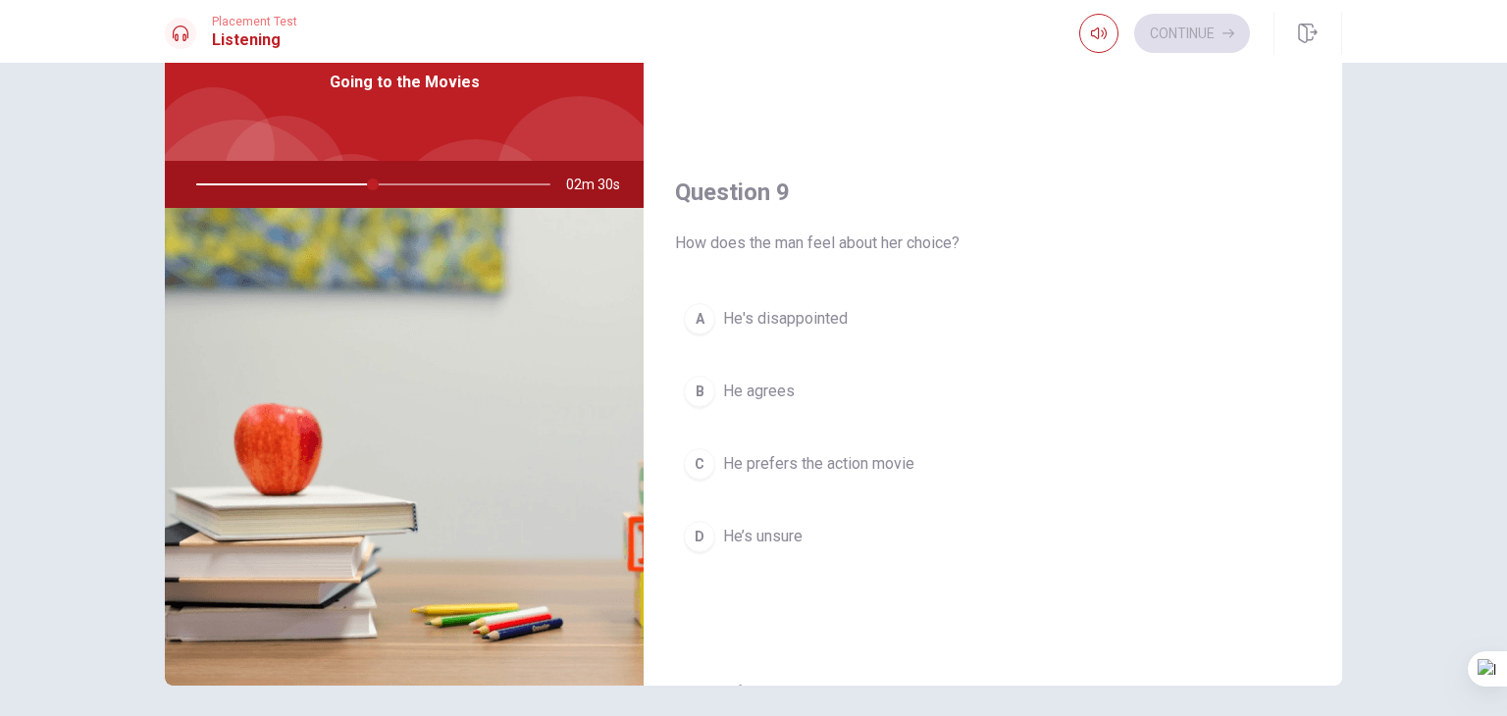
click at [752, 389] on span "He agrees" at bounding box center [759, 392] width 72 height 24
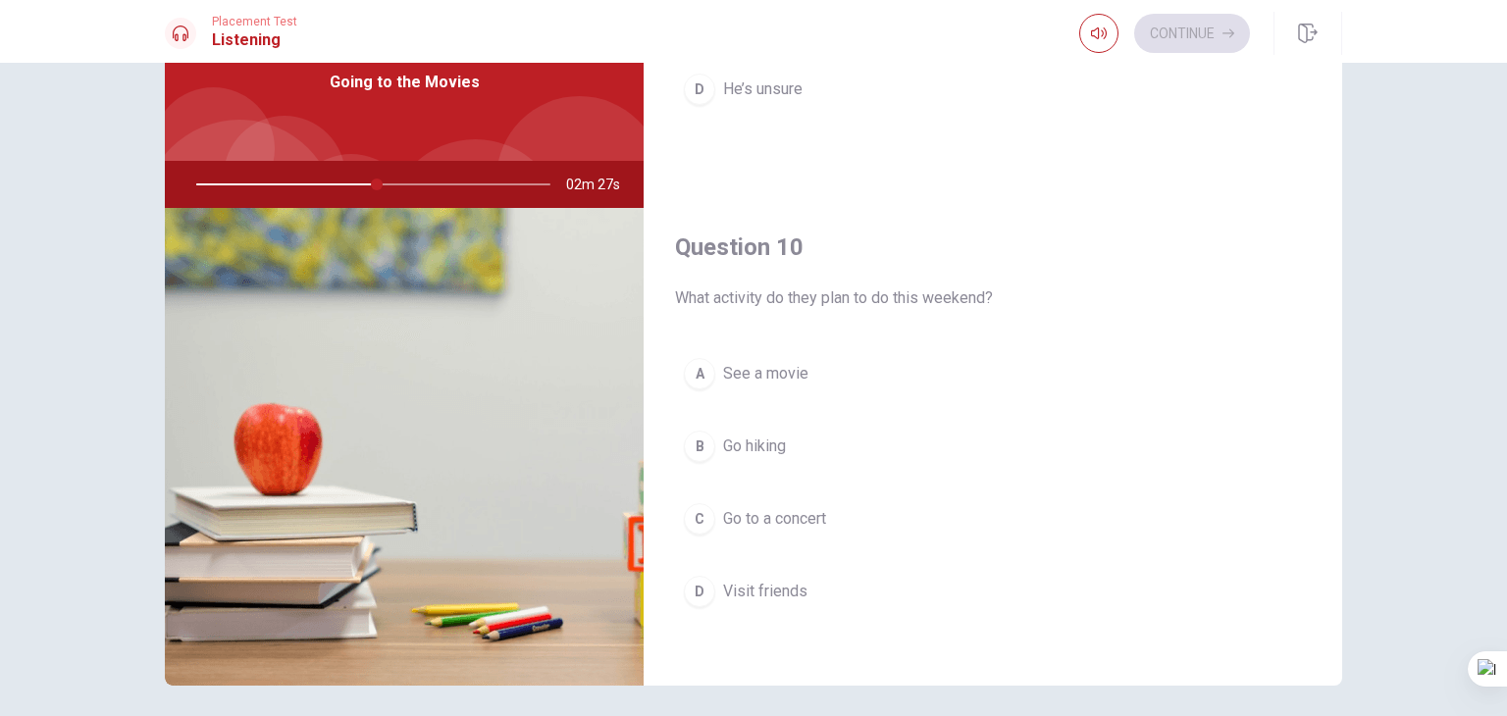
scroll to position [170, 0]
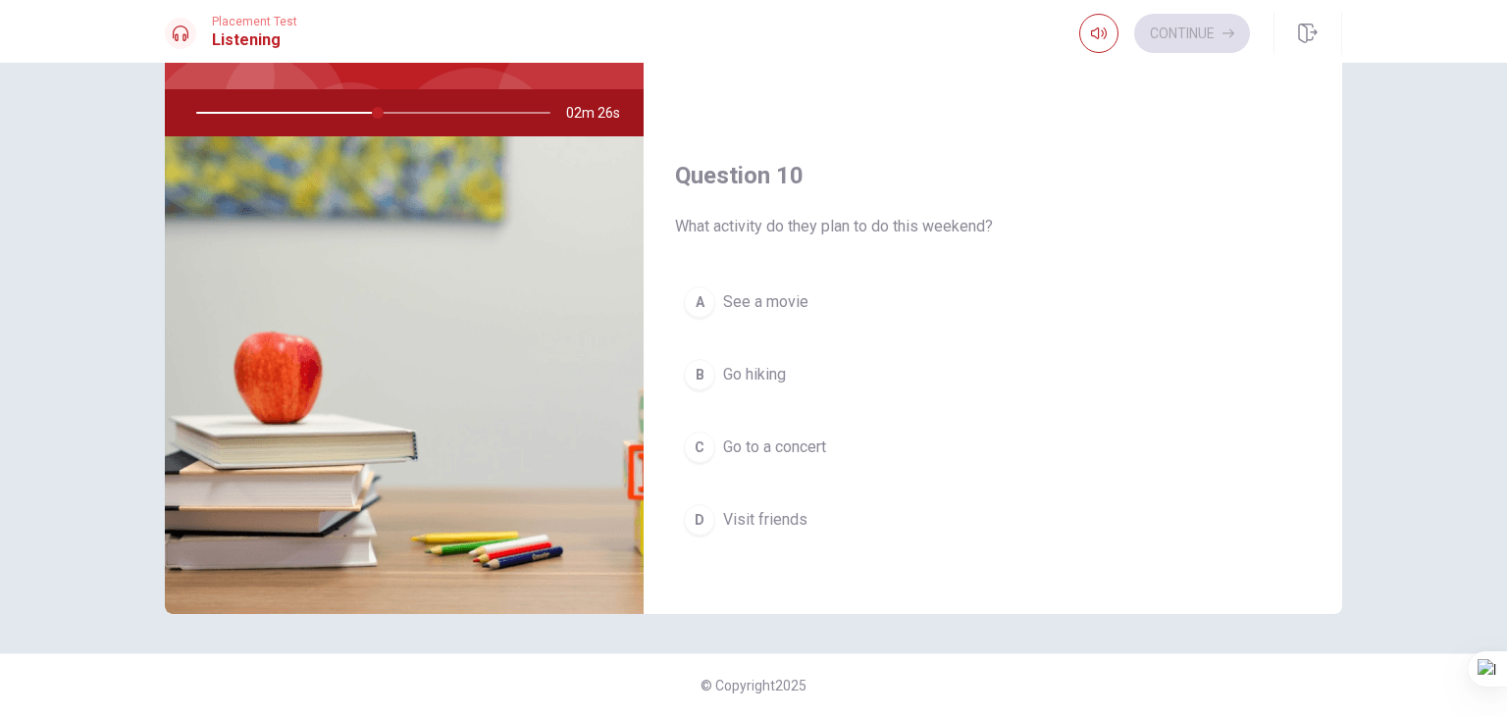
click at [744, 291] on span "See a movie" at bounding box center [765, 302] width 85 height 24
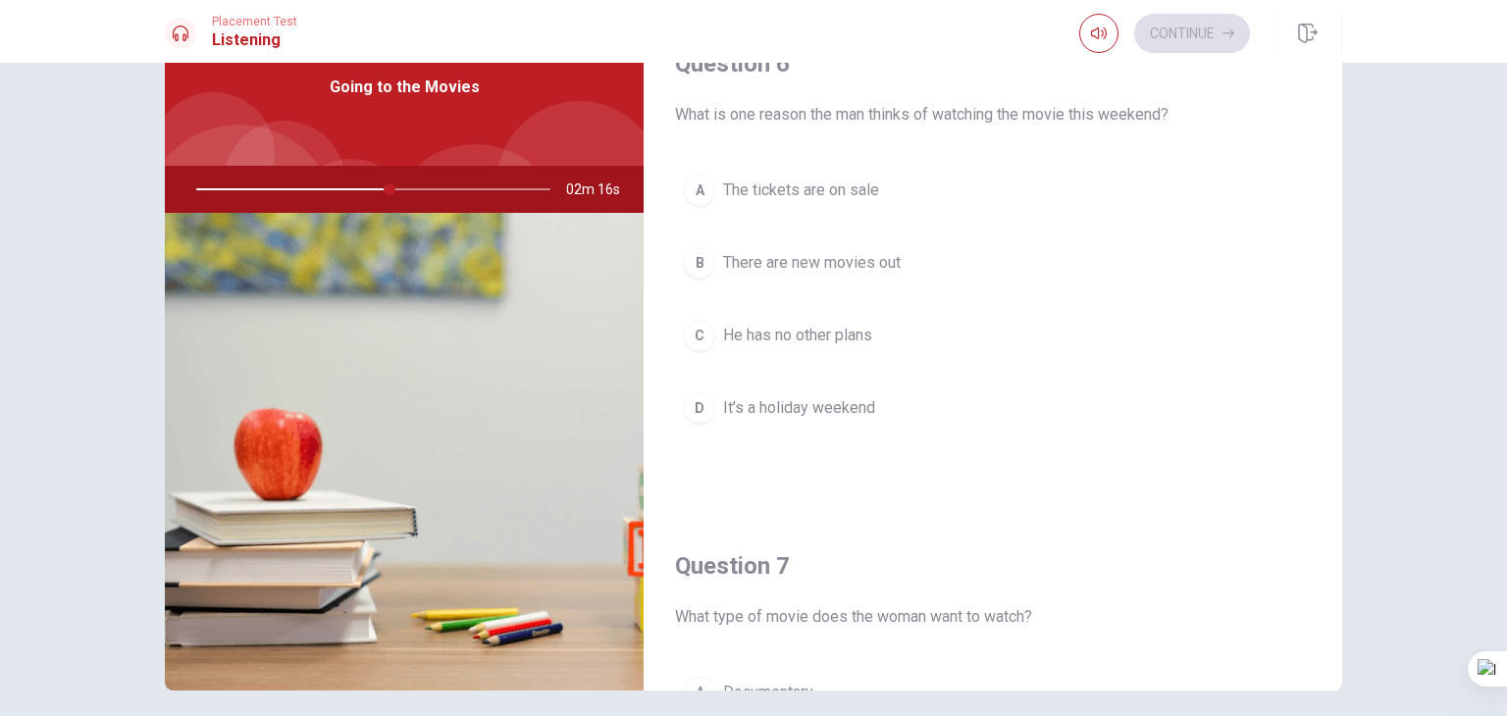
scroll to position [72, 0]
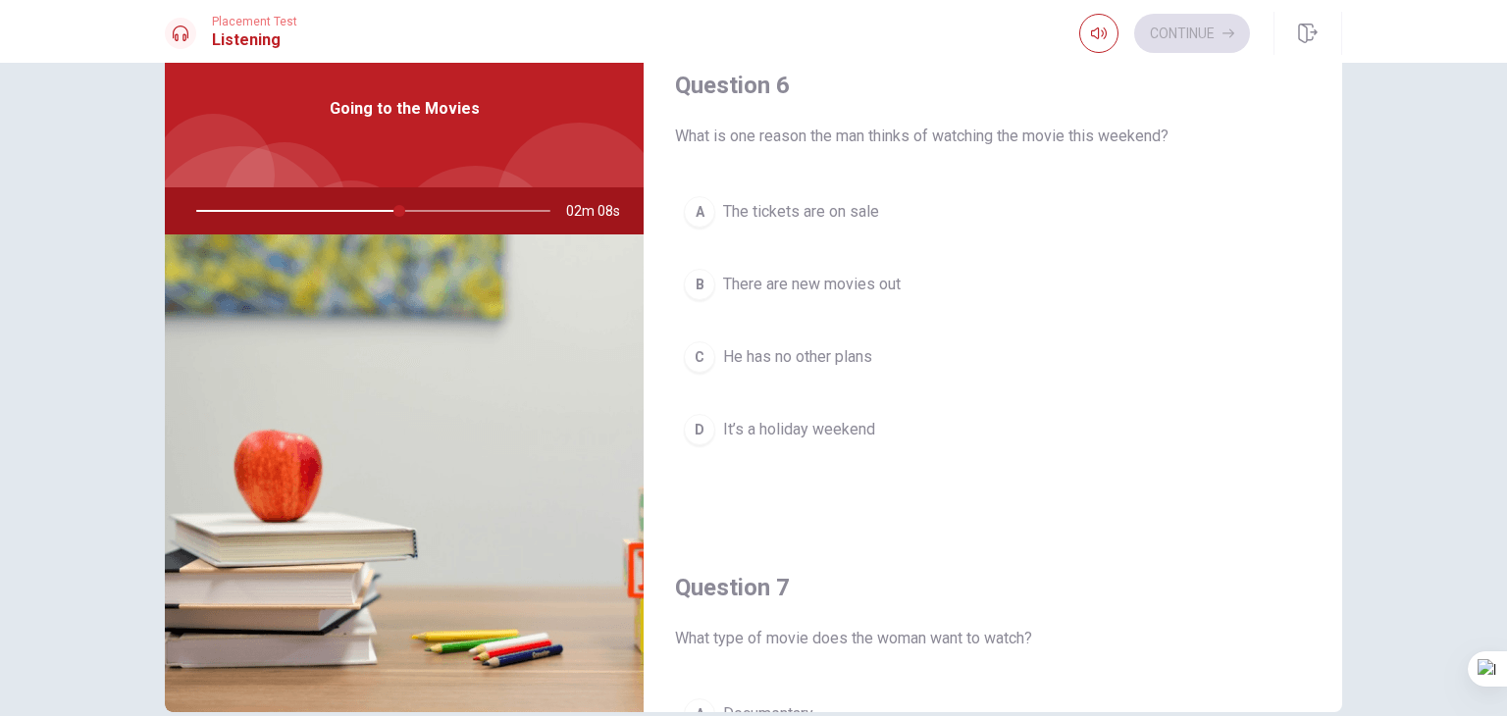
click at [769, 358] on span "He has no other plans" at bounding box center [797, 357] width 149 height 24
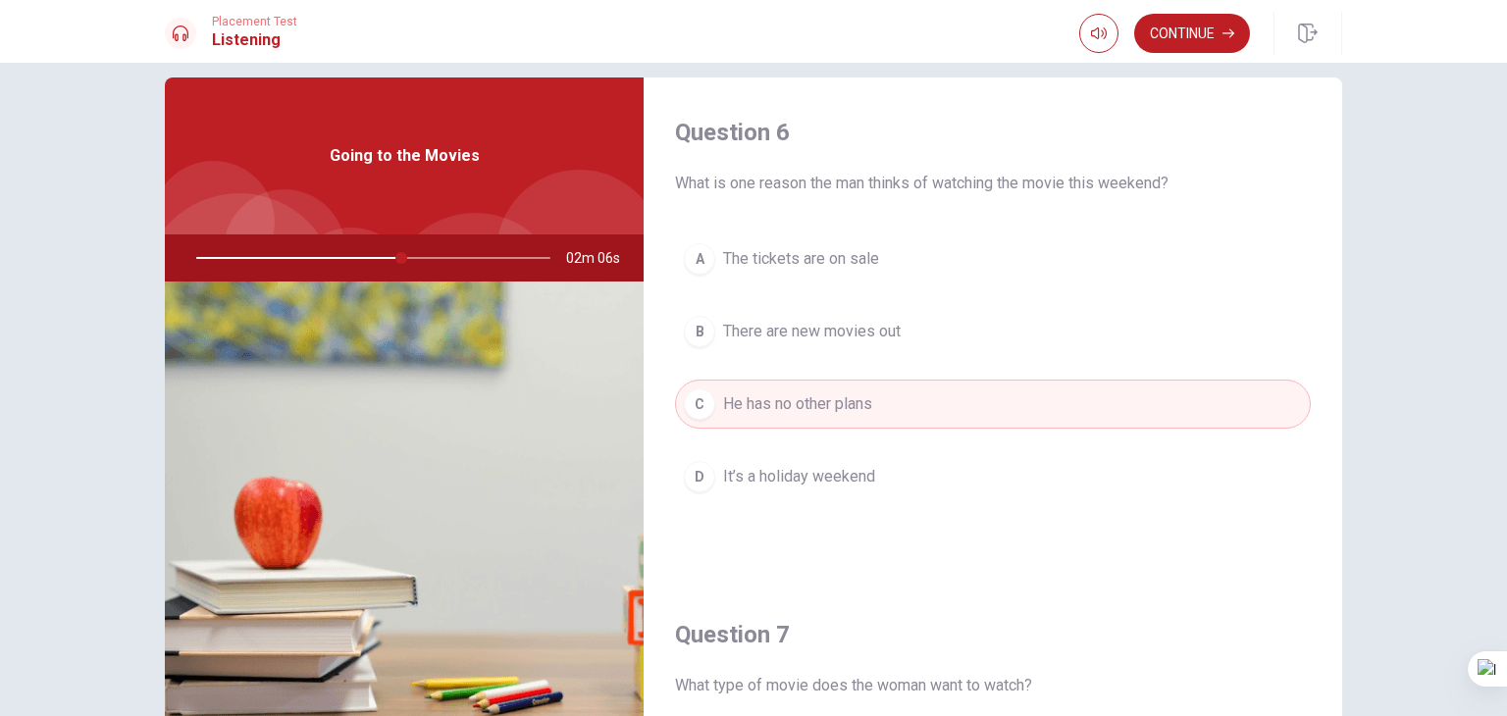
scroll to position [0, 0]
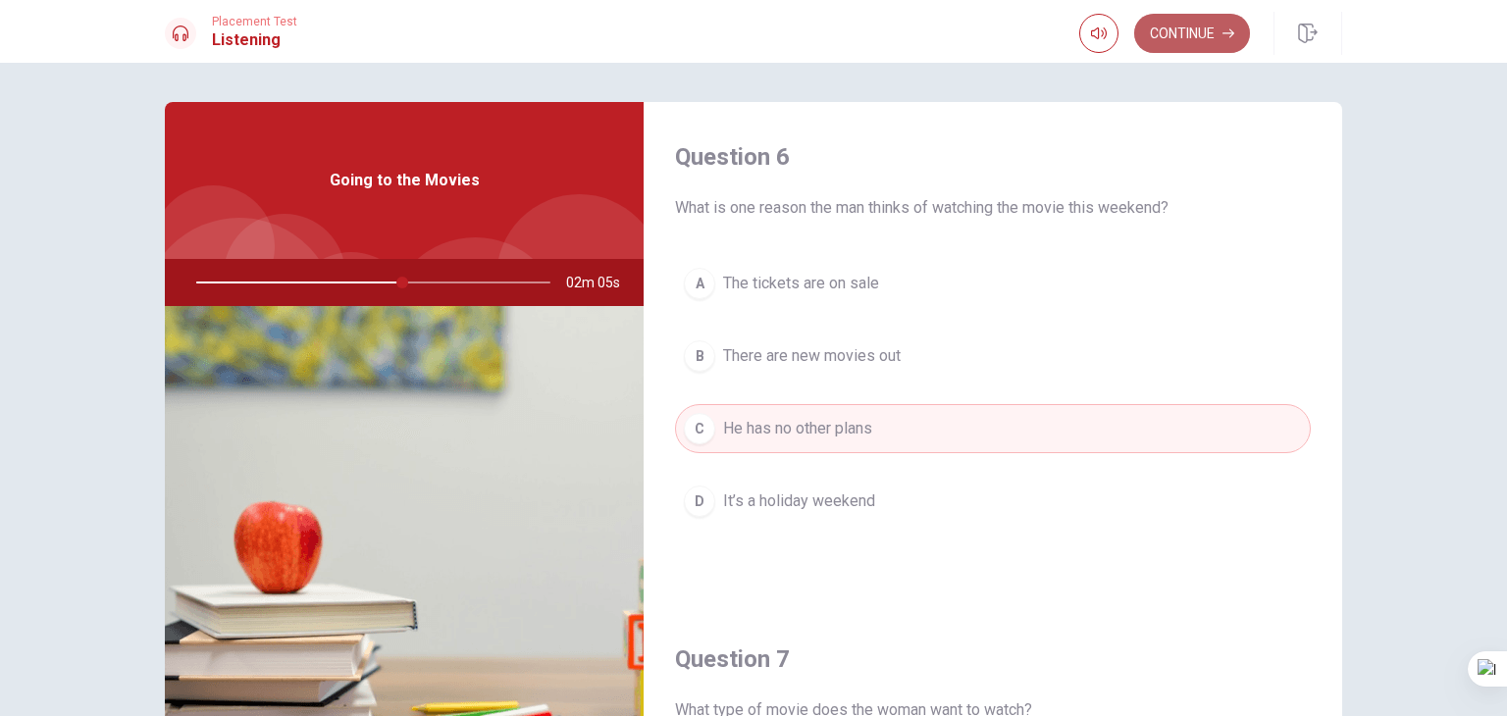
click at [1165, 41] on button "Continue" at bounding box center [1192, 33] width 116 height 39
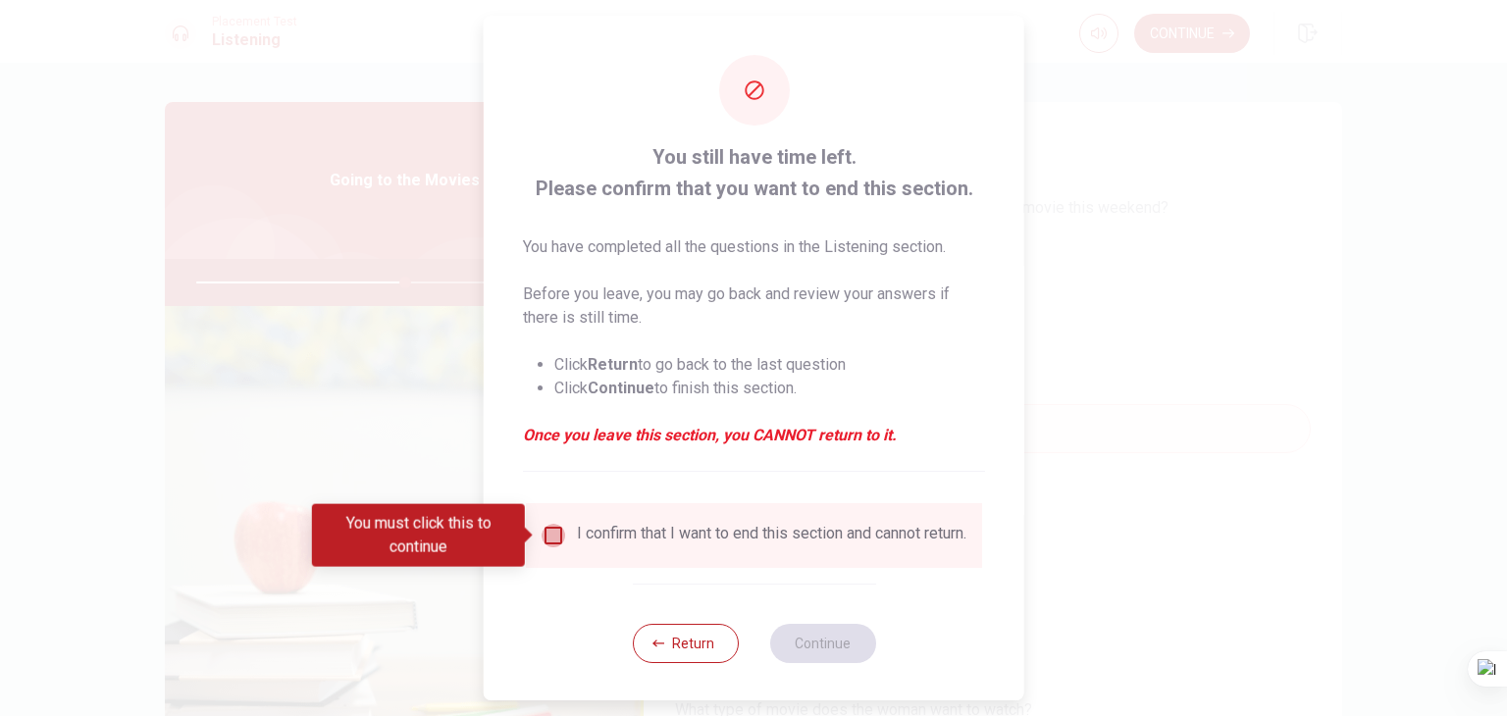
click at [557, 536] on input "You must click this to continue" at bounding box center [554, 536] width 24 height 24
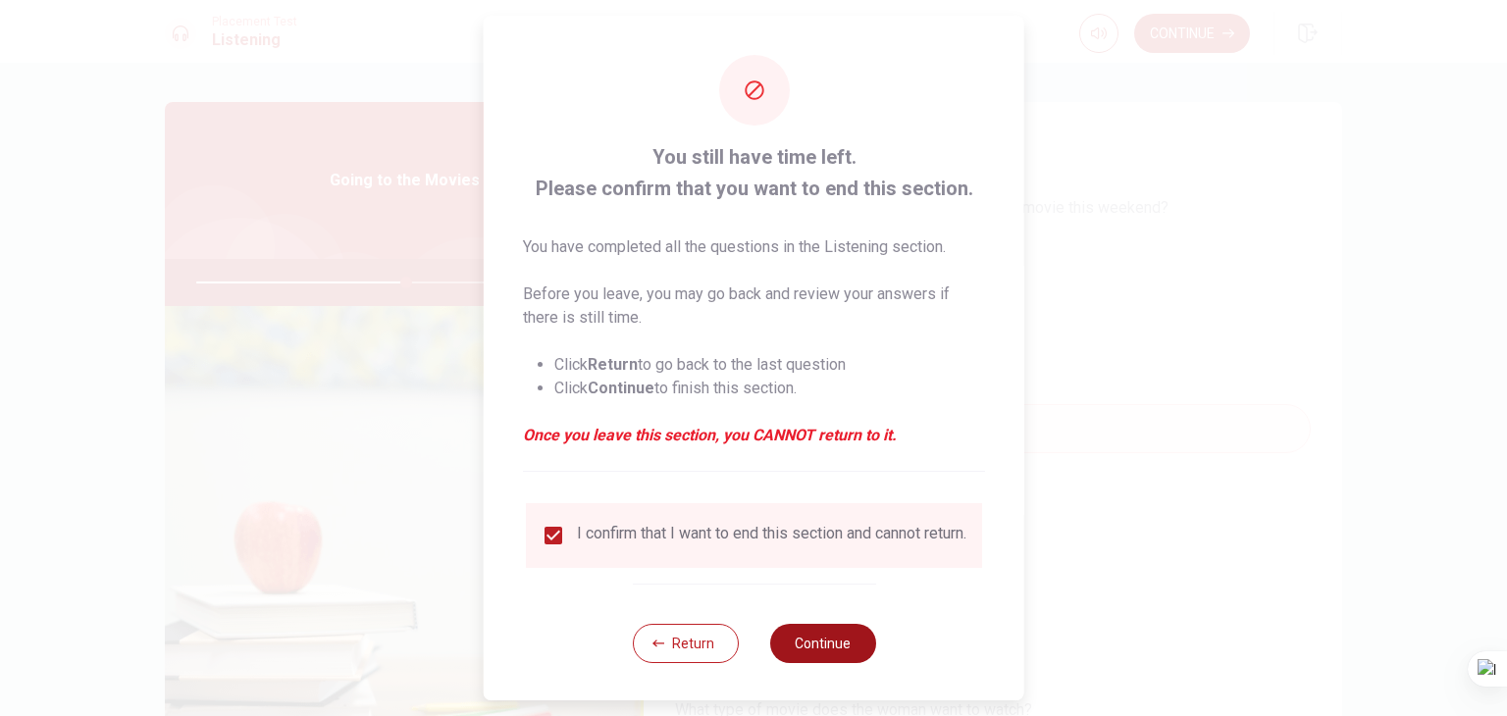
click at [826, 656] on button "Continue" at bounding box center [822, 643] width 106 height 39
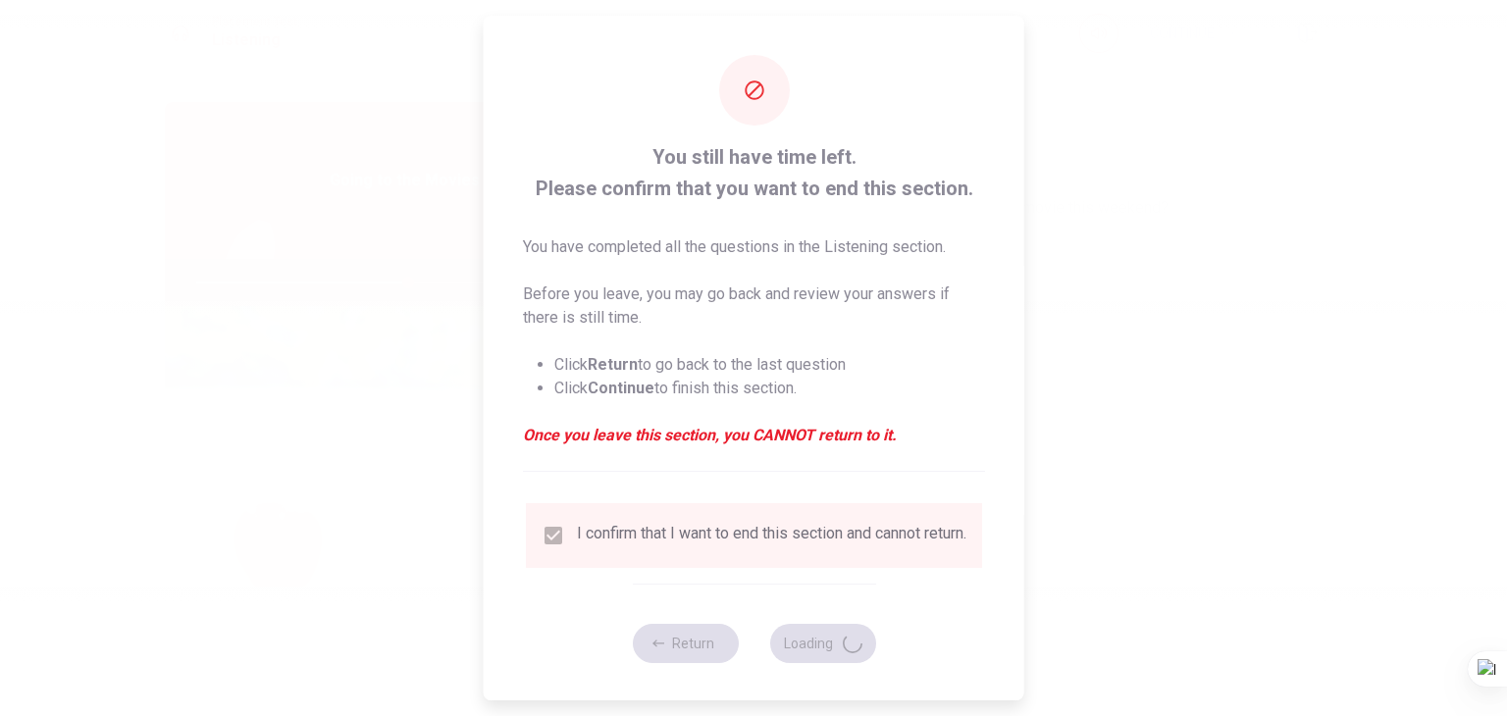
type input "60"
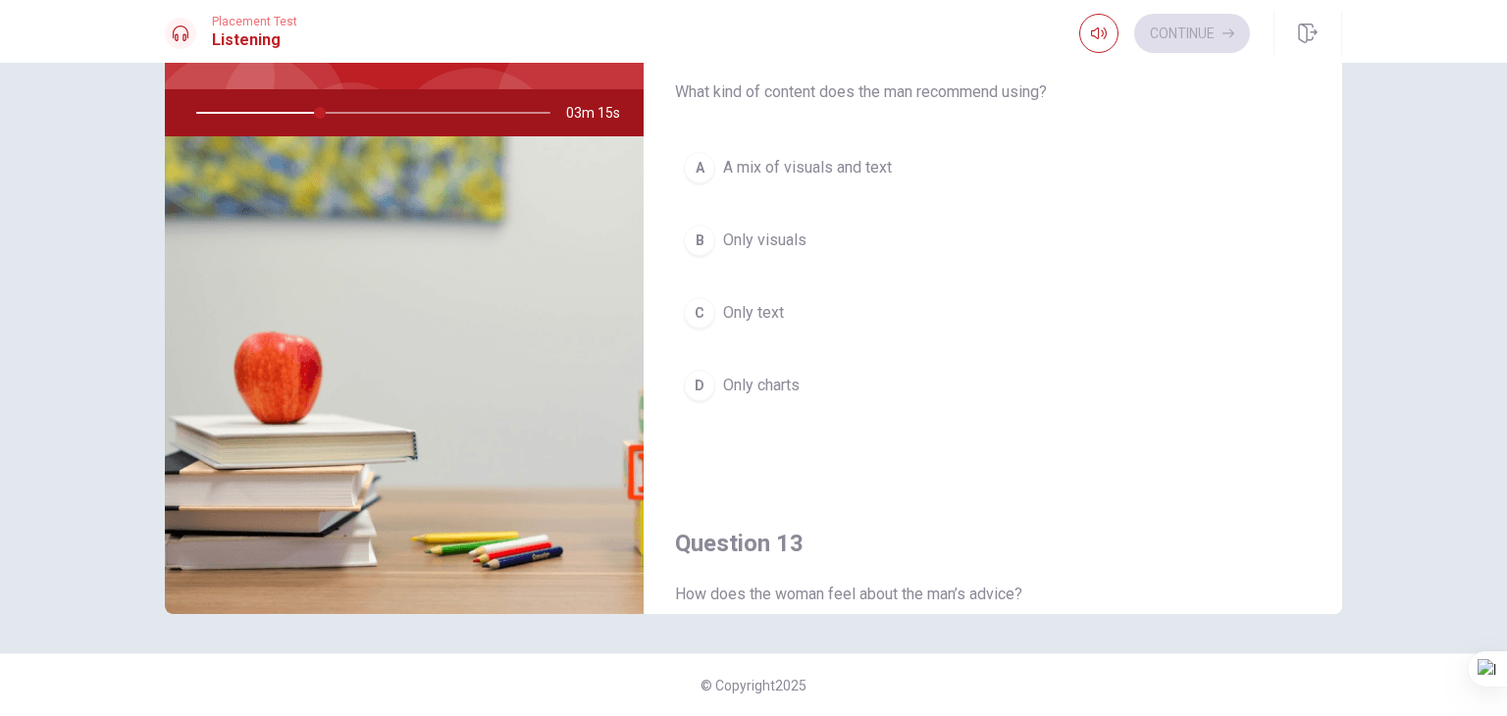
scroll to position [447, 0]
click at [753, 323] on button "C Only text" at bounding box center [993, 313] width 636 height 49
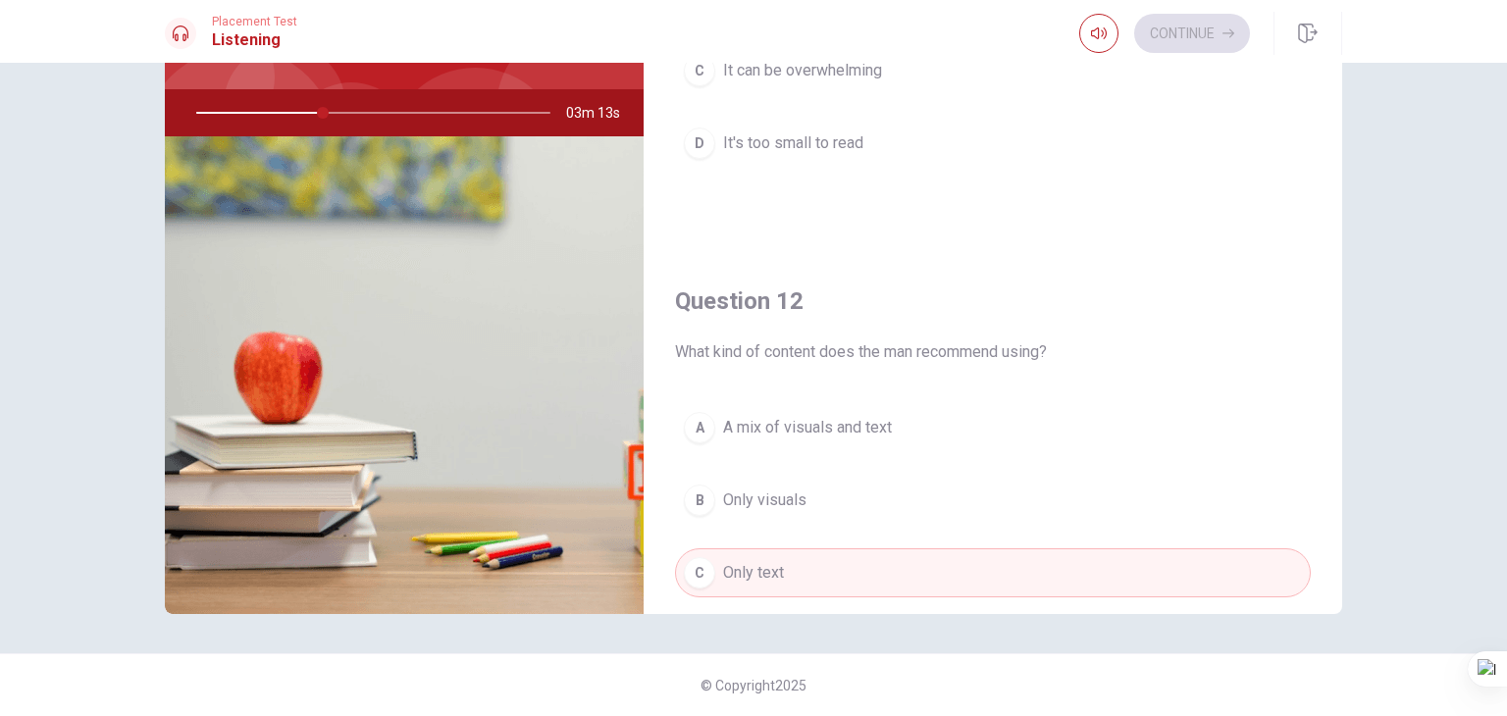
scroll to position [153, 0]
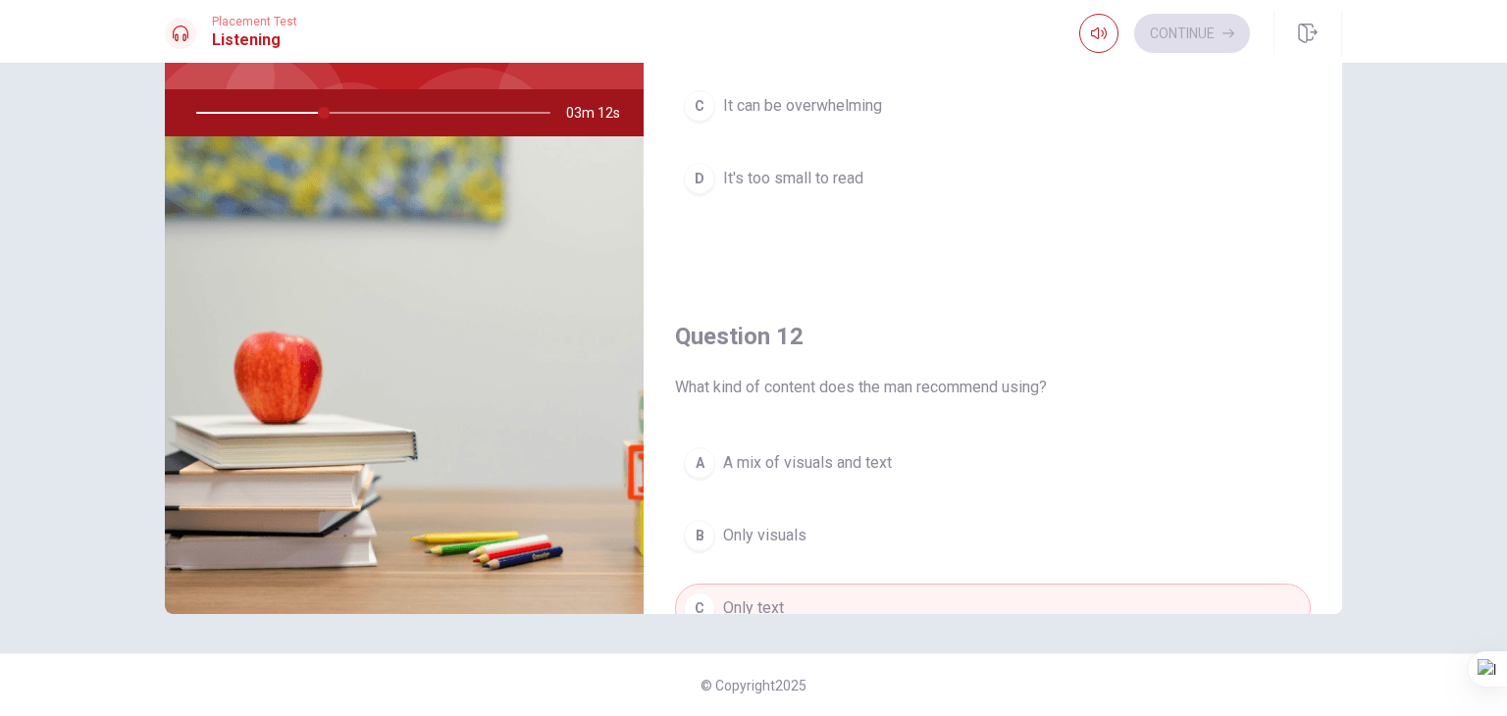
click at [833, 473] on button "A A mix of visuals and text" at bounding box center [993, 463] width 636 height 49
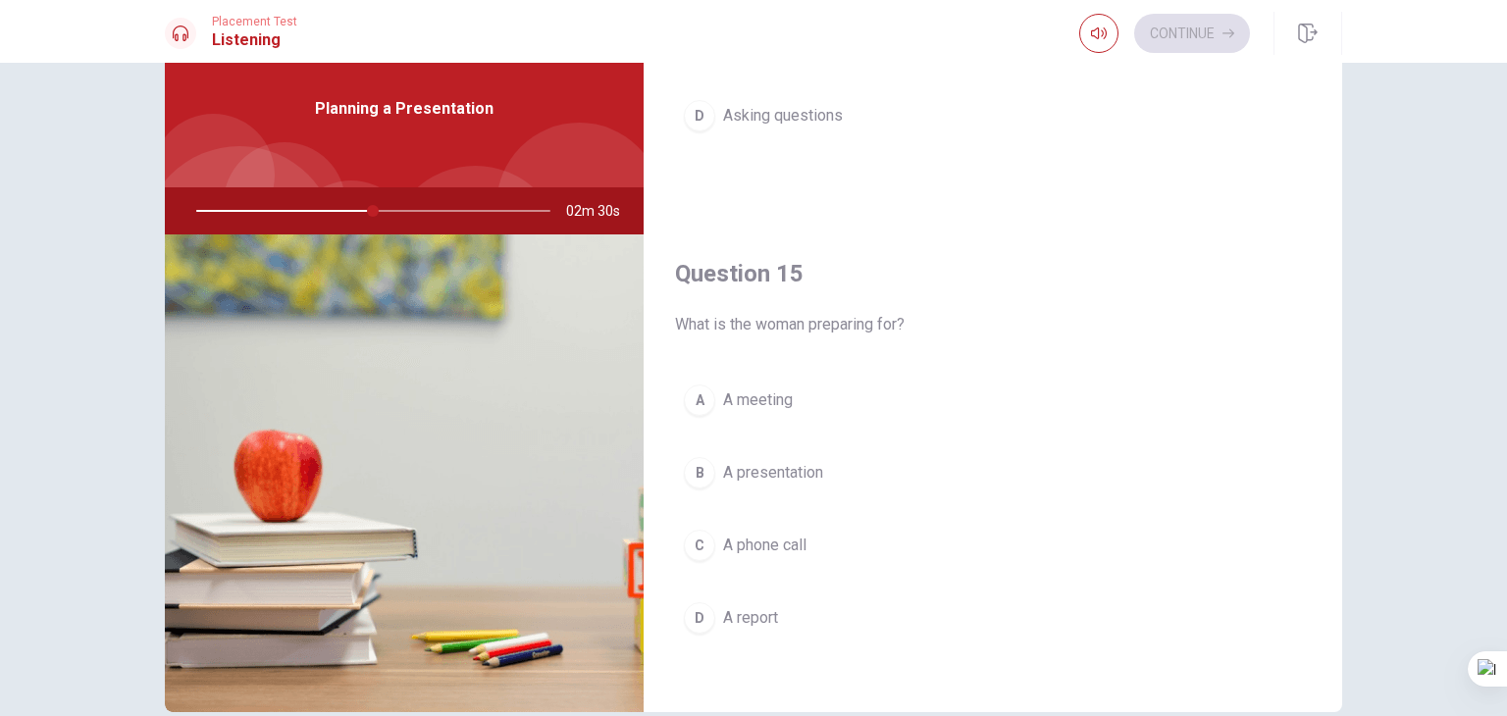
scroll to position [170, 0]
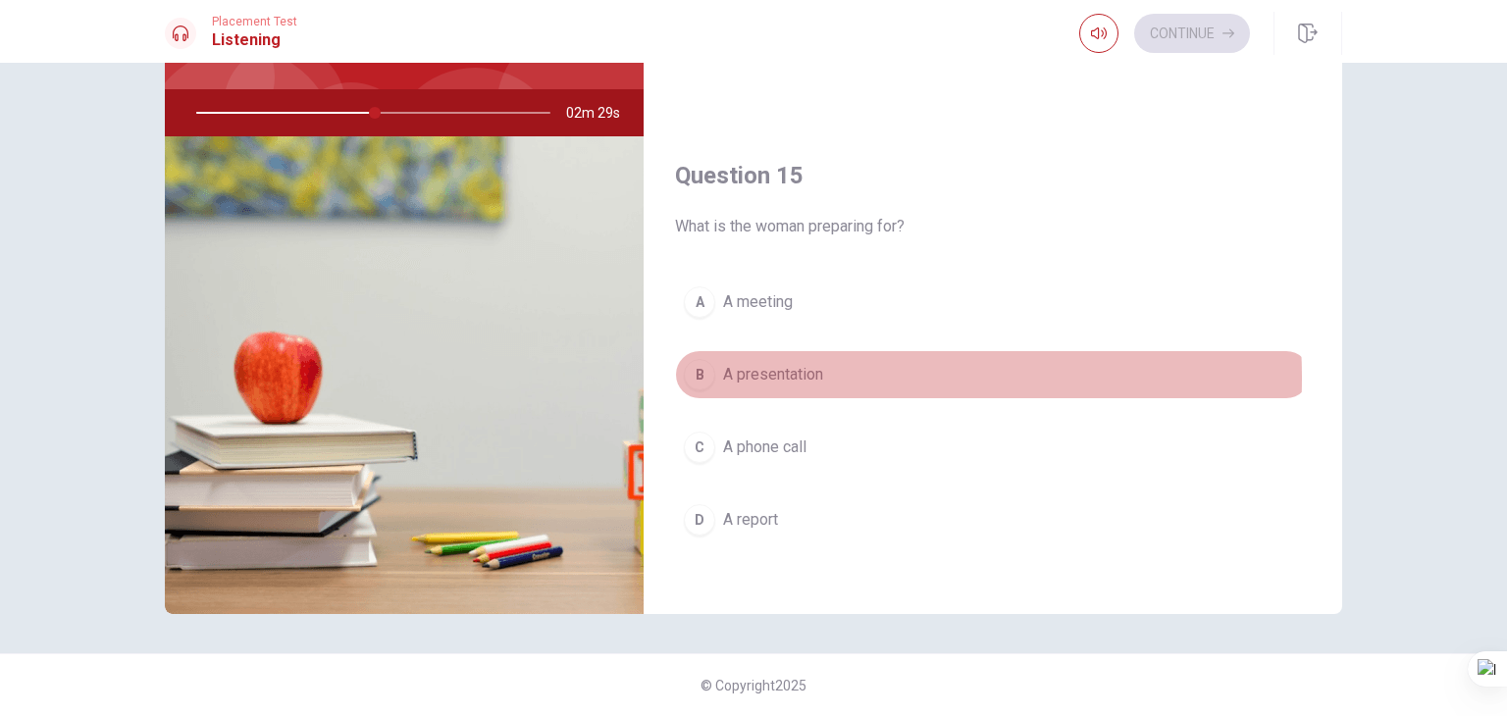
click at [797, 370] on span "A presentation" at bounding box center [773, 375] width 100 height 24
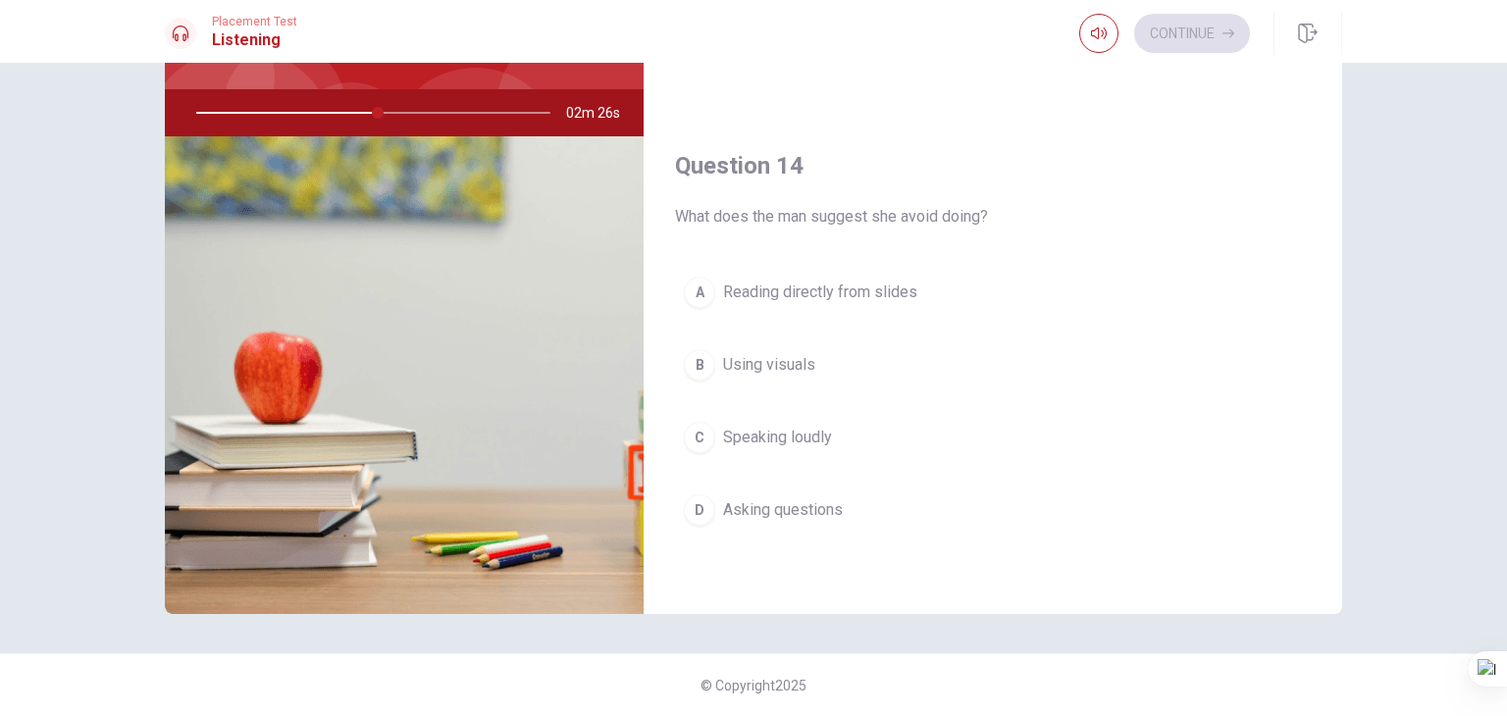
scroll to position [1330, 0]
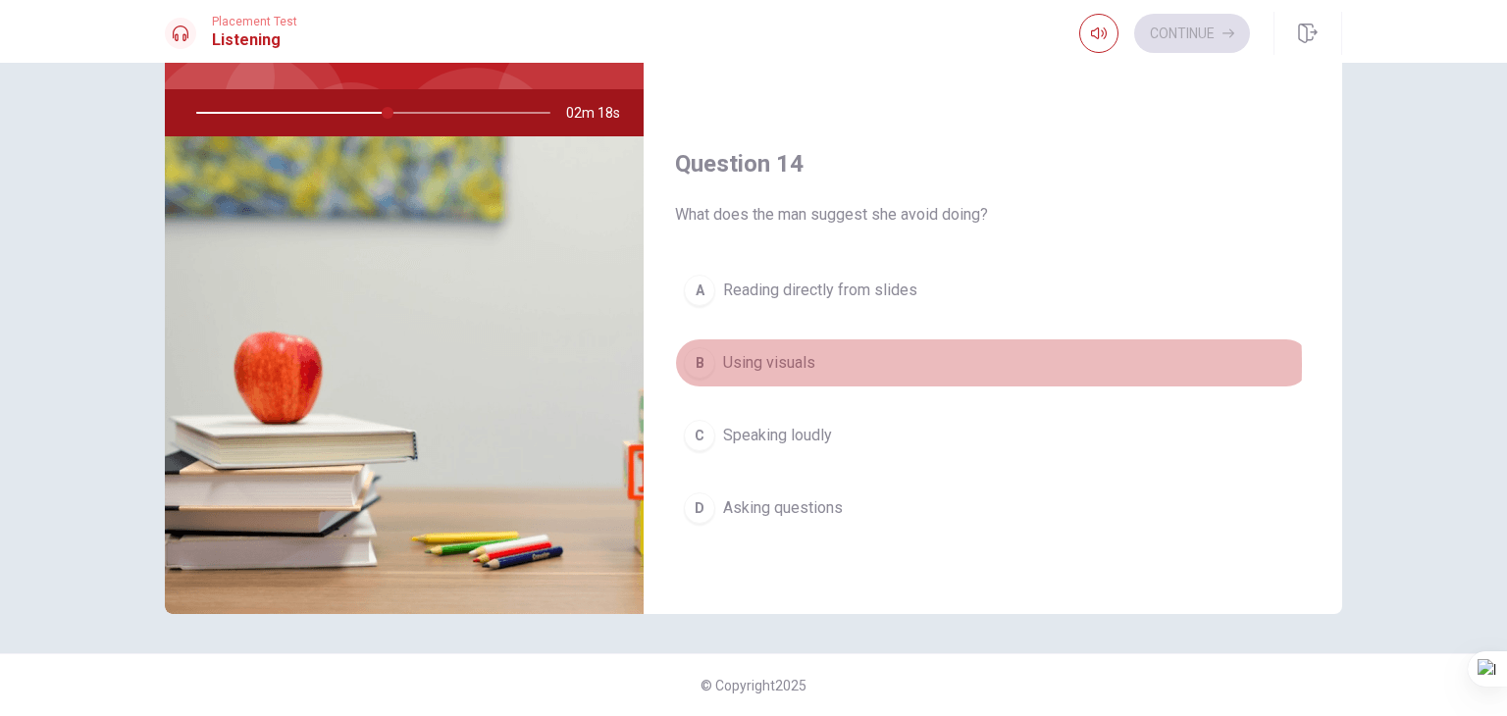
click at [781, 358] on span "Using visuals" at bounding box center [769, 363] width 92 height 24
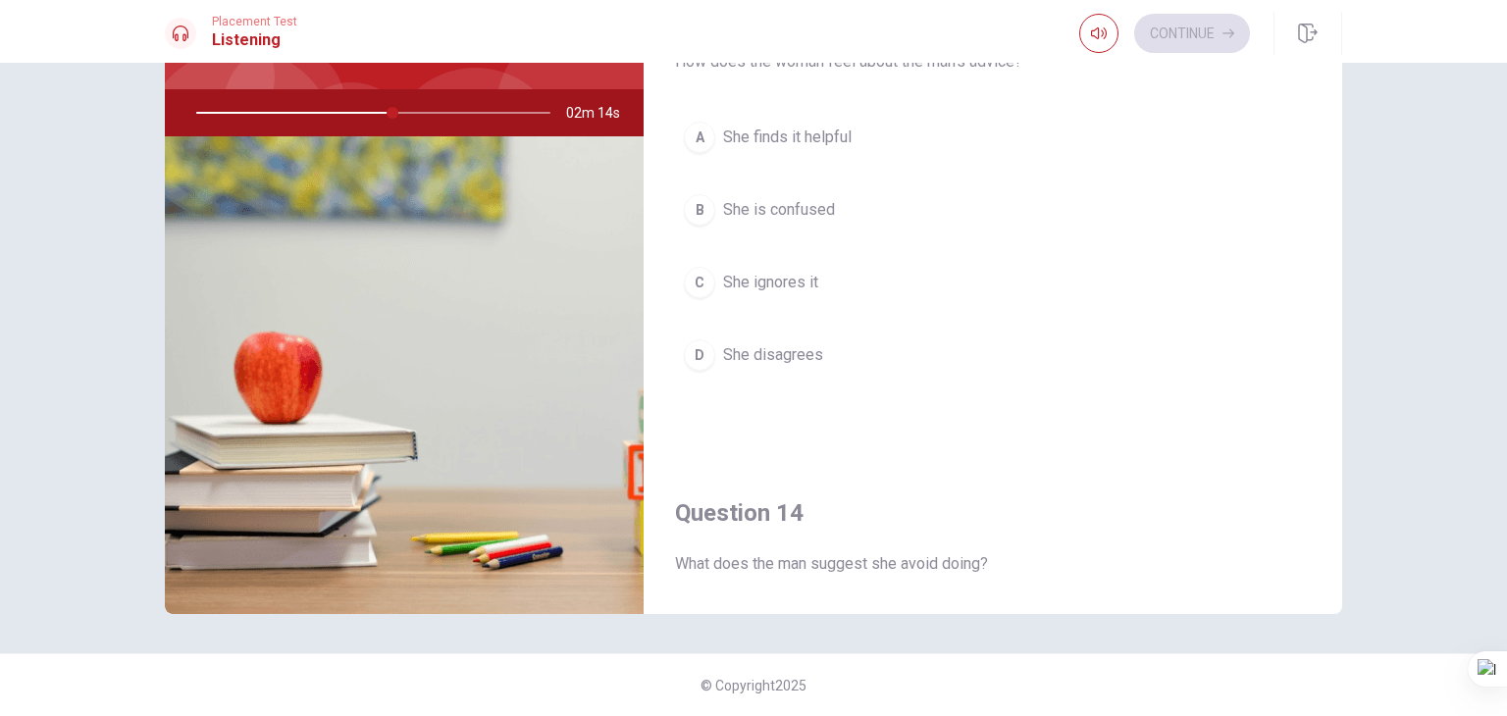
scroll to position [938, 0]
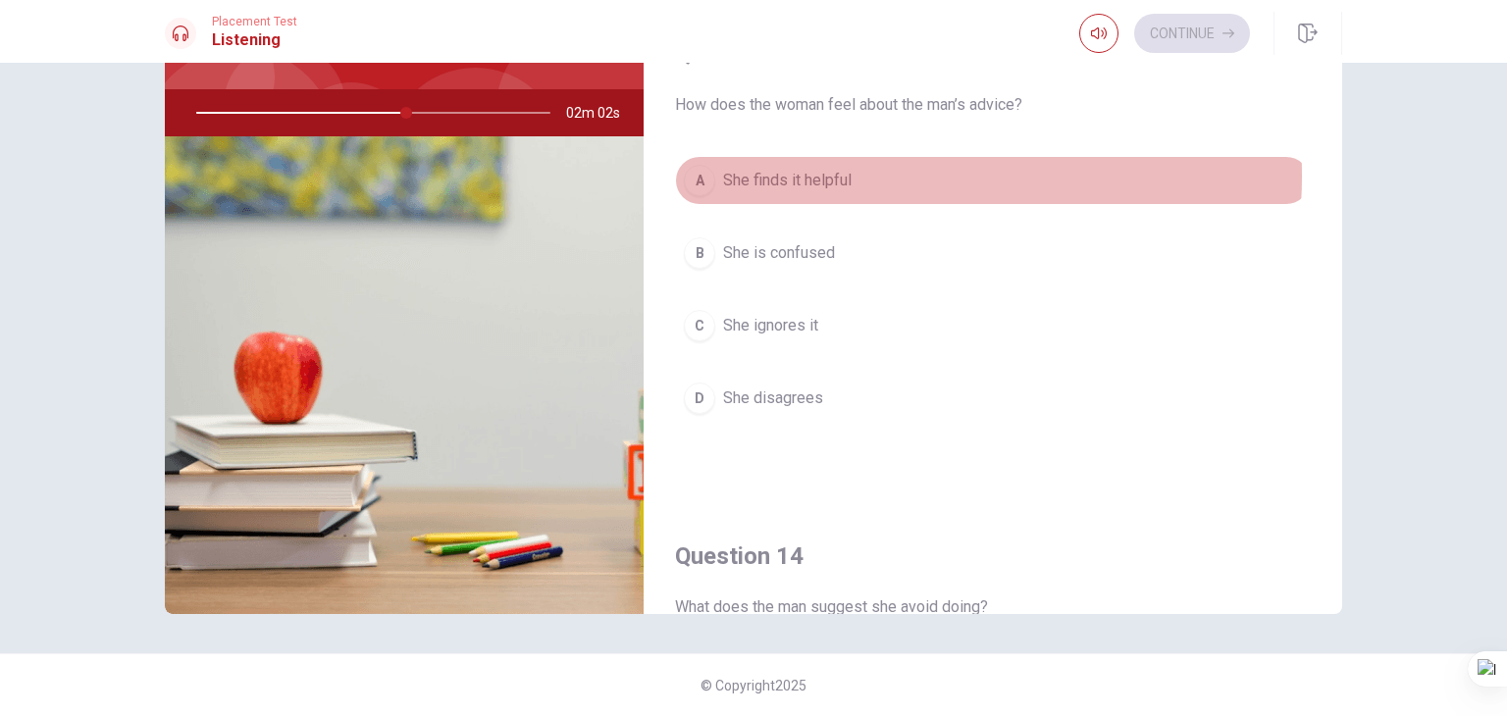
click at [826, 171] on span "She finds it helpful" at bounding box center [787, 181] width 129 height 24
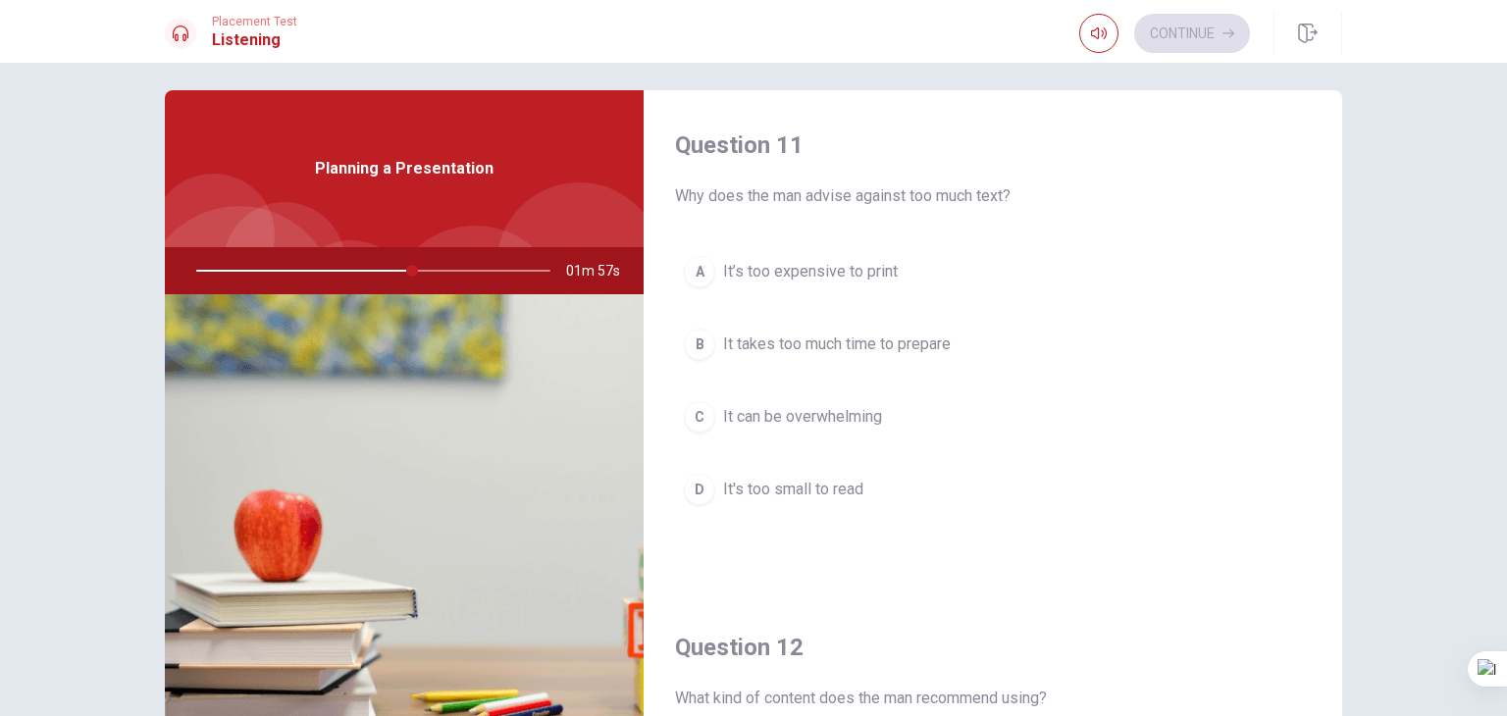
scroll to position [0, 0]
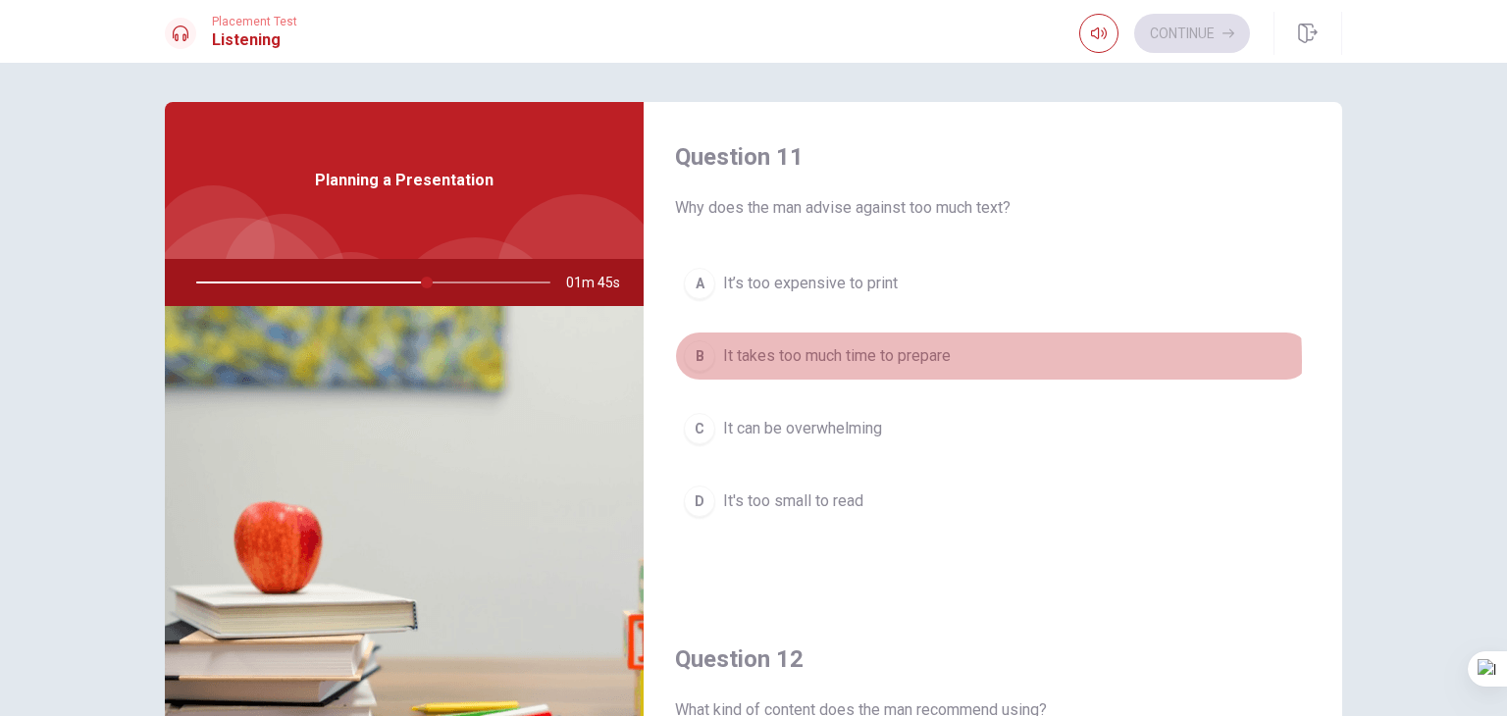
click at [842, 360] on span "It takes too much time to prepare" at bounding box center [837, 356] width 228 height 24
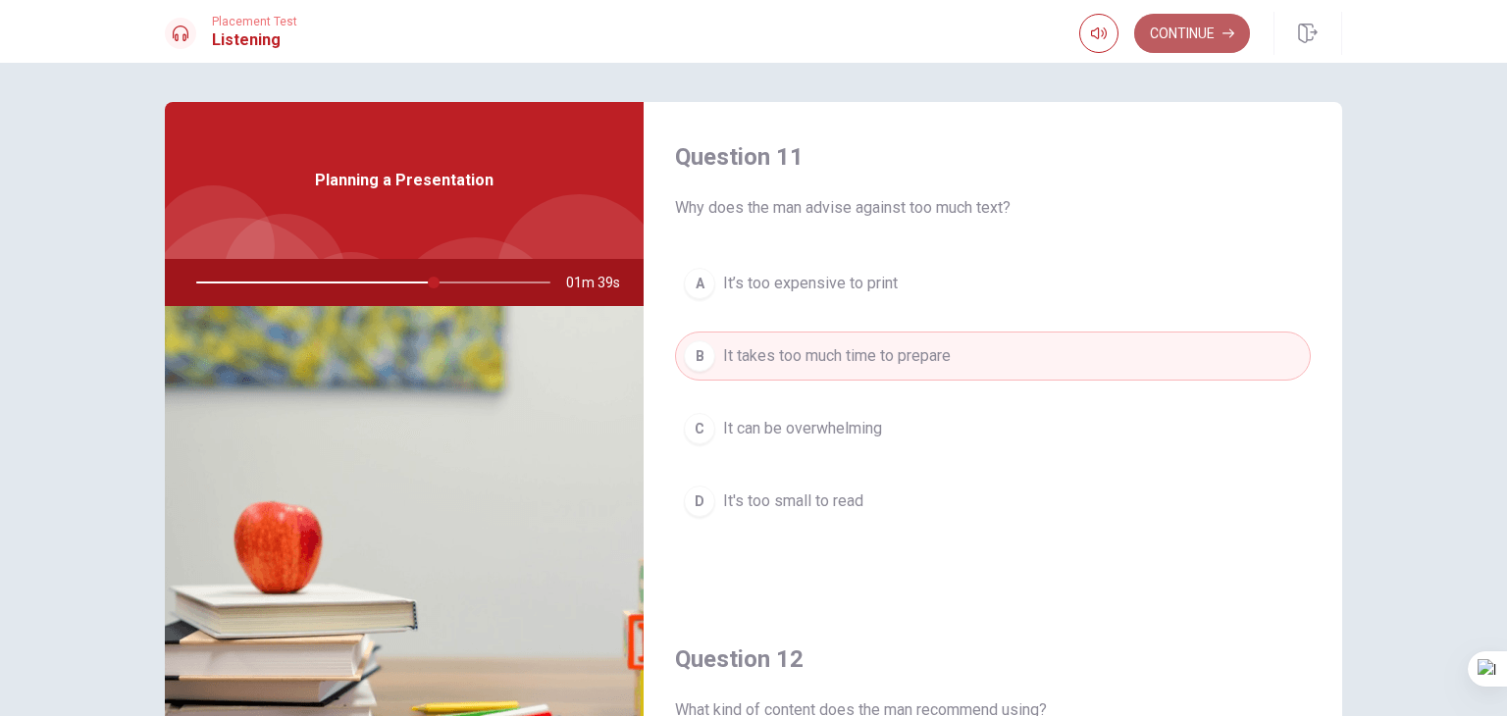
click at [1182, 43] on button "Continue" at bounding box center [1192, 33] width 116 height 39
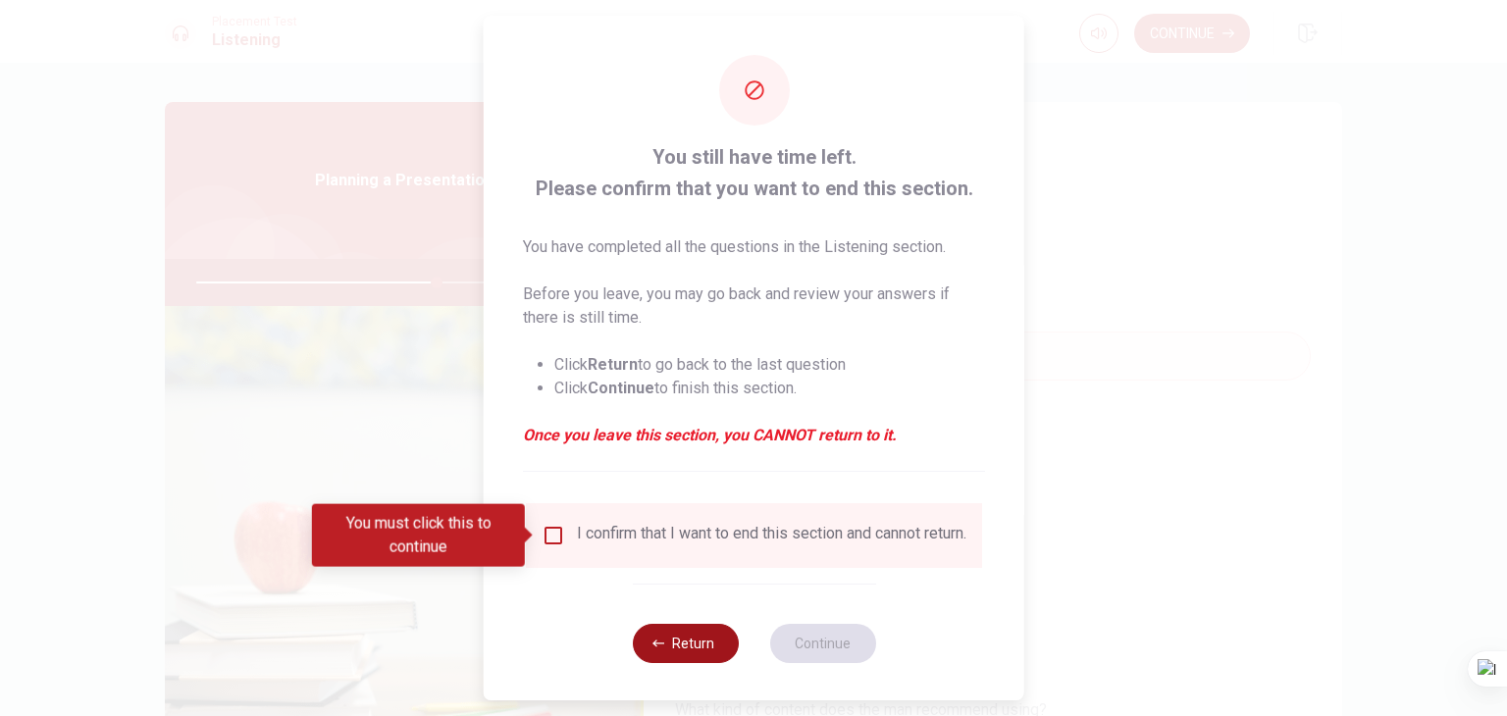
click at [661, 655] on button "Return" at bounding box center [685, 643] width 106 height 39
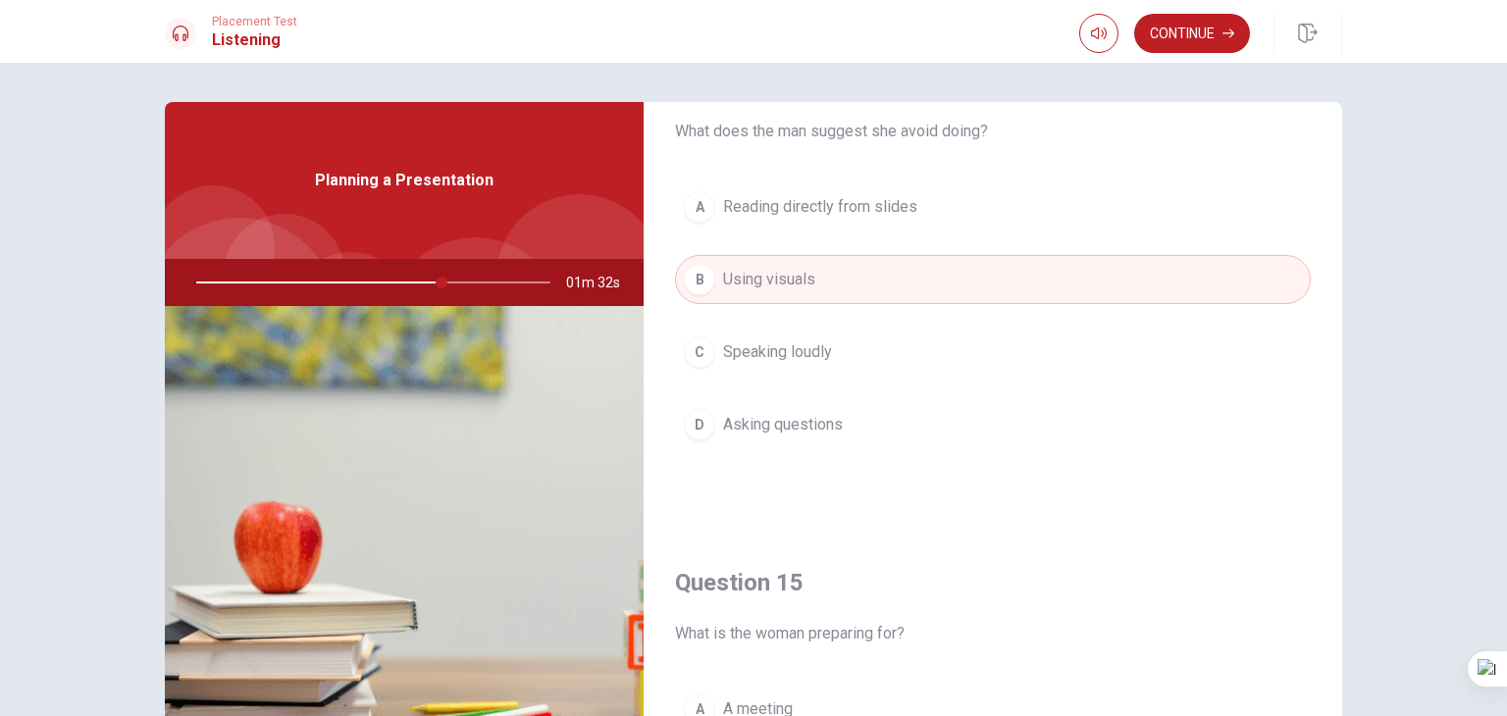
scroll to position [1821, 0]
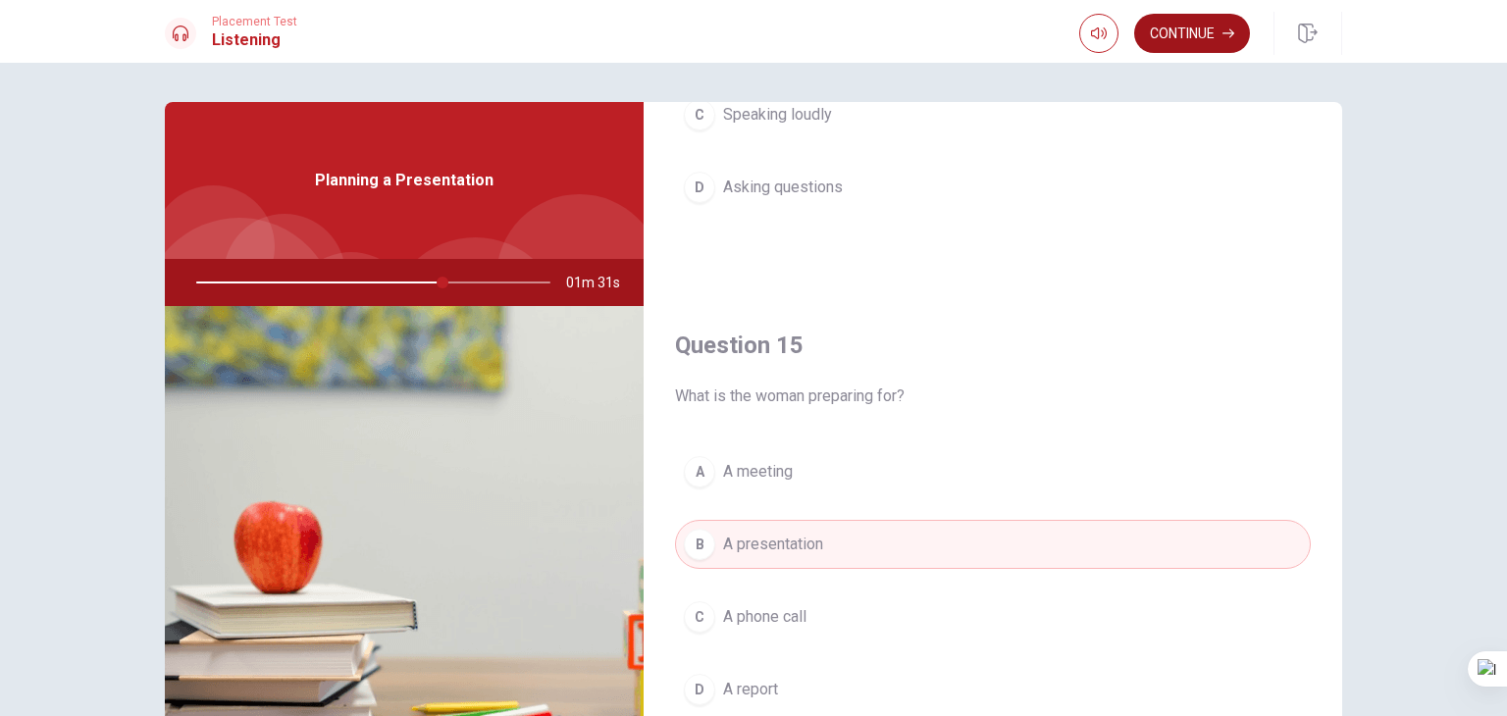
click at [1185, 45] on button "Continue" at bounding box center [1192, 33] width 116 height 39
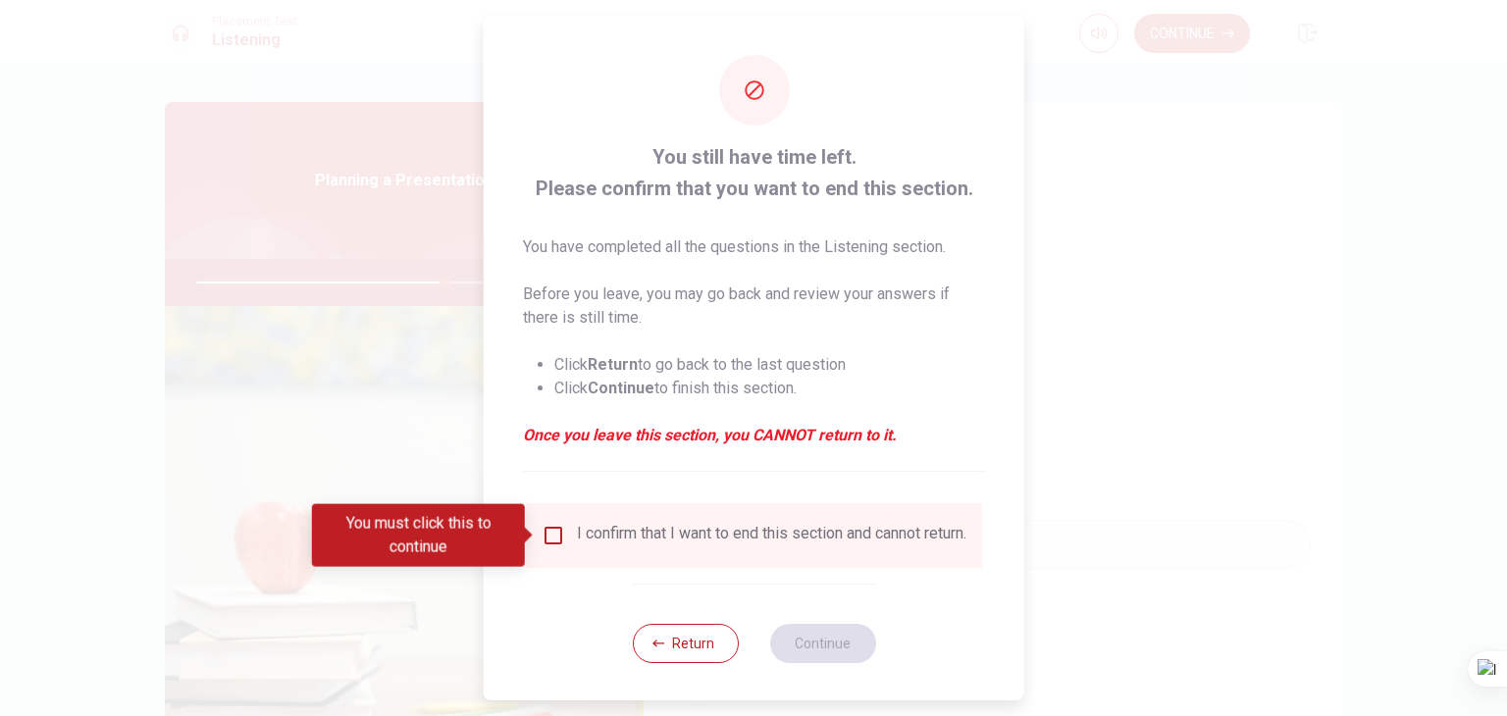
click at [549, 539] on input "You must click this to continue" at bounding box center [554, 536] width 24 height 24
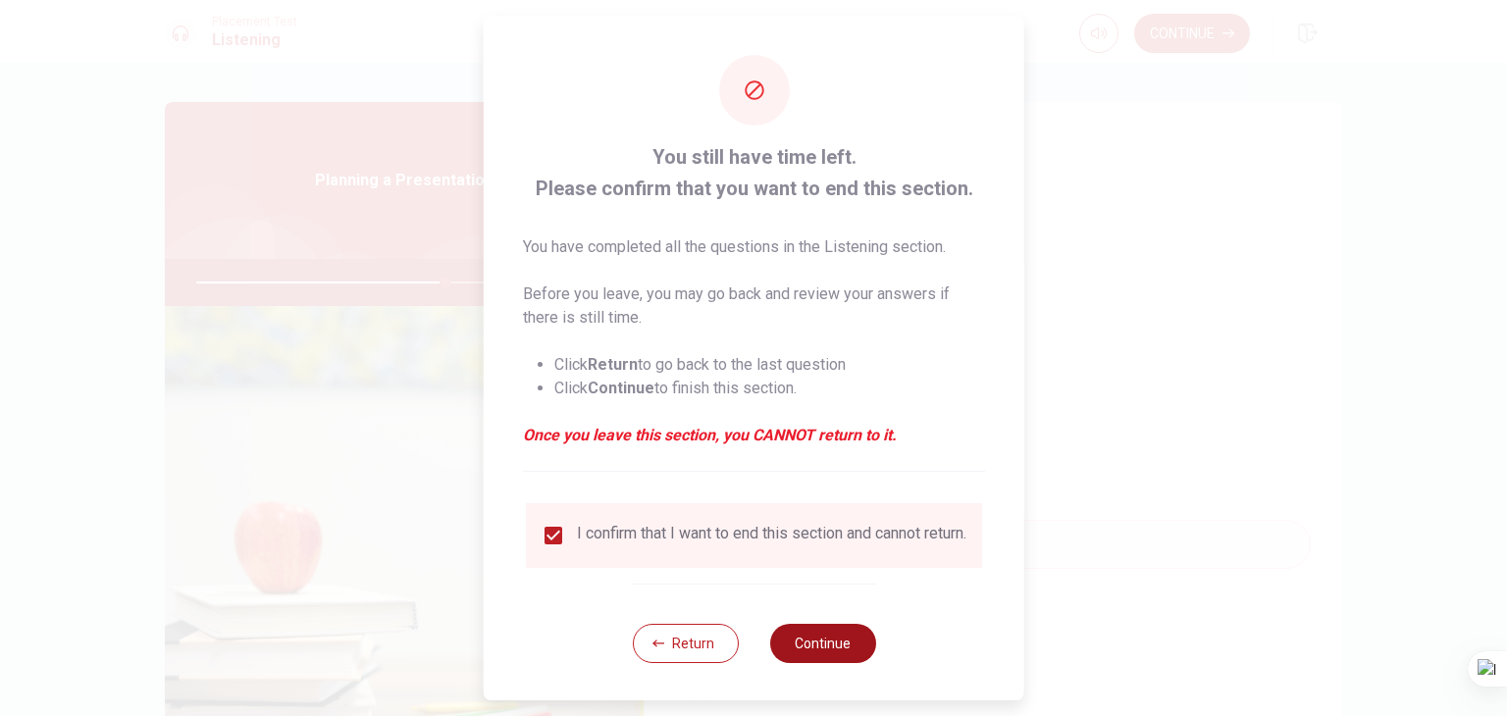
click at [814, 653] on button "Continue" at bounding box center [822, 643] width 106 height 39
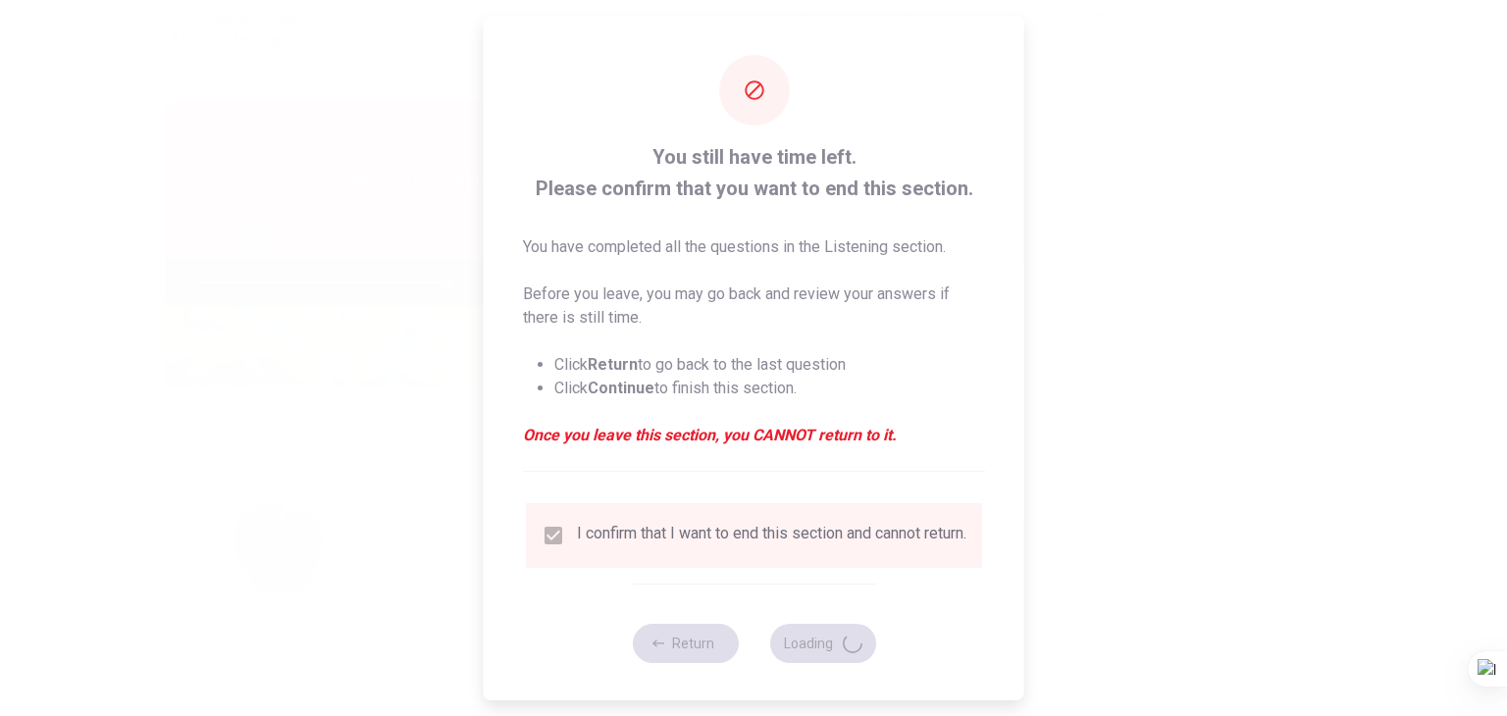
type input "72"
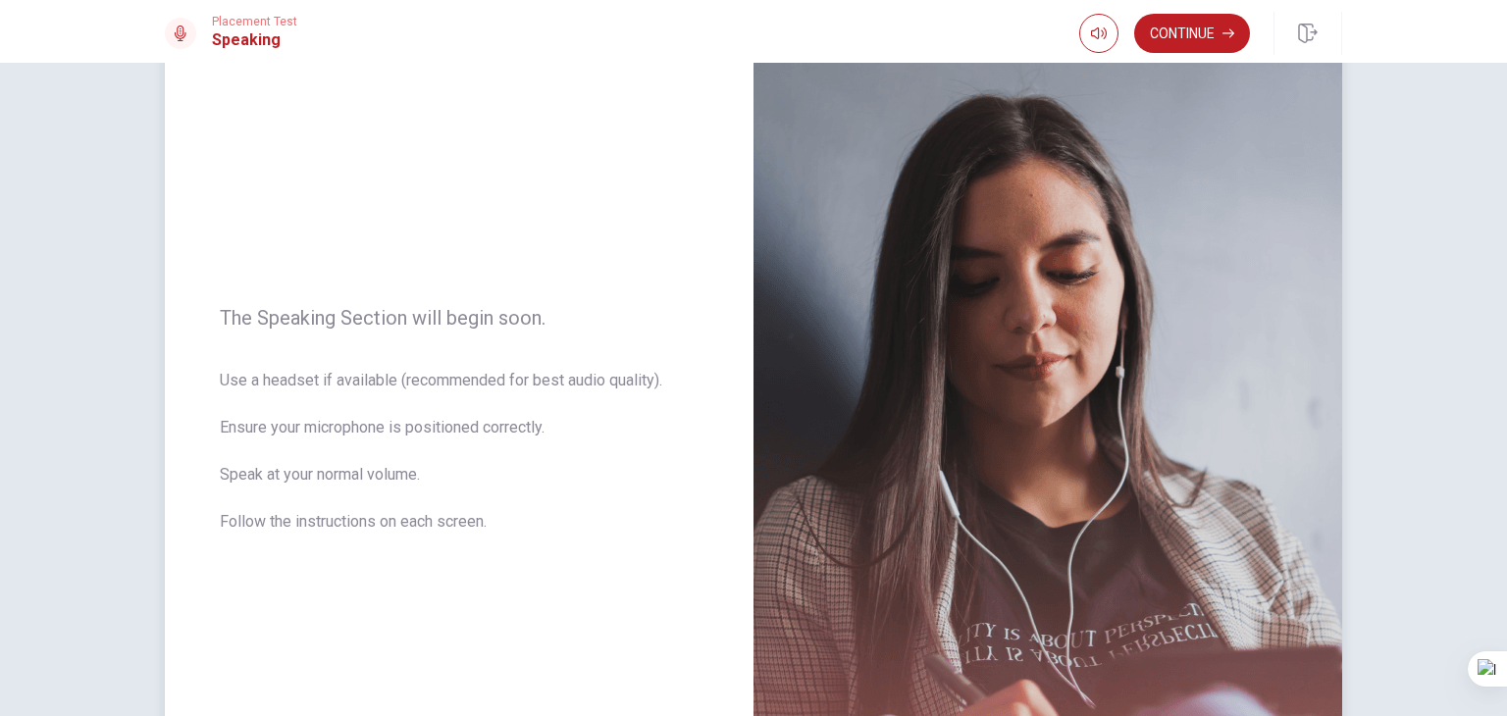
scroll to position [0, 0]
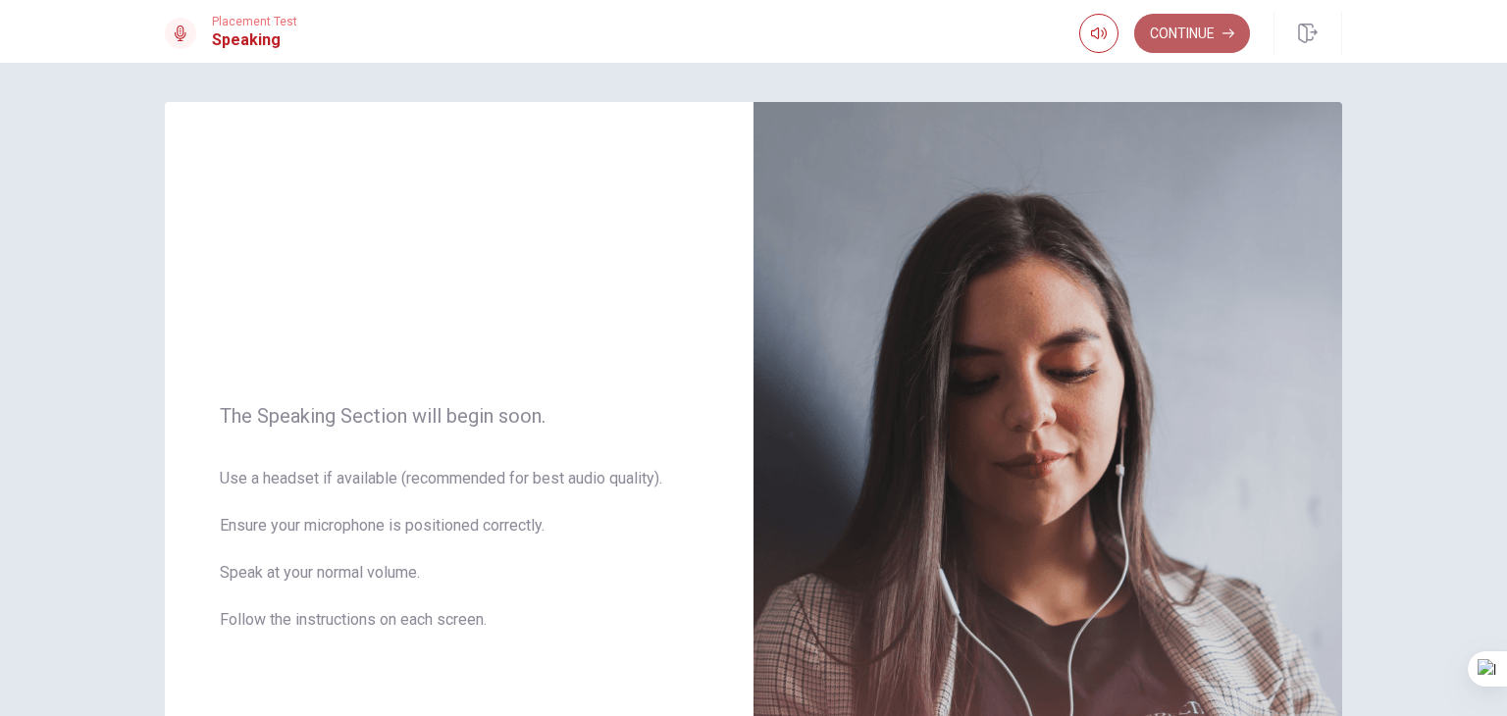
click at [1201, 35] on button "Continue" at bounding box center [1192, 33] width 116 height 39
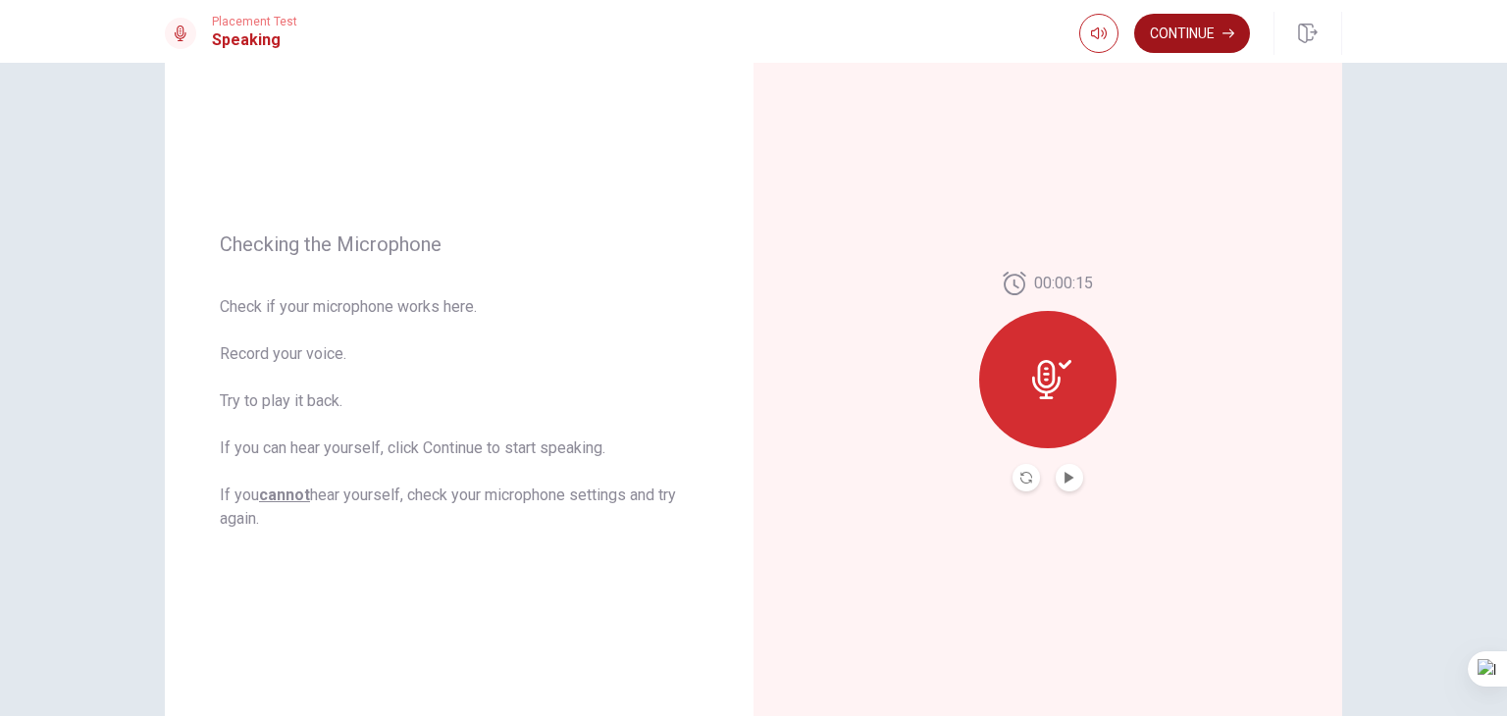
scroll to position [147, 0]
click at [1205, 17] on button "Continue" at bounding box center [1192, 33] width 116 height 39
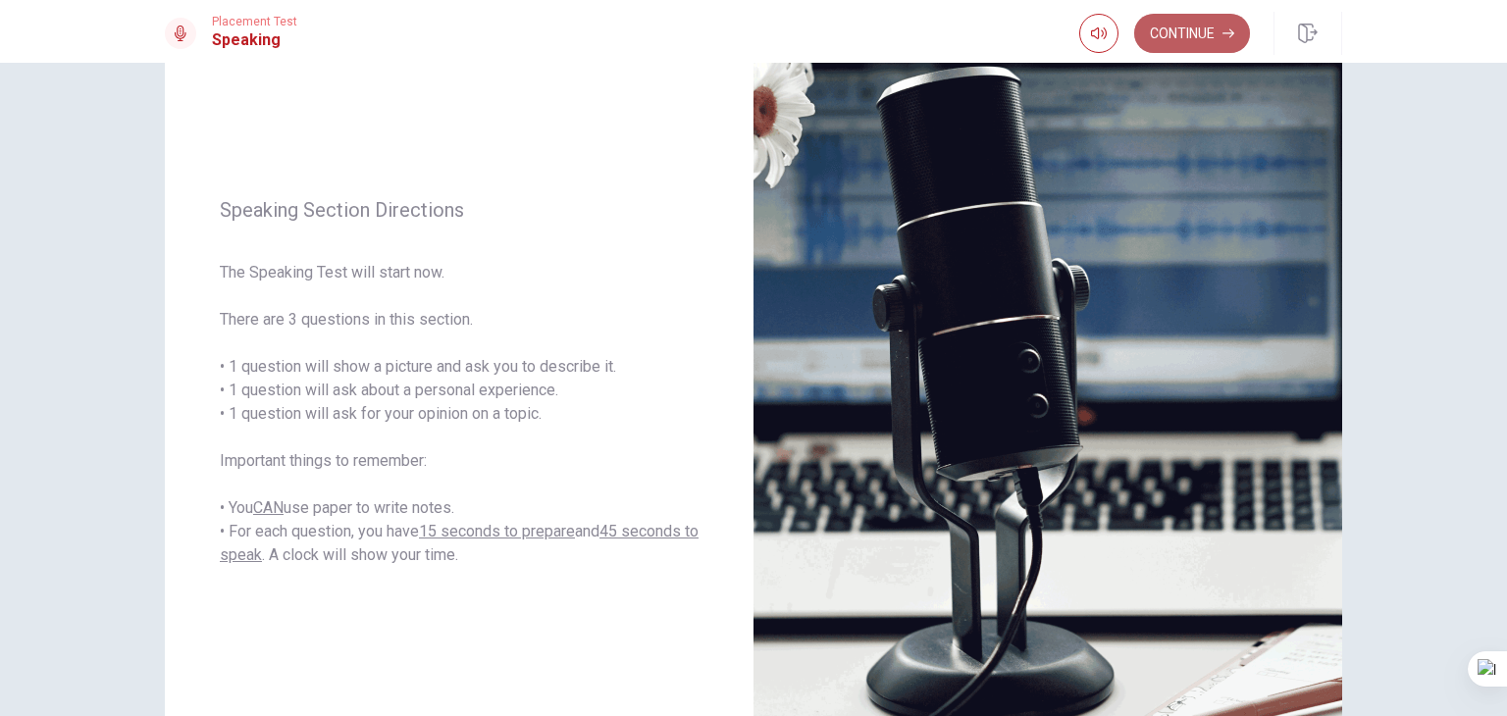
click at [1228, 40] on button "Continue" at bounding box center [1192, 33] width 116 height 39
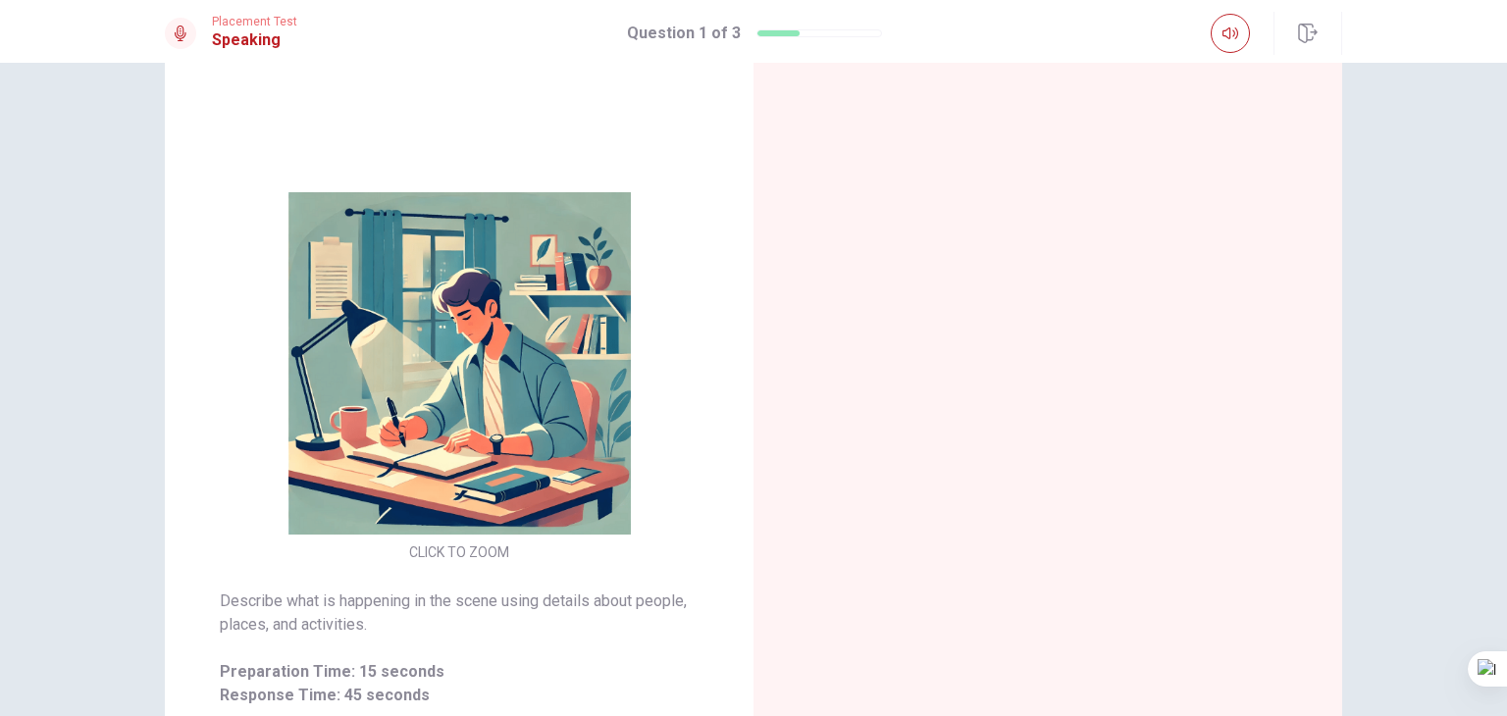
scroll to position [144, 0]
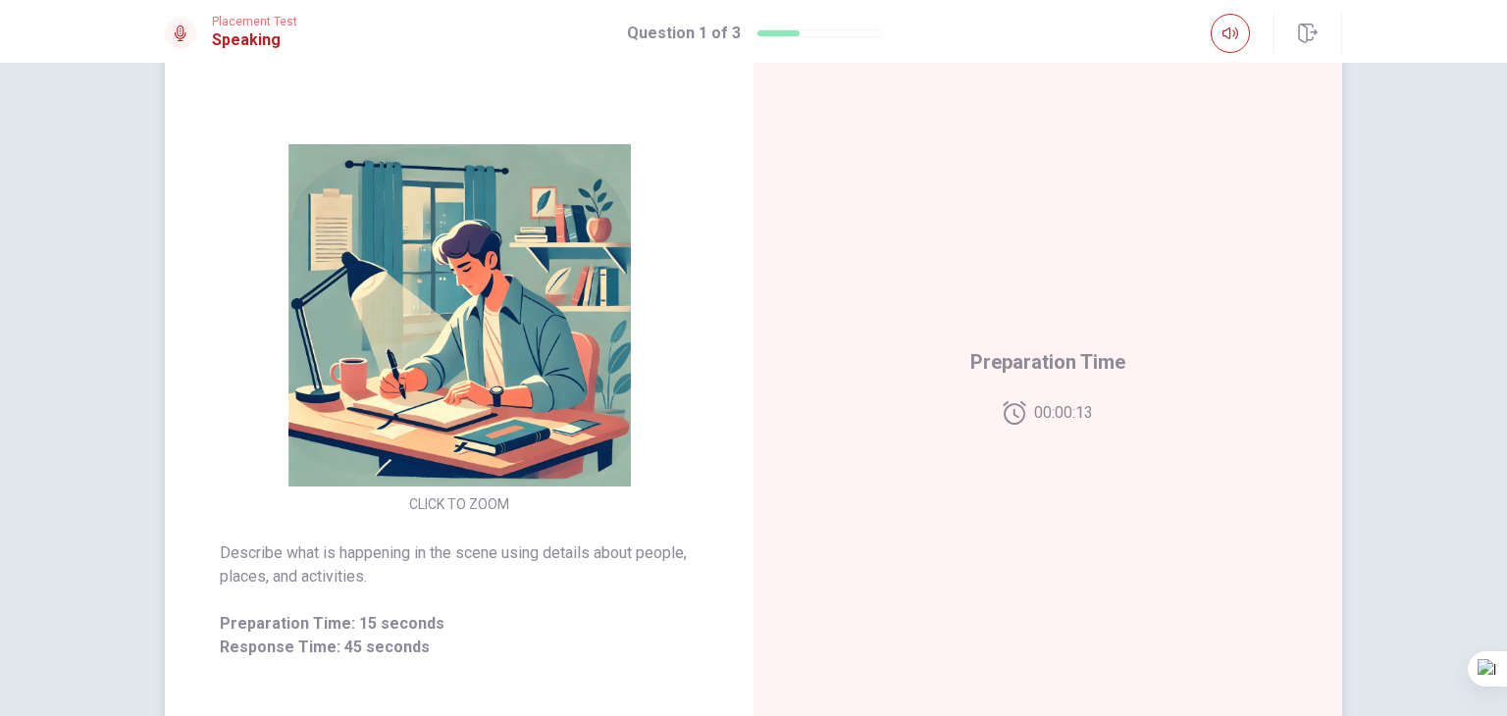
click at [975, 608] on div "Preparation Time 00:00:13" at bounding box center [1047, 385] width 589 height 855
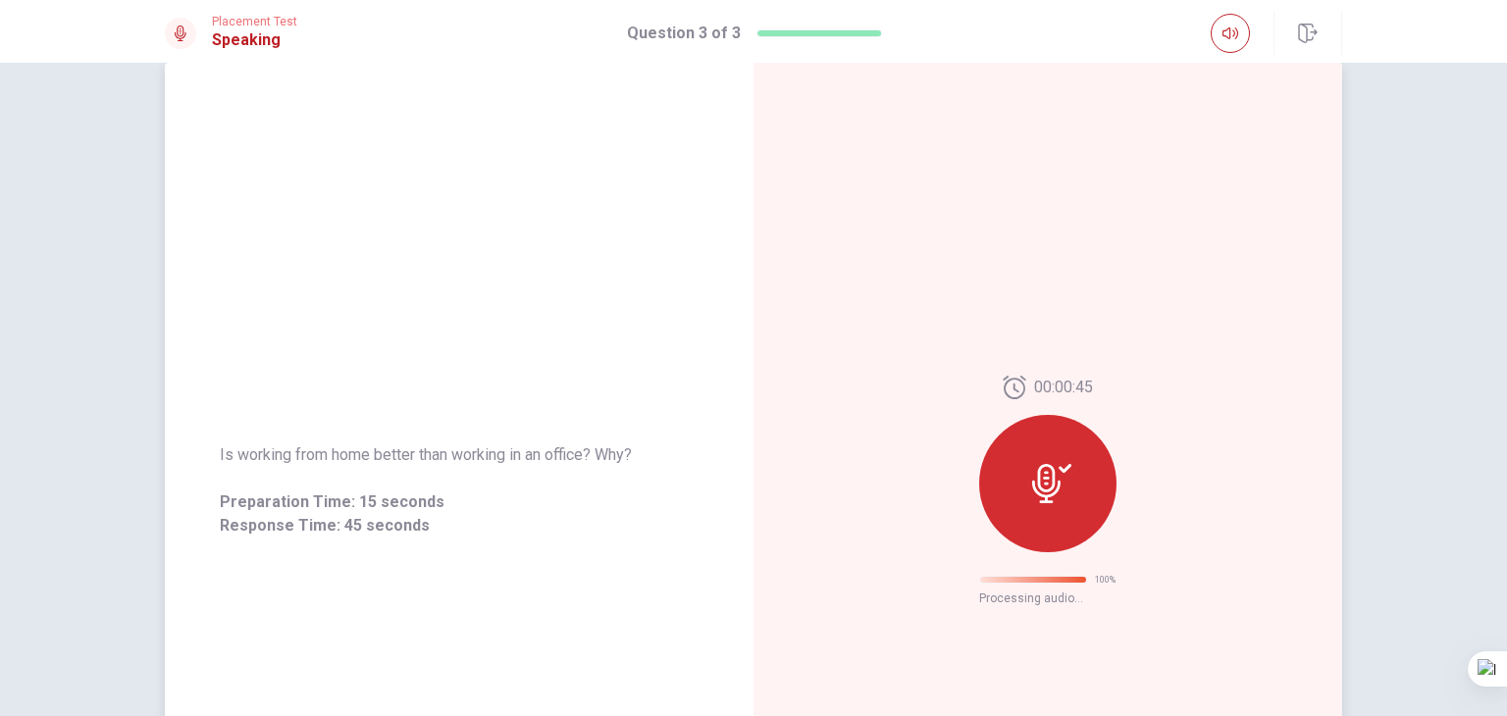
scroll to position [0, 0]
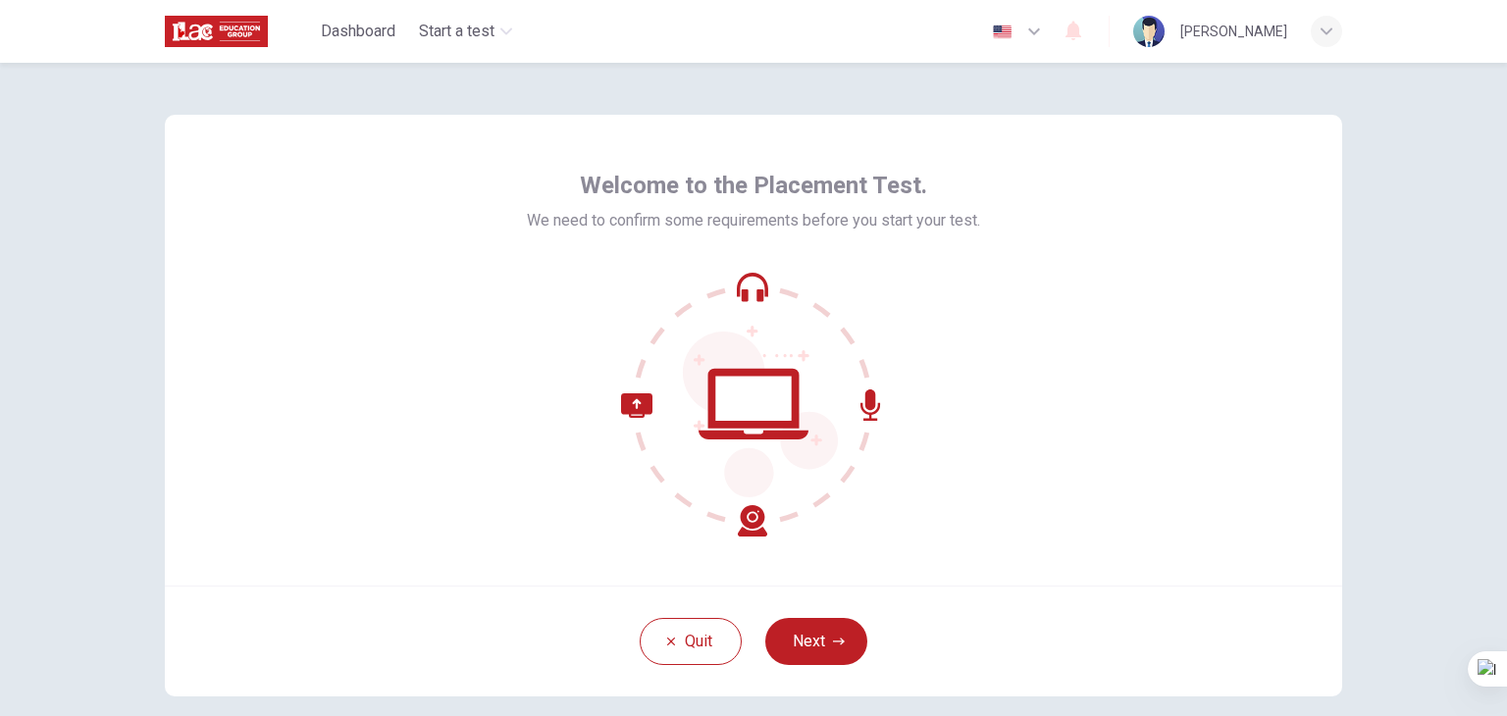
scroll to position [101, 0]
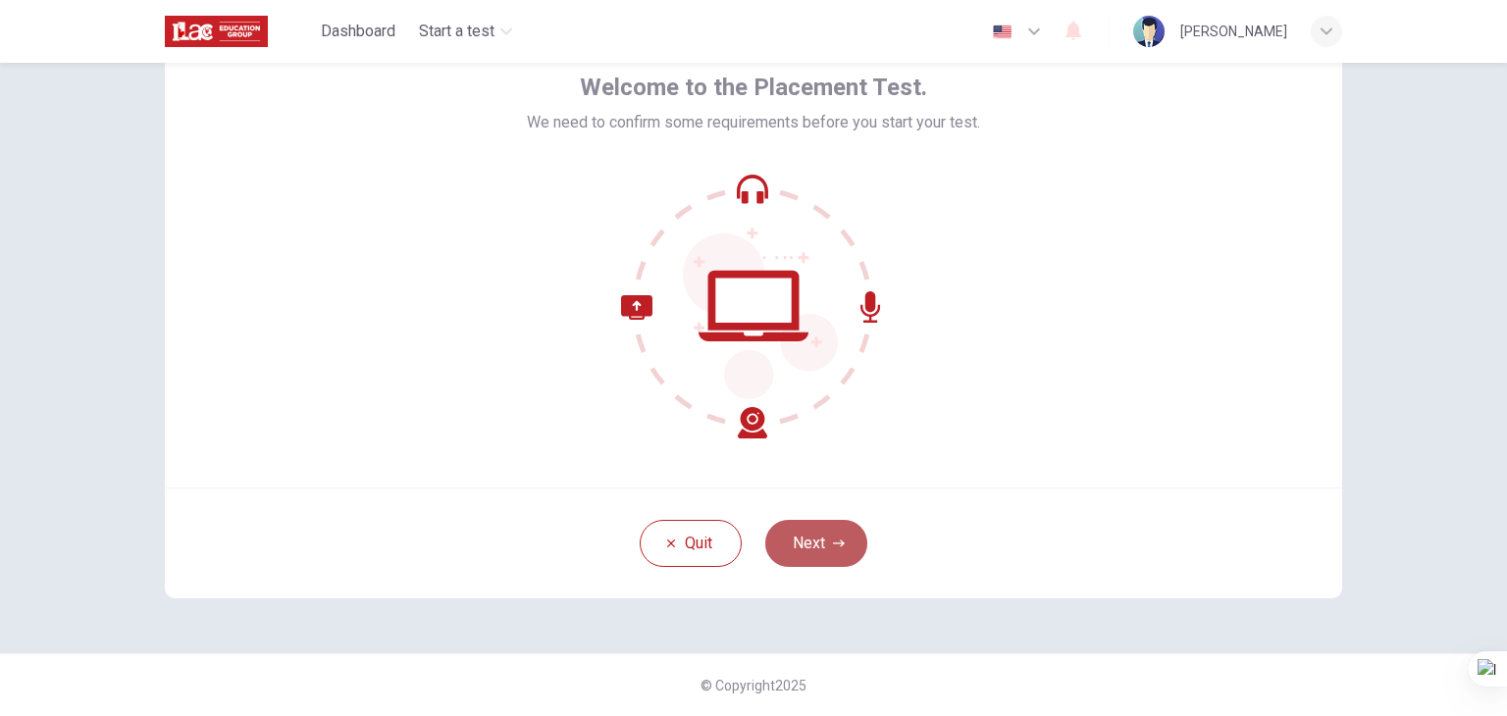
click at [836, 542] on icon "button" at bounding box center [839, 543] width 12 height 7
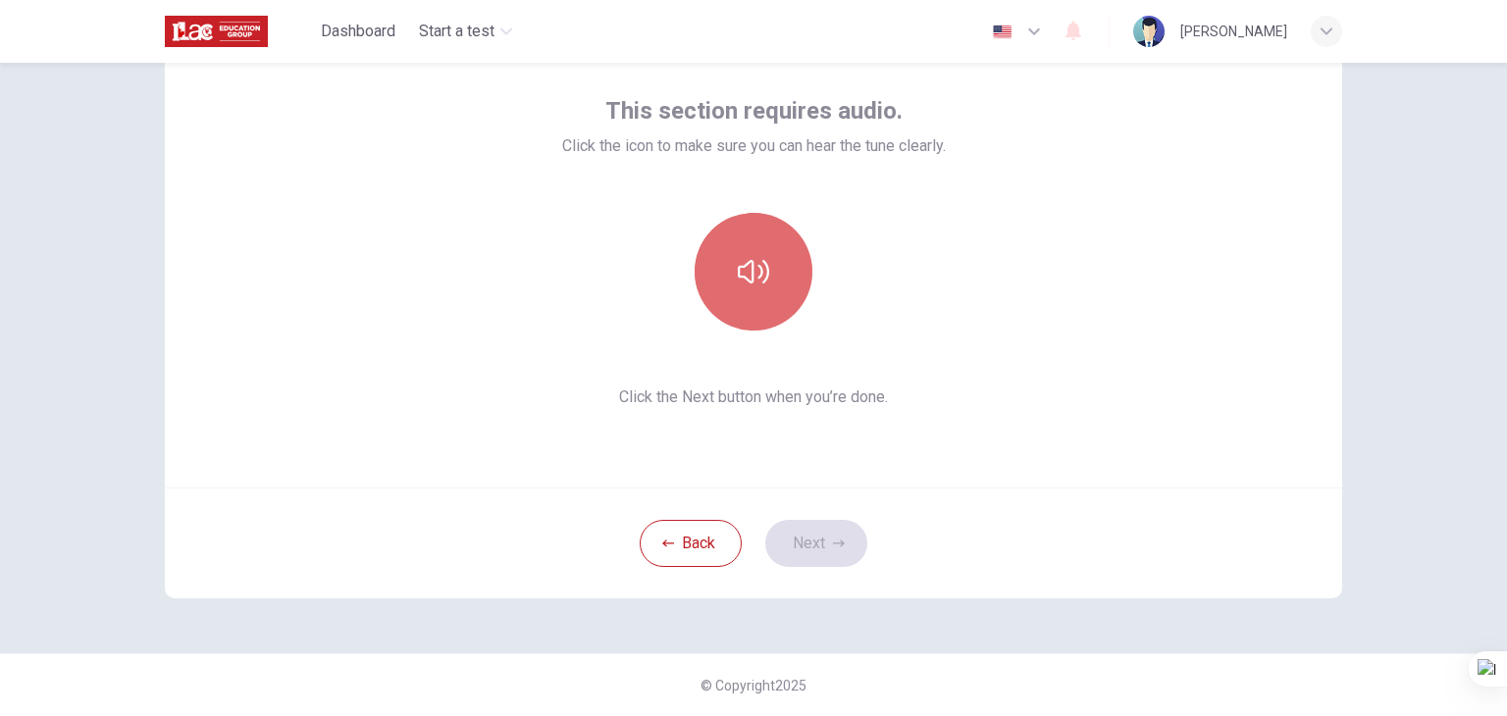
click at [745, 304] on button "button" at bounding box center [754, 272] width 118 height 118
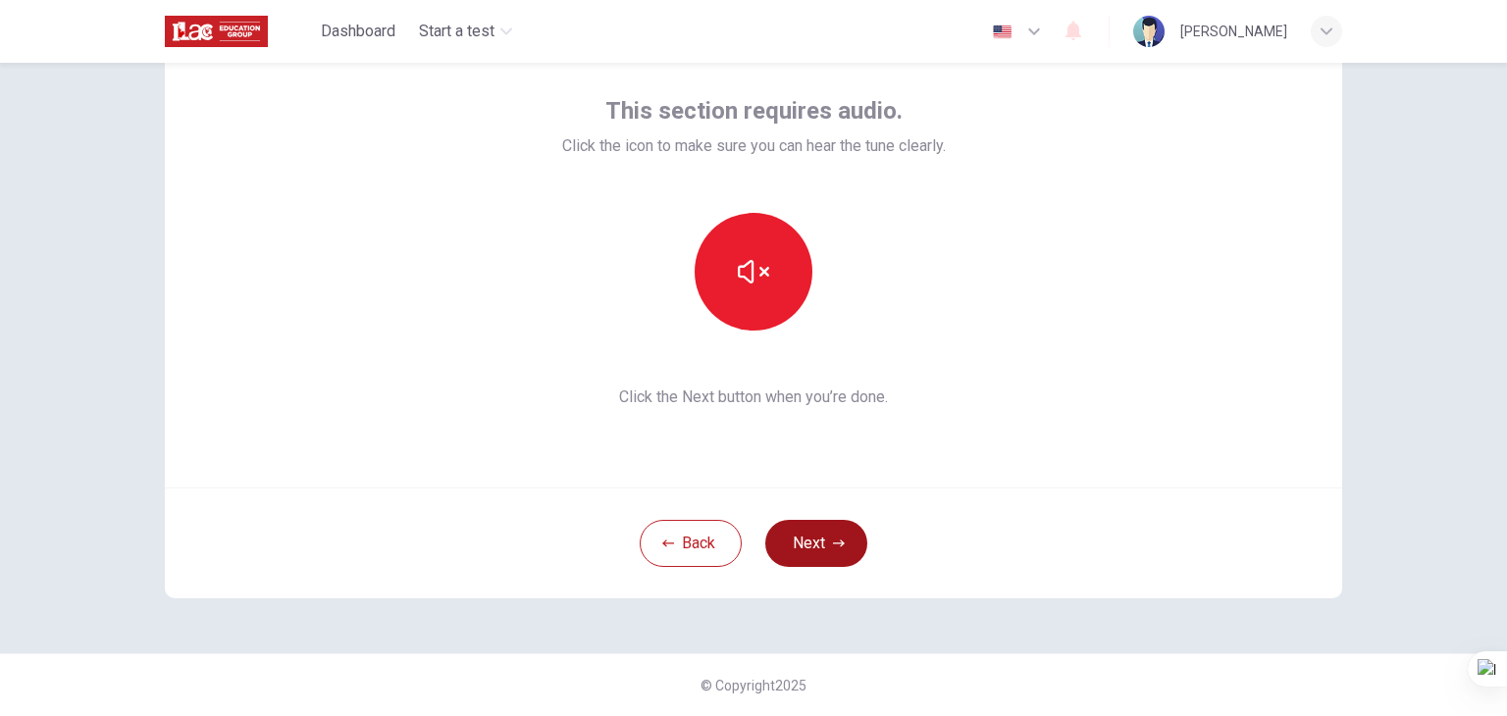
click at [833, 544] on icon "button" at bounding box center [839, 544] width 12 height 12
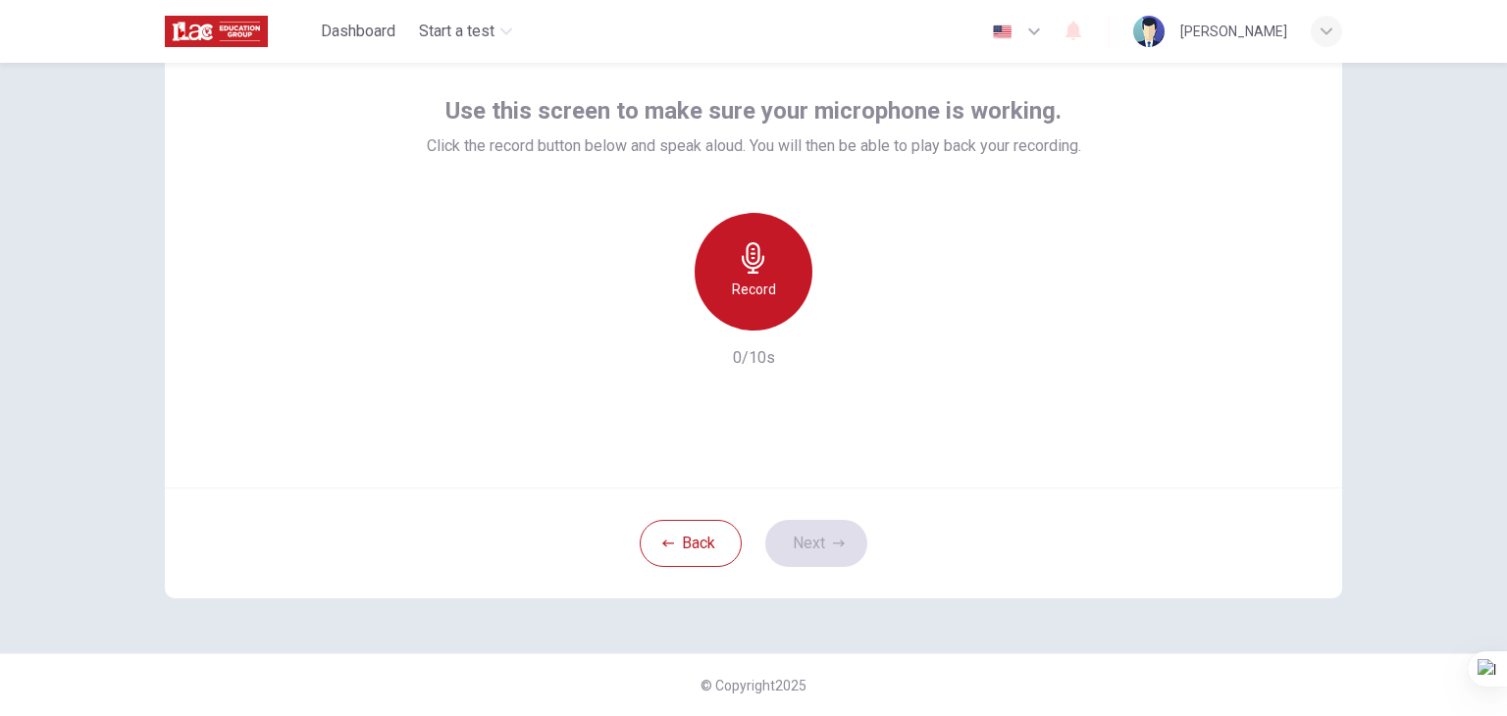
click at [740, 262] on icon "button" at bounding box center [753, 257] width 31 height 31
click at [742, 272] on icon "button" at bounding box center [753, 257] width 31 height 31
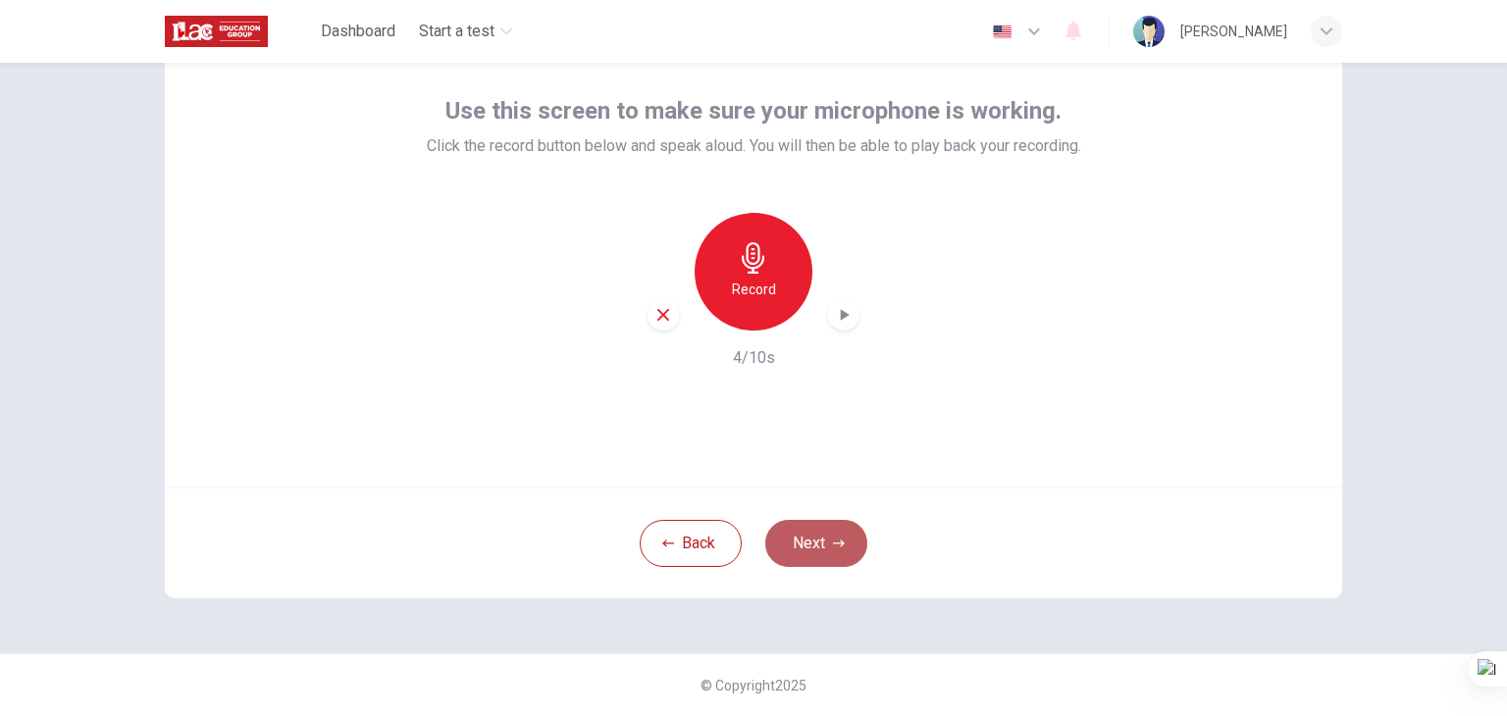
click at [809, 520] on button "Next" at bounding box center [816, 543] width 102 height 47
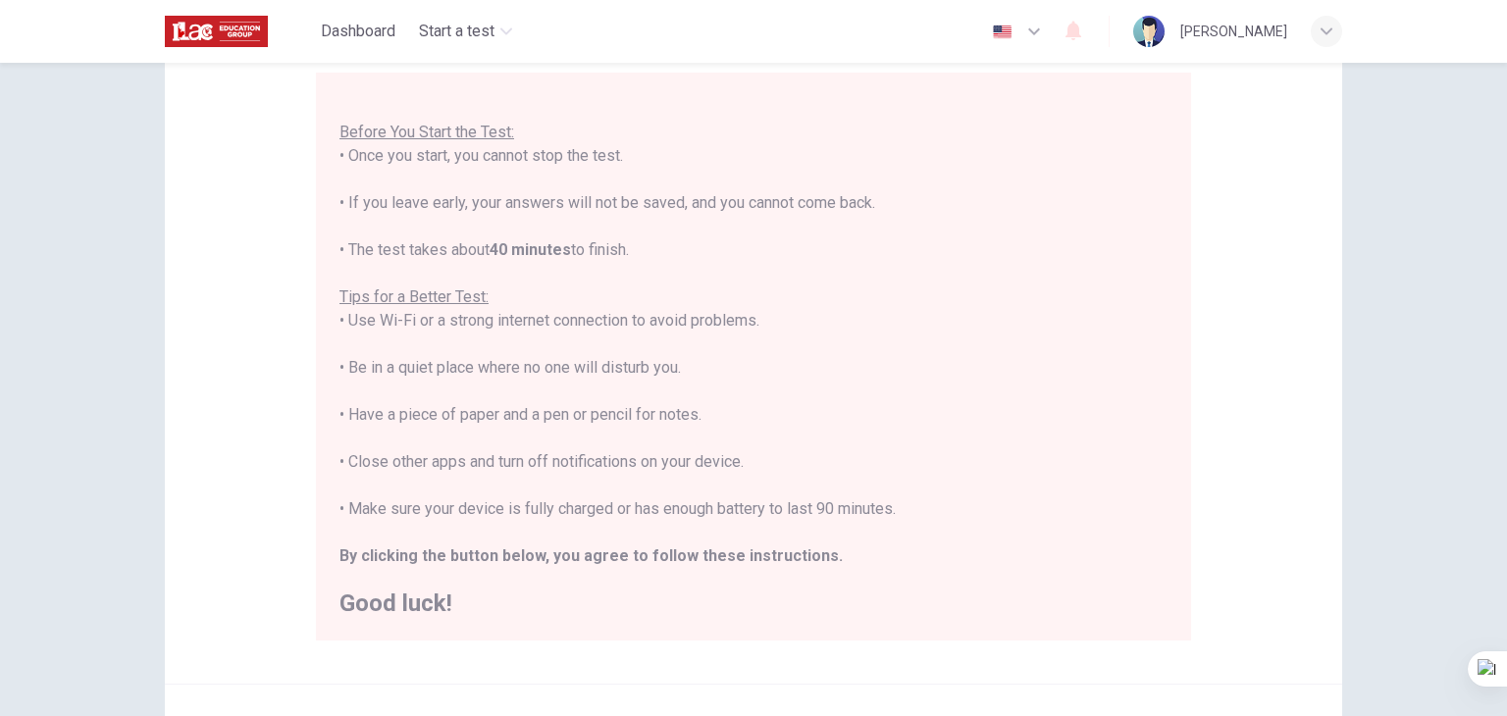
scroll to position [0, 0]
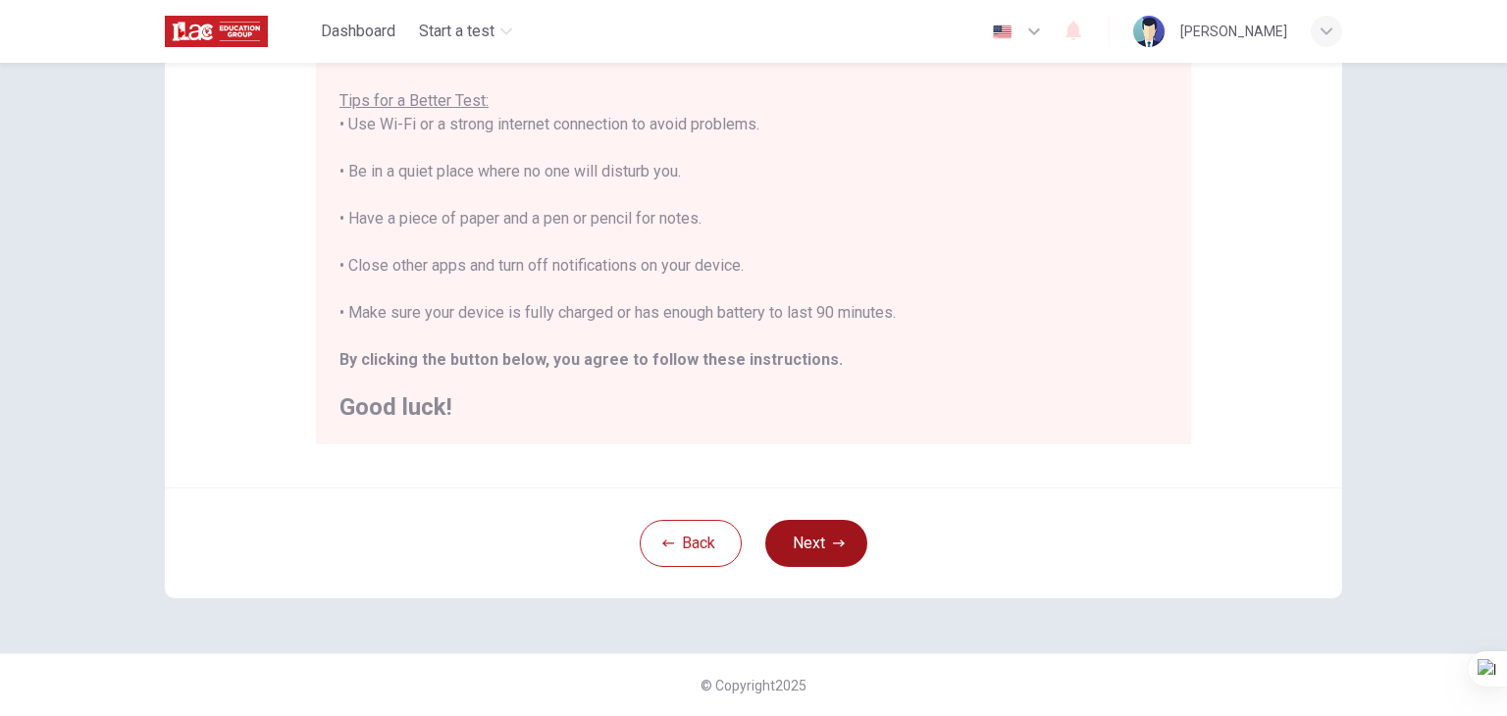
click at [825, 536] on button "Next" at bounding box center [816, 543] width 102 height 47
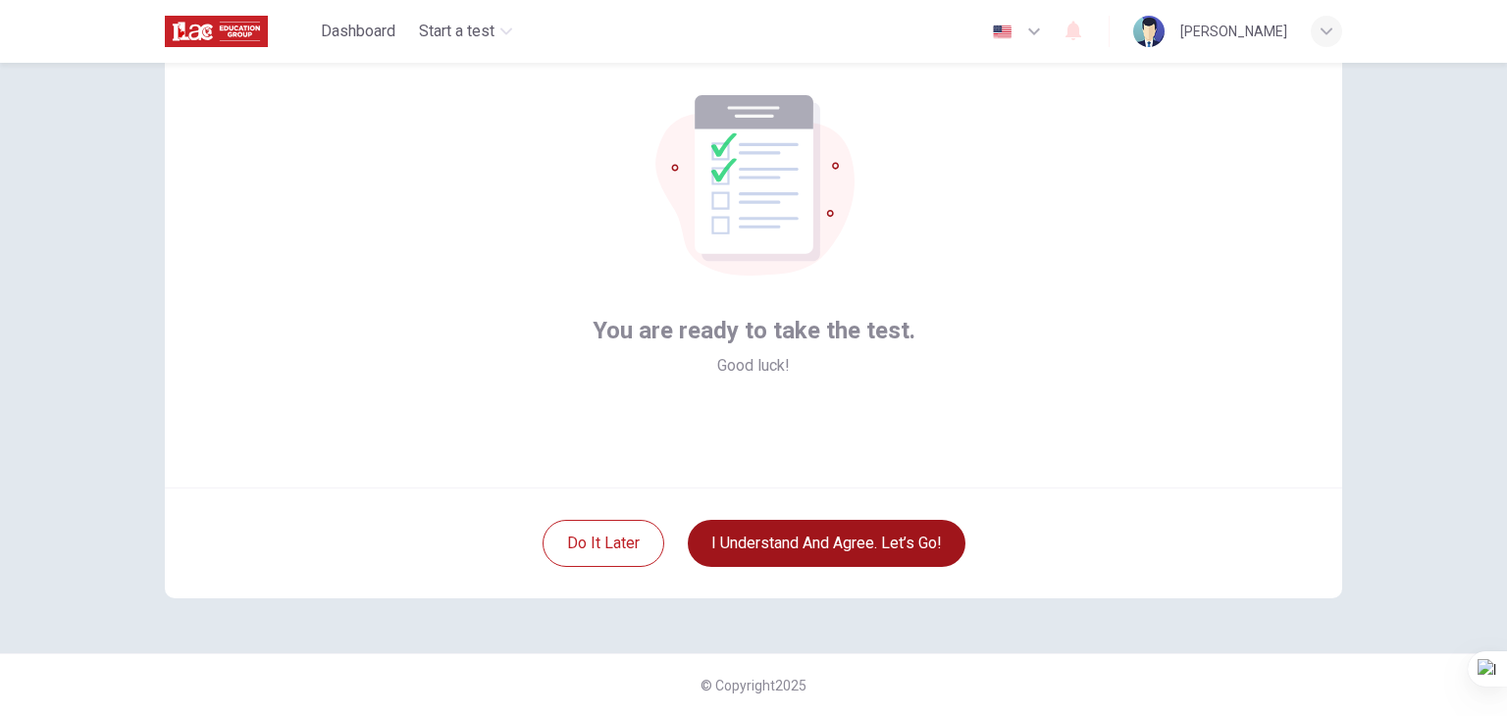
scroll to position [101, 0]
click at [856, 543] on button "I understand and agree. Let’s go!" at bounding box center [827, 543] width 278 height 47
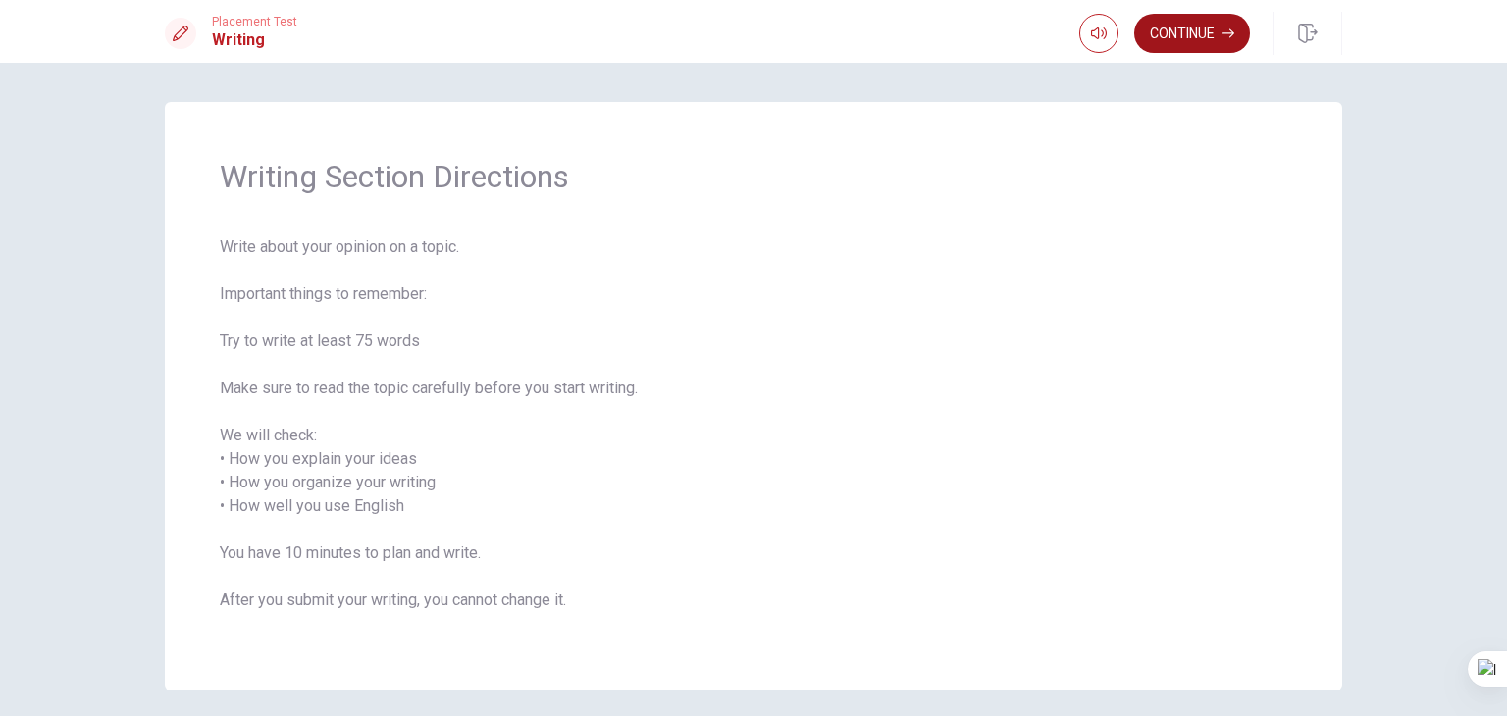
click at [1181, 30] on button "Continue" at bounding box center [1192, 33] width 116 height 39
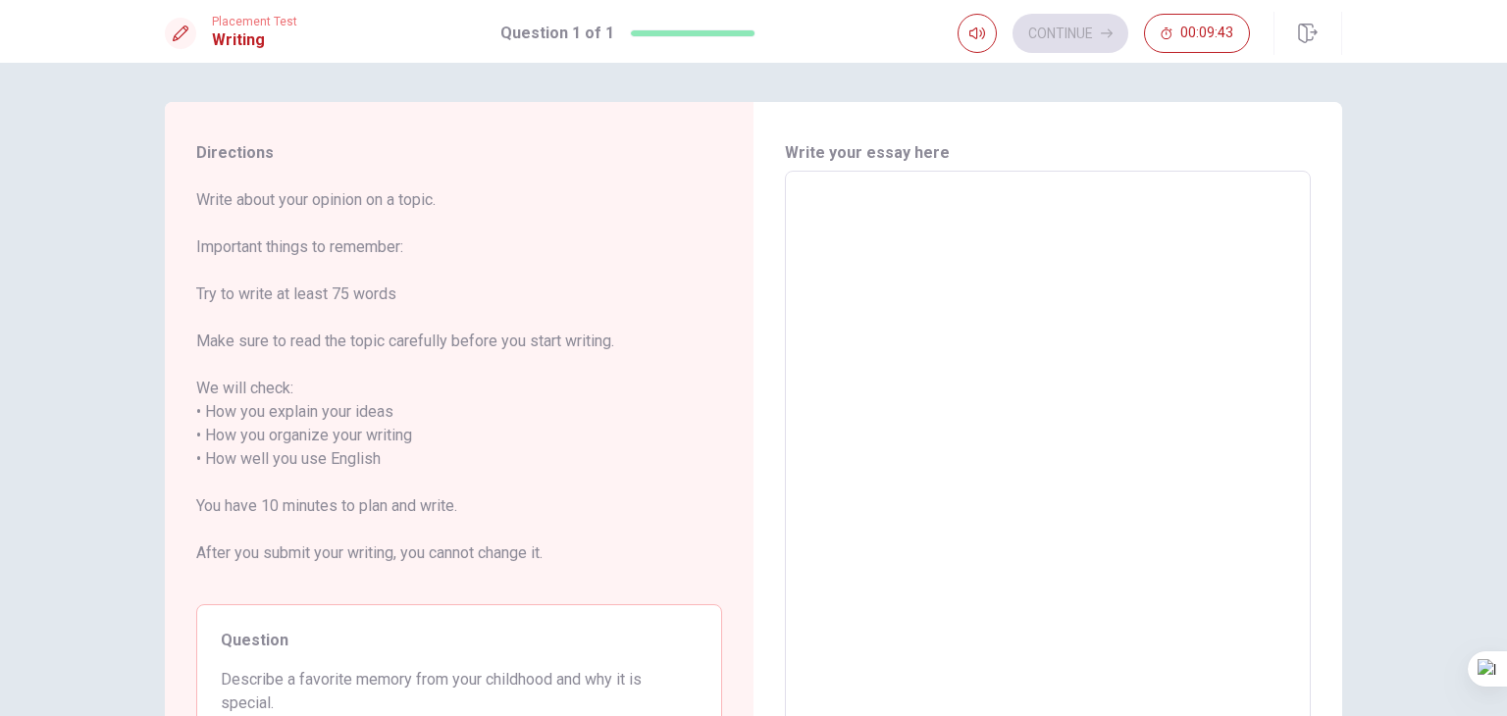
click at [902, 314] on textarea at bounding box center [1048, 459] width 498 height 544
type textarea "W"
type textarea "x"
type textarea "Wg"
type textarea "x"
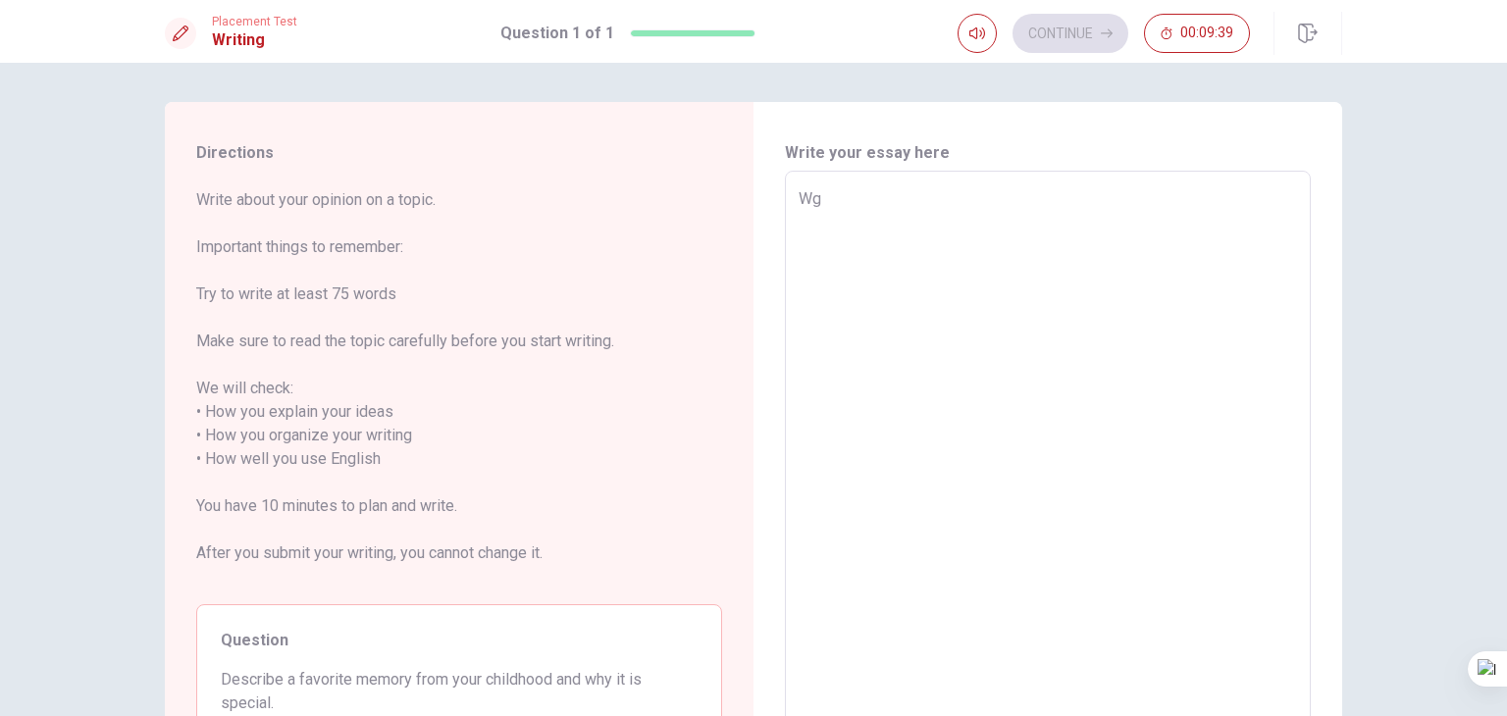
type textarea "Wge"
type textarea "x"
type textarea "Wgen"
type textarea "x"
type textarea "Wgen"
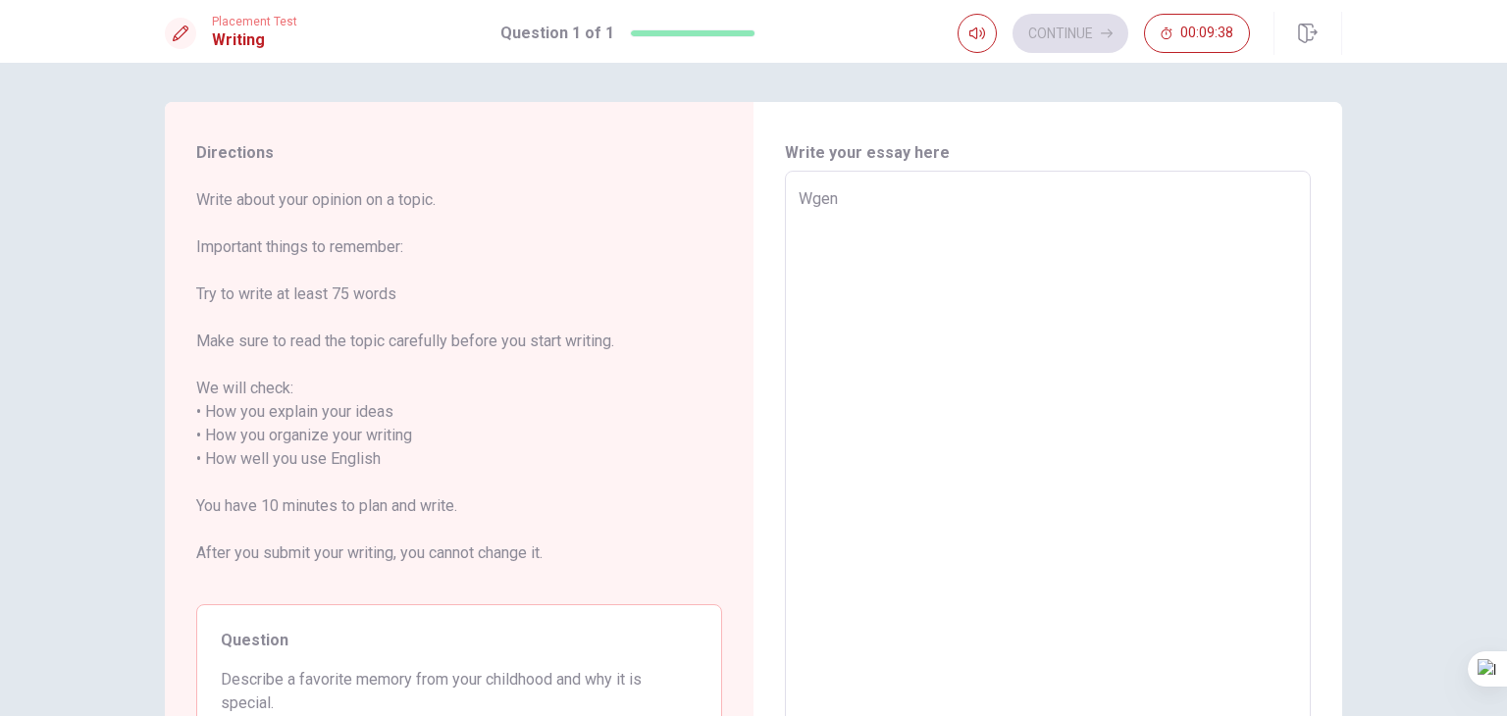
type textarea "x"
type textarea "Wgen"
type textarea "x"
type textarea "Wge"
type textarea "x"
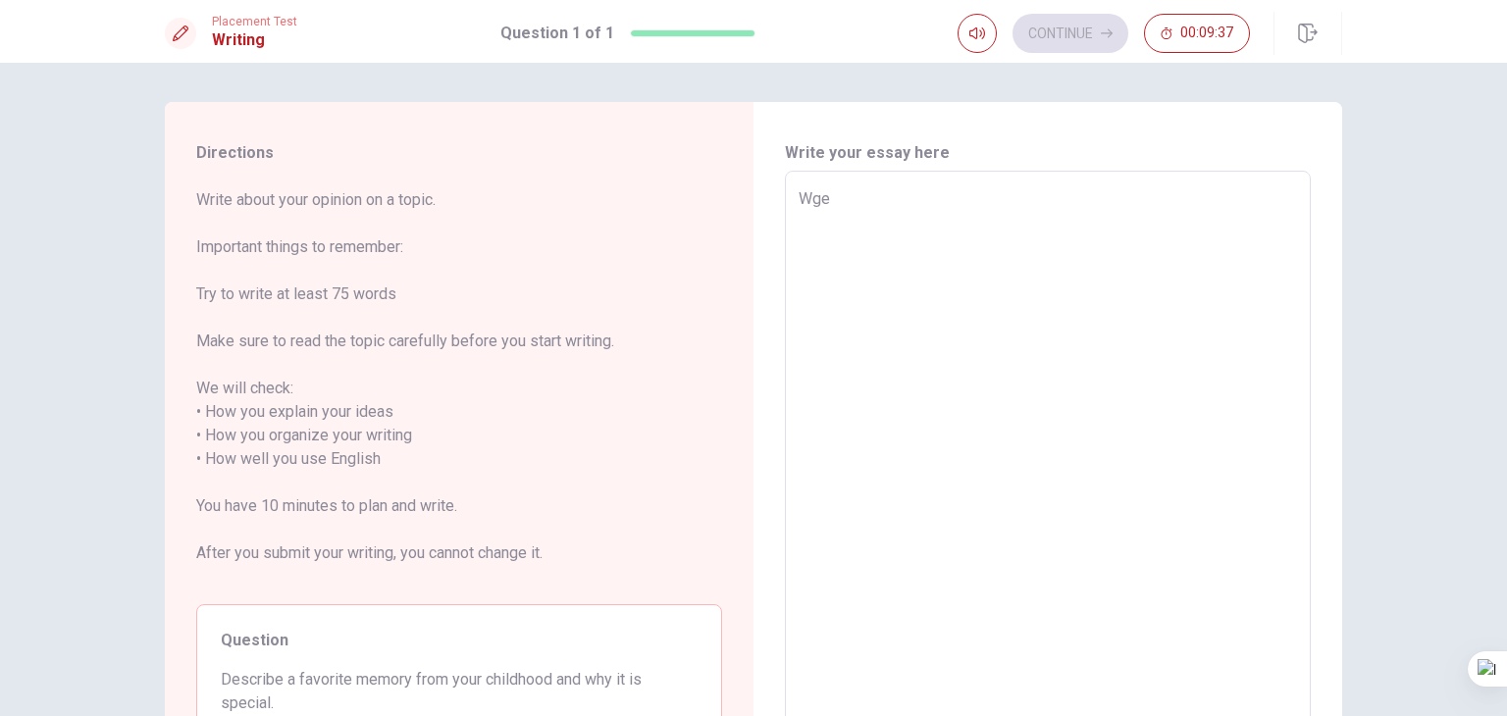
type textarea "Wg"
type textarea "x"
type textarea "W"
type textarea "x"
type textarea "Wh"
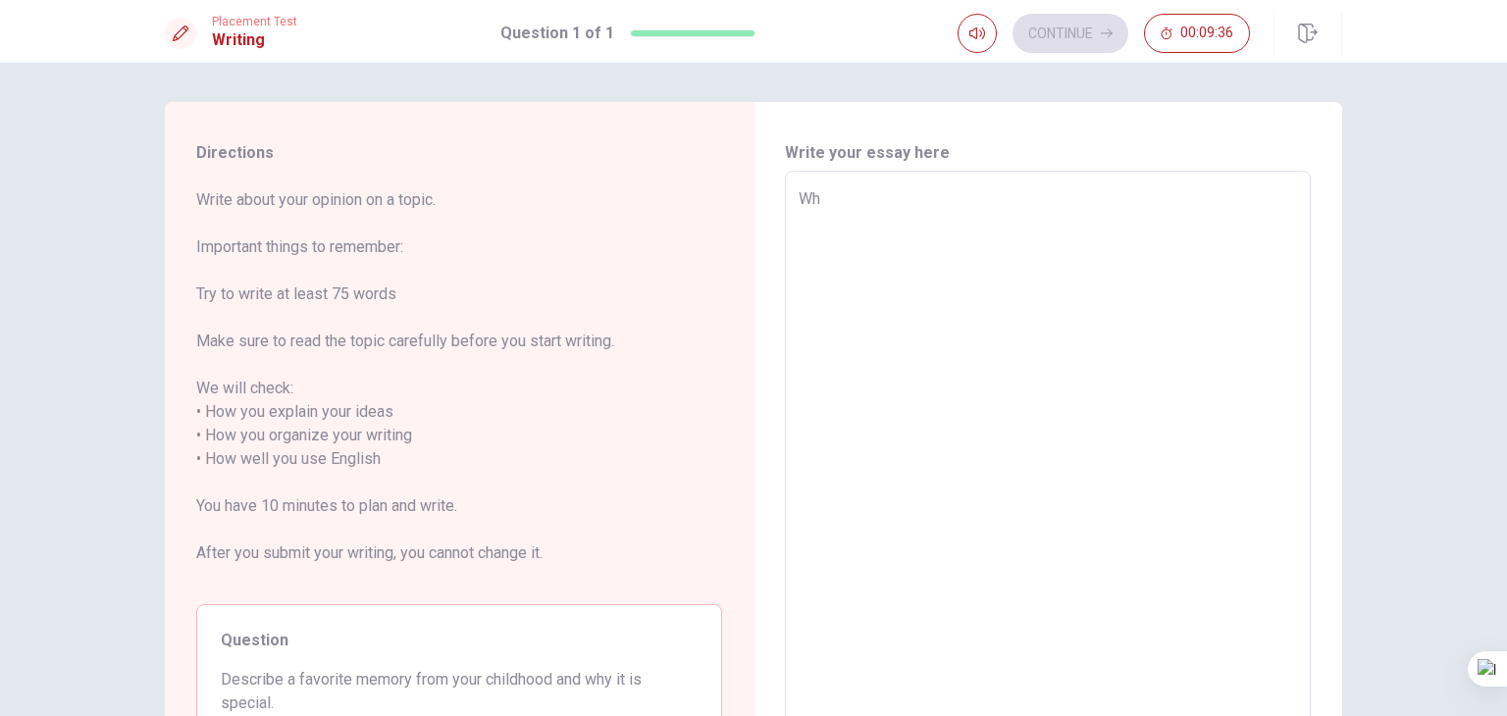
type textarea "x"
type textarea "Whe"
type textarea "x"
type textarea "When"
type textarea "x"
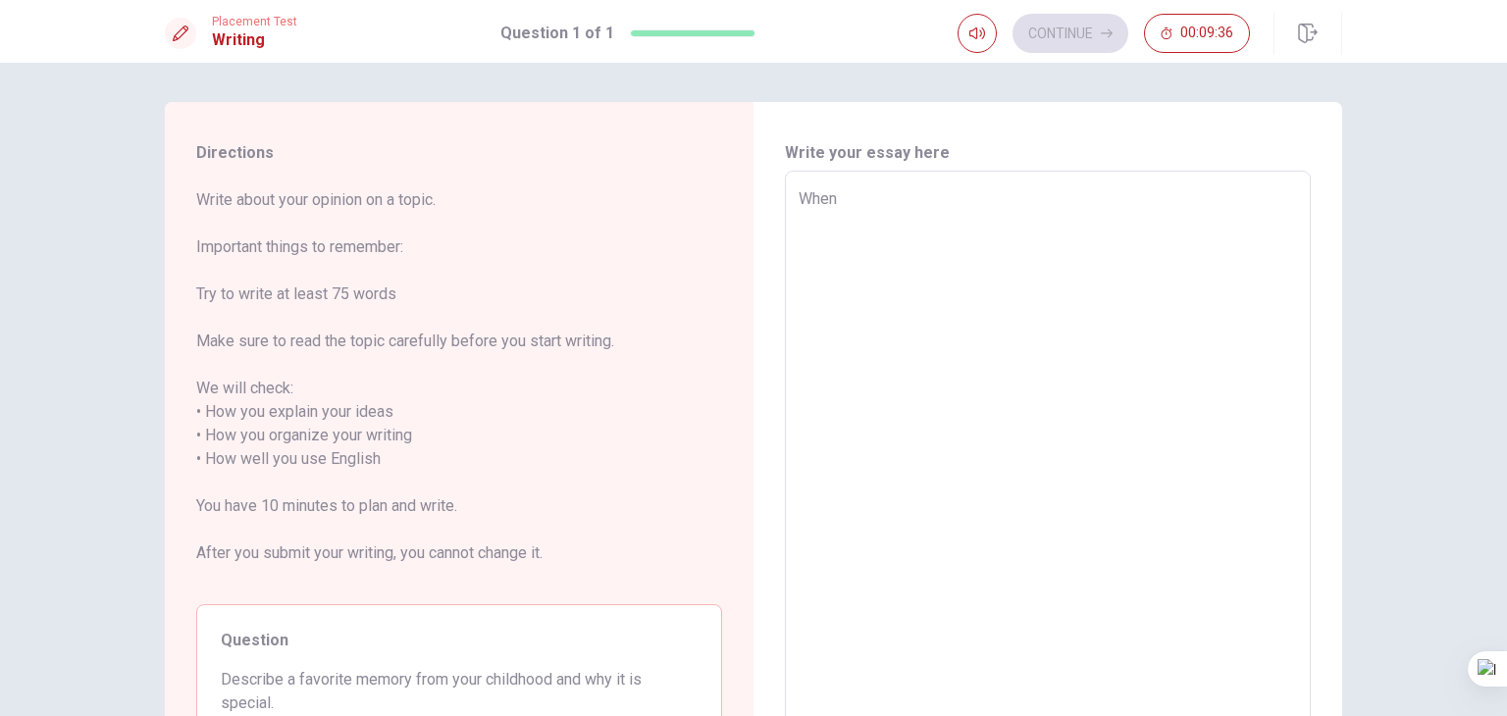
type textarea "When"
type textarea "x"
type textarea "When i"
type textarea "x"
type textarea "When i"
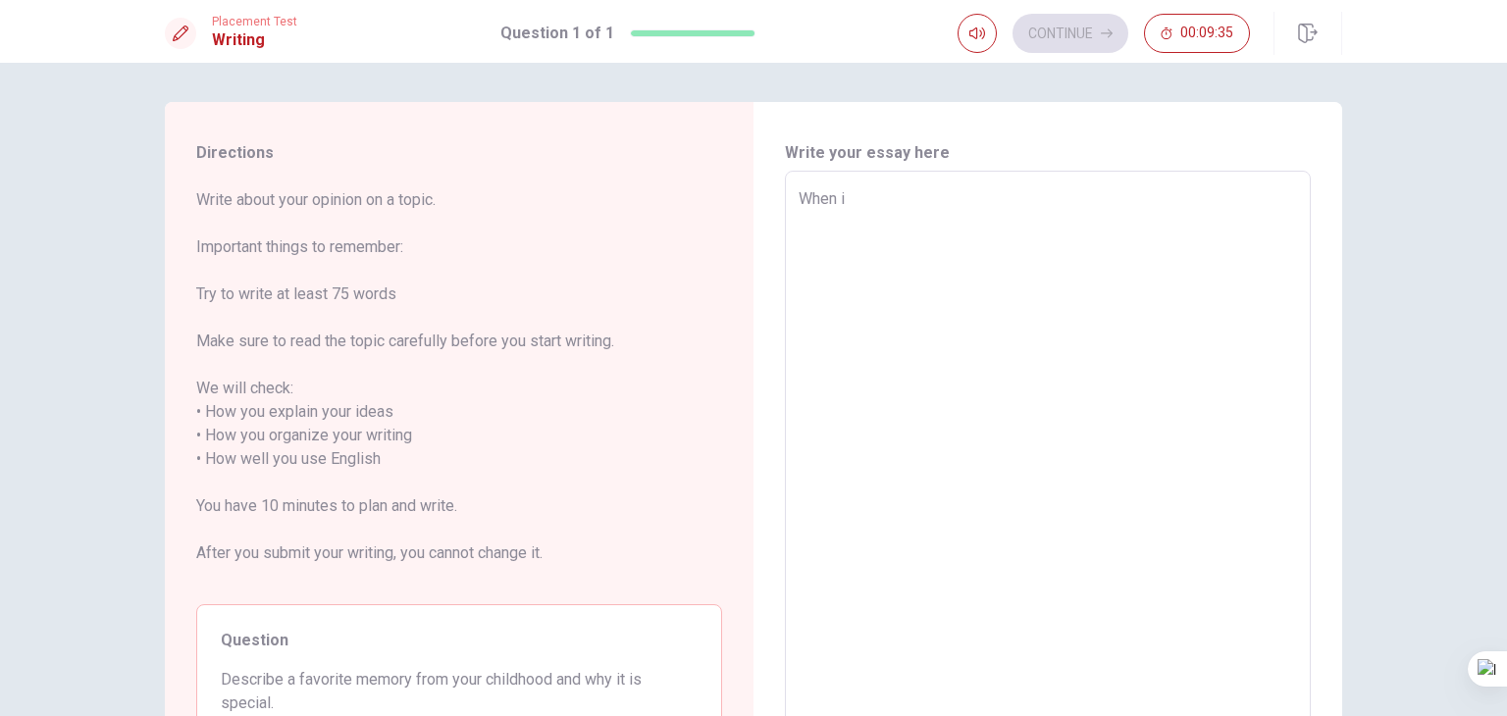
type textarea "x"
type textarea "When i w"
type textarea "x"
type textarea "When i wa"
type textarea "x"
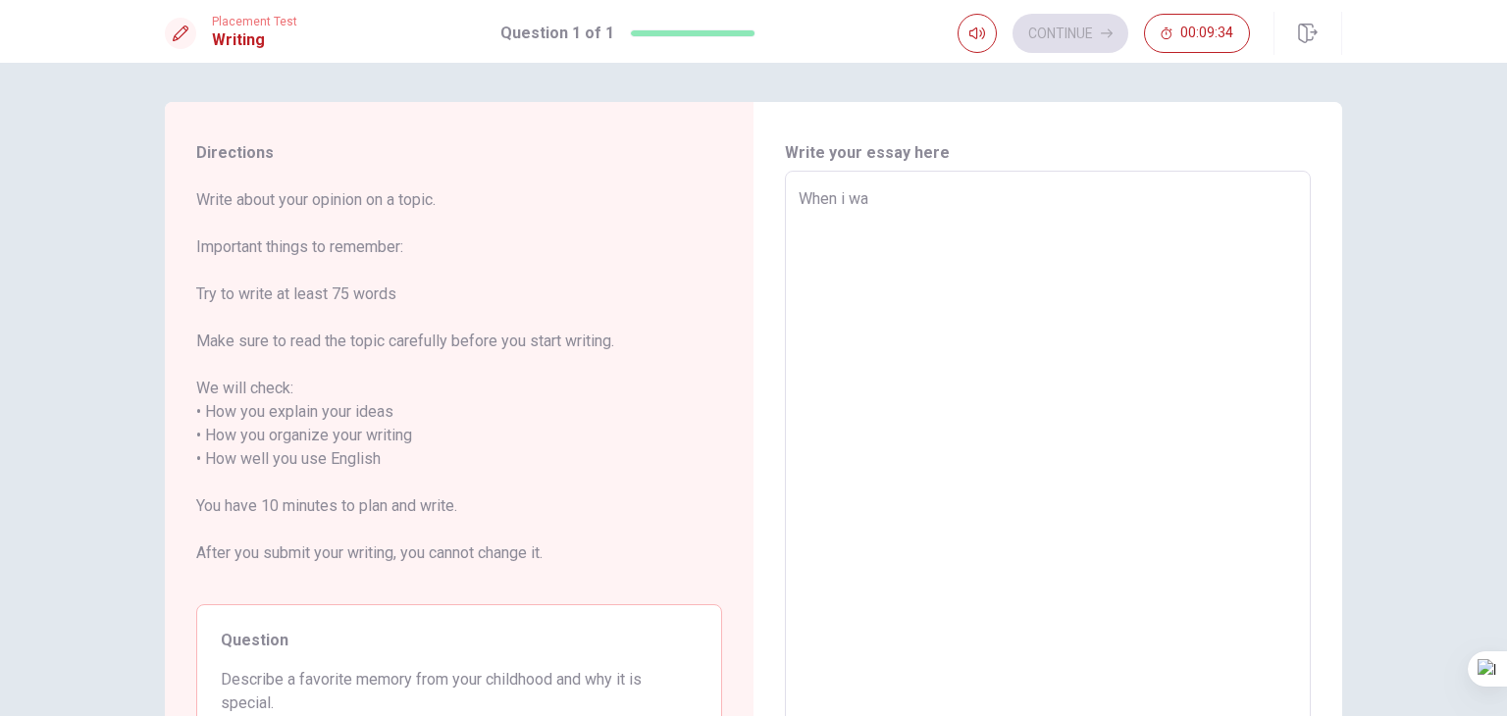
type textarea "When i was"
type textarea "x"
type textarea "When i was"
type textarea "x"
type textarea "When i was a"
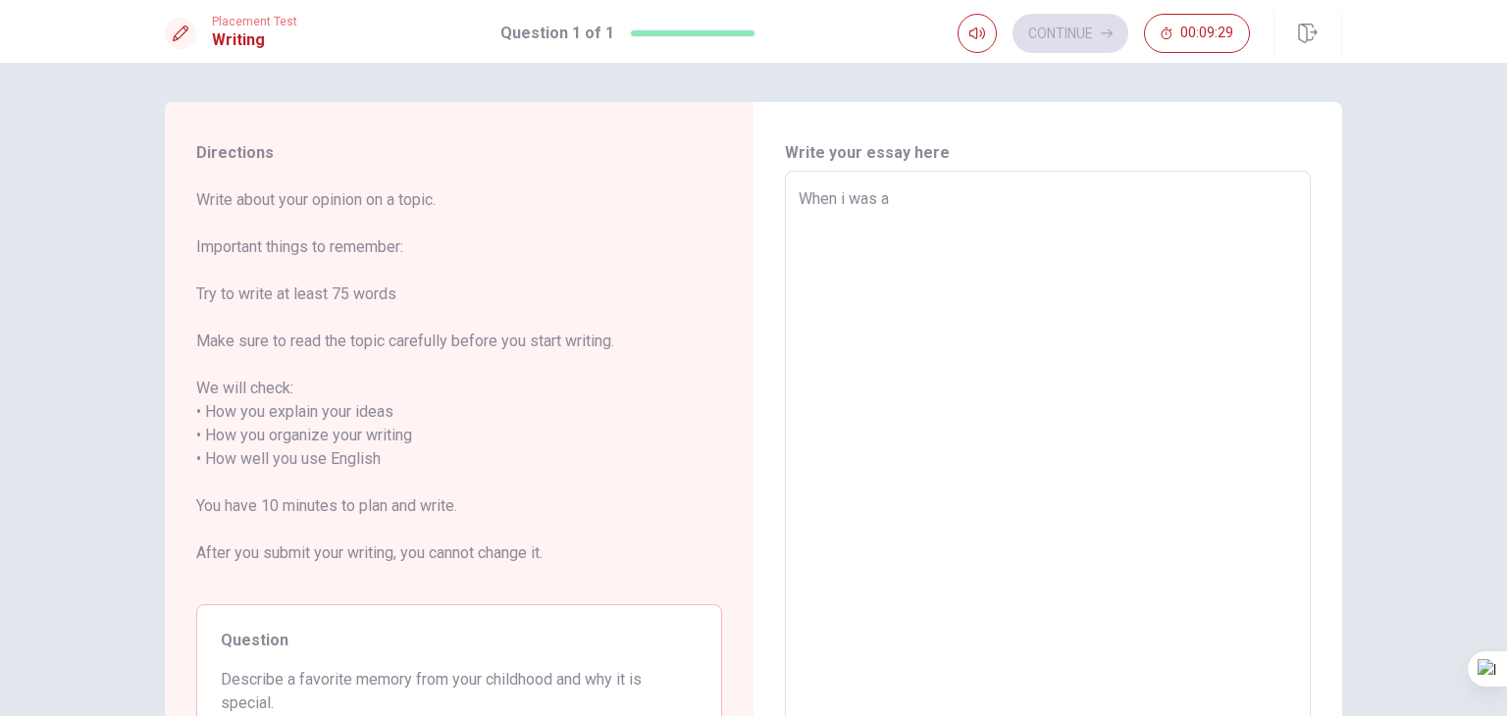
type textarea "x"
type textarea "When i was a"
type textarea "x"
type textarea "When i was a c"
type textarea "x"
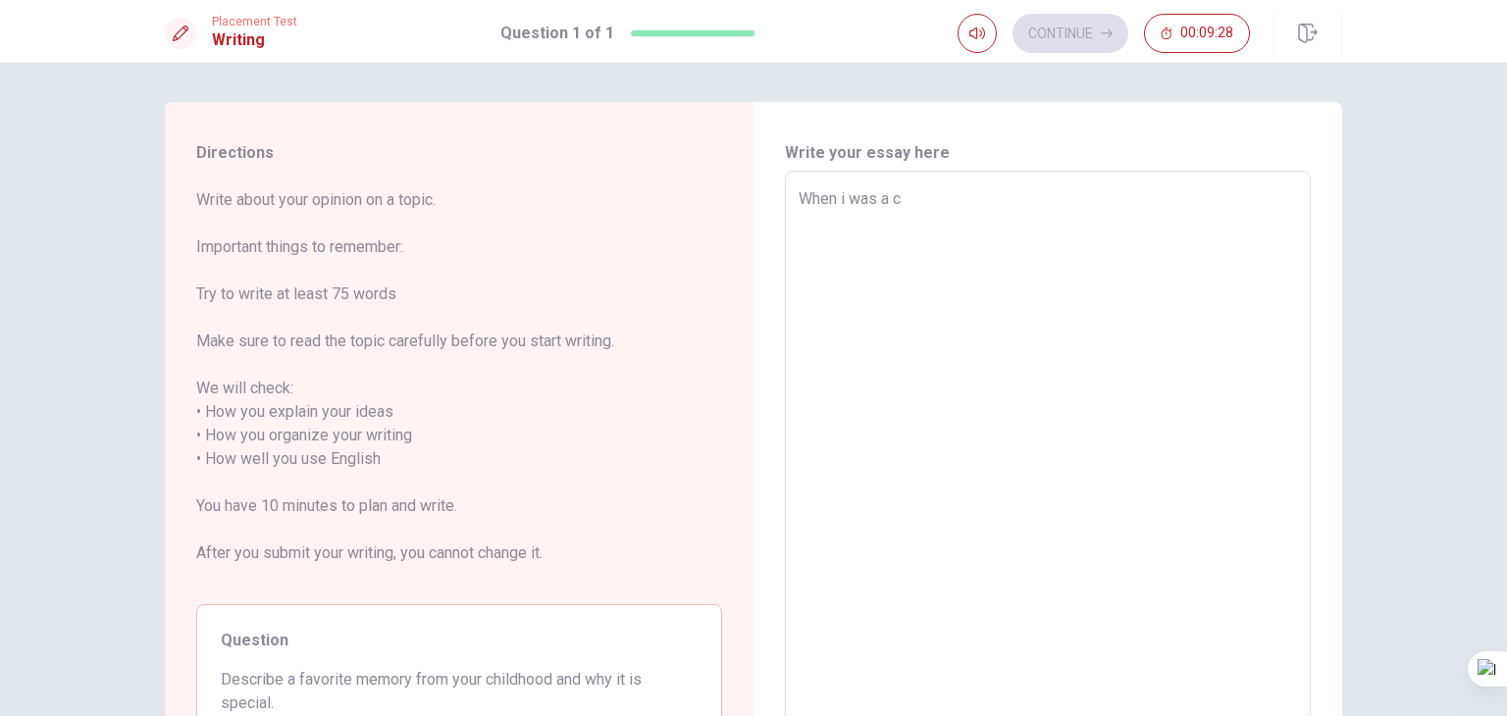
type textarea "When i was a ch"
type textarea "x"
type textarea "When i was a chi"
type textarea "x"
type textarea "When i was a chil"
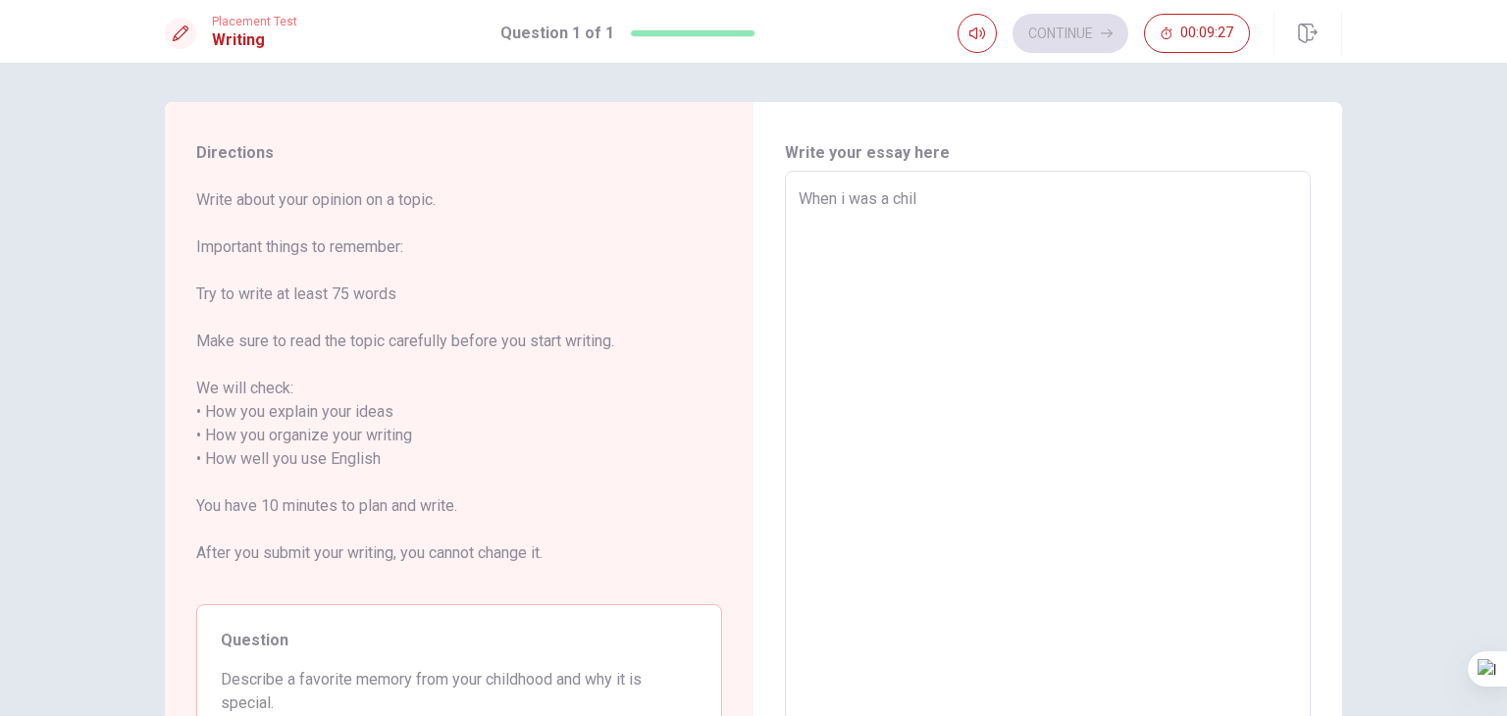
type textarea "x"
type textarea "When i was a child"
type textarea "x"
type textarea "When i was a child"
type textarea "x"
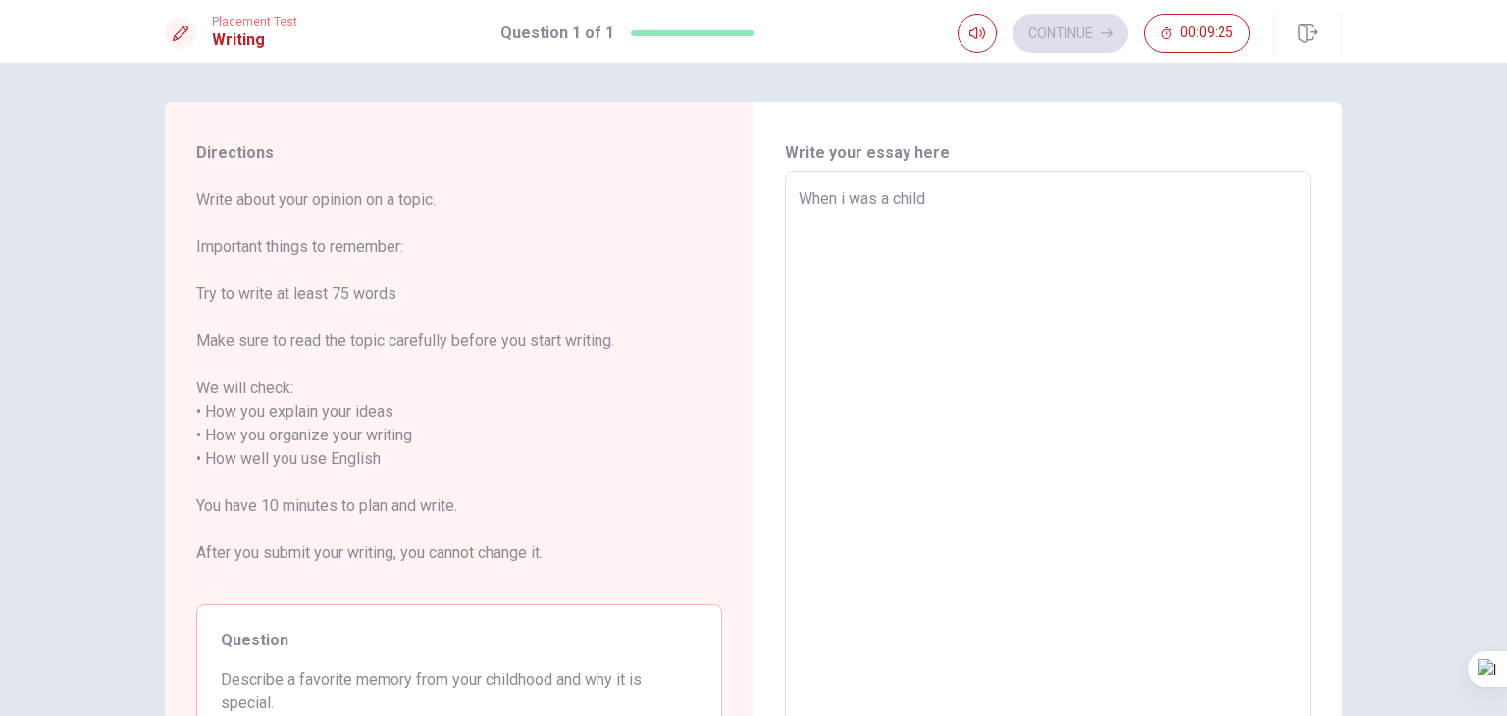
type textarea "When i was a child i"
type textarea "x"
type textarea "When i was a child i"
type textarea "x"
type textarea "When i was a child i o"
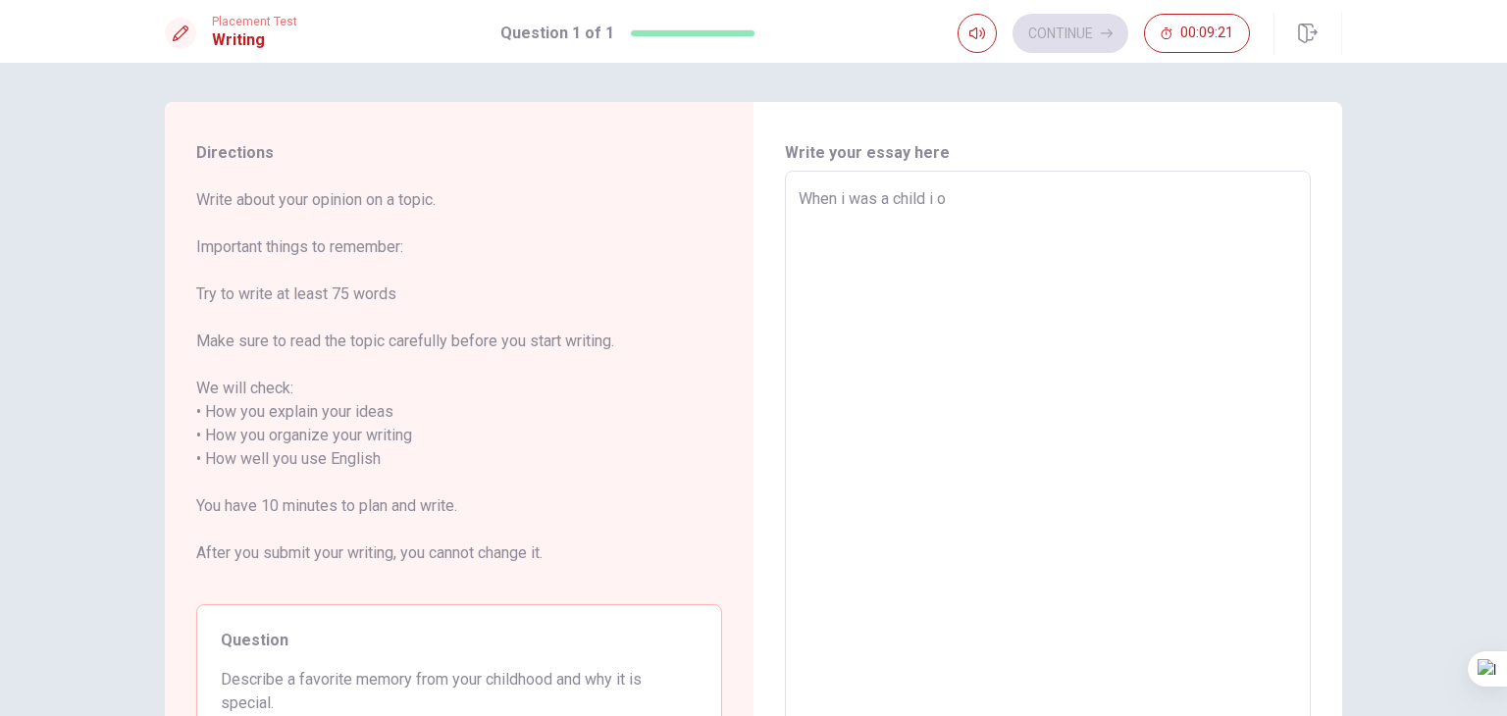
type textarea "x"
type textarea "When i was a child i of"
type textarea "x"
type textarea "When i was a child i oft"
type textarea "x"
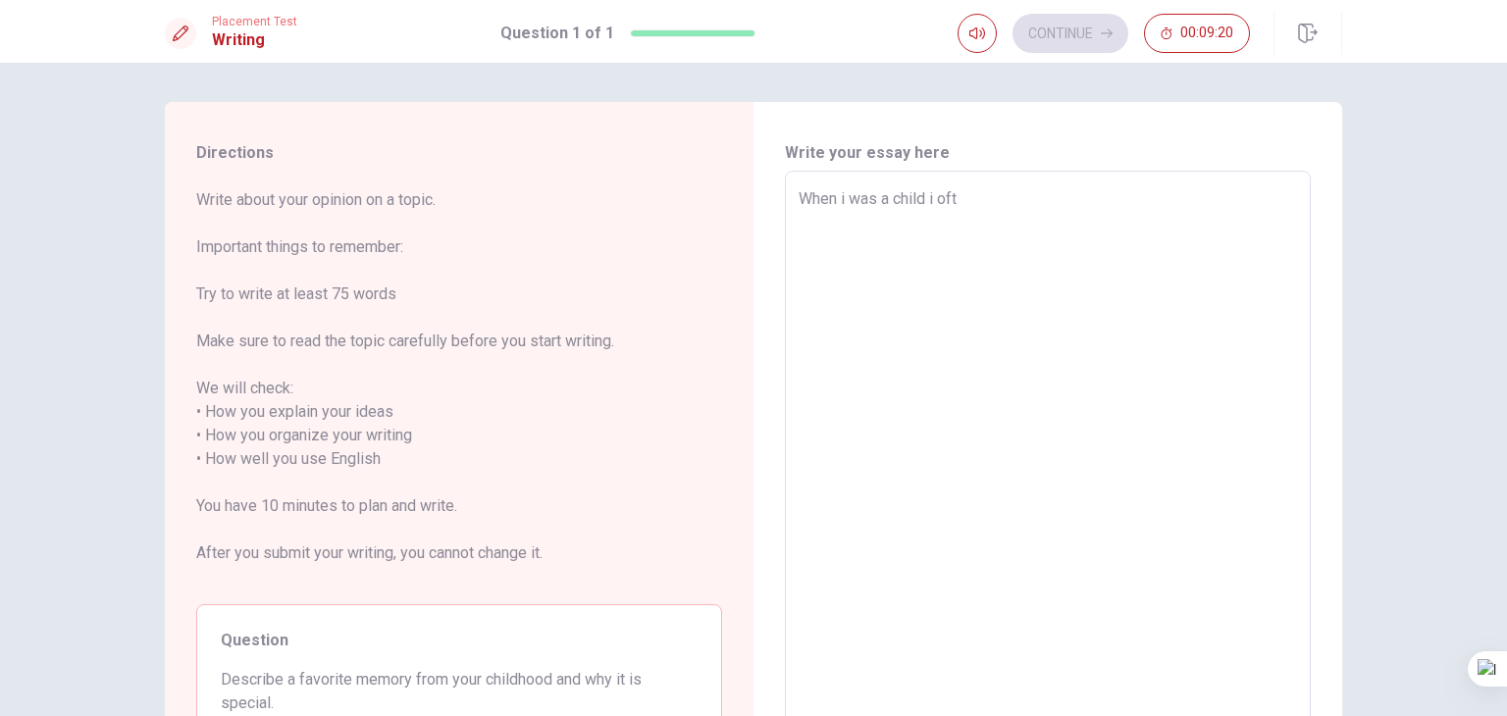
type textarea "When i was a child i ofte"
type textarea "x"
type textarea "When i was a child i often"
type textarea "x"
type textarea "When i was a child i often"
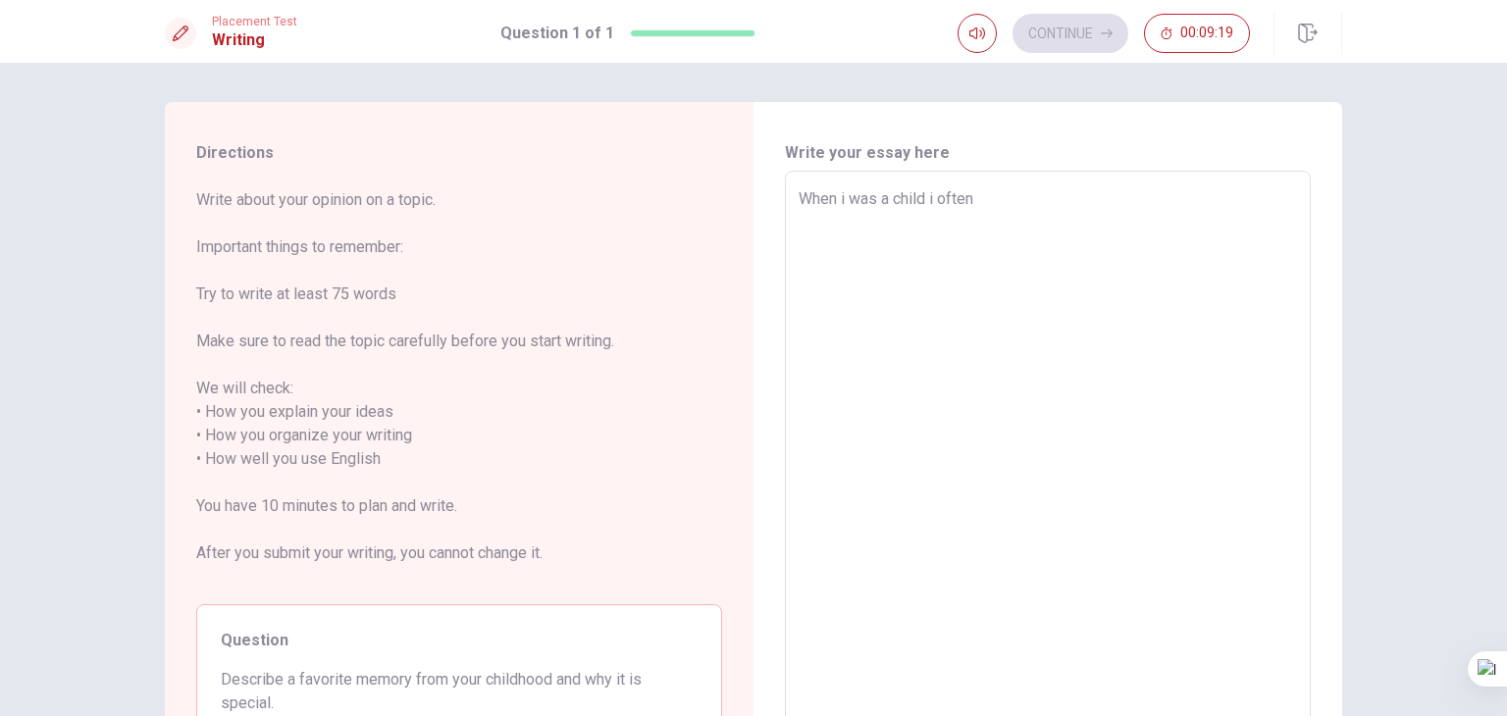
type textarea "x"
type textarea "When i was a child i often w"
type textarea "x"
type textarea "When i was a child i often we"
type textarea "x"
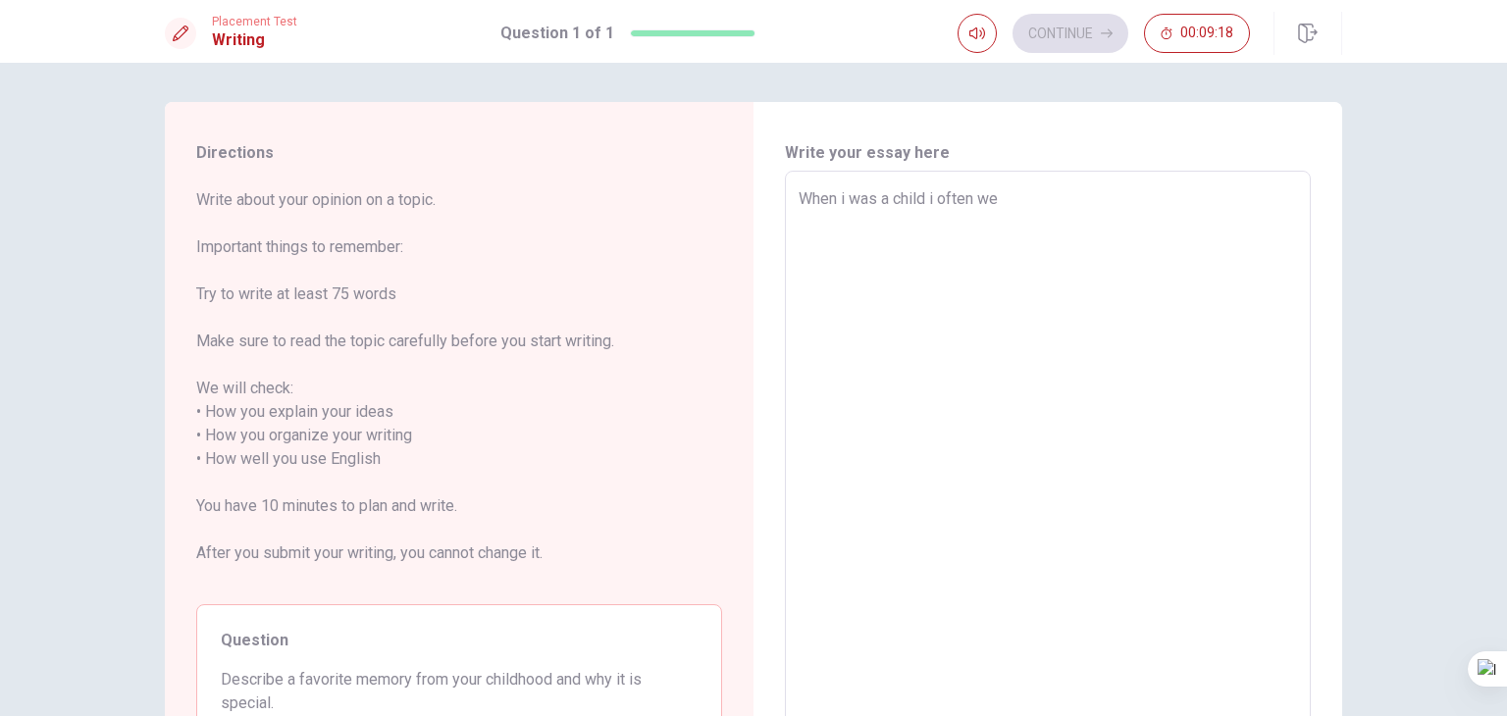
type textarea "When i was a child i often wen"
type textarea "x"
type textarea "When i was a child i often went"
type textarea "x"
type textarea "When i was a child i often went"
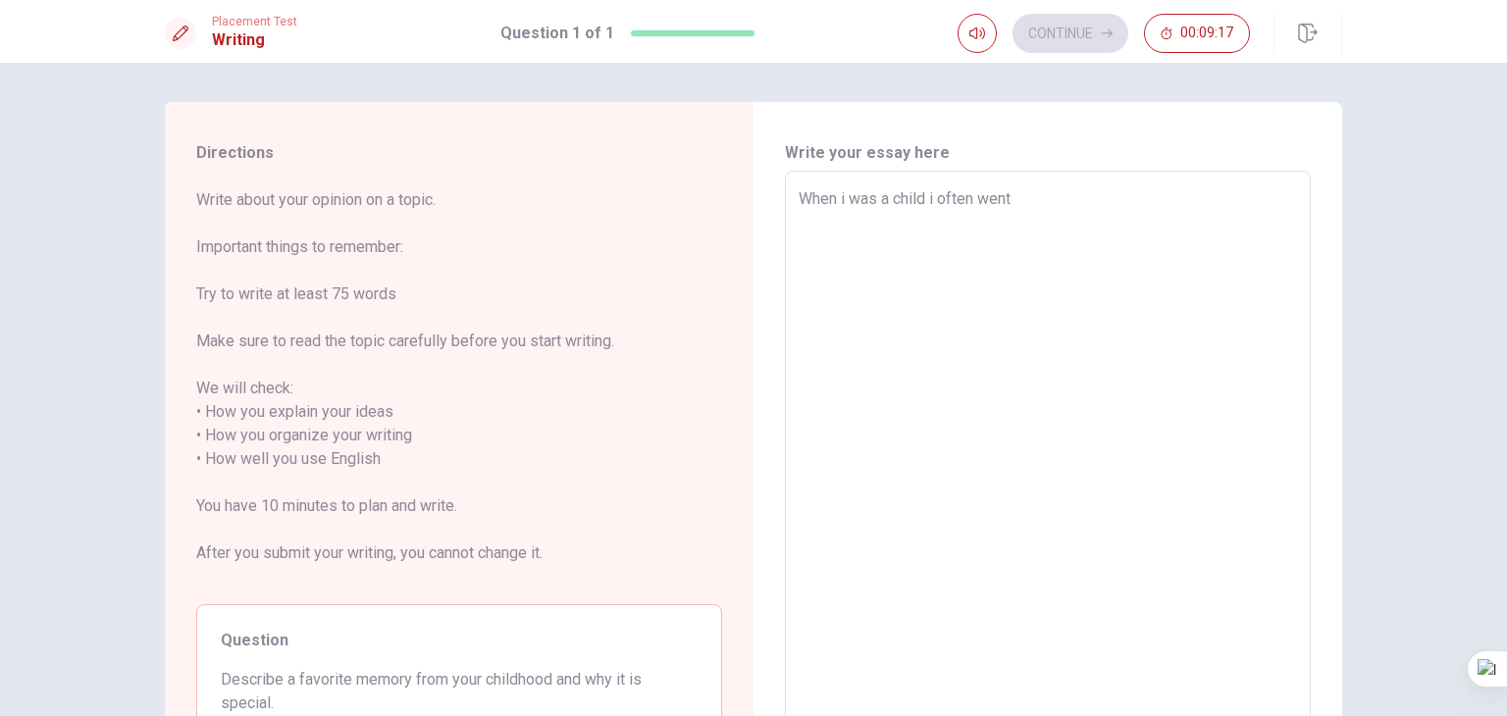
type textarea "x"
type textarea "When i was a child i often went t"
type textarea "x"
type textarea "When i was a child i often went to"
type textarea "x"
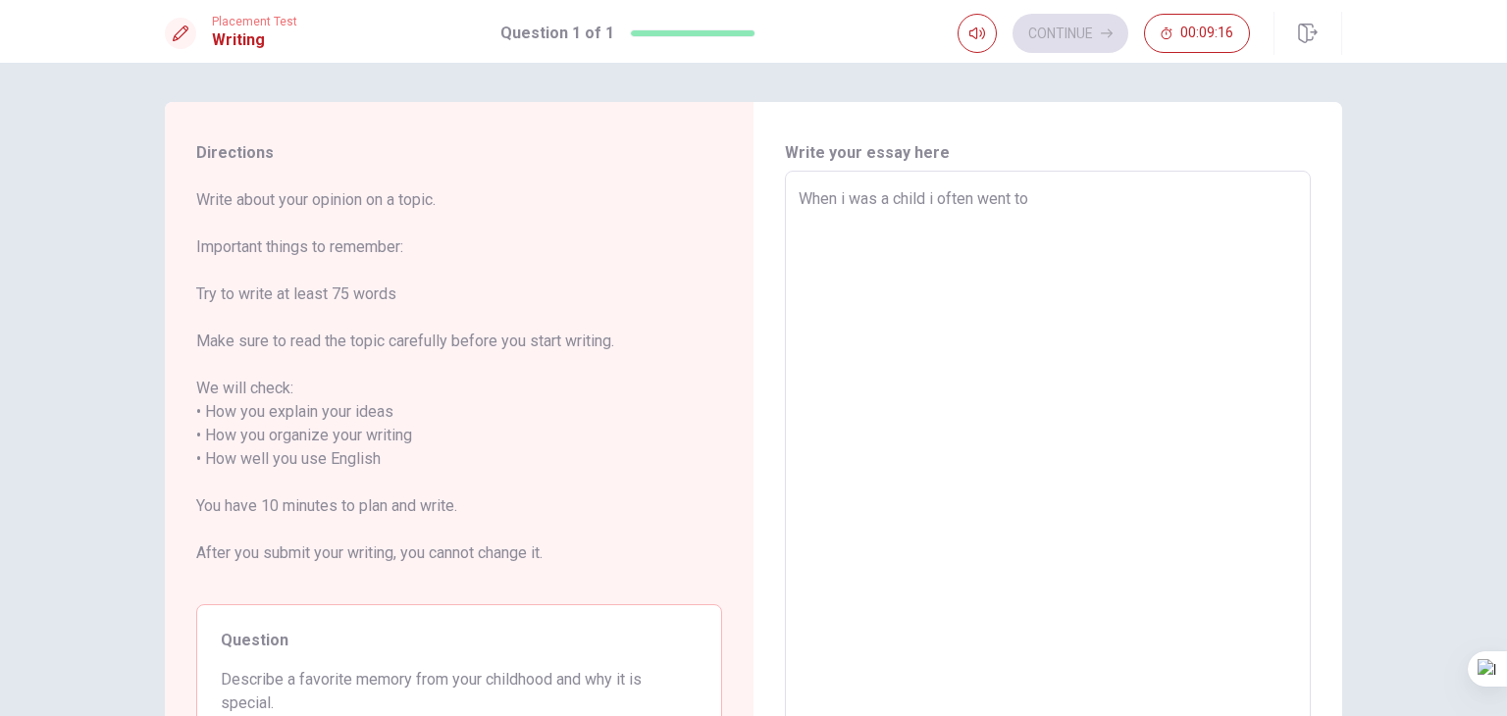
type textarea "When i was a child i often went to"
type textarea "x"
type textarea "When i was a child i often went to v"
type textarea "x"
type textarea "When i was a child i often went to vi"
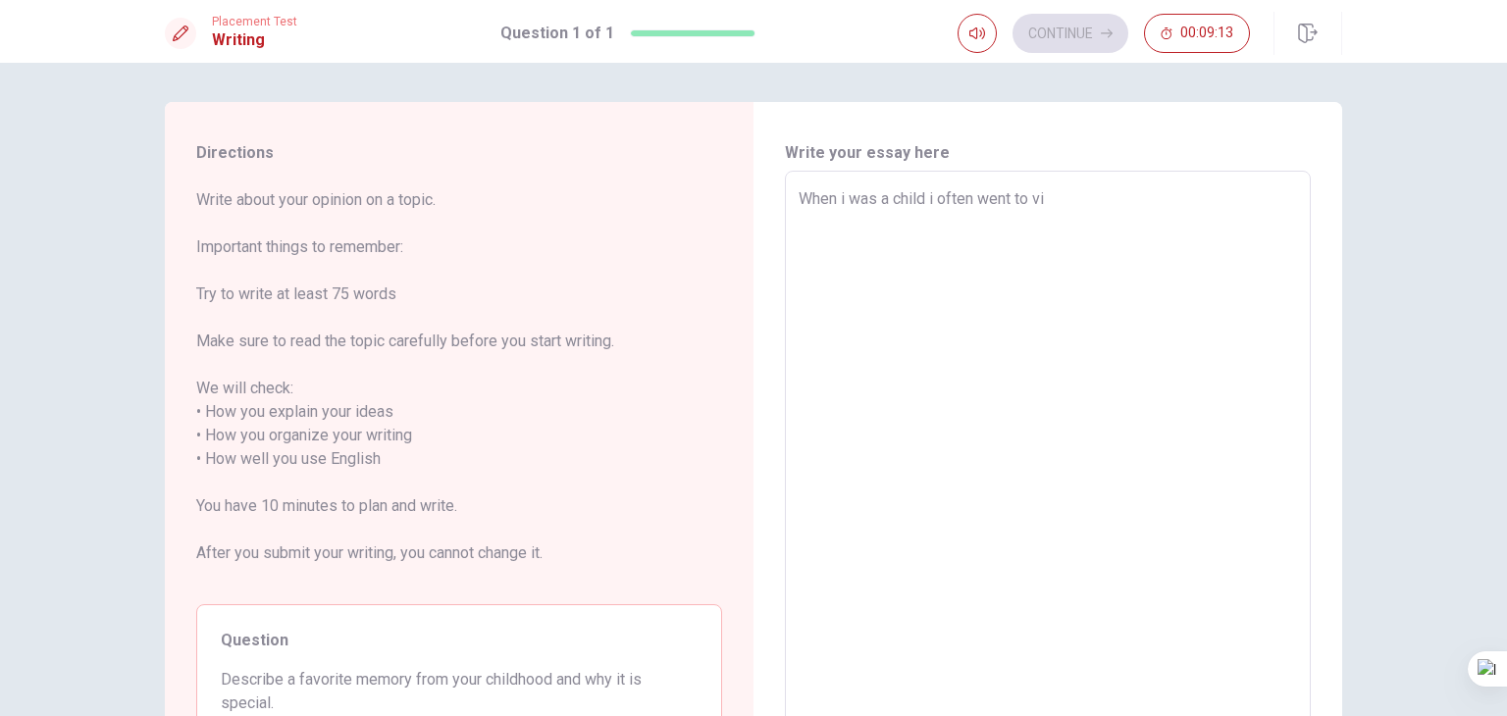
type textarea "x"
type textarea "When i was a child i often went to vii"
type textarea "x"
type textarea "When i was a child i often went to viil"
type textarea "x"
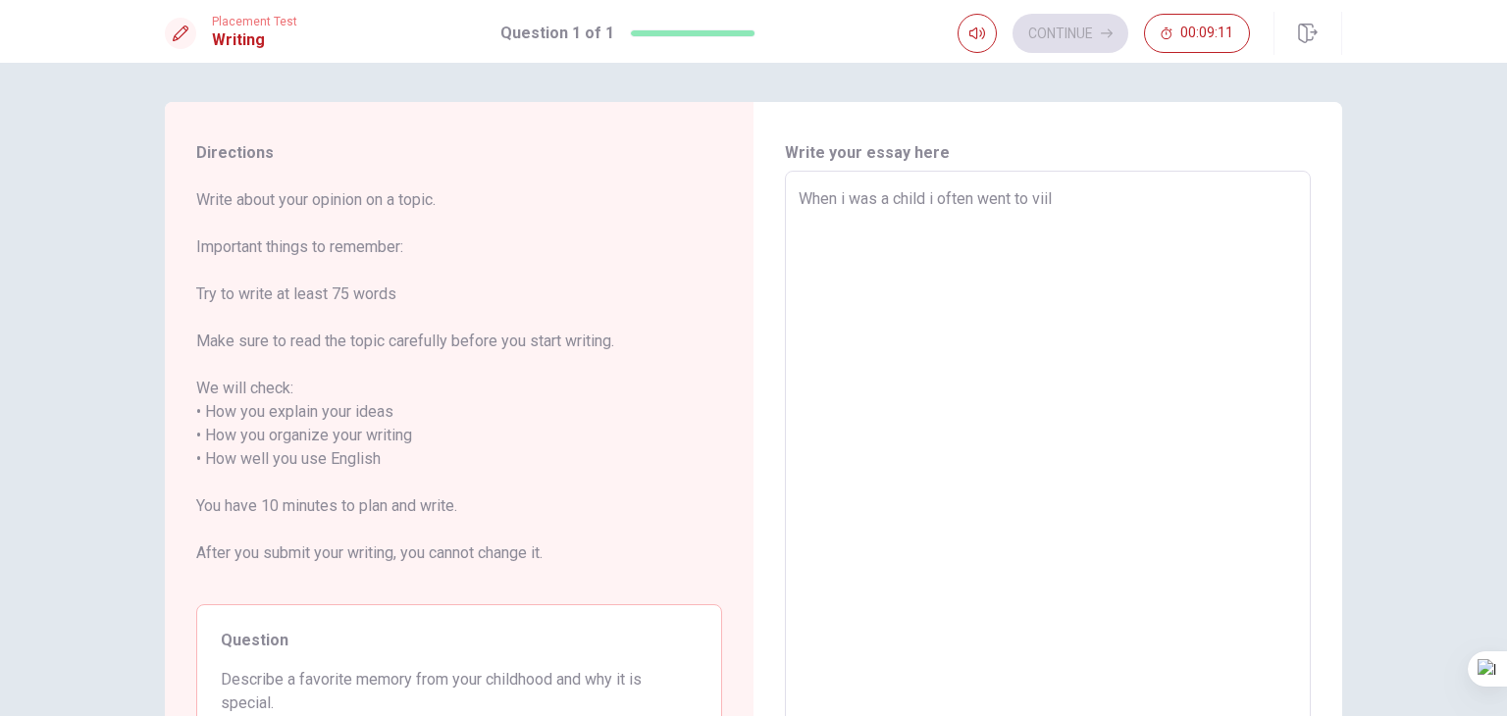
type textarea "When i was a child i often went to [GEOGRAPHIC_DATA]"
type textarea "x"
type textarea "When i was a child i often went to viilag"
type textarea "x"
type textarea "When i was a child i often went to viilage"
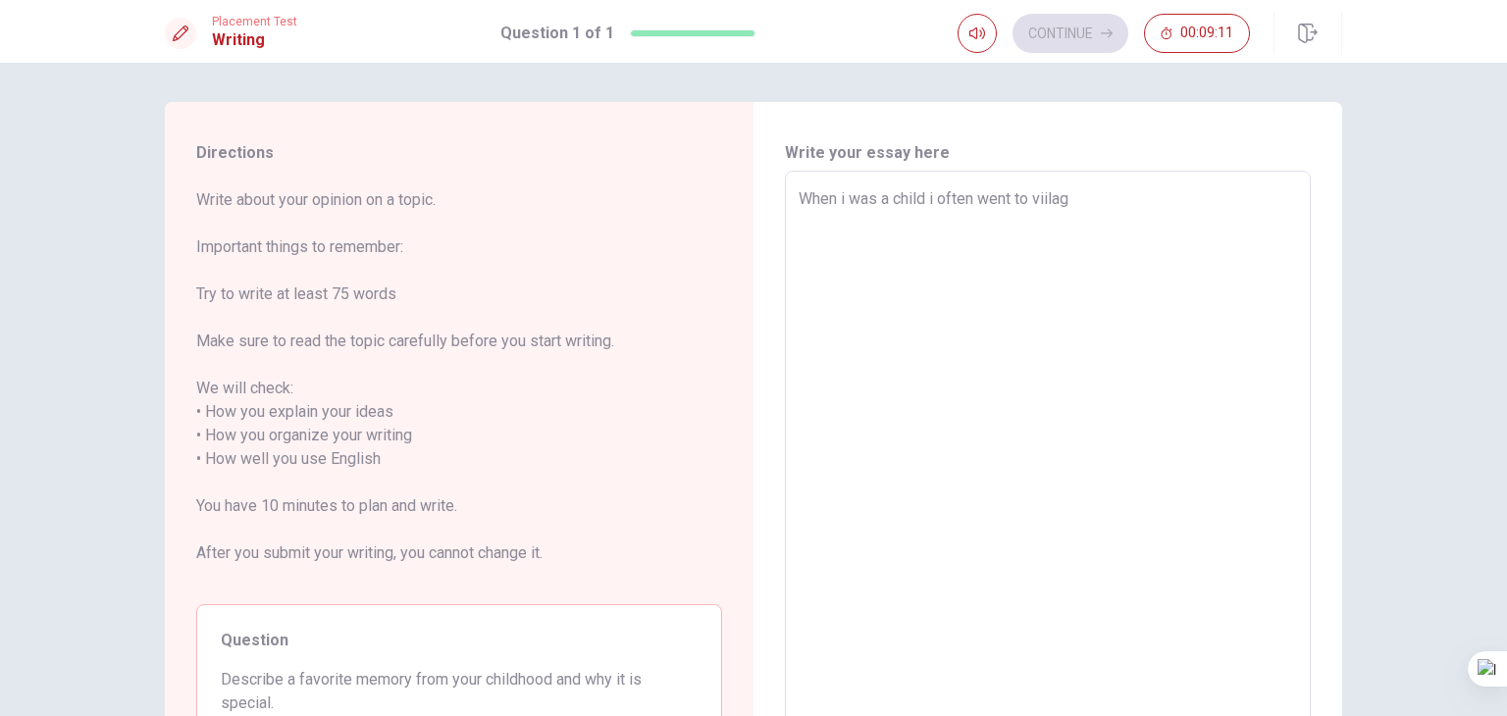
type textarea "x"
type textarea "When i was a child i often went to viilage"
type textarea "x"
type textarea "When i was a child i often went to viilage t"
type textarea "x"
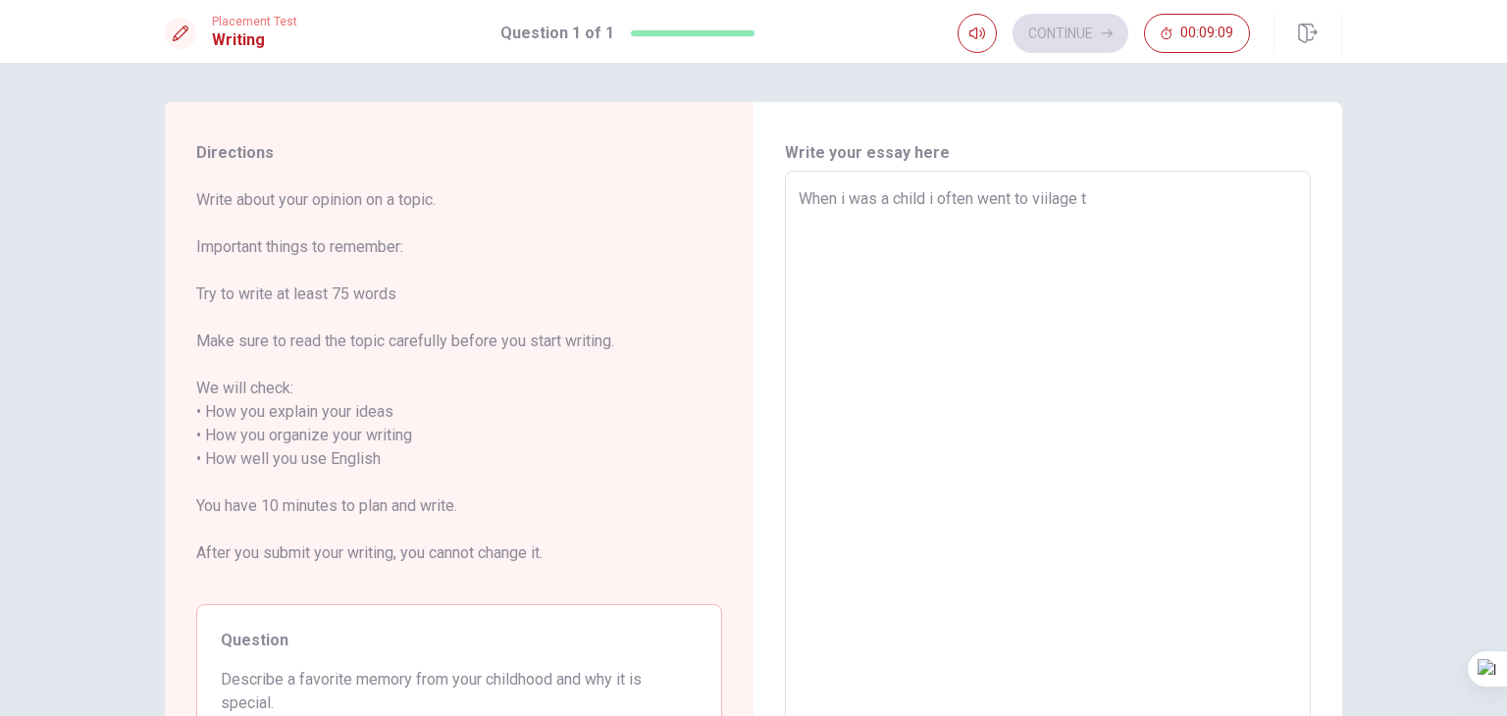
type textarea "When i was a child i often went to viilage to"
type textarea "x"
type textarea "When i was a child i often went to viilage to"
type textarea "x"
type textarea "When i was a child i often went to viilage to m"
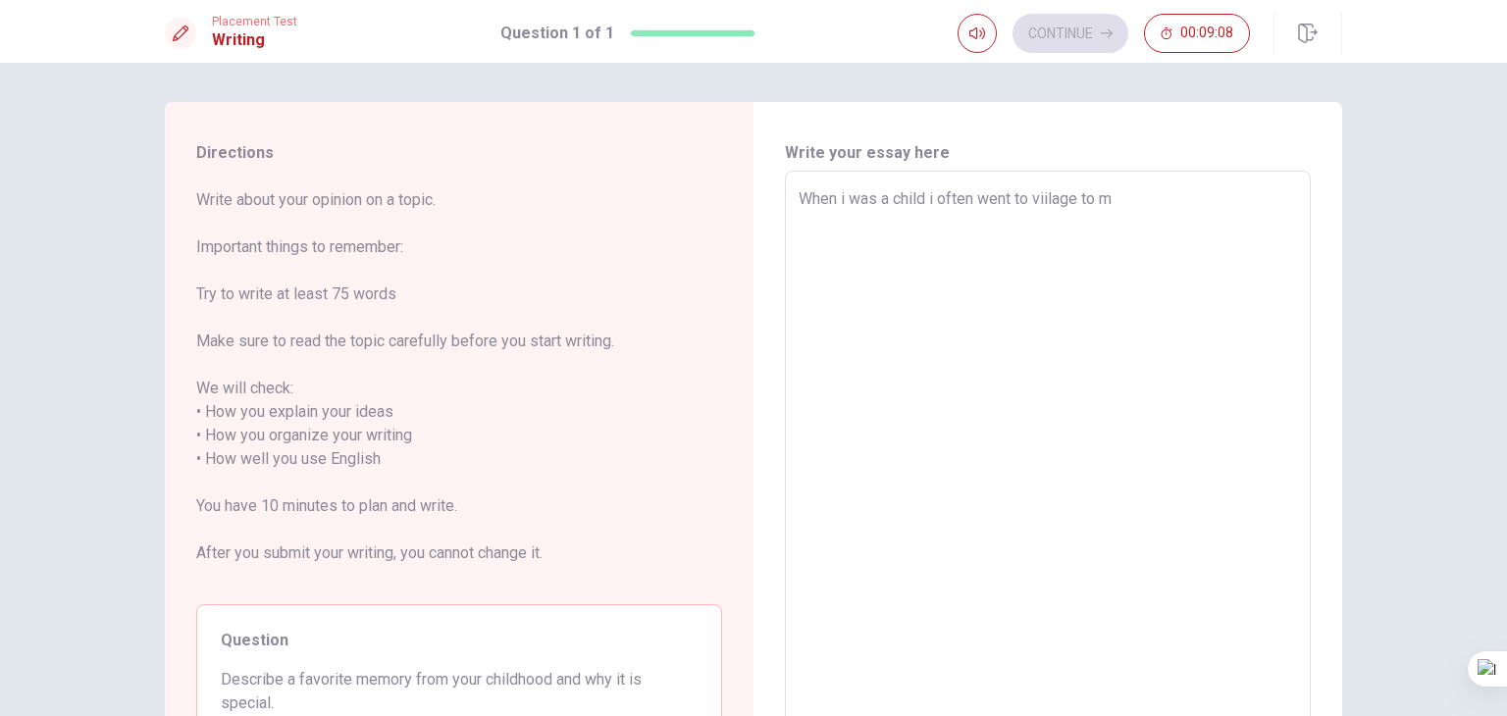
type textarea "x"
type textarea "When i was a child i often went to viilage to my"
type textarea "x"
type textarea "When i was a child i often went to viilage to my"
type textarea "x"
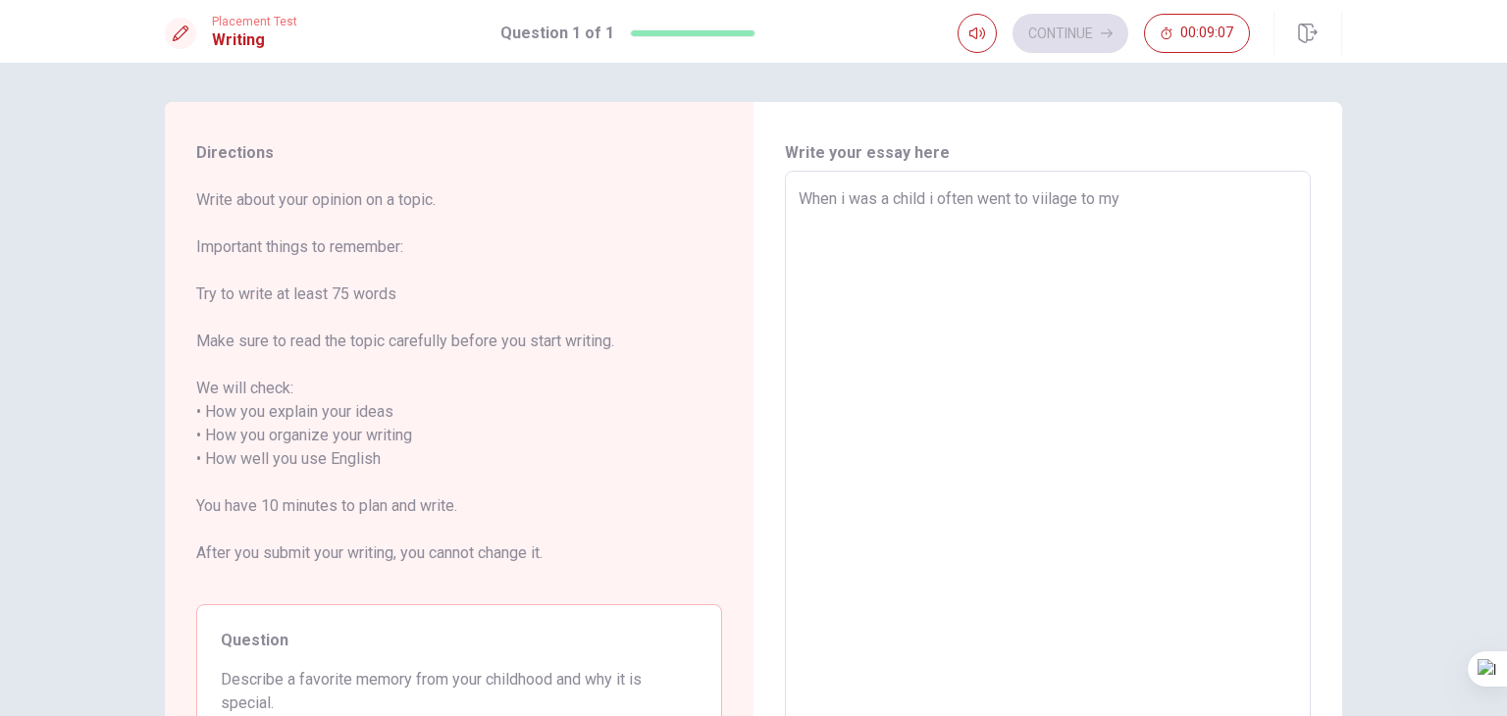
type textarea "When i was a child i often went to viilage to my g"
type textarea "x"
type textarea "When i was a child i often went to viilage to my gr"
type textarea "x"
type textarea "When i was a child i often went to viilage to my gra"
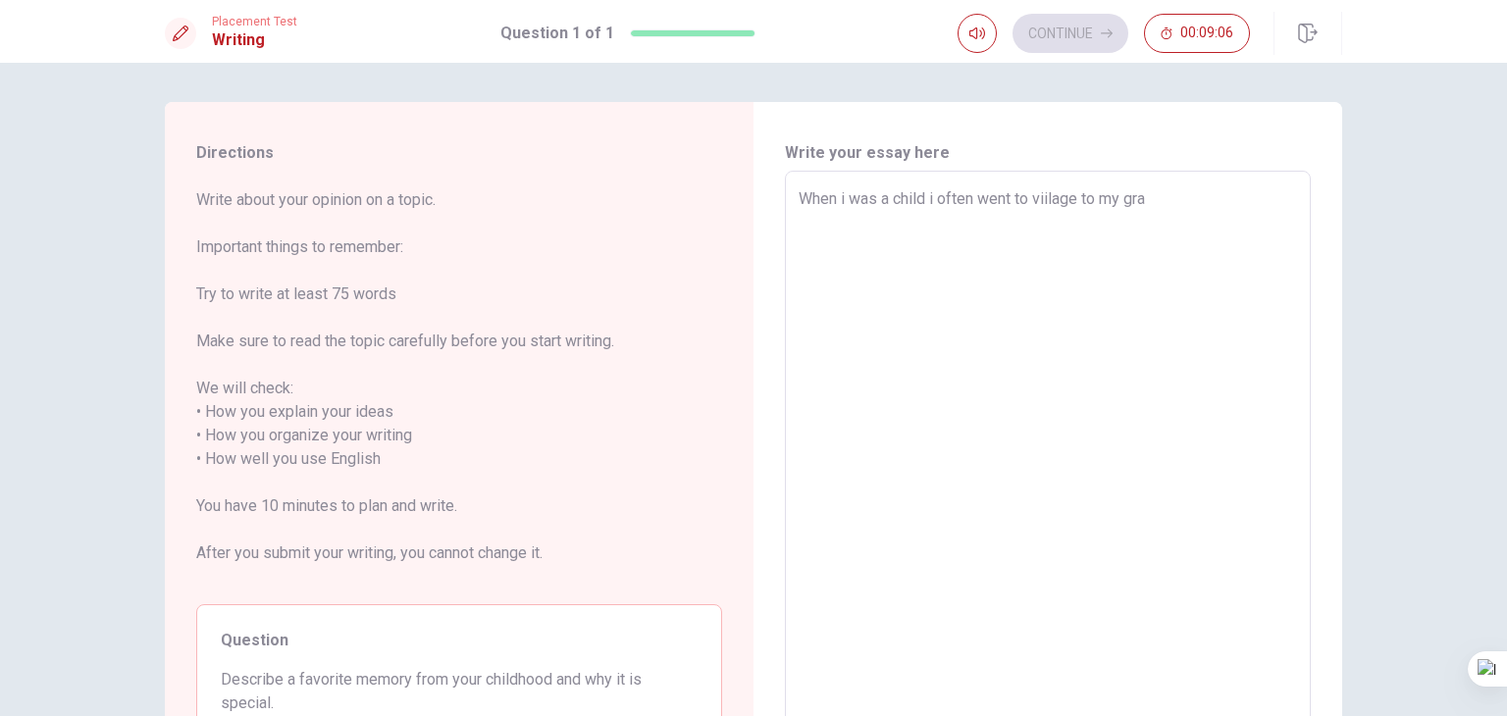
type textarea "x"
type textarea "When i was a child i often went to viilage to my gran"
type textarea "x"
type textarea "When i was a child i often went to viilage to my grand"
type textarea "x"
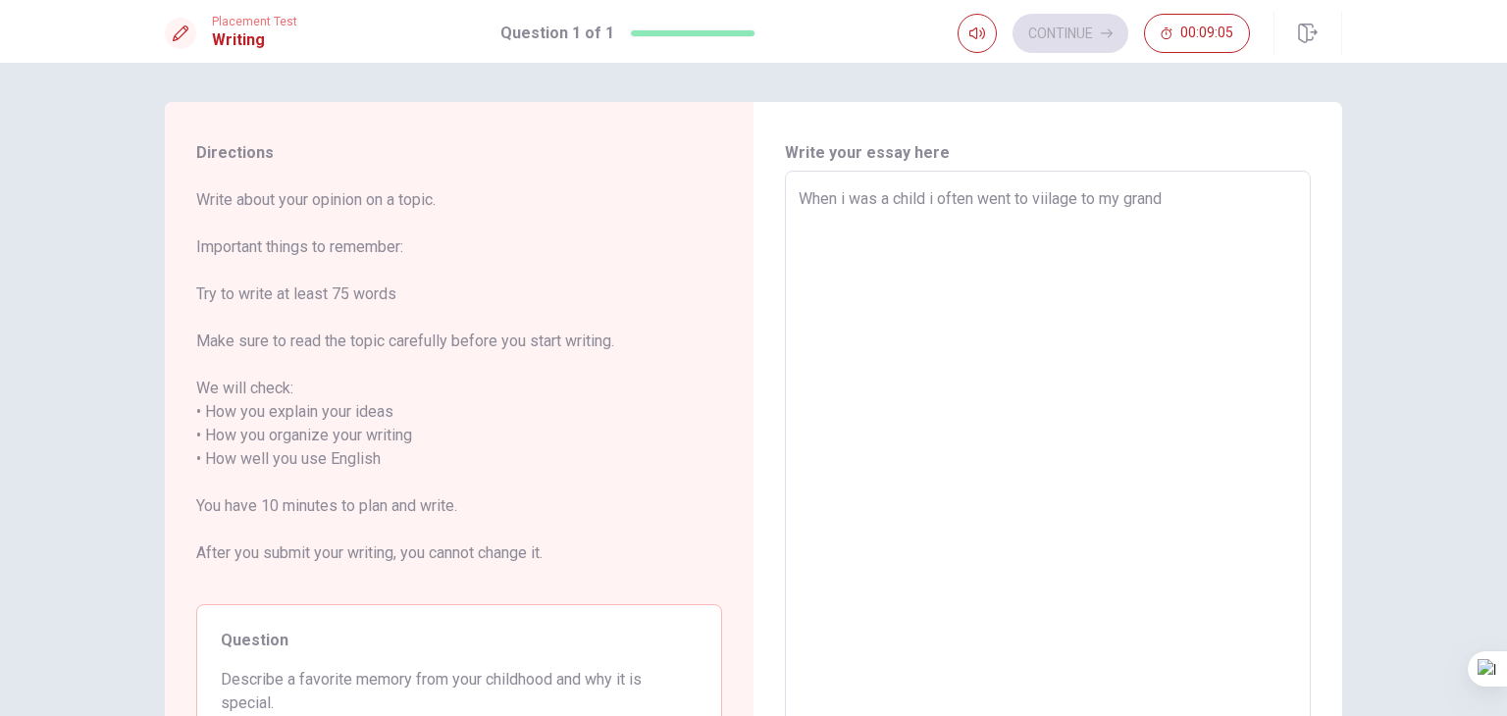
type textarea "When i was a child i often went to viilage to my grandm"
type textarea "x"
type textarea "When i was a child i often went to viilage to my grandmo"
type textarea "x"
type textarea "When i was a child i often went to viilage to my grandmot"
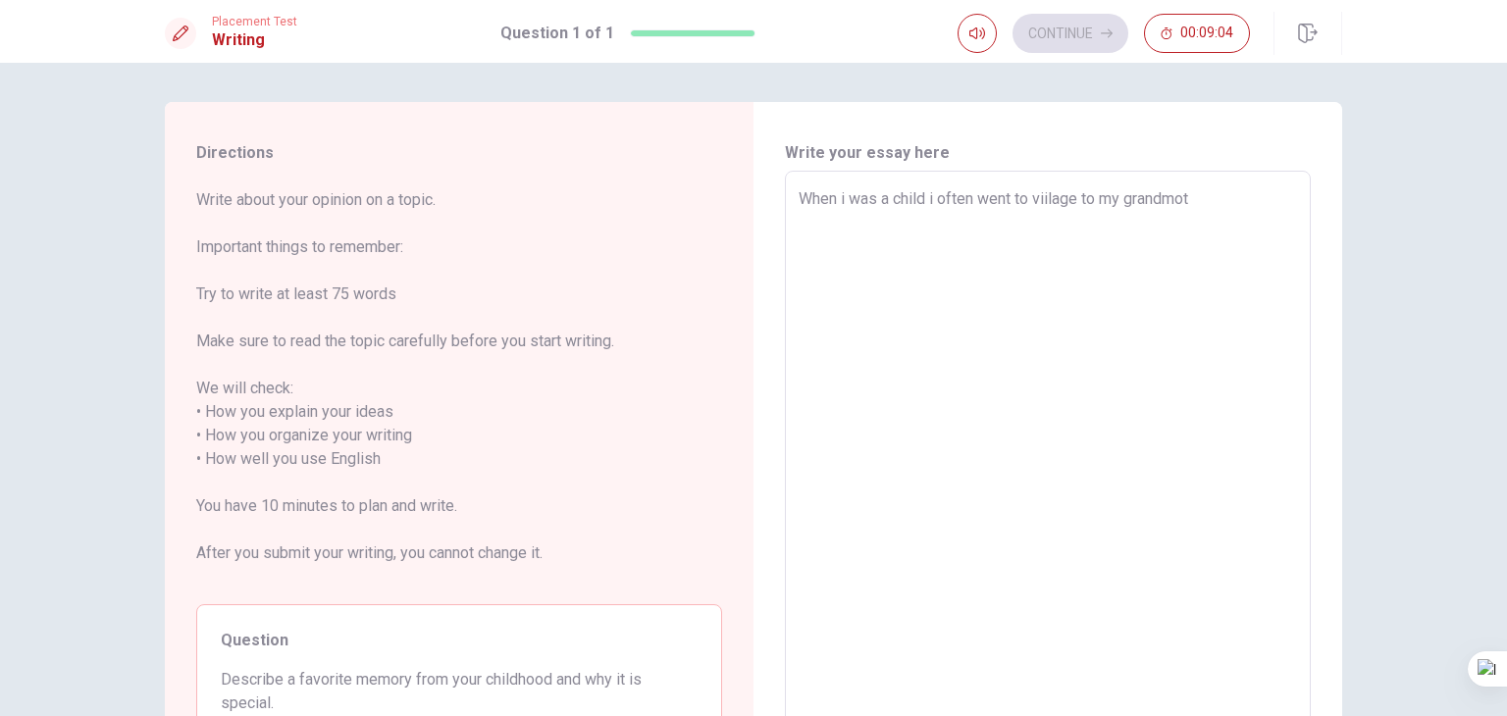
type textarea "x"
type textarea "When i was a child i often went to viilage to my grandmoth"
type textarea "x"
type textarea "When i was a child i often went to viilage to my grandmothe"
type textarea "x"
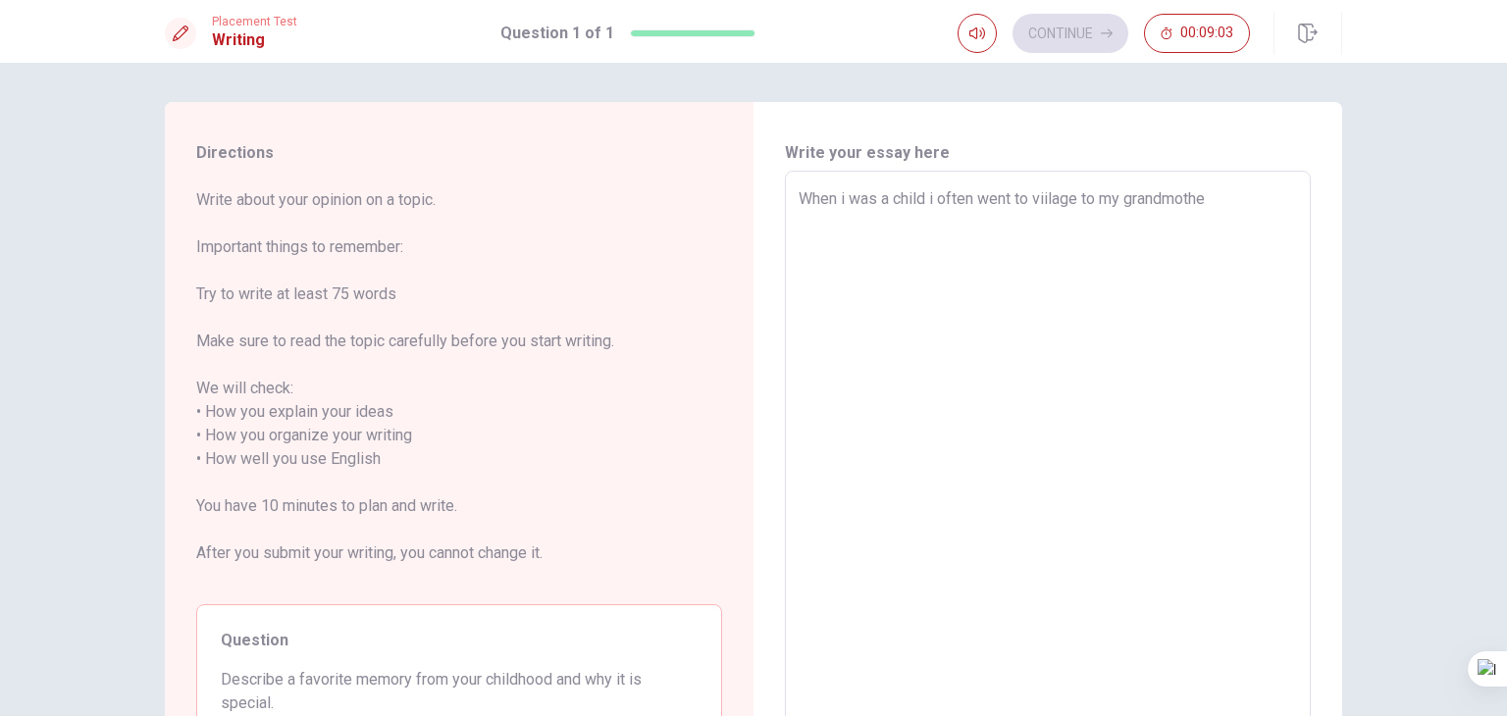
type textarea "When i was a child i often went to viilage to my grandmother"
type textarea "x"
type textarea "When i was a child i often went to viilage to my grandmother."
type textarea "x"
type textarea "When i was a child i often went to viilage to my grandmother."
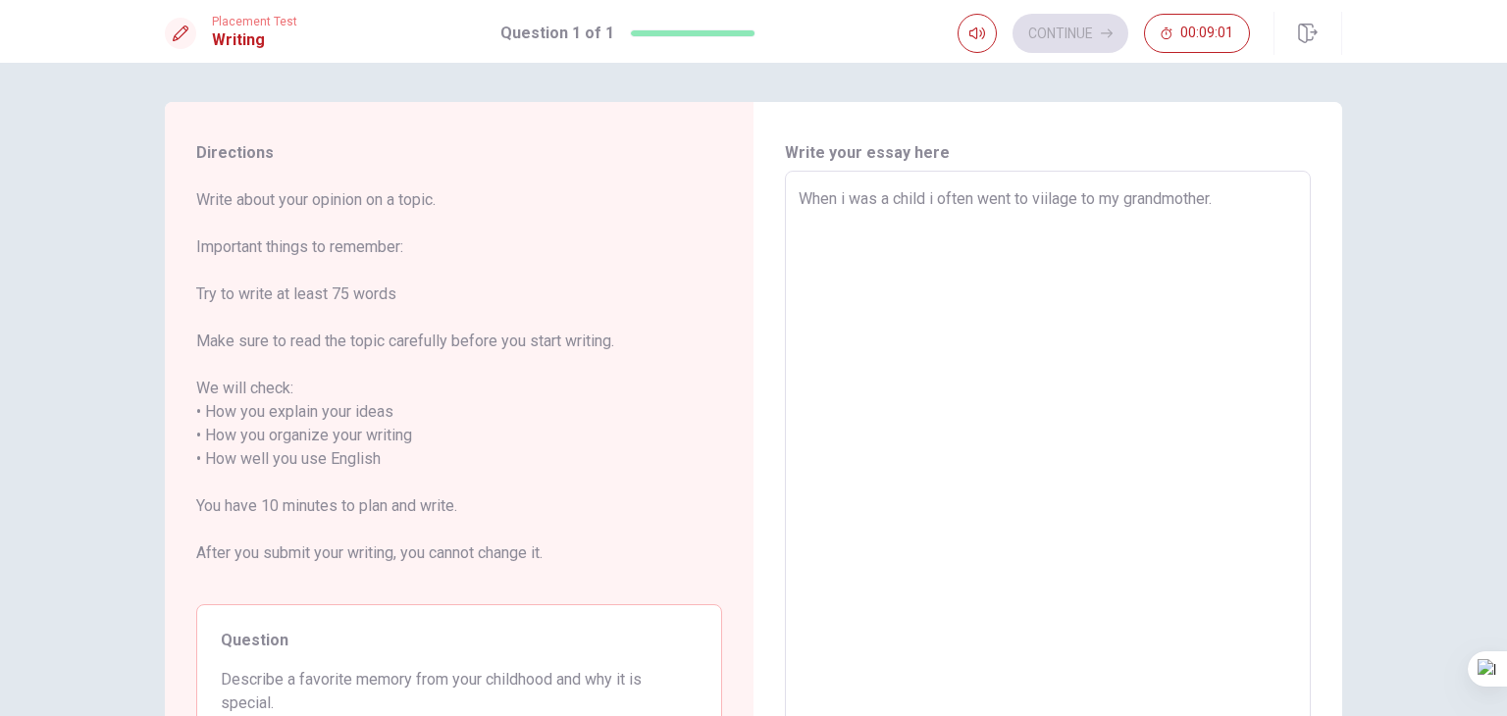
type textarea "x"
type textarea "When i was a child i often went to viilage to my grandmother. I"
type textarea "x"
type textarea "When i was a child i often went to viilage to my grandmother. In"
type textarea "x"
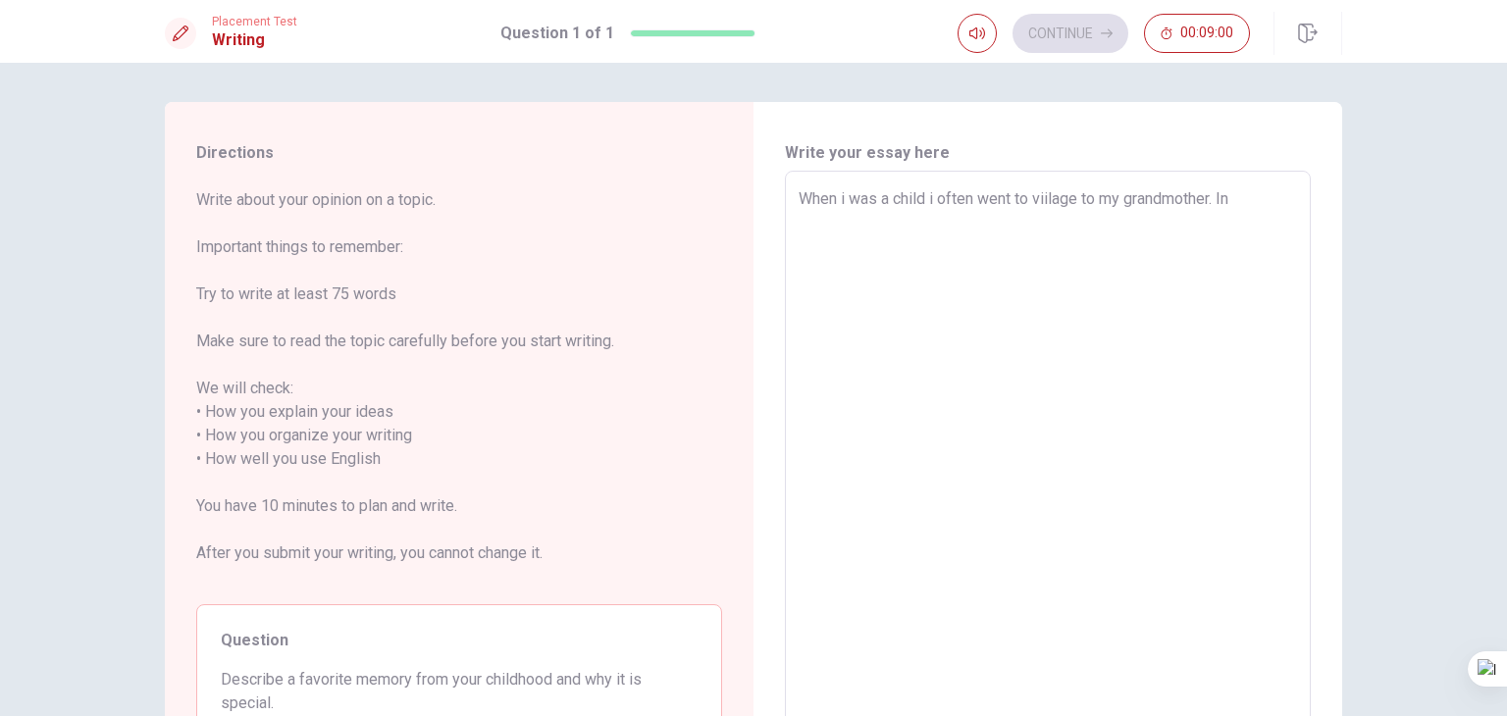
type textarea "When i was a child i often went to viilage to my grandmother. In"
type textarea "x"
type textarea "When i was a child i often went to viilage to my grandmother. In v"
type textarea "x"
type textarea "When i was a child i often went to viilage to my grandmother. In vi"
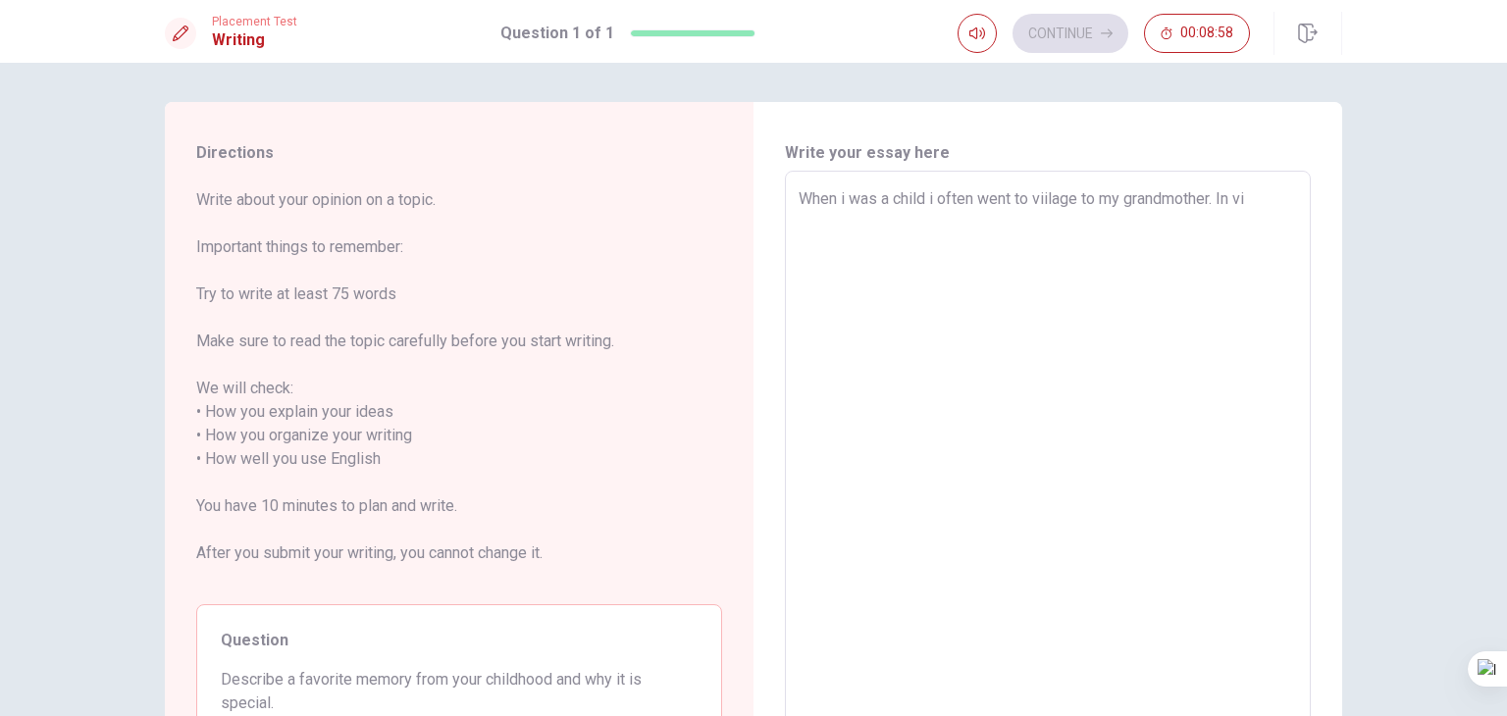
type textarea "x"
type textarea "When i was a child i often went to viilage to my grandmother. In vil"
type textarea "x"
type textarea "When i was a child i often went to viilage to my grandmother. In vill"
type textarea "x"
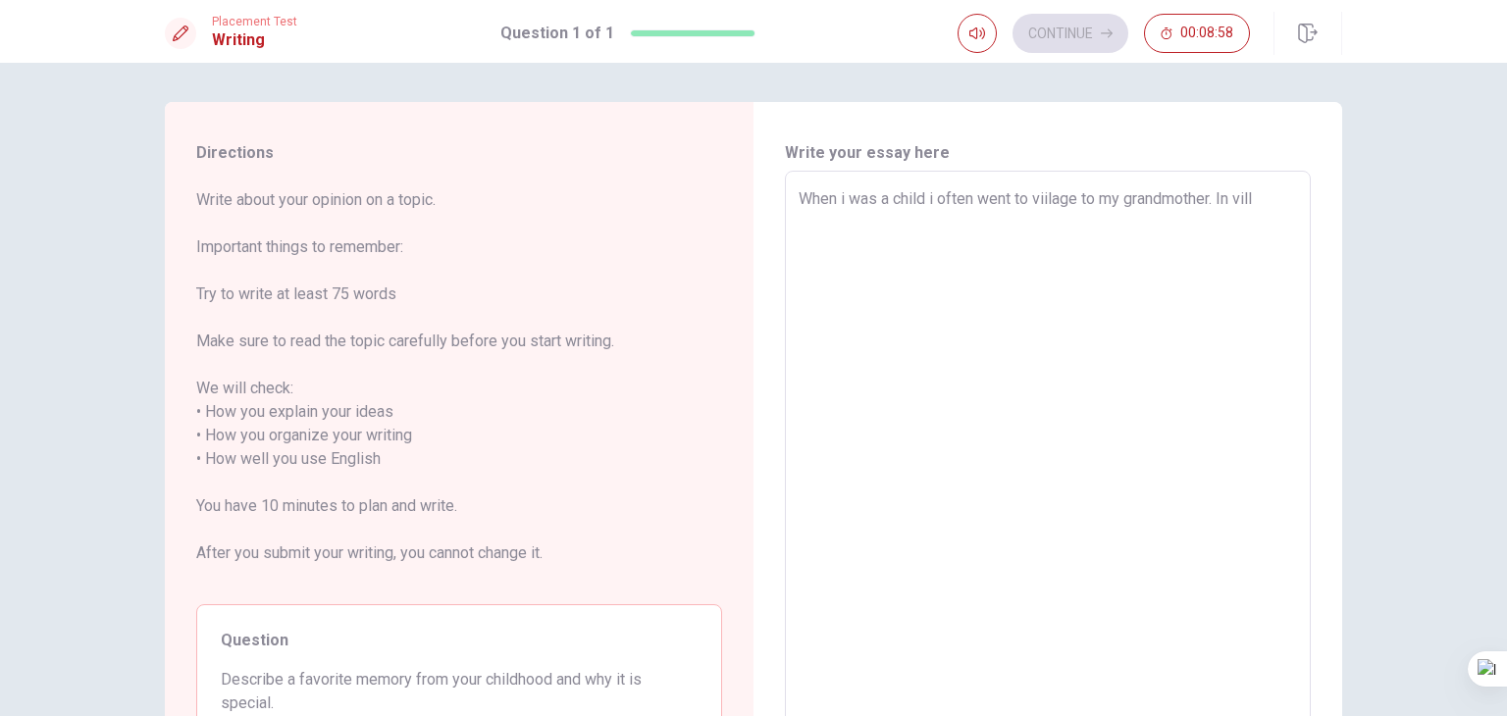
type textarea "When i was a child i often went to viilage to my grandmother. In villa"
type textarea "x"
type textarea "When i was a child i often went to viilage to my grandmother. In [GEOGRAPHIC_DA…"
type textarea "x"
type textarea "When i was a child i often went to viilage to my grandmother. In village"
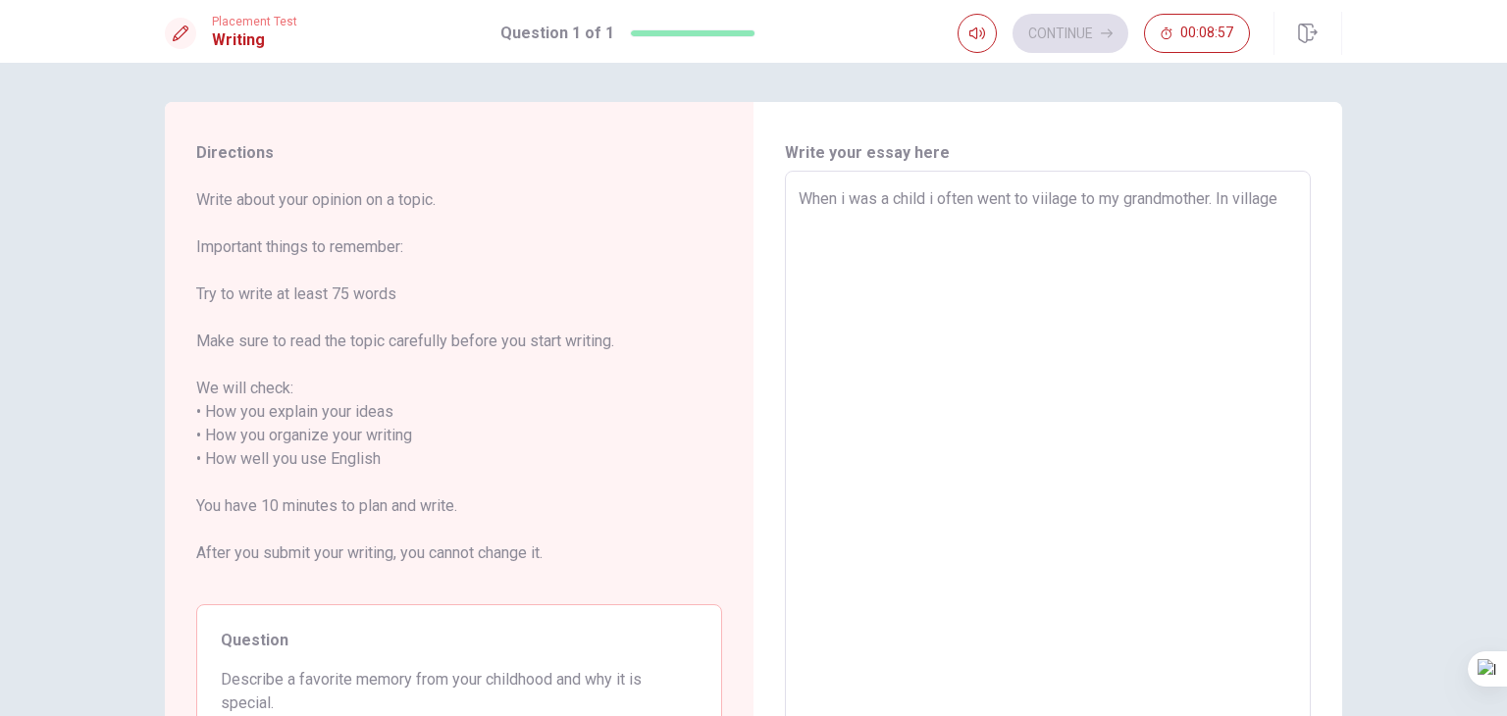
type textarea "x"
type textarea "When i was a child i often went to viilage to my grandmother. In village"
type textarea "x"
type textarea "When i was a child i often went to viilage to my grandmother. In village i"
type textarea "x"
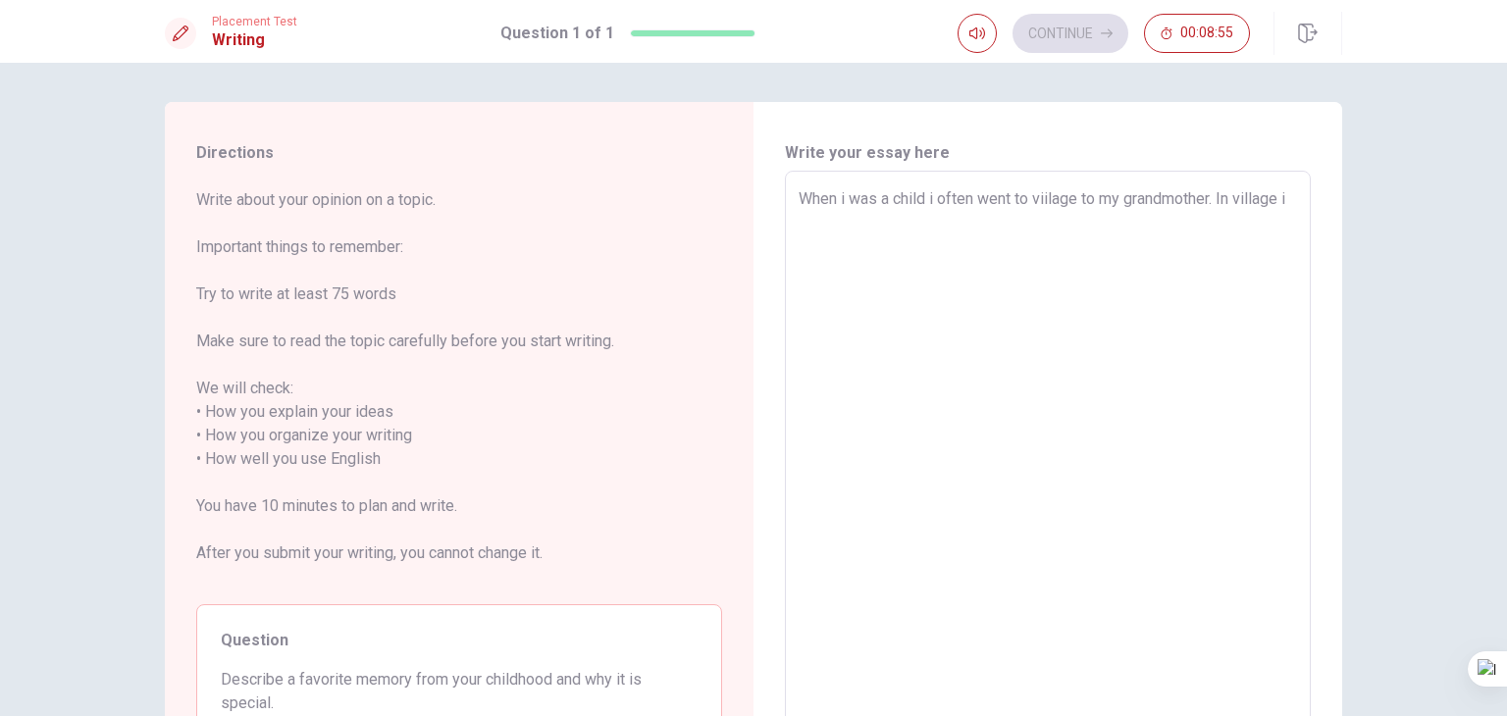
type textarea "When i was a child i often went to viilage to my grandmother. In village i"
type textarea "x"
type textarea "When i was a child i often went to viilage to my grandmother. In village i p"
type textarea "x"
type textarea "When i was a child i often went to viilage to my grandmother. In village i pl"
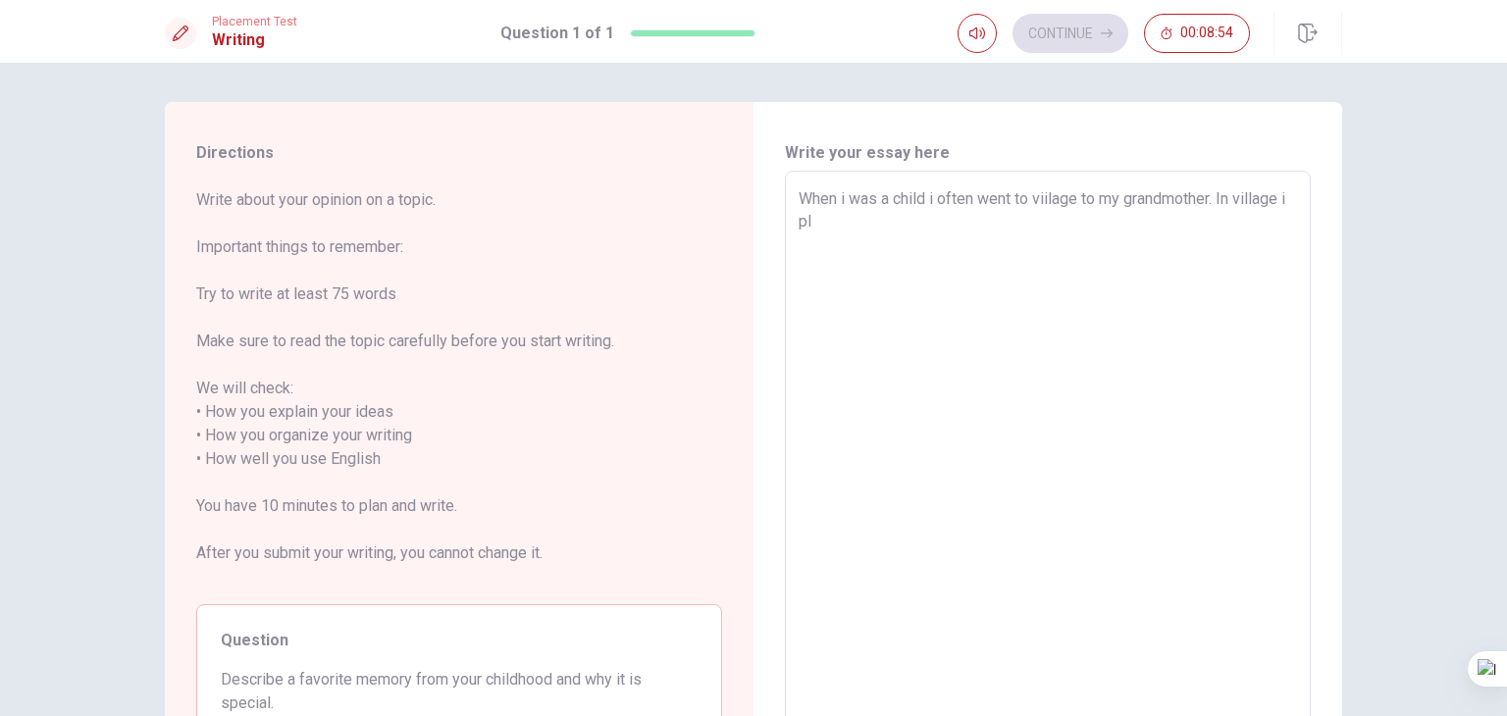
type textarea "x"
type textarea "When i was a child i often went to viilage to my grandmother. In village i pla"
type textarea "x"
type textarea "When i was a child i often went to viilage to my grandmother. In village i play"
type textarea "x"
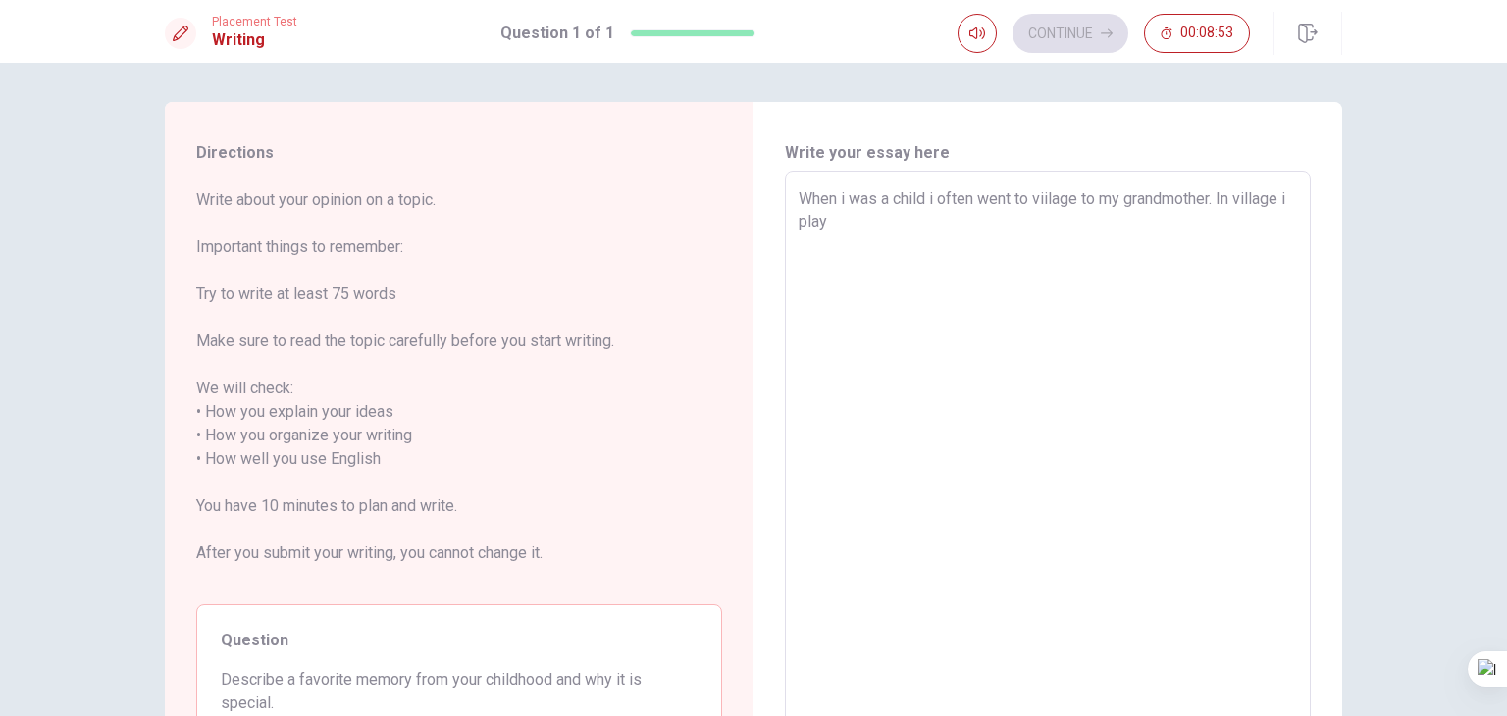
type textarea "When i was a child i often went to viilage to my grandmother. In village i [GEO…"
type textarea "x"
type textarea "When i was a child i often went to viilage to my grandmother. In village i play…"
type textarea "x"
type textarea "When i was a child i often went to viilage to my grandmother. In village i play…"
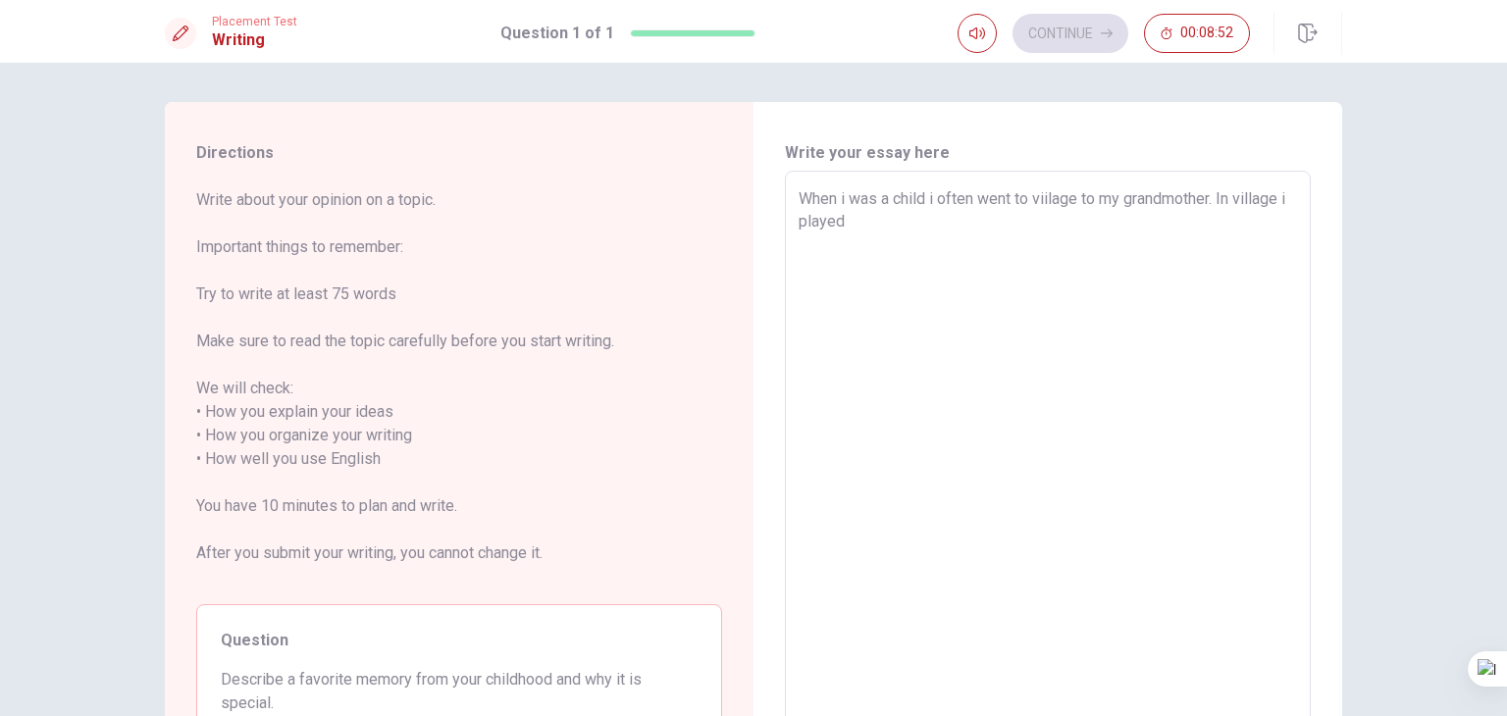
type textarea "x"
type textarea "When i was a child i often went to viilage to my grandmother. In village i play…"
type textarea "x"
type textarea "When i was a child i often went to viilage to my grandmother. In village i play…"
type textarea "x"
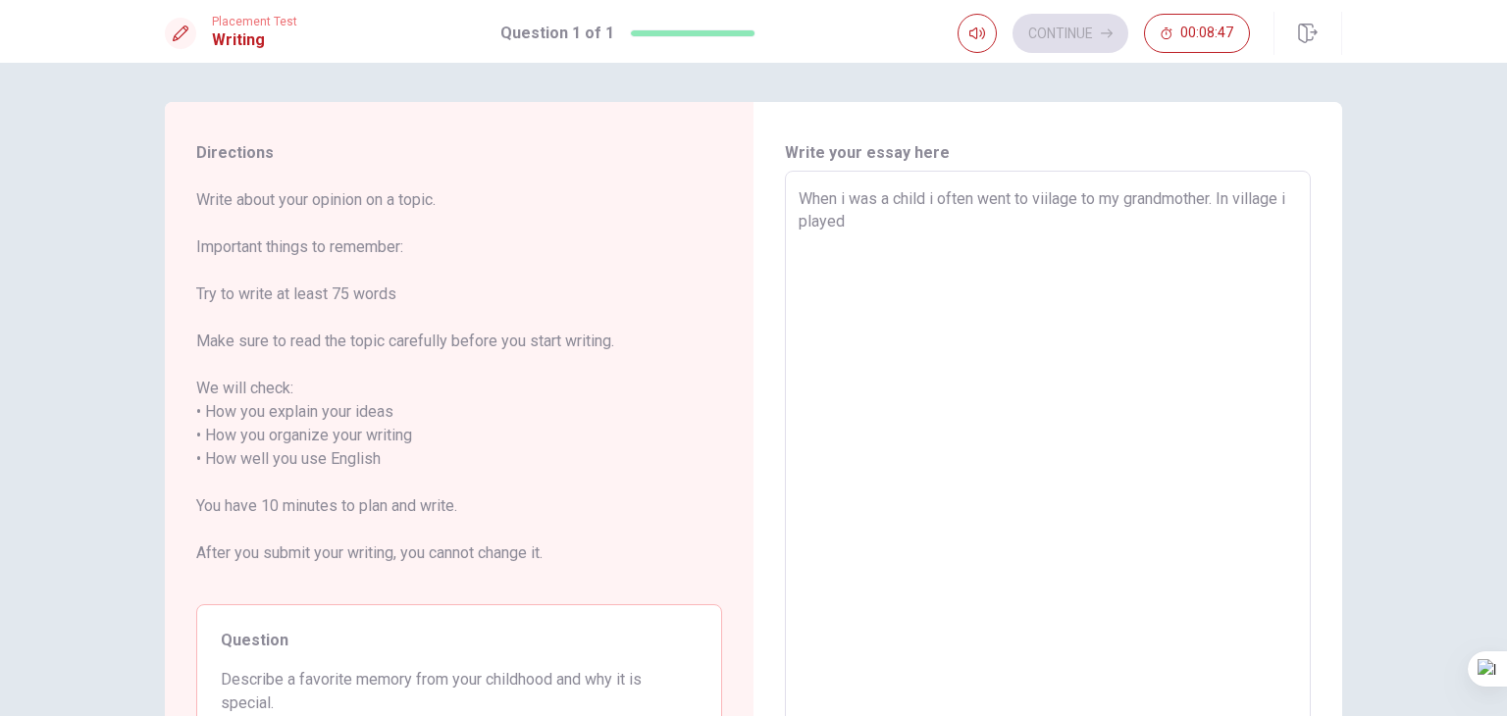
type textarea "When i was a child i often went to viilage to my grandmother. In village i play…"
type textarea "x"
type textarea "When i was a child i often went to viilage to my grandmother. In village i play…"
type textarea "x"
type textarea "When i was a child i often went to viilage to my grandmother. In village i play…"
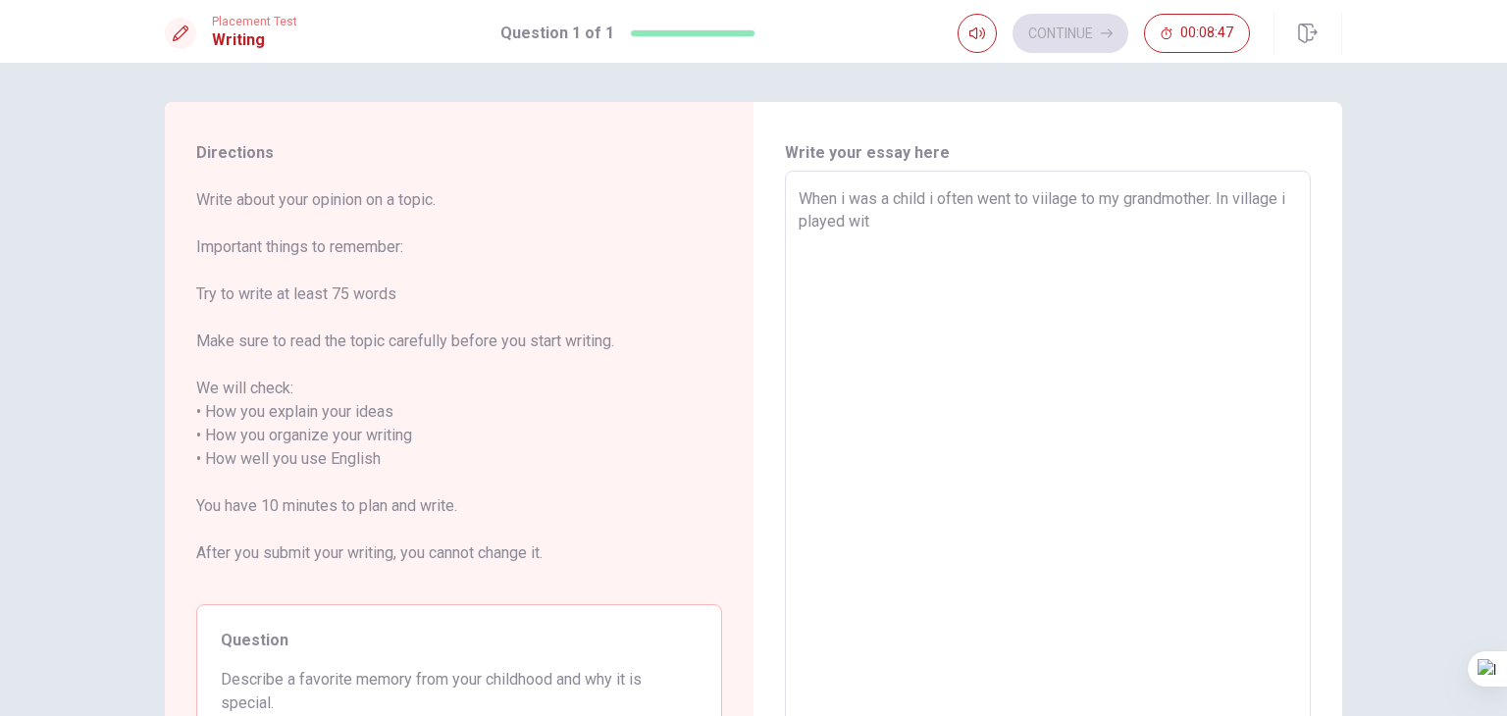
type textarea "x"
type textarea "When i was a child i often went to viilage to my grandmother. In village i play…"
type textarea "x"
type textarea "When i was a child i often went to viilage to my grandmother. In village i play…"
type textarea "x"
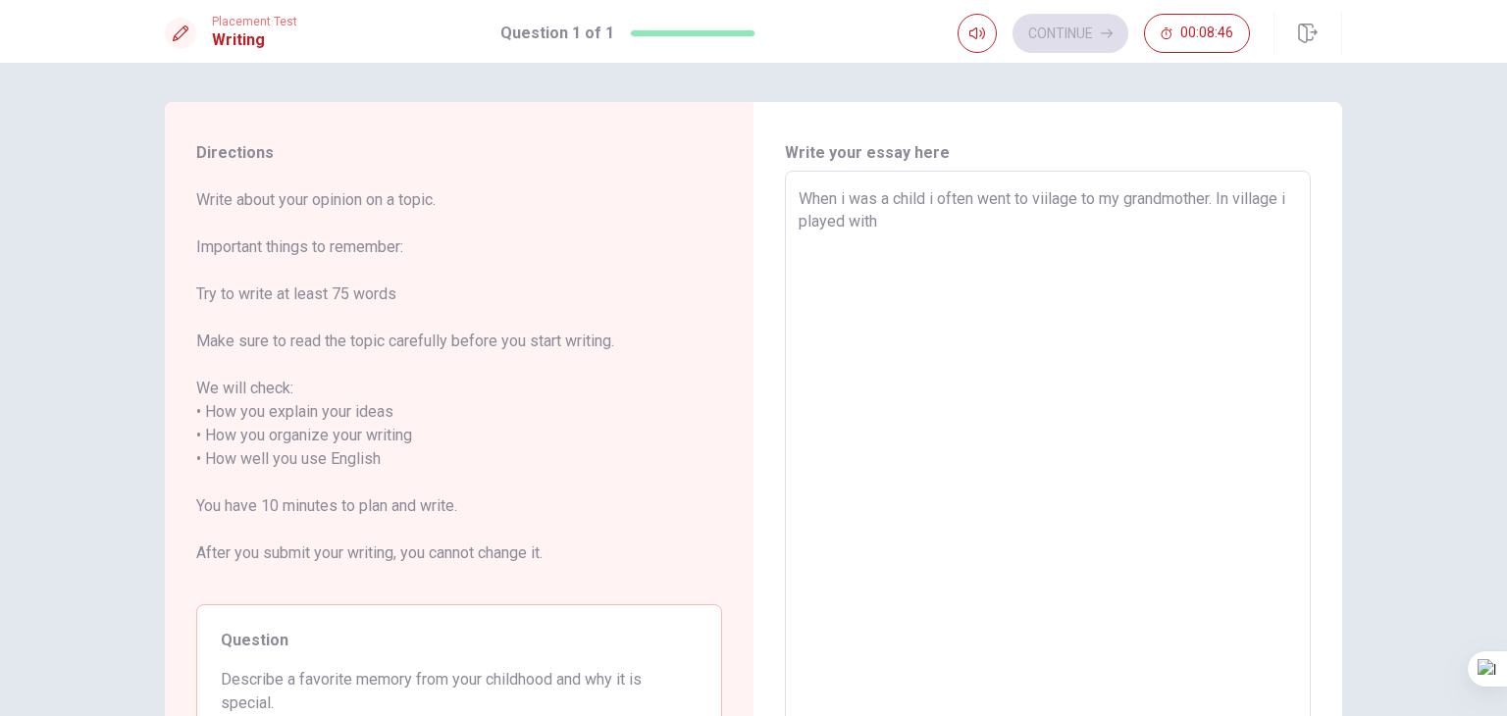
type textarea "When i was a child i often went to viilage to my grandmother. In village i play…"
type textarea "x"
type textarea "When i was a child i often went to viilage to my grandmother. In village i play…"
type textarea "x"
type textarea "When i was a child i often went to viilage to my grandmother. In village i play…"
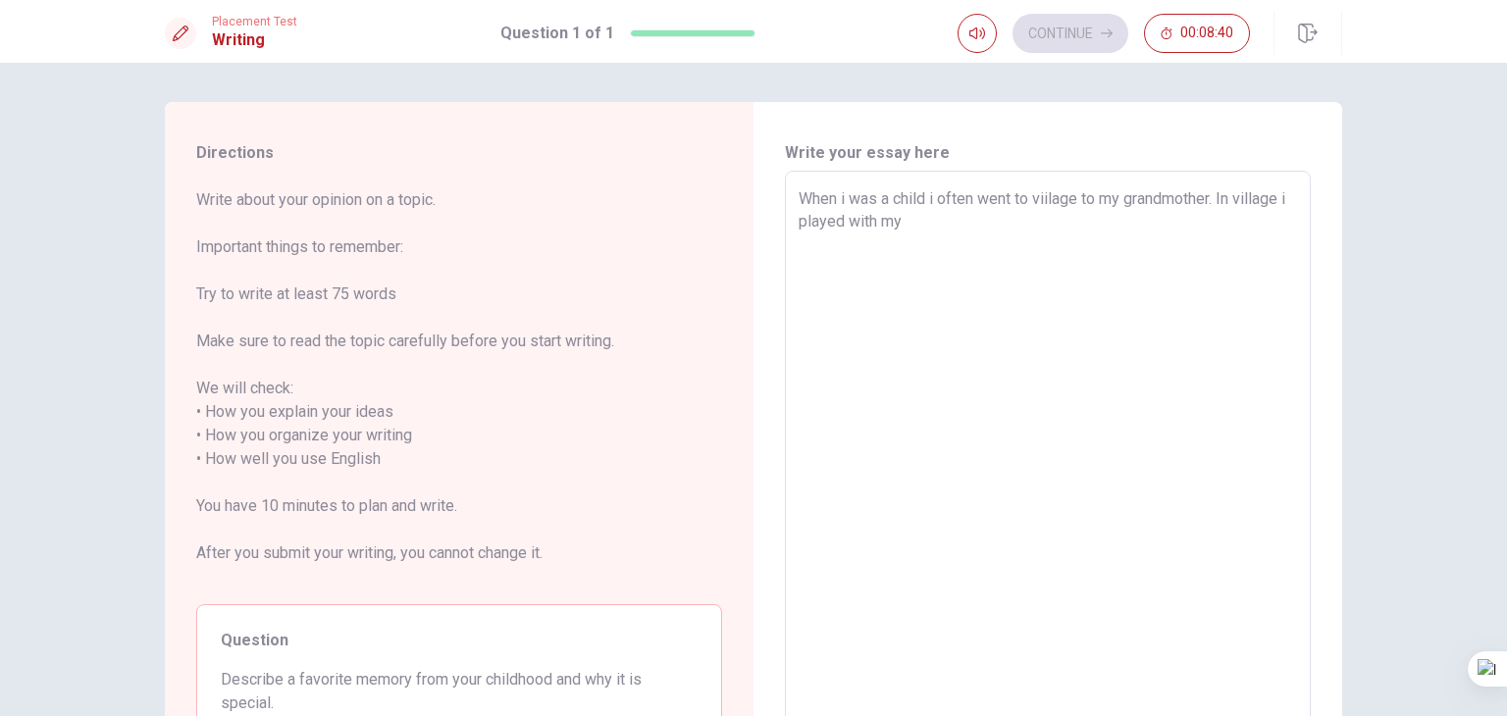
type textarea "x"
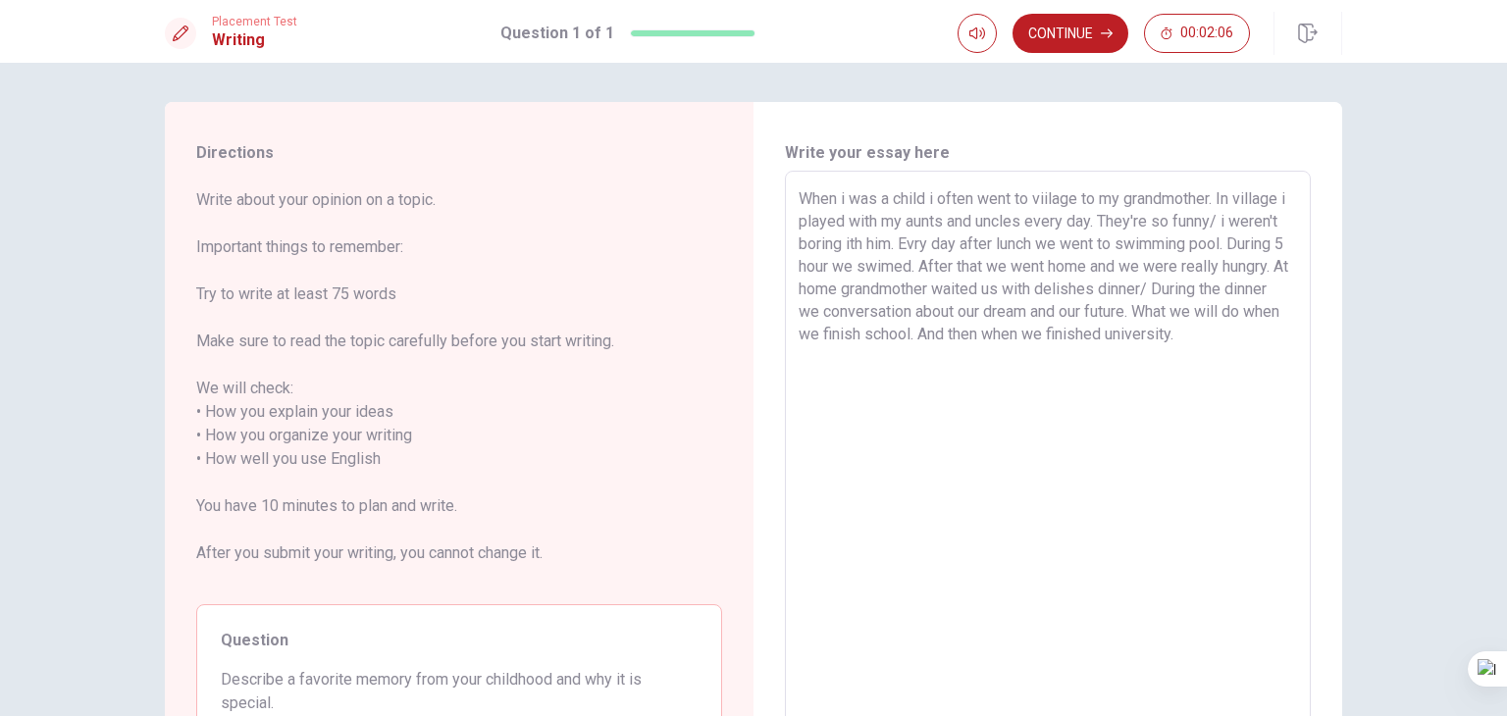
click at [1257, 346] on textarea "When i was a child i often went to viilage to my grandmother. In village i play…" at bounding box center [1048, 459] width 498 height 544
click at [1269, 338] on textarea "When i was a child i often went to viilage to my grandmother. In village i play…" at bounding box center [1048, 459] width 498 height 544
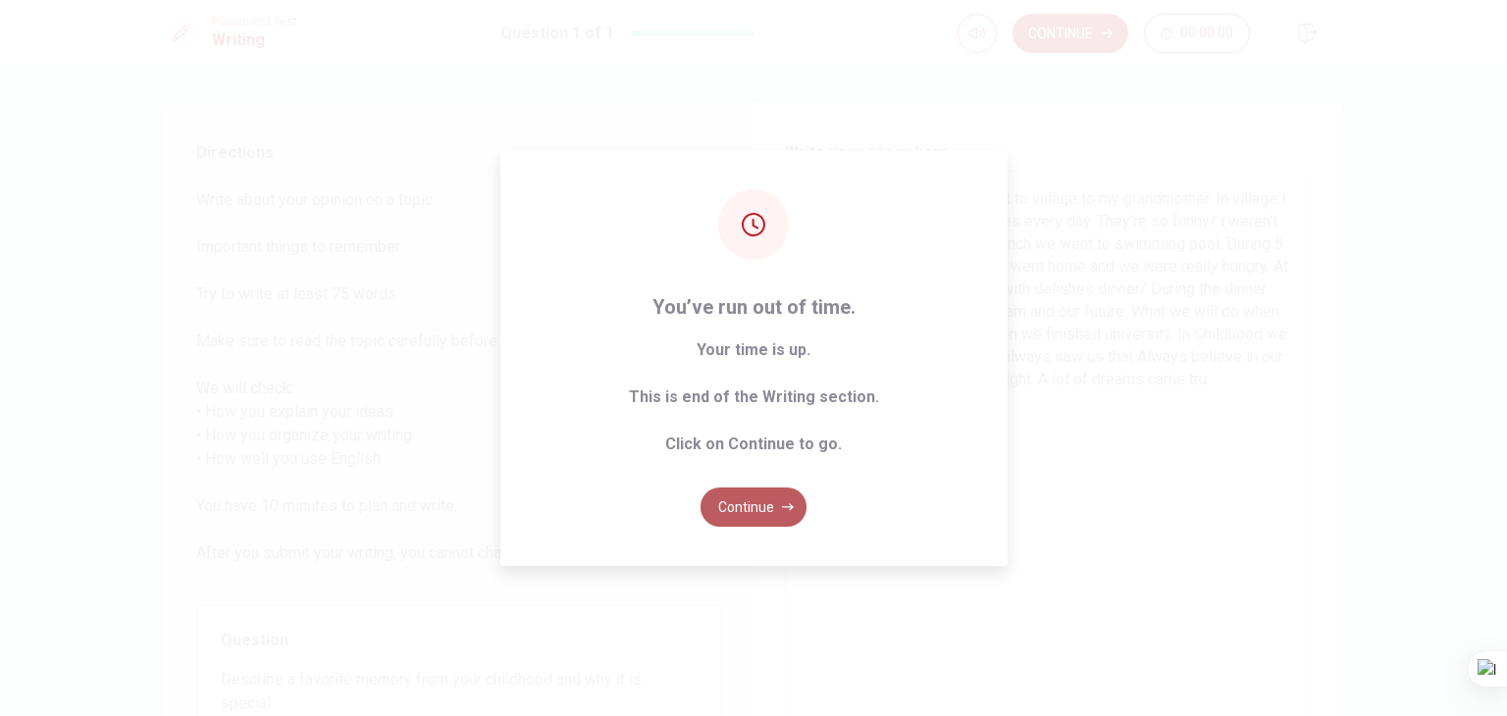
click at [753, 507] on button "Continue" at bounding box center [753, 507] width 106 height 39
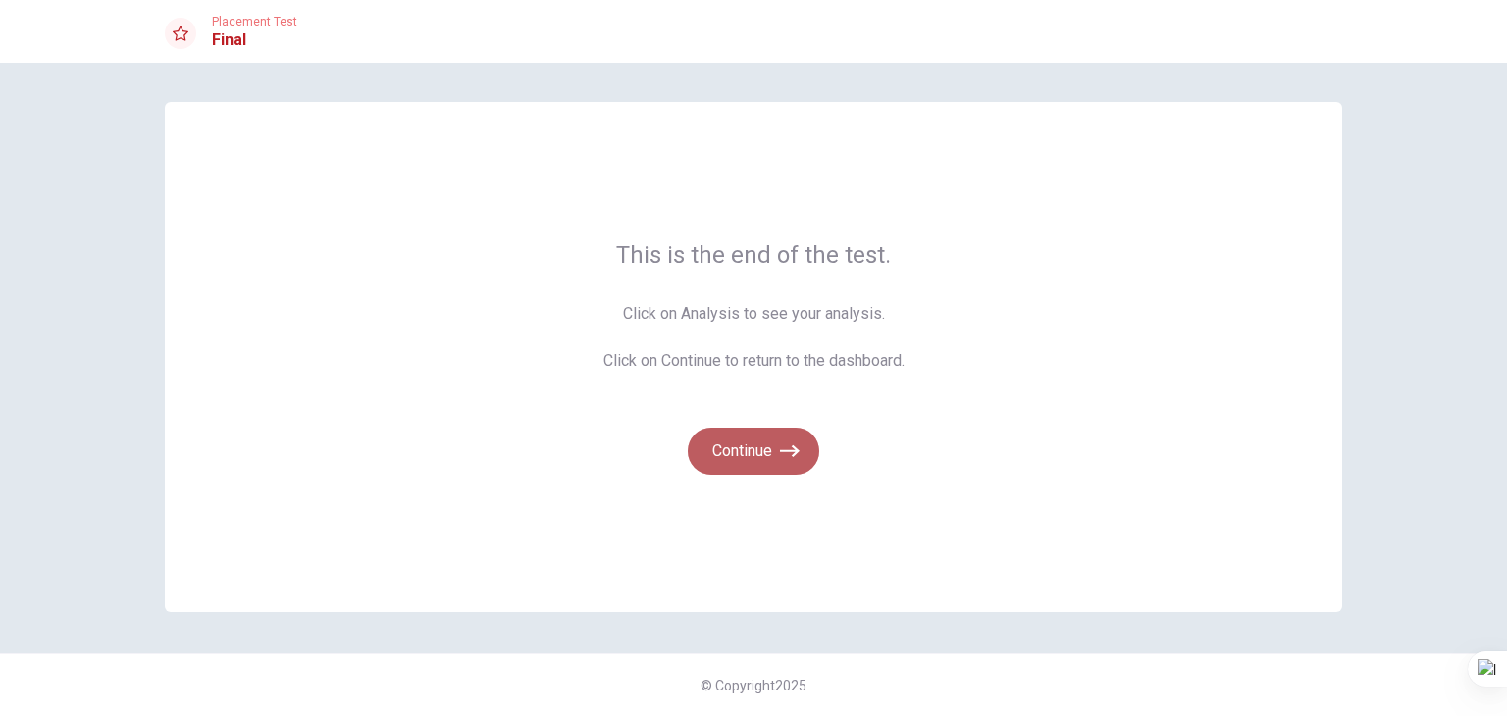
click at [779, 459] on button "Continue" at bounding box center [753, 451] width 131 height 47
